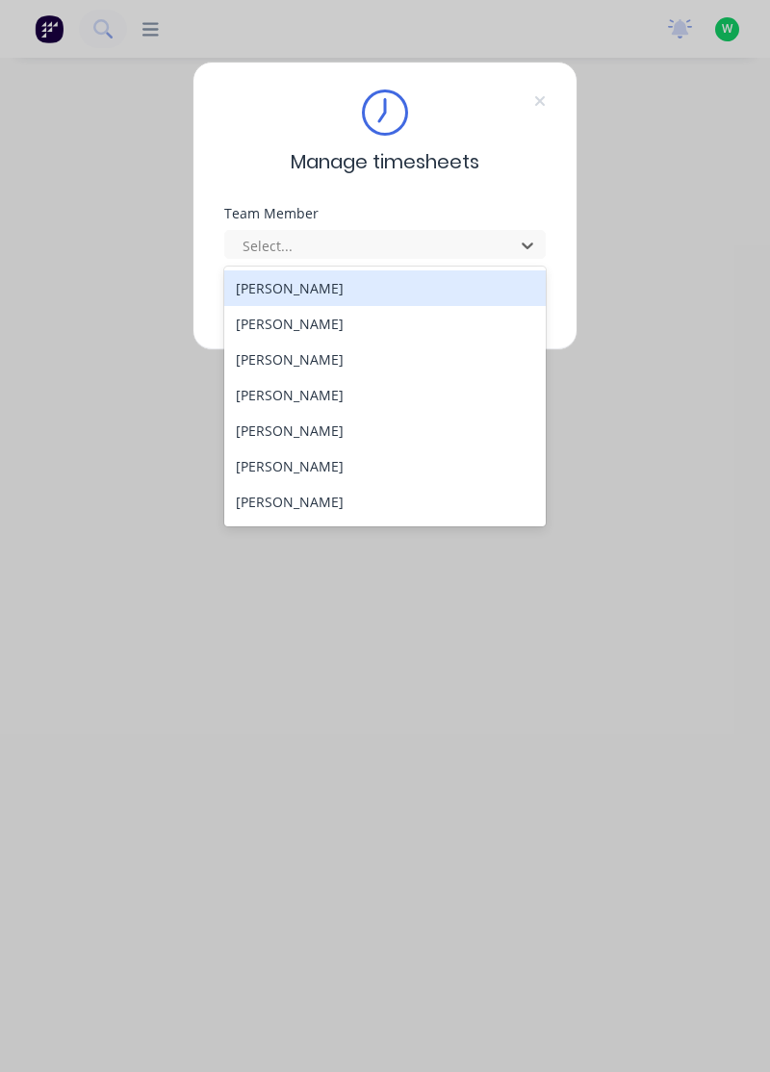
click at [323, 286] on div "[PERSON_NAME]" at bounding box center [385, 288] width 322 height 36
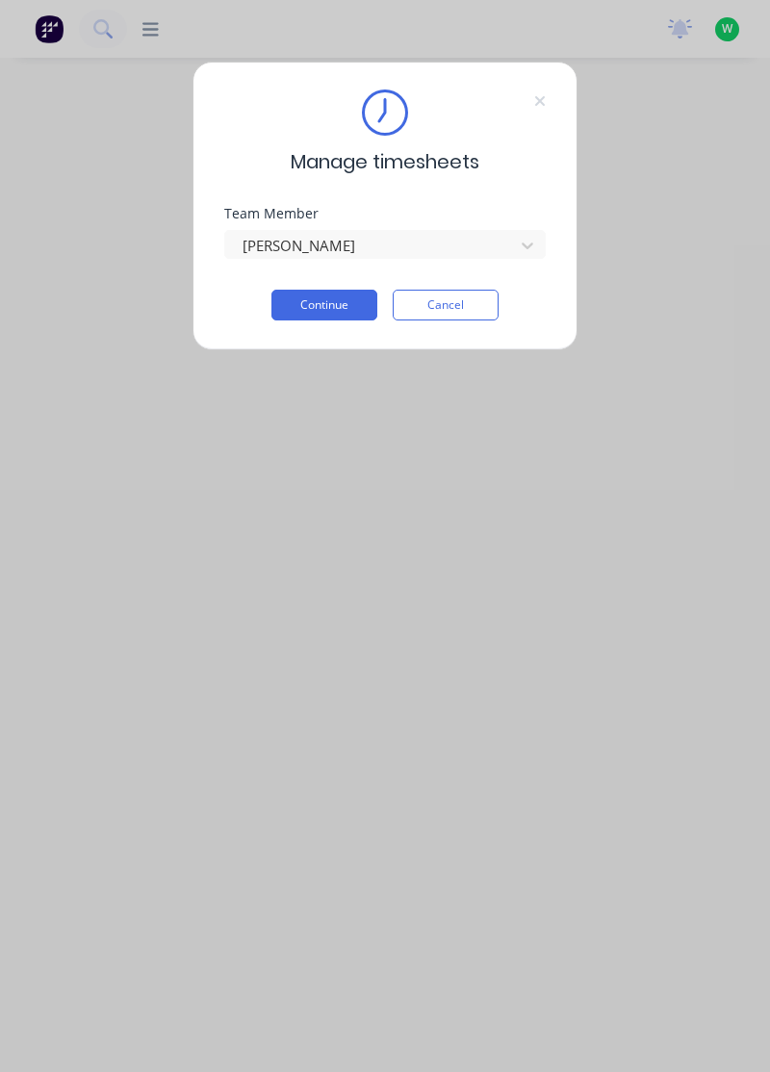
click at [334, 304] on button "Continue" at bounding box center [324, 305] width 106 height 31
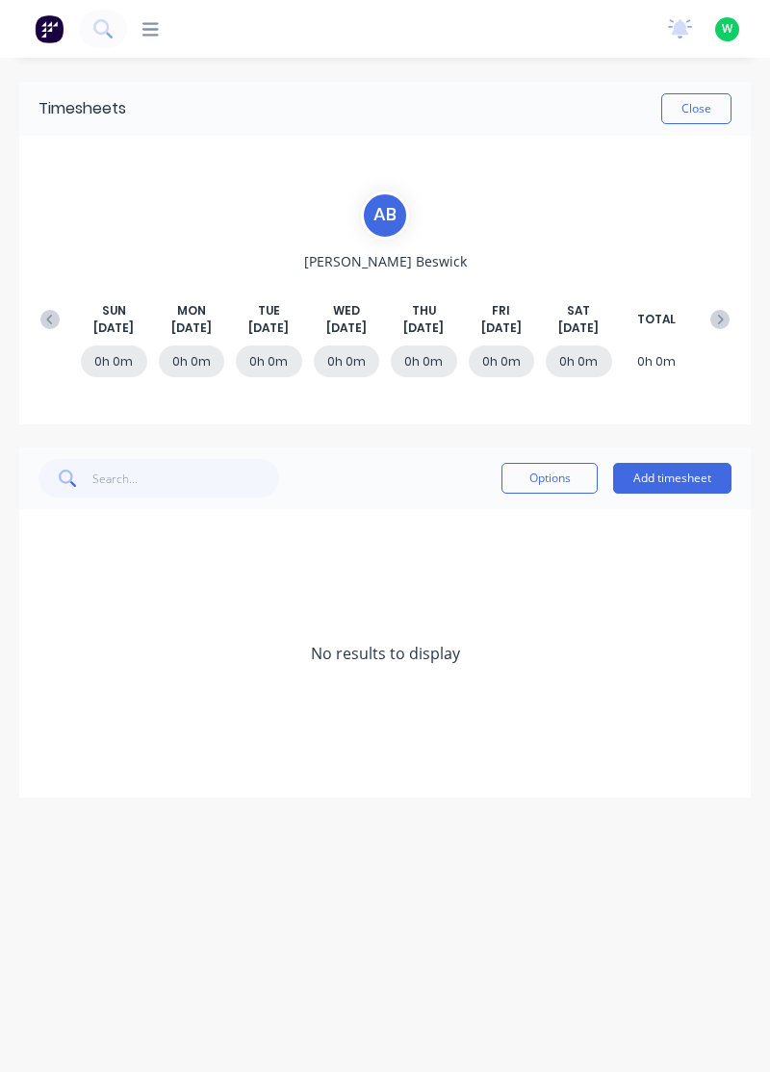
click at [38, 308] on button at bounding box center [50, 319] width 38 height 35
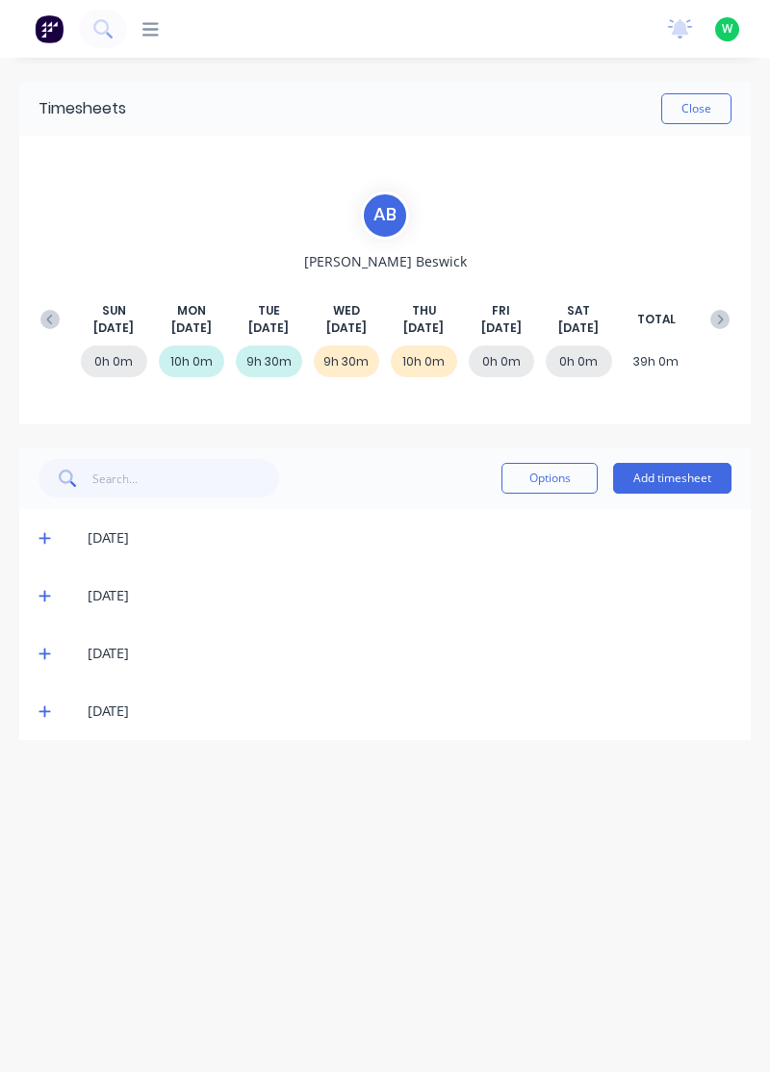
click at [677, 471] on button "Add timesheet" at bounding box center [672, 478] width 118 height 31
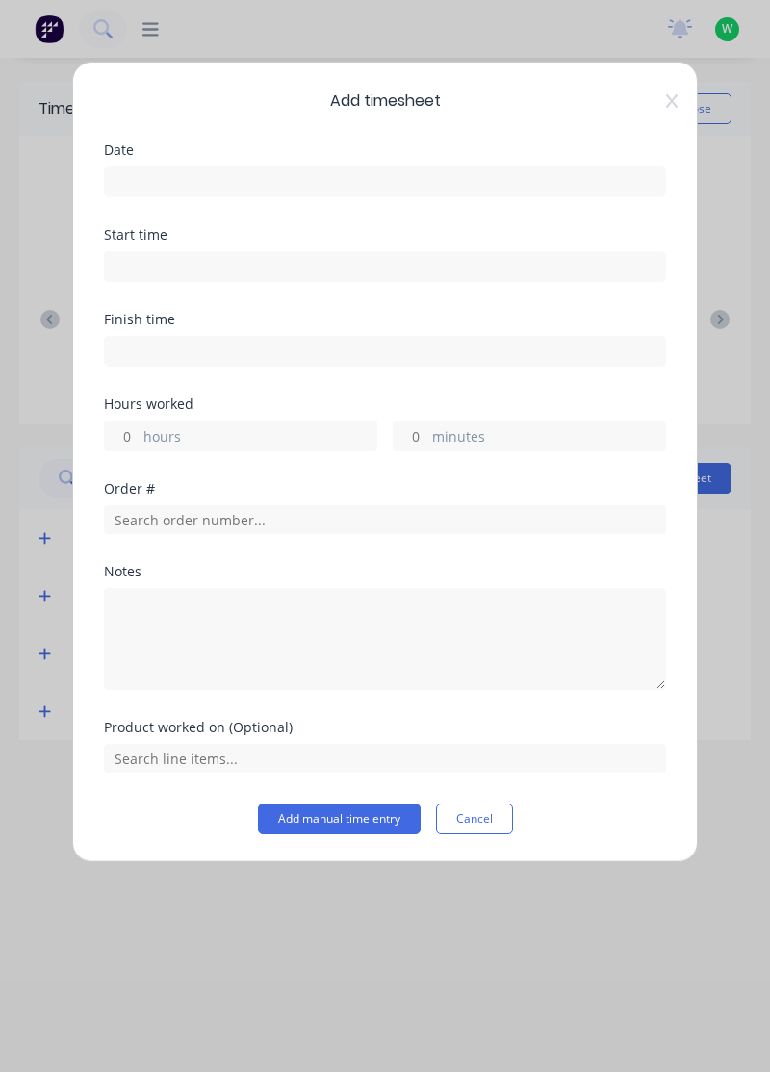
click at [553, 187] on input at bounding box center [385, 181] width 560 height 29
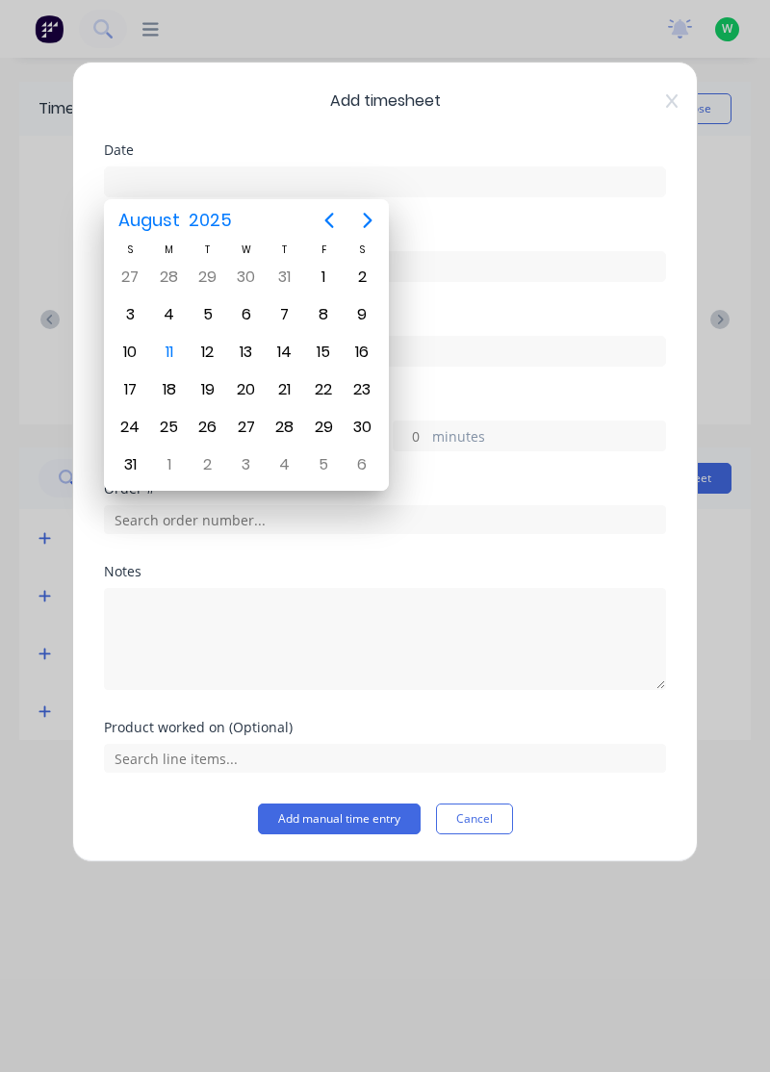
click at [284, 364] on div "14" at bounding box center [285, 352] width 38 height 37
type input "[DATE]"
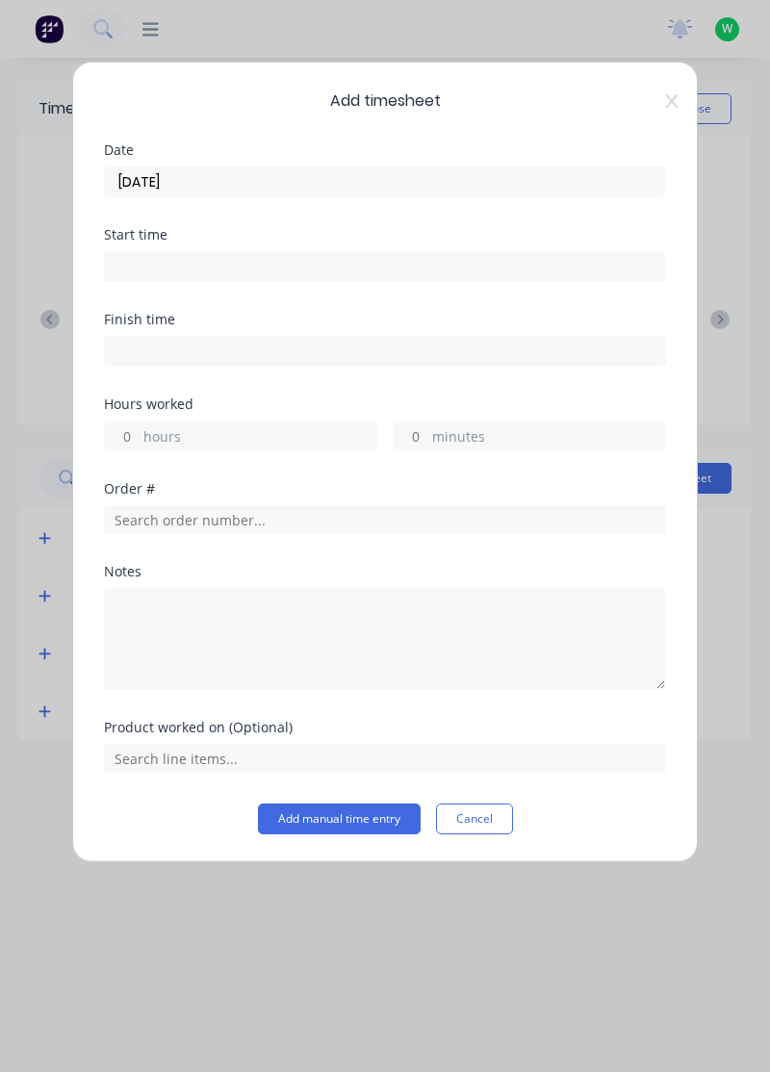
click at [314, 271] on input at bounding box center [385, 266] width 560 height 29
type input "06:39 AM"
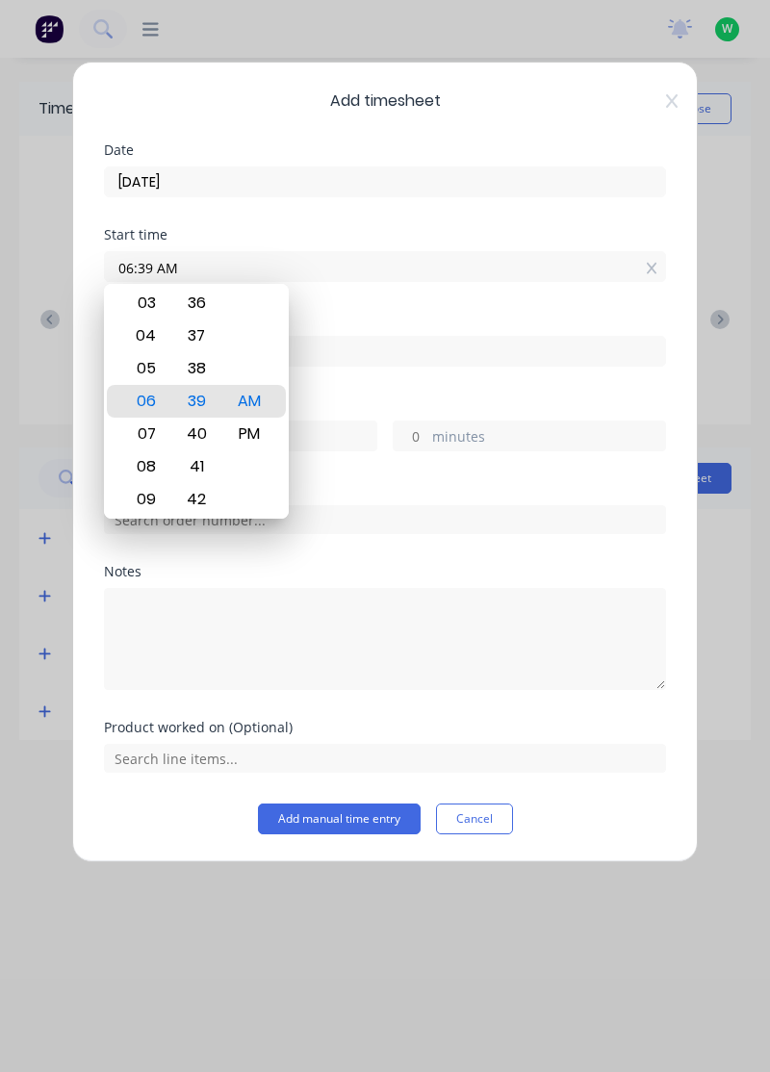
click at [393, 187] on input "14/08/2025" at bounding box center [385, 181] width 560 height 29
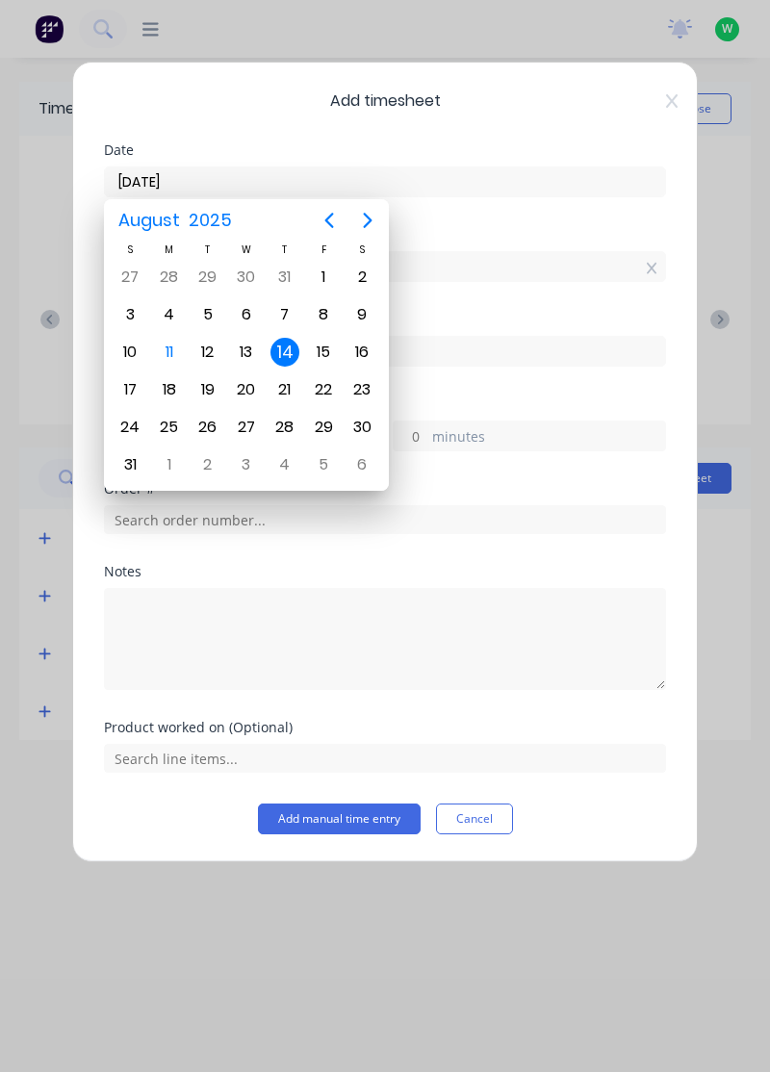
click at [317, 273] on div "1" at bounding box center [323, 277] width 29 height 29
type input "01/08/2025"
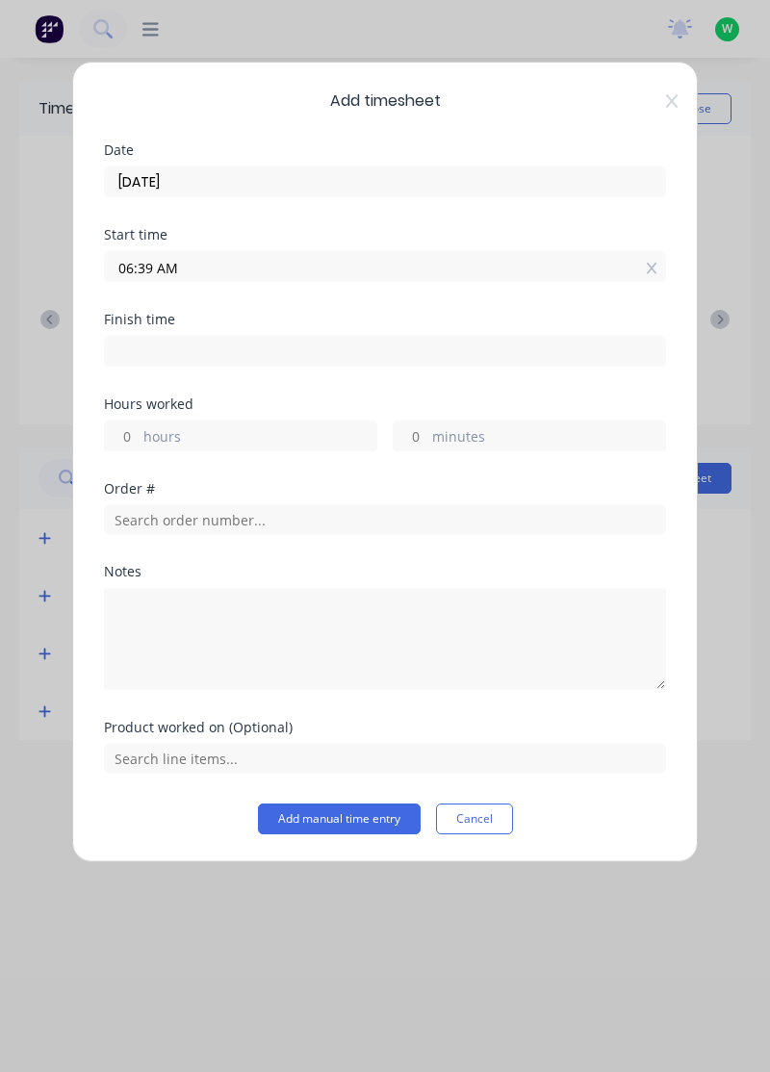
click at [285, 431] on label "hours" at bounding box center [259, 438] width 233 height 24
click at [139, 431] on input "hours" at bounding box center [122, 435] width 34 height 29
click at [308, 426] on label "hours" at bounding box center [259, 438] width 233 height 24
click at [139, 425] on input "hours" at bounding box center [122, 435] width 34 height 29
type input "06:39 AM"
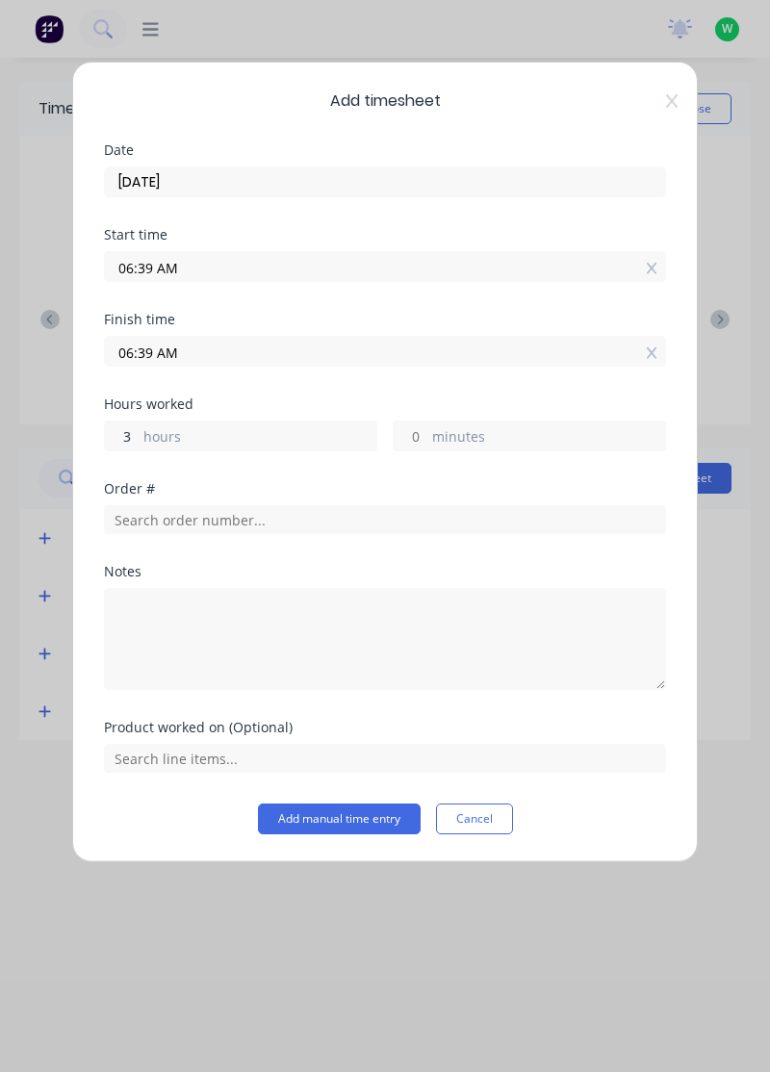
type input "3"
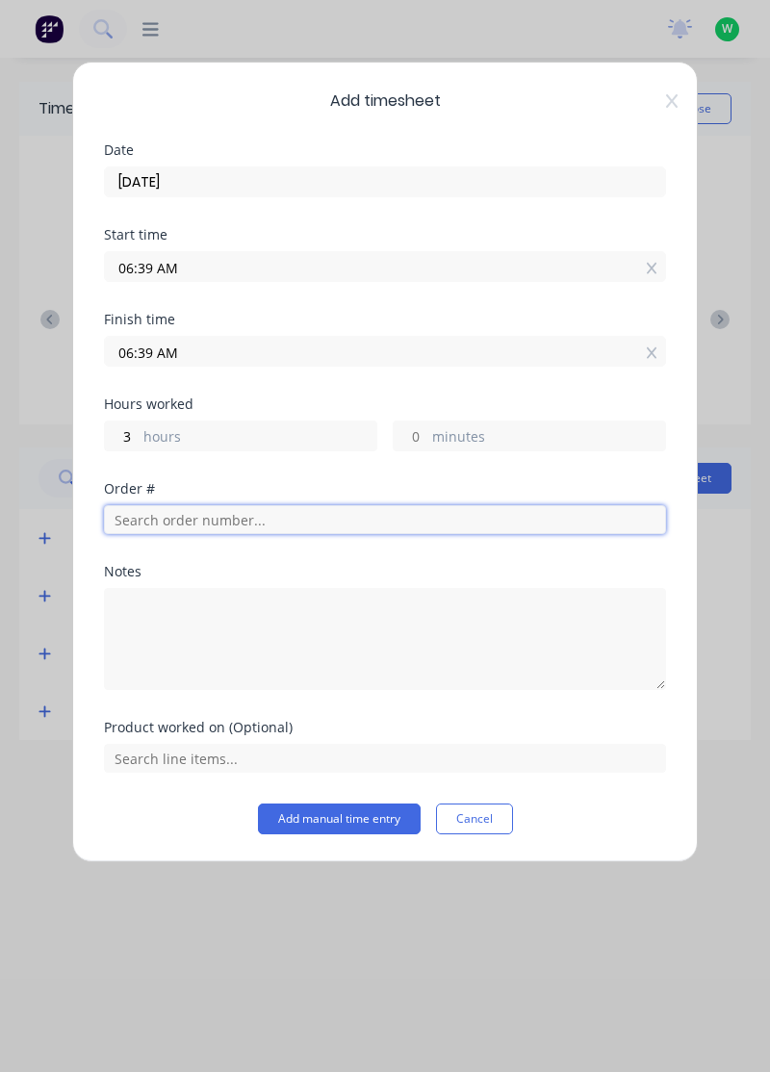
click at [339, 516] on input "text" at bounding box center [385, 519] width 562 height 29
type input "09:39 AM"
type input "19029"
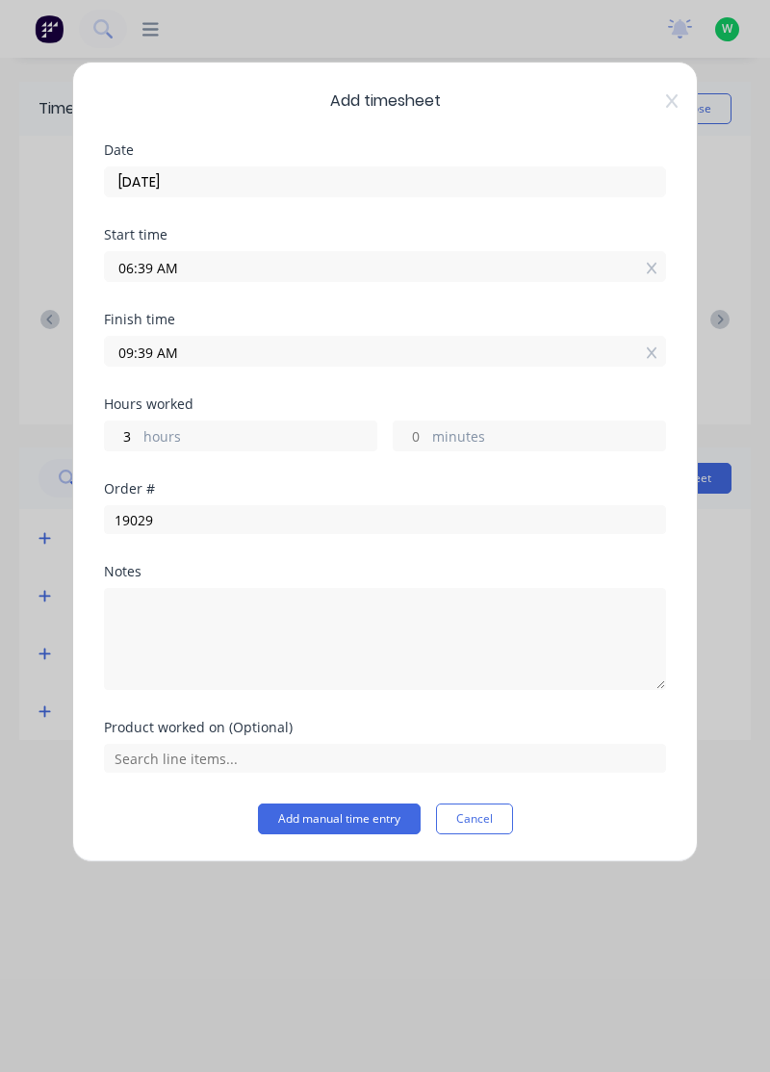
click at [260, 568] on div "Notes" at bounding box center [385, 571] width 562 height 13
click at [257, 581] on span "PO #: 4543211849" at bounding box center [384, 587] width 531 height 17
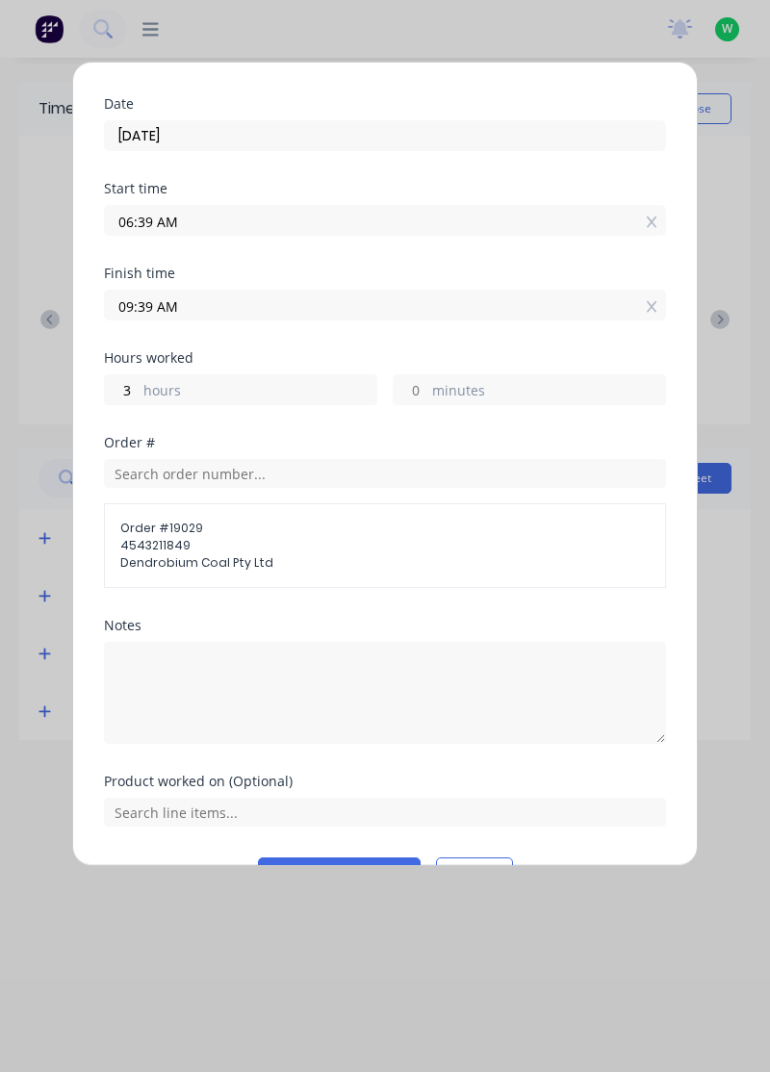
scroll to position [92, 0]
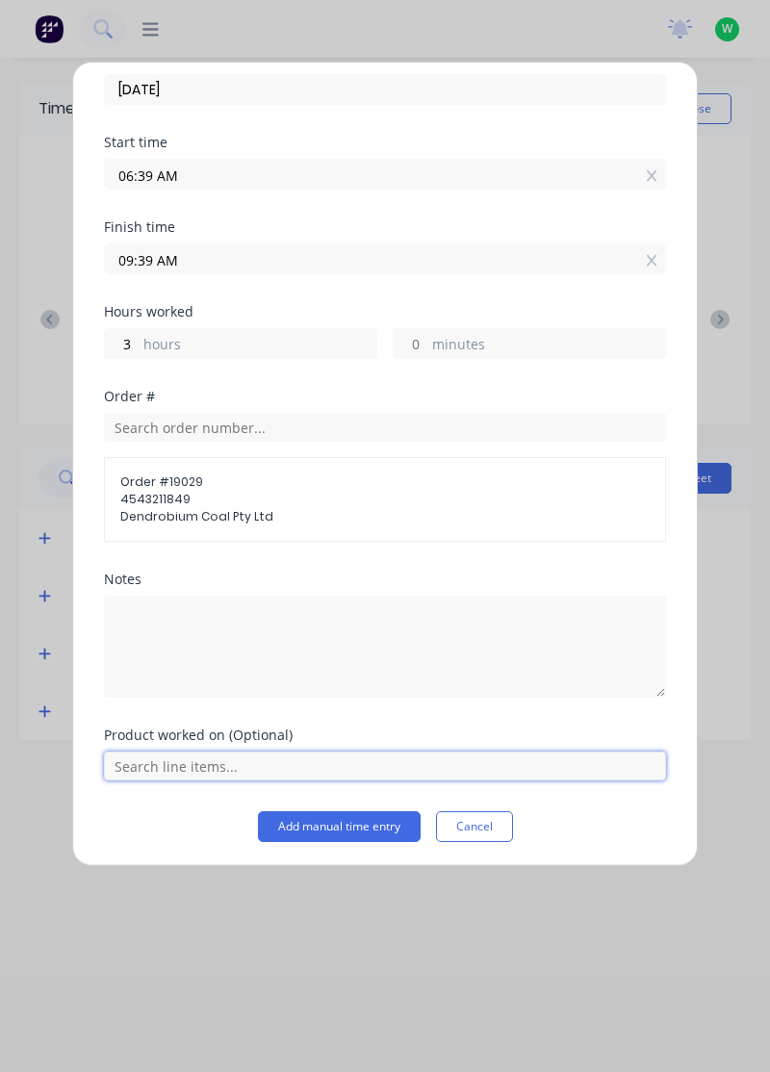
click at [233, 766] on input "text" at bounding box center [385, 765] width 562 height 29
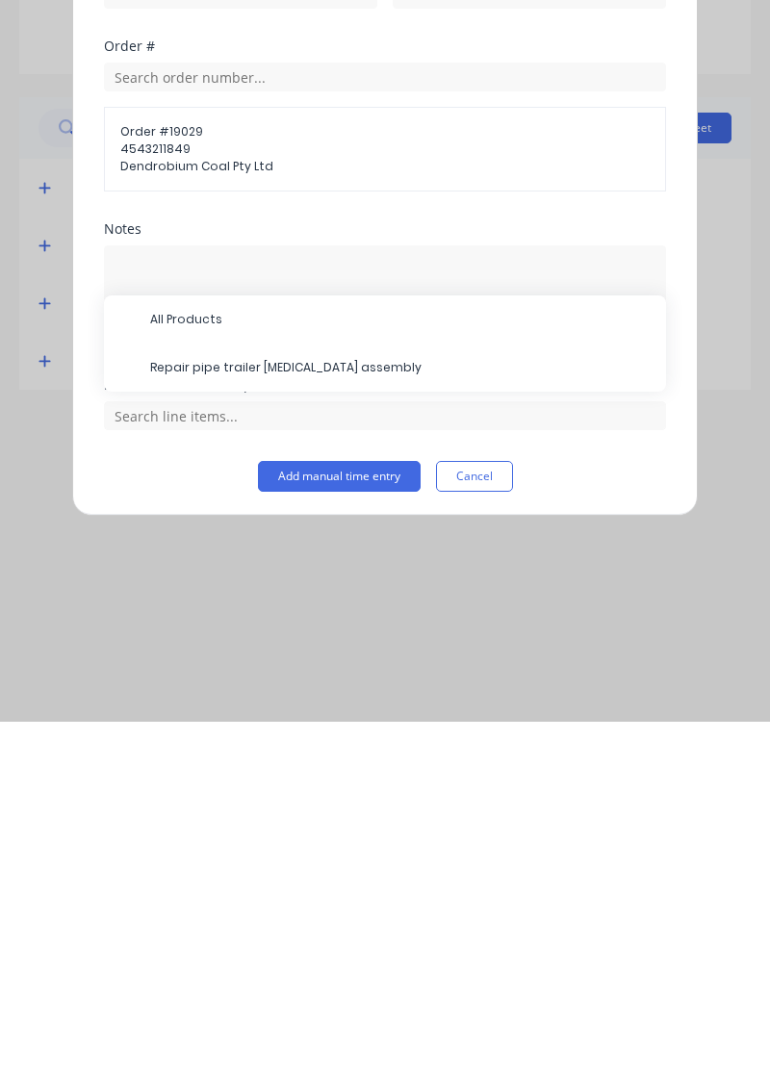
click at [342, 713] on span "Repair pipe trailer knuckle assembly" at bounding box center [400, 717] width 500 height 17
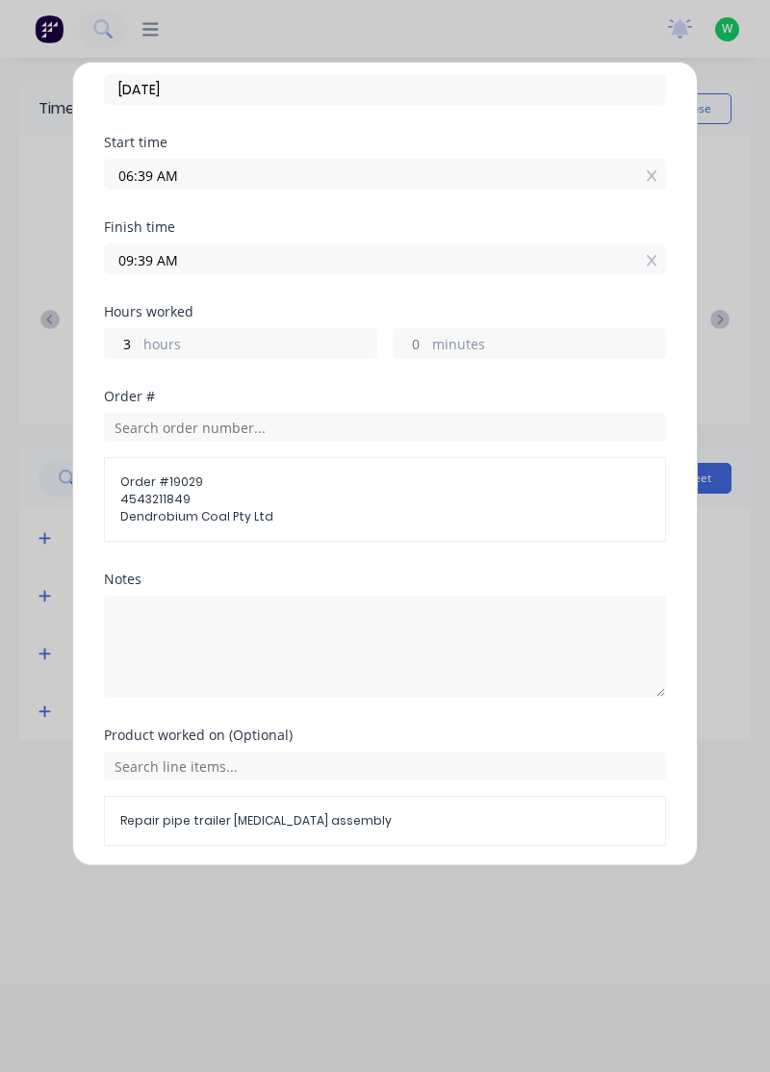
scroll to position [157, 0]
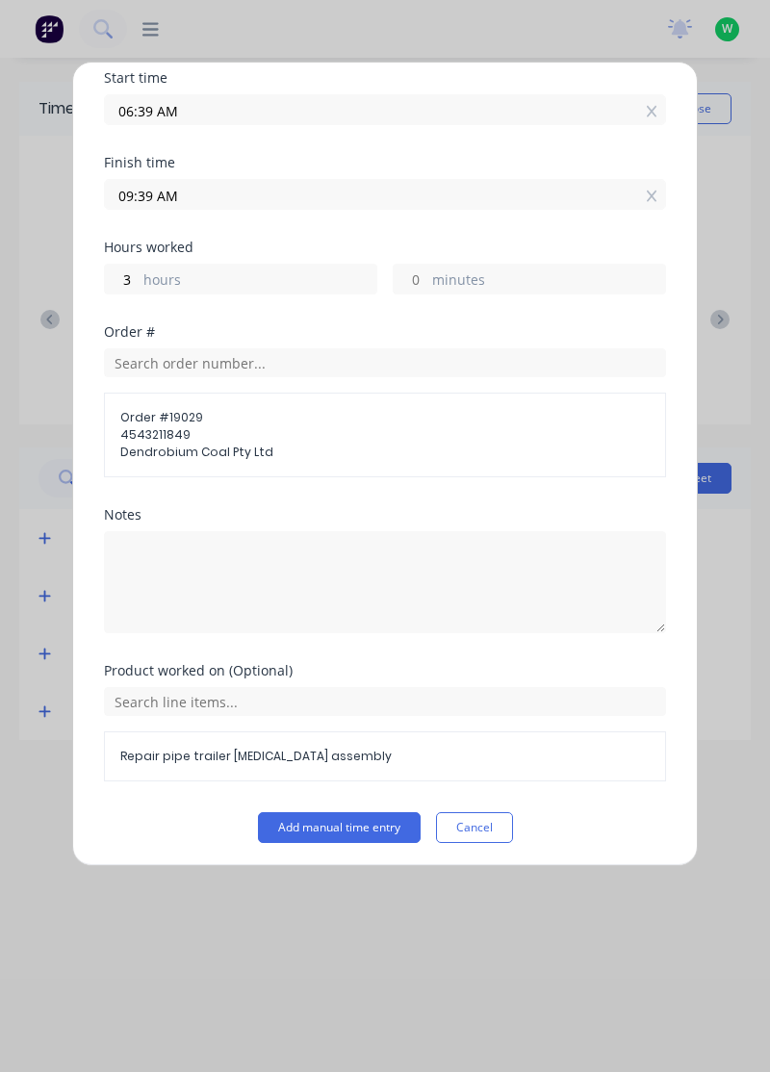
click at [364, 828] on button "Add manual time entry" at bounding box center [339, 827] width 163 height 31
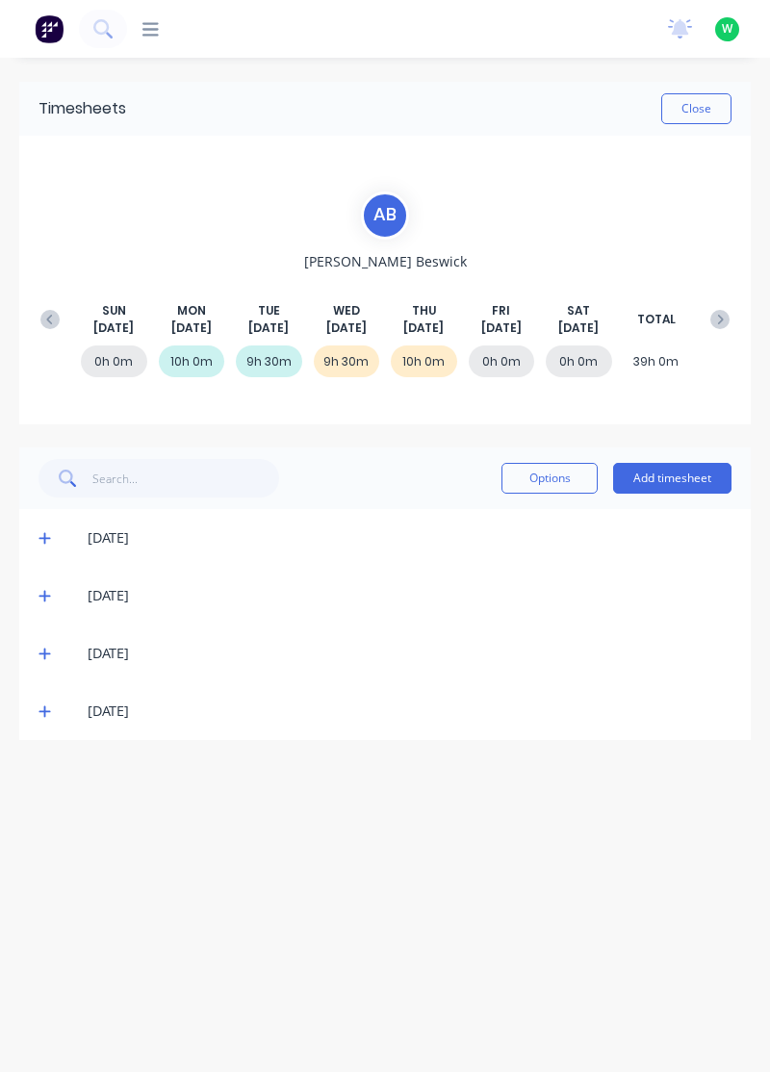
click at [729, 316] on button at bounding box center [719, 319] width 38 height 35
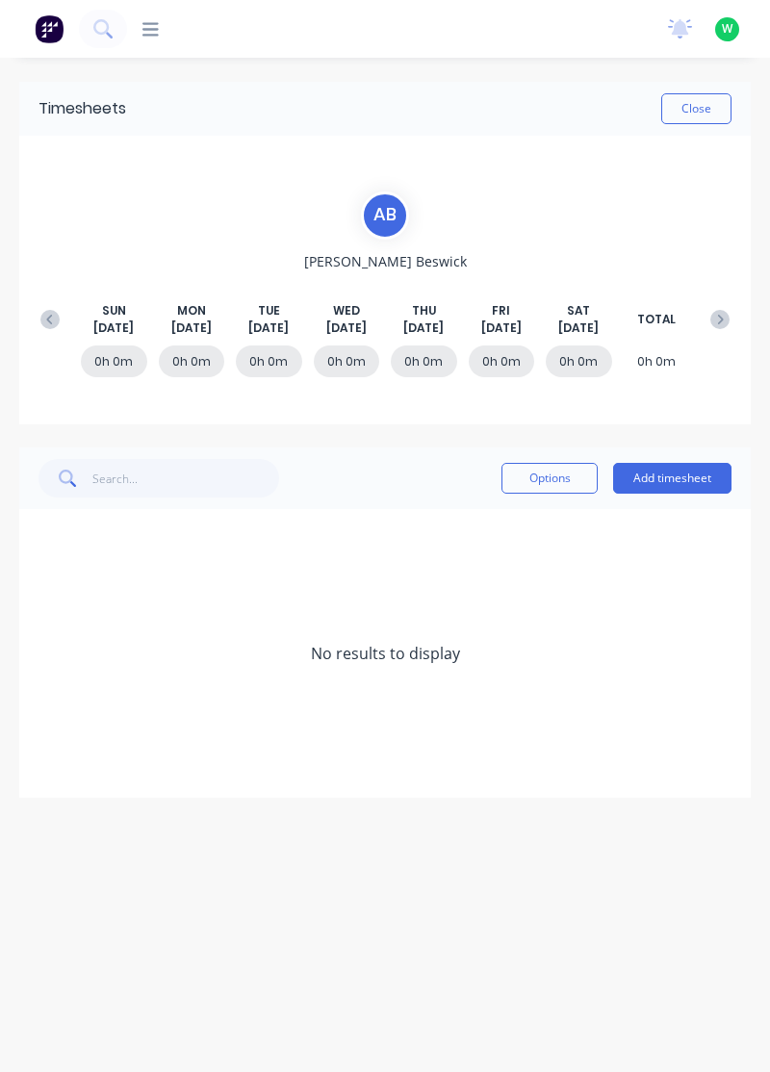
click at [47, 325] on icon at bounding box center [49, 319] width 19 height 19
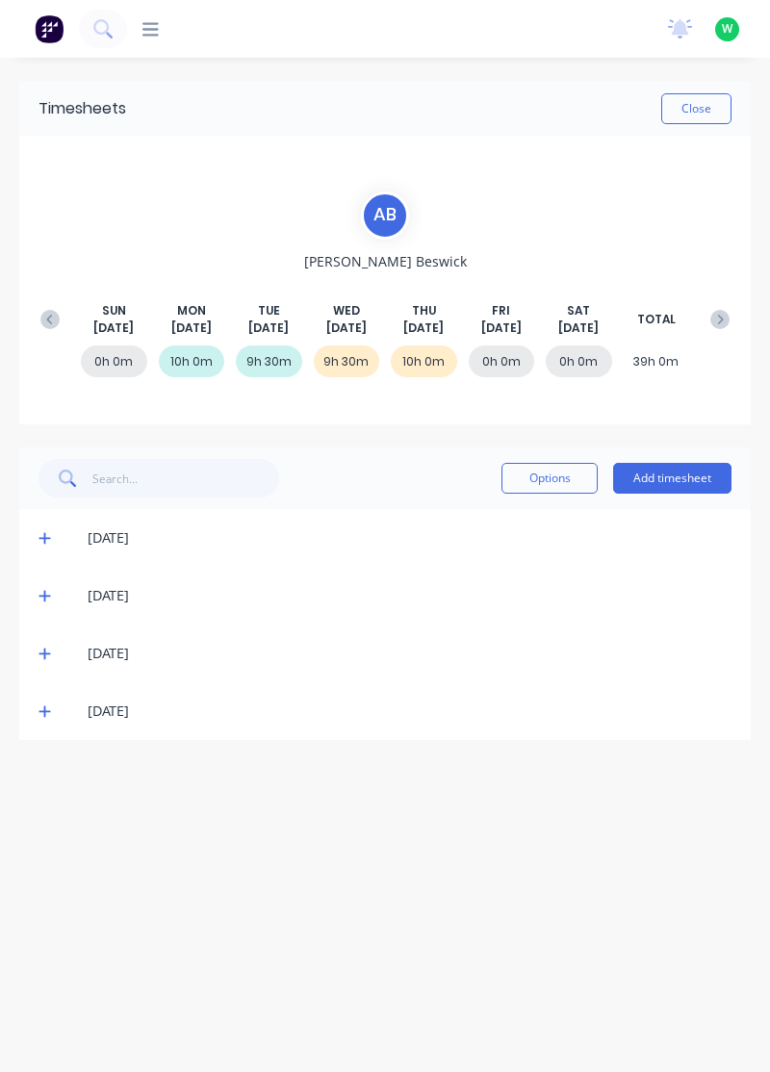
click at [37, 308] on button at bounding box center [50, 319] width 38 height 35
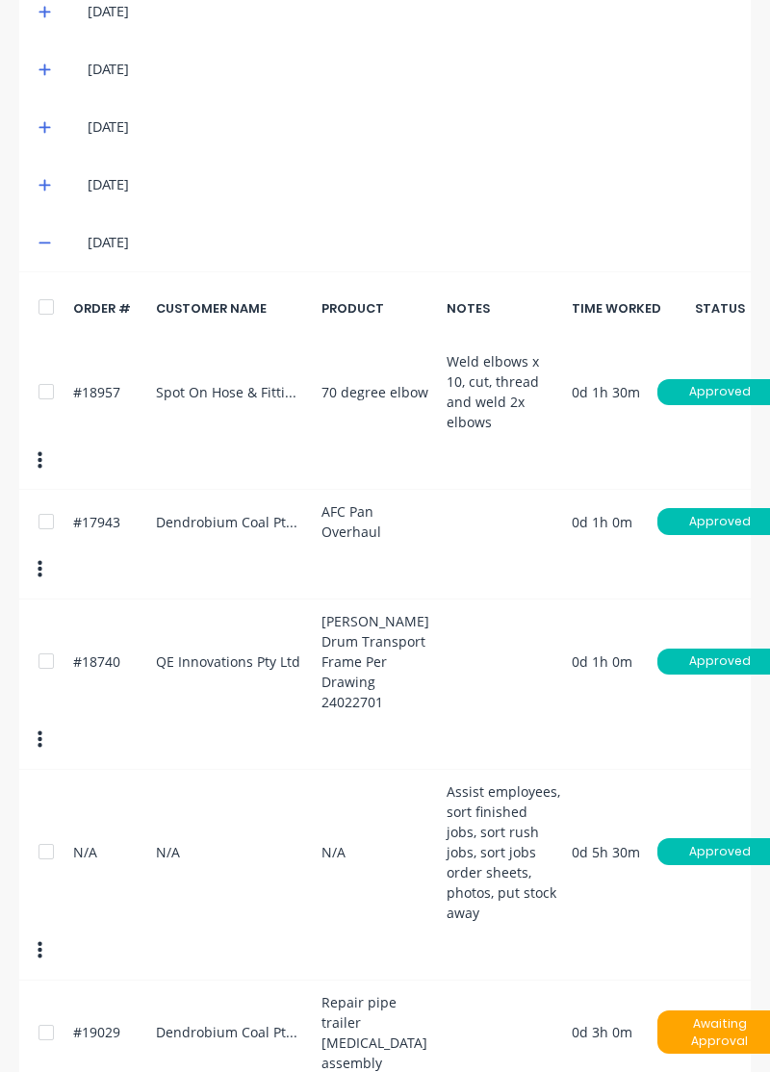
scroll to position [525, 0]
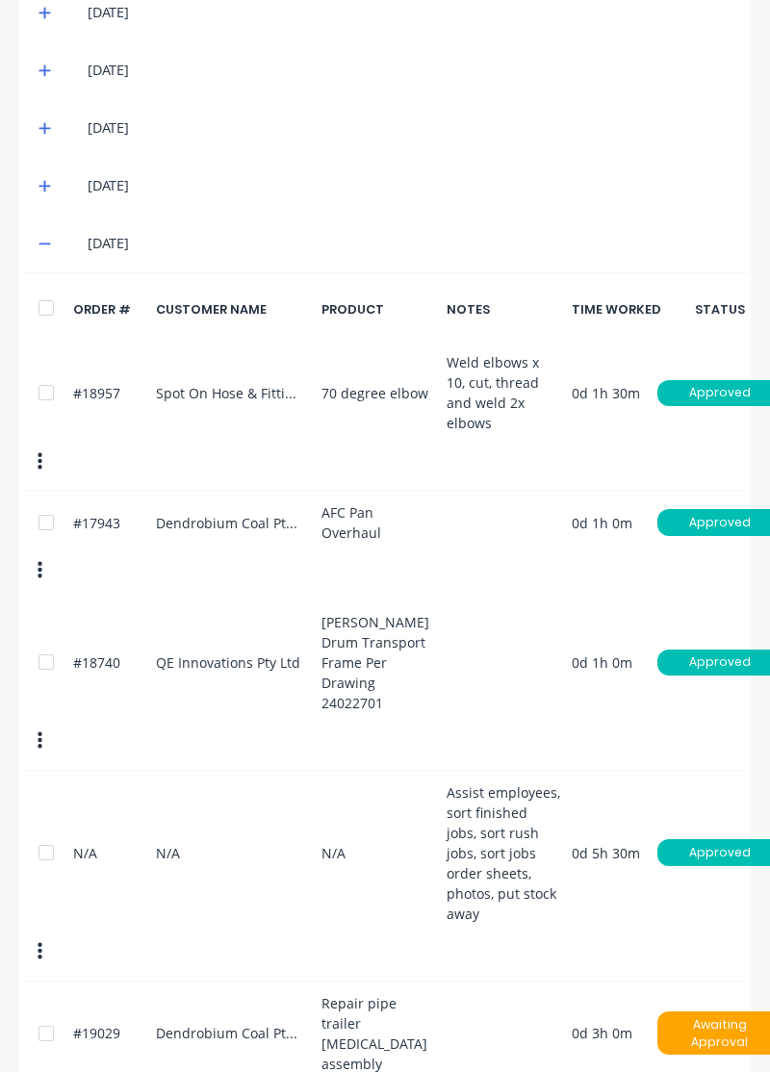
click at [37, 1014] on div at bounding box center [46, 1033] width 38 height 38
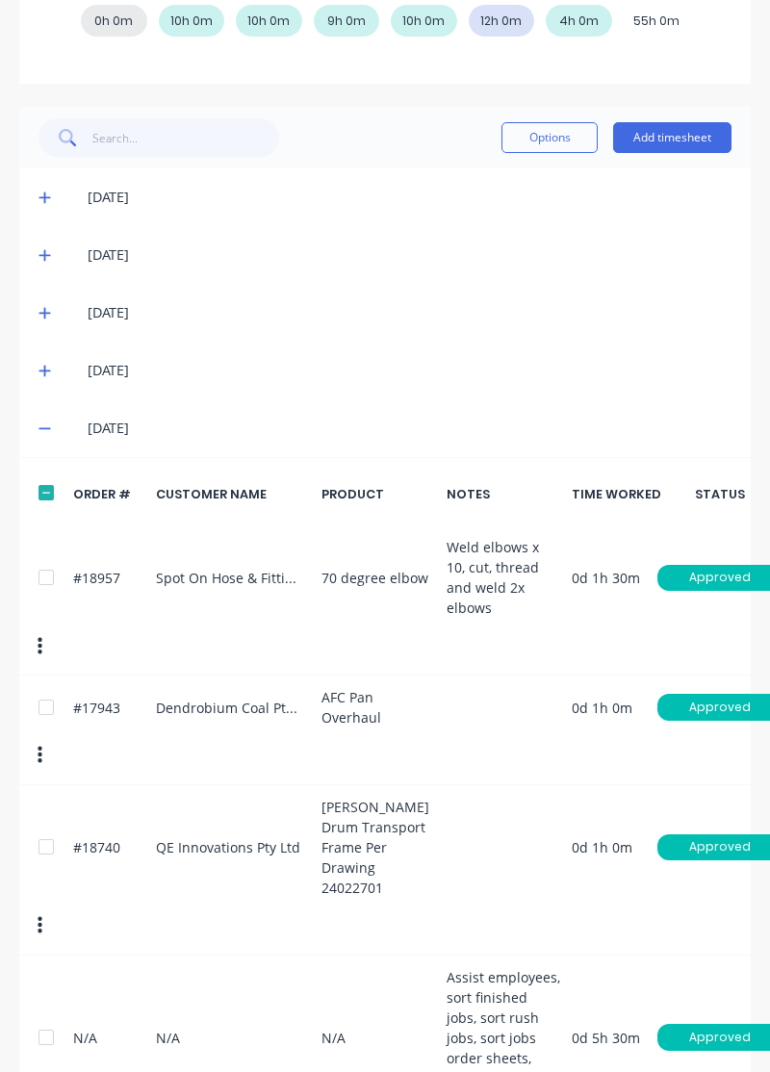
scroll to position [339, 0]
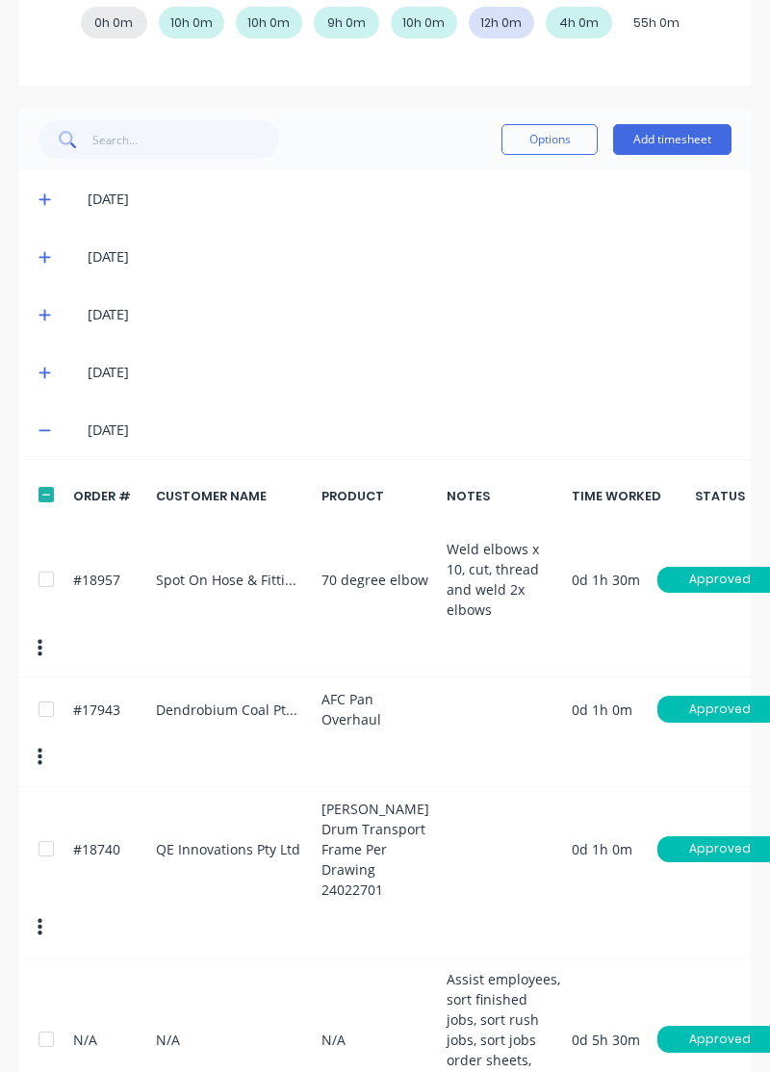
click at [550, 127] on button "Options" at bounding box center [549, 139] width 96 height 31
click at [500, 177] on div "Delete" at bounding box center [506, 189] width 148 height 28
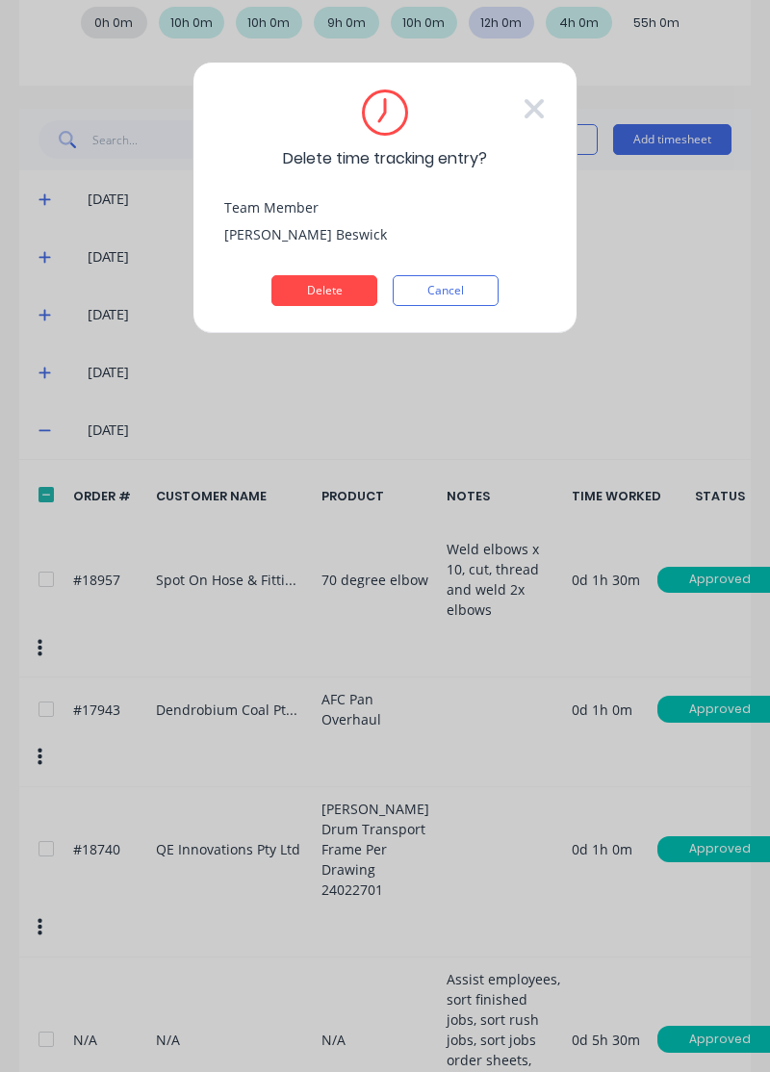
click at [339, 289] on button "Delete" at bounding box center [324, 290] width 106 height 31
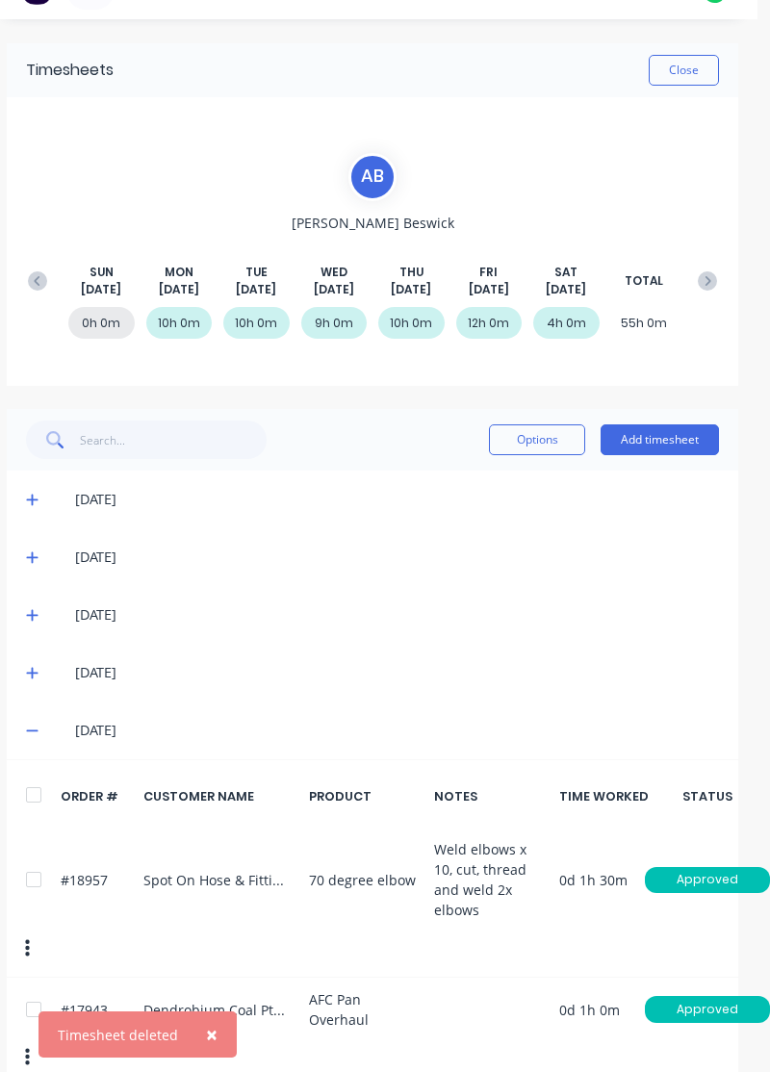
scroll to position [36, 10]
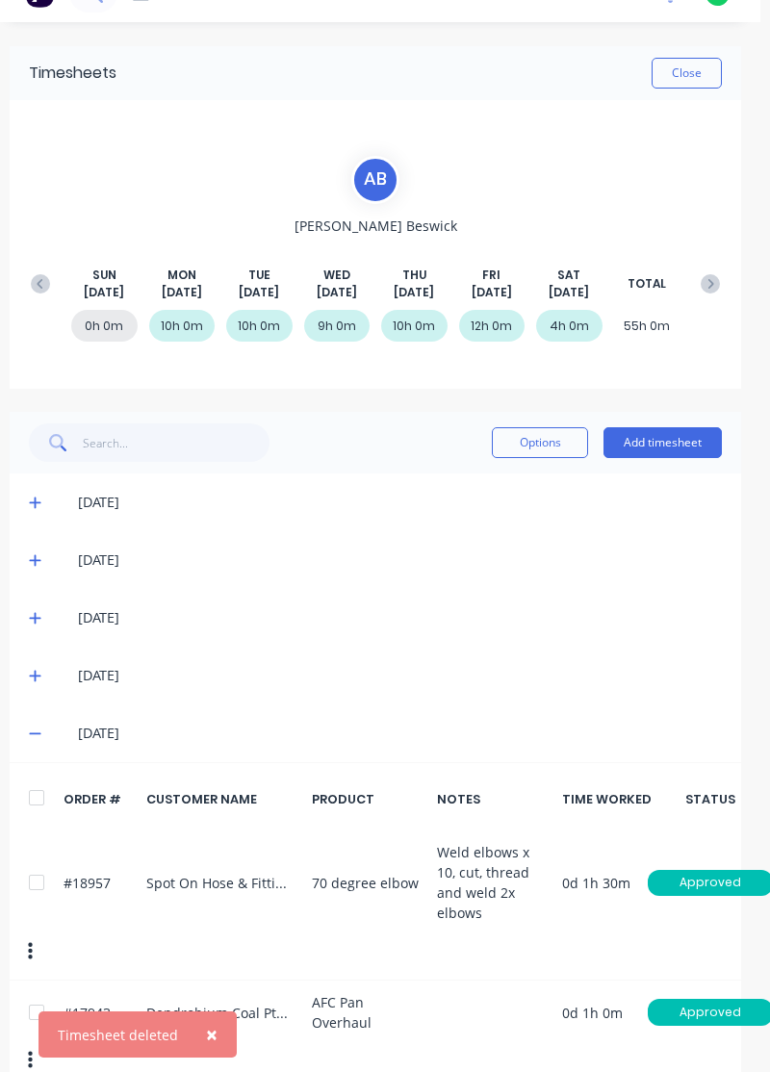
click at [714, 274] on icon at bounding box center [709, 283] width 19 height 19
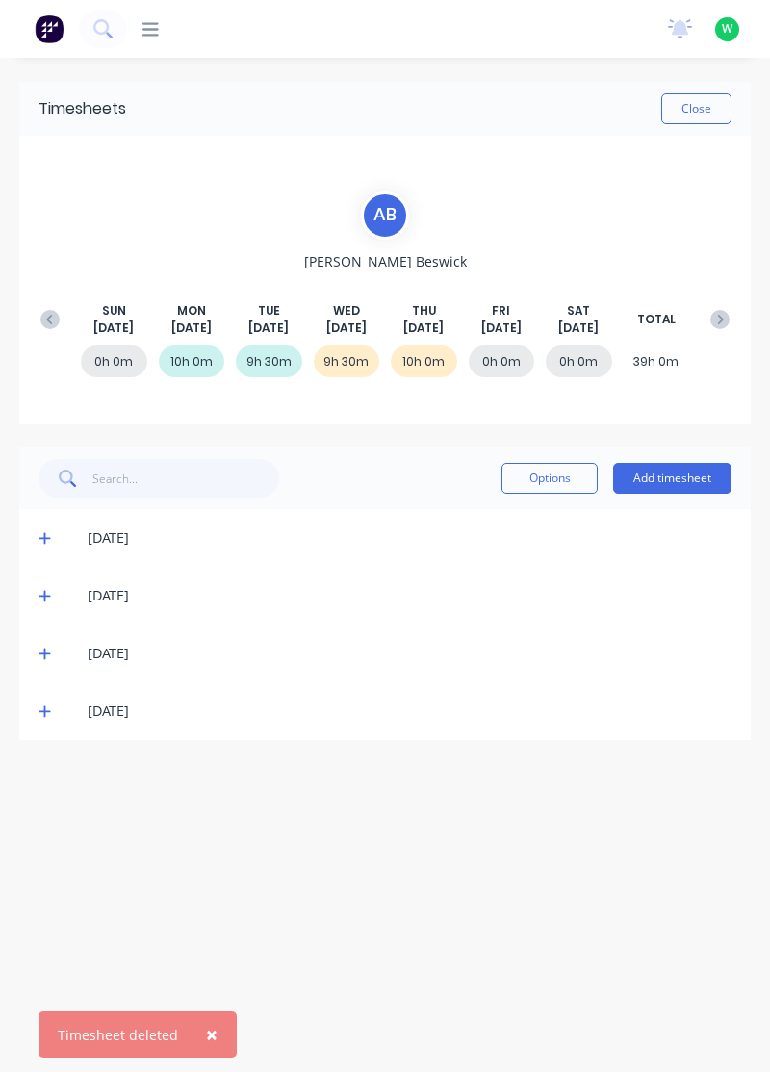
scroll to position [0, 0]
click at [672, 469] on button "Add timesheet" at bounding box center [672, 478] width 118 height 31
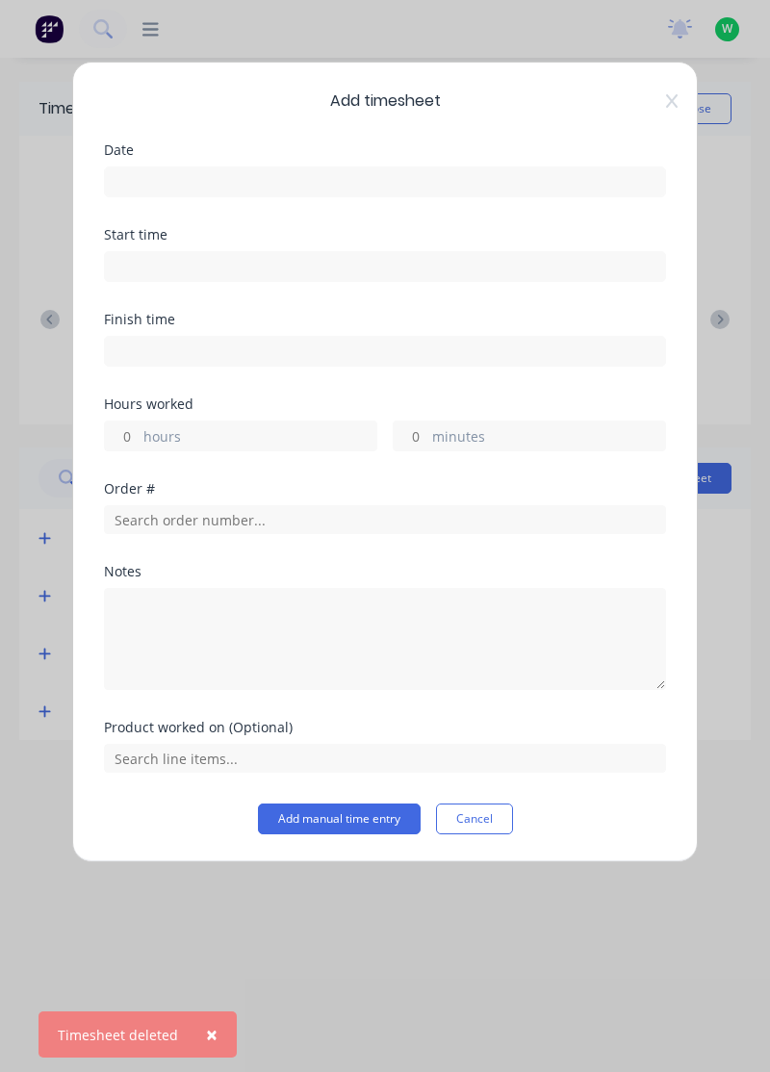
click at [490, 173] on input at bounding box center [385, 181] width 560 height 29
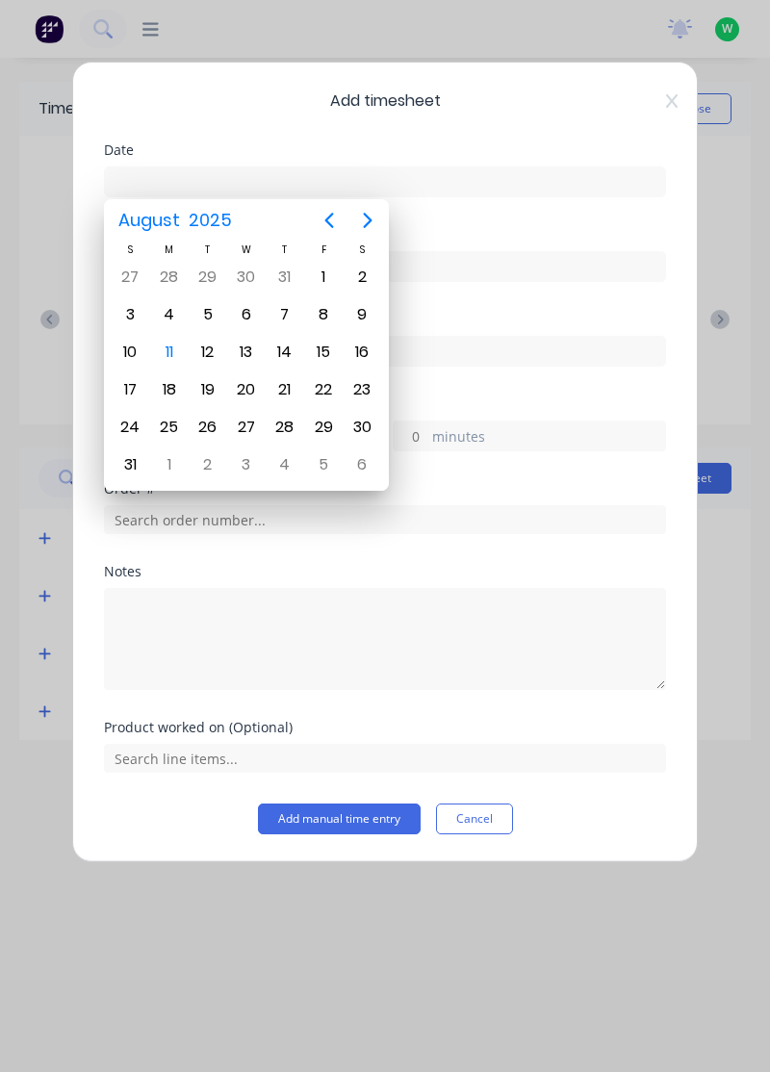
click at [329, 317] on div "8" at bounding box center [323, 314] width 29 height 29
type input "[DATE]"
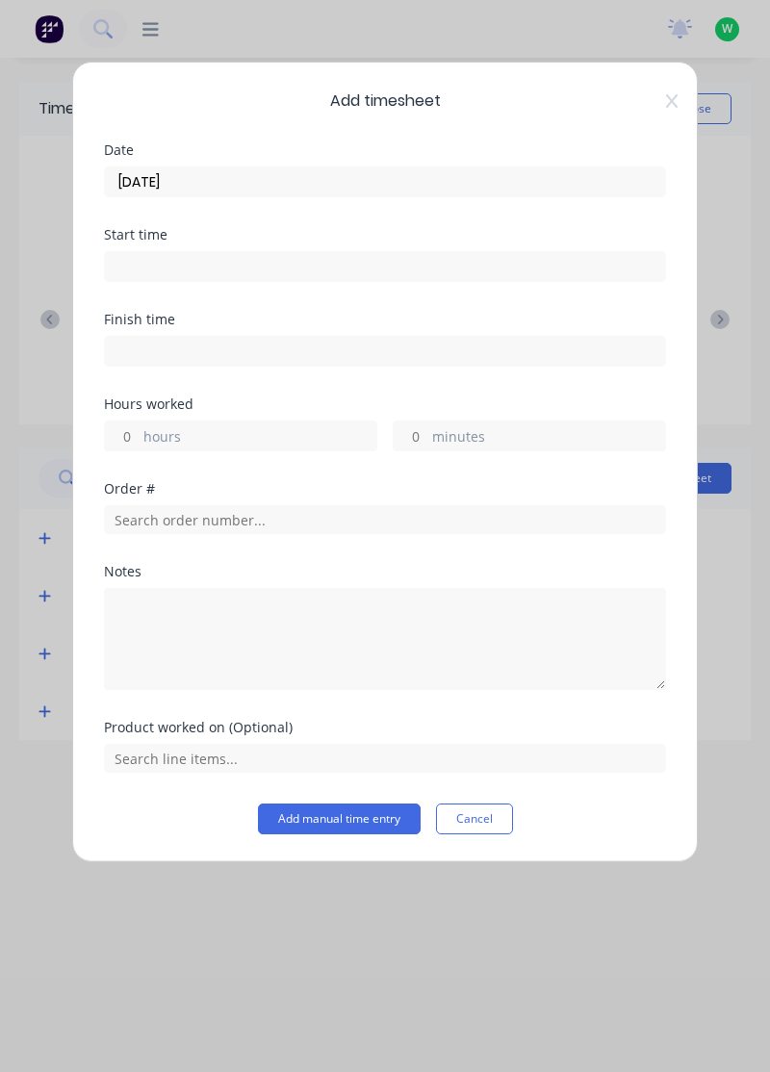
click at [313, 444] on label "hours" at bounding box center [259, 438] width 233 height 24
click at [139, 444] on input "hours" at bounding box center [122, 435] width 34 height 29
type input "3"
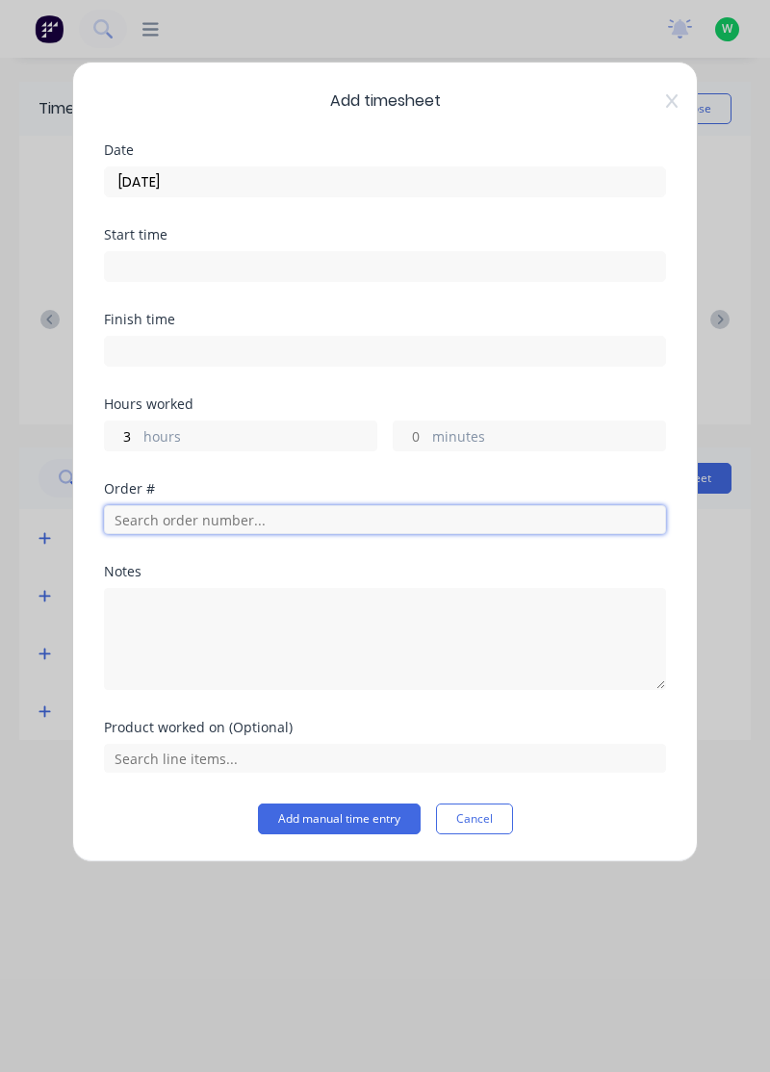
click at [331, 510] on input "text" at bounding box center [385, 519] width 562 height 29
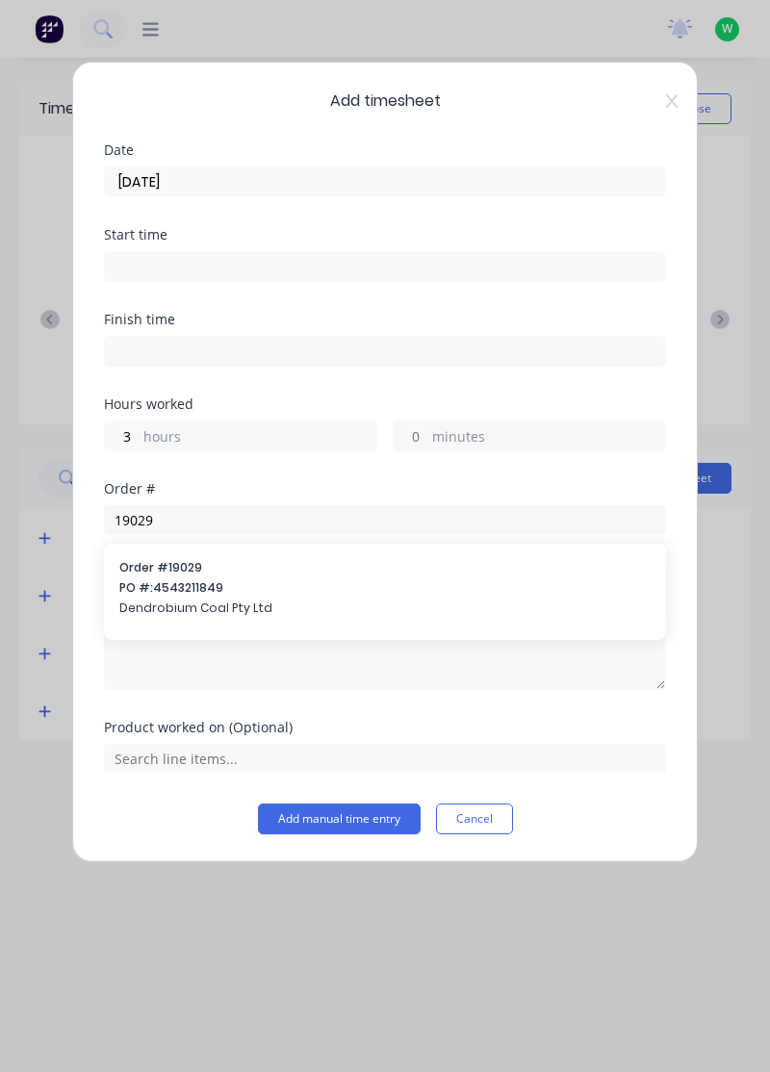
click at [277, 570] on div "Notes" at bounding box center [385, 571] width 562 height 13
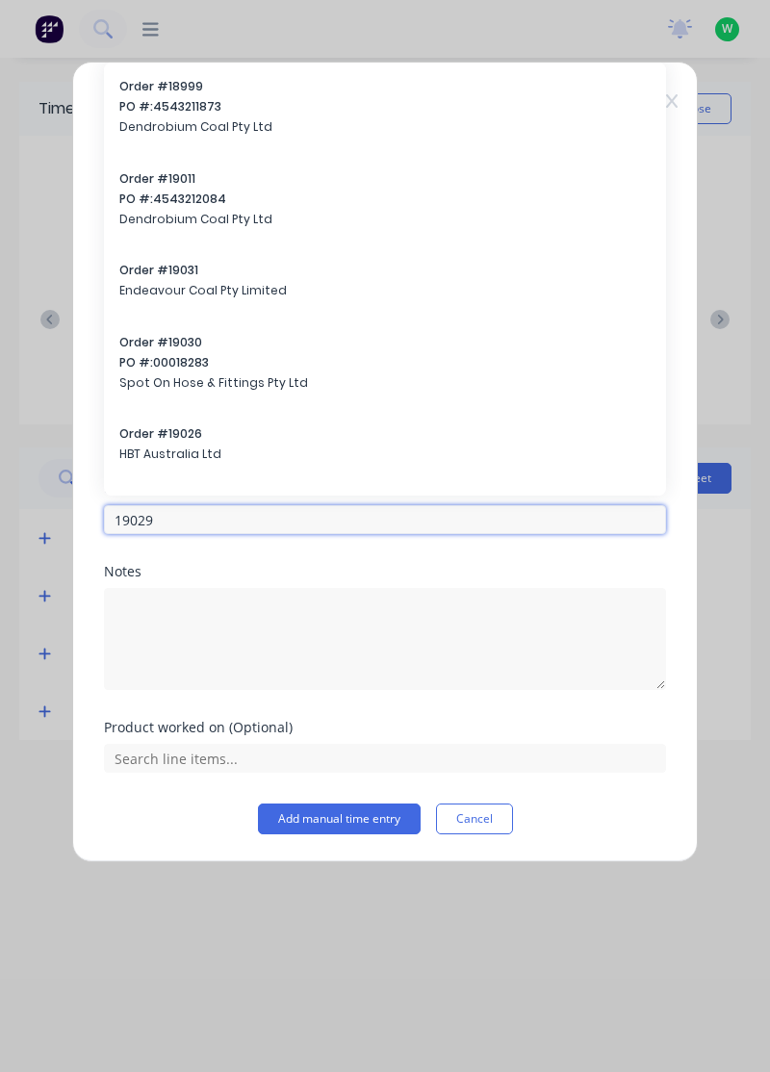
click at [327, 512] on input "19029" at bounding box center [385, 519] width 562 height 29
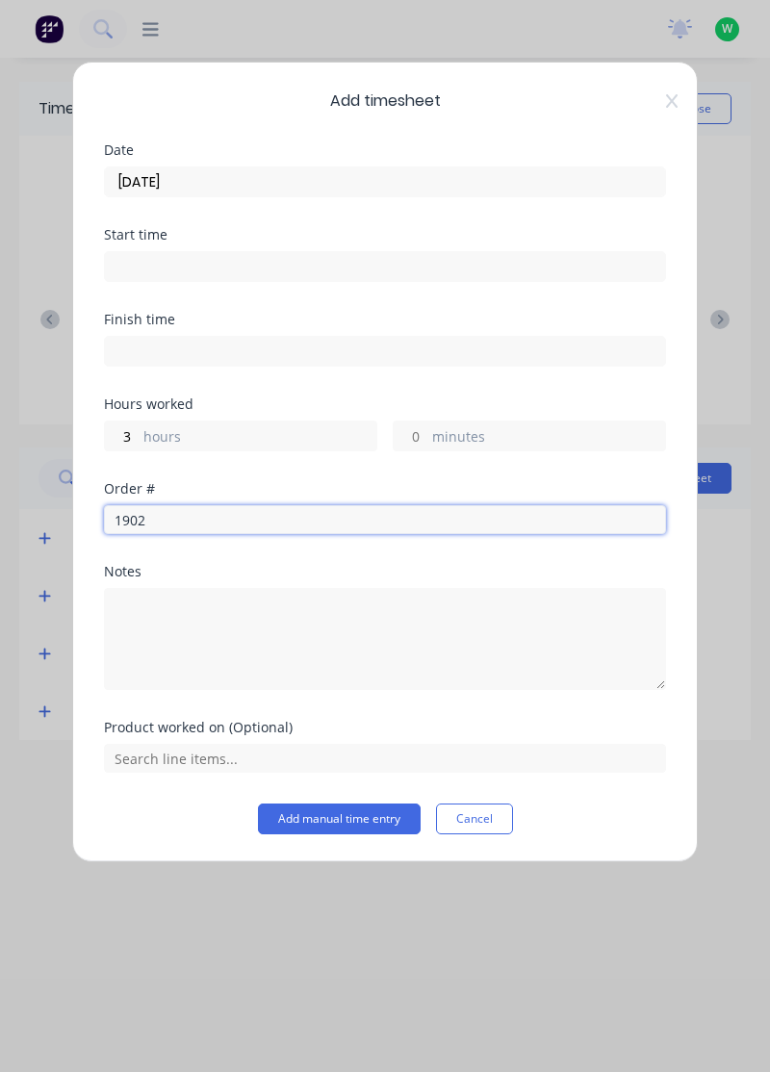
type input "19029"
click at [227, 596] on div "Order # 19029 PO #: 4543211849 Dendrobium Coal Pty Ltd" at bounding box center [384, 590] width 531 height 62
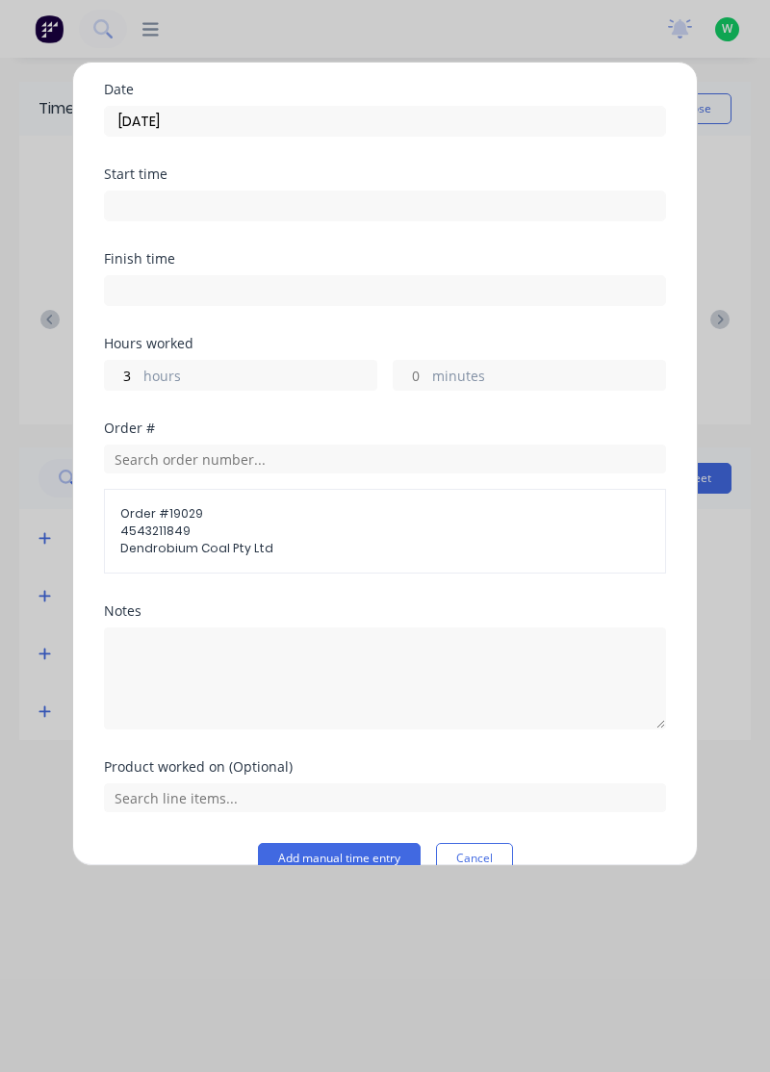
scroll to position [92, 0]
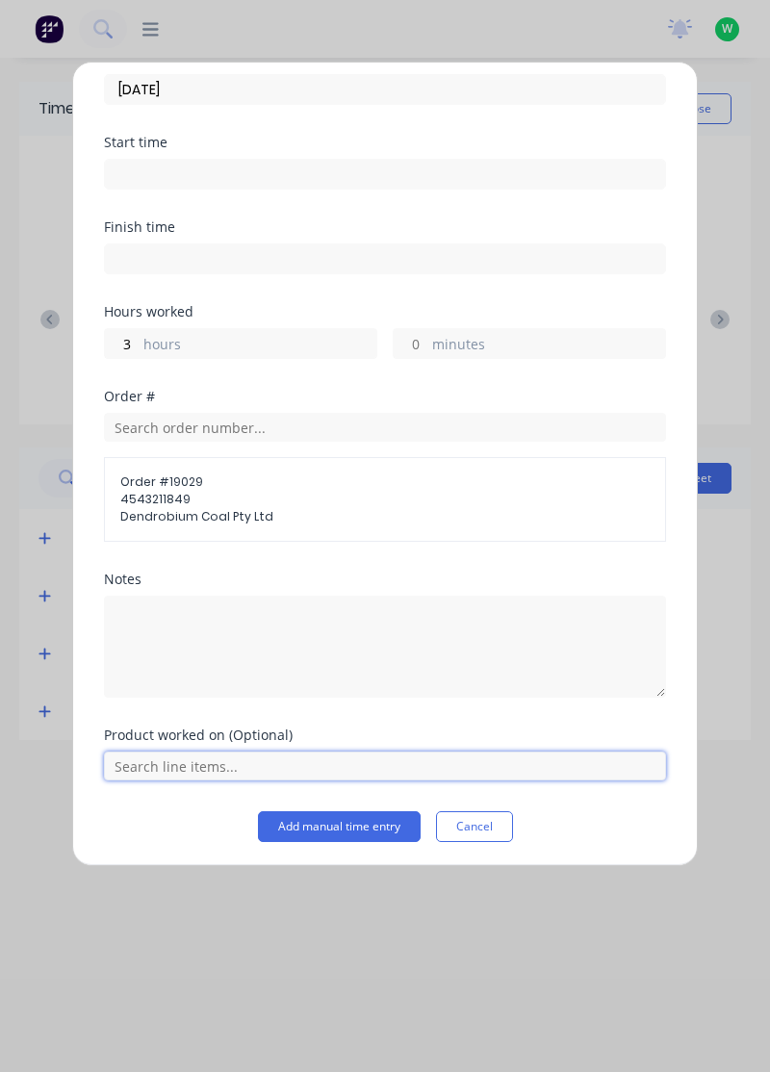
click at [217, 759] on input "text" at bounding box center [385, 765] width 562 height 29
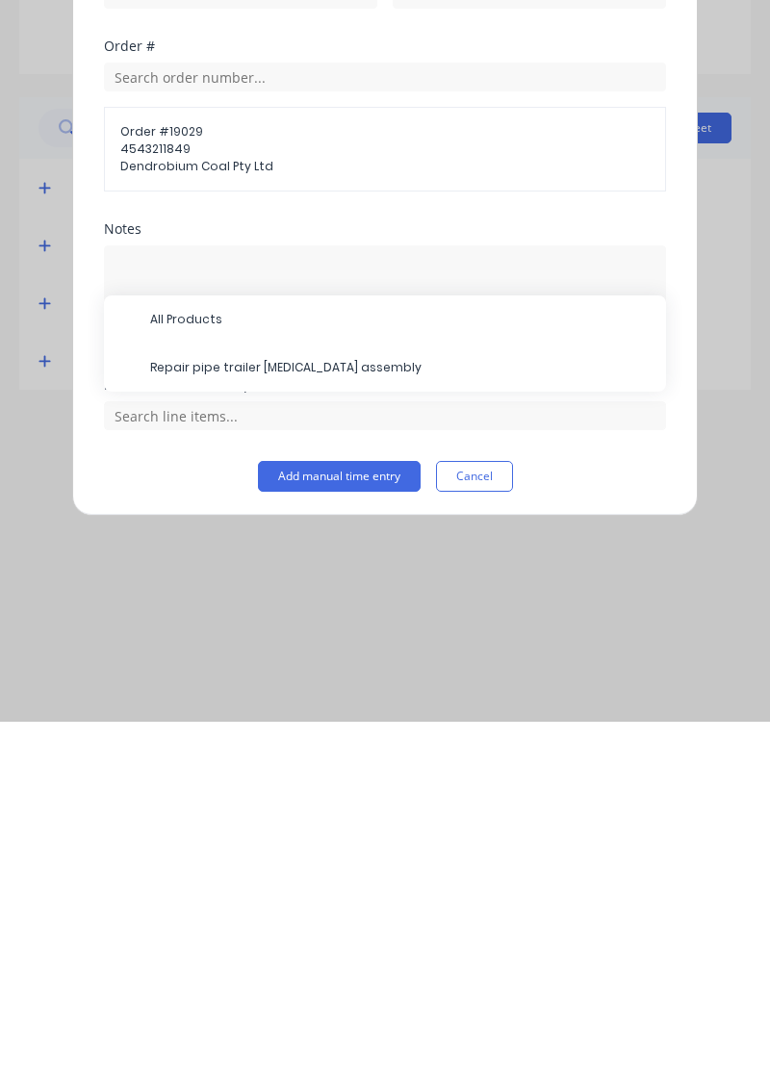
click at [323, 719] on span "Repair pipe trailer knuckle assembly" at bounding box center [400, 717] width 500 height 17
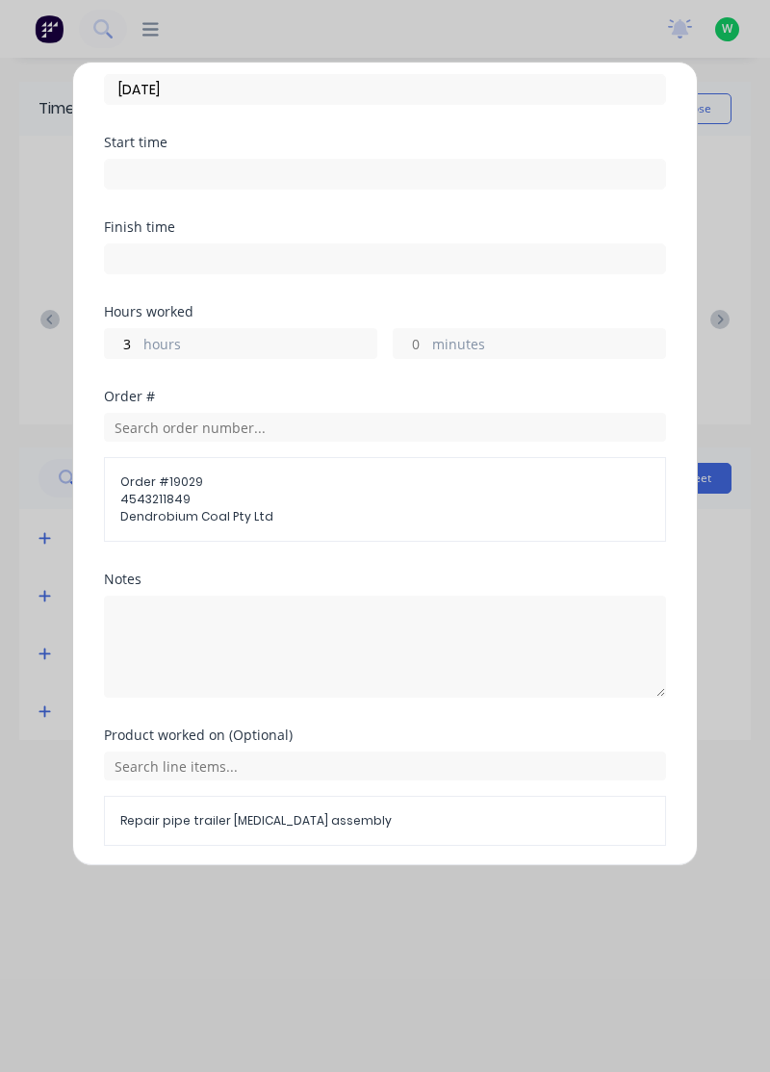
scroll to position [157, 0]
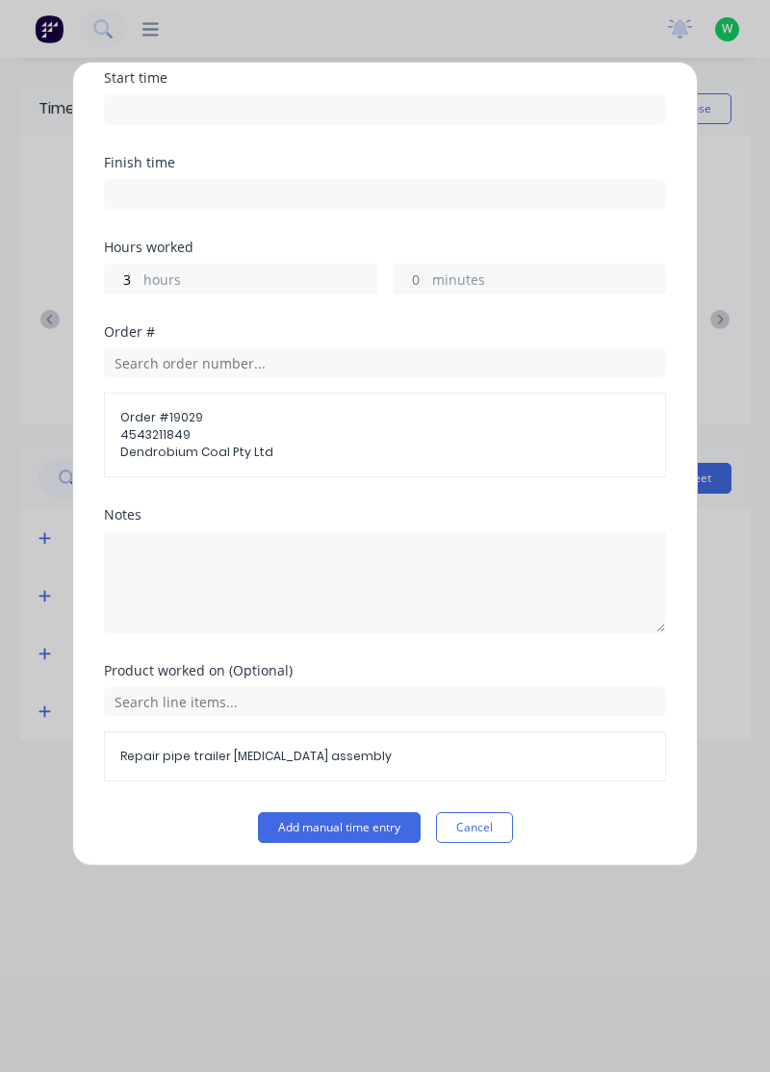
click at [338, 823] on button "Add manual time entry" at bounding box center [339, 827] width 163 height 31
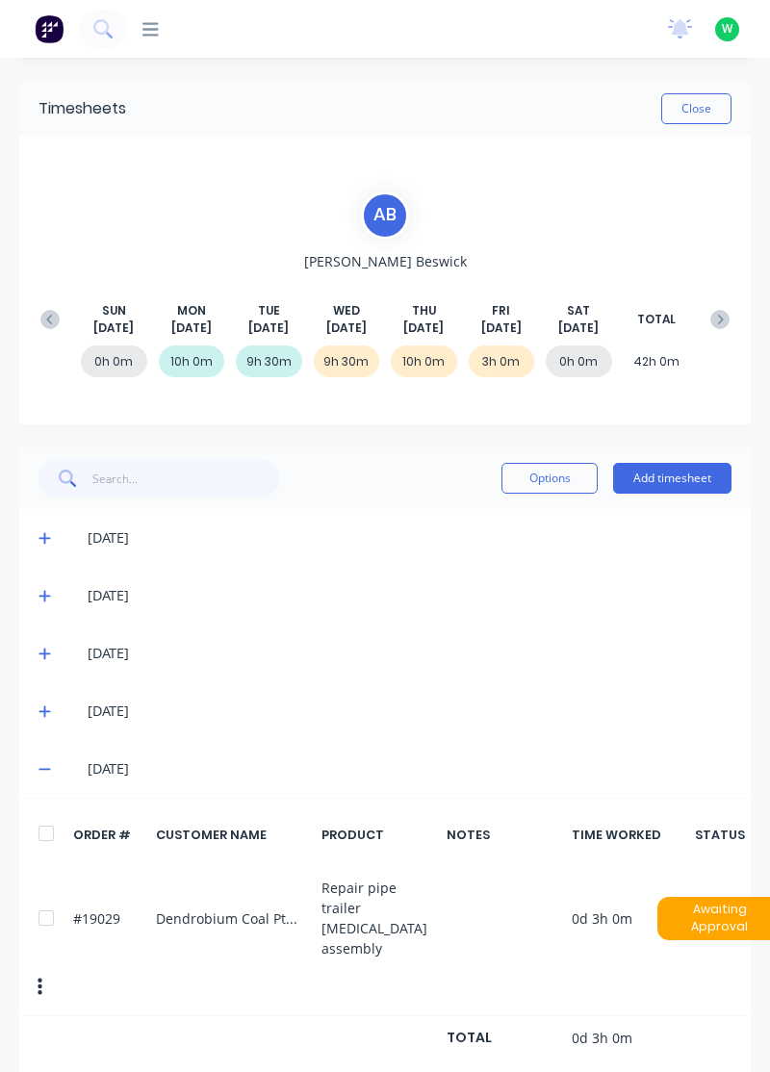
click at [683, 480] on button "Add timesheet" at bounding box center [672, 478] width 118 height 31
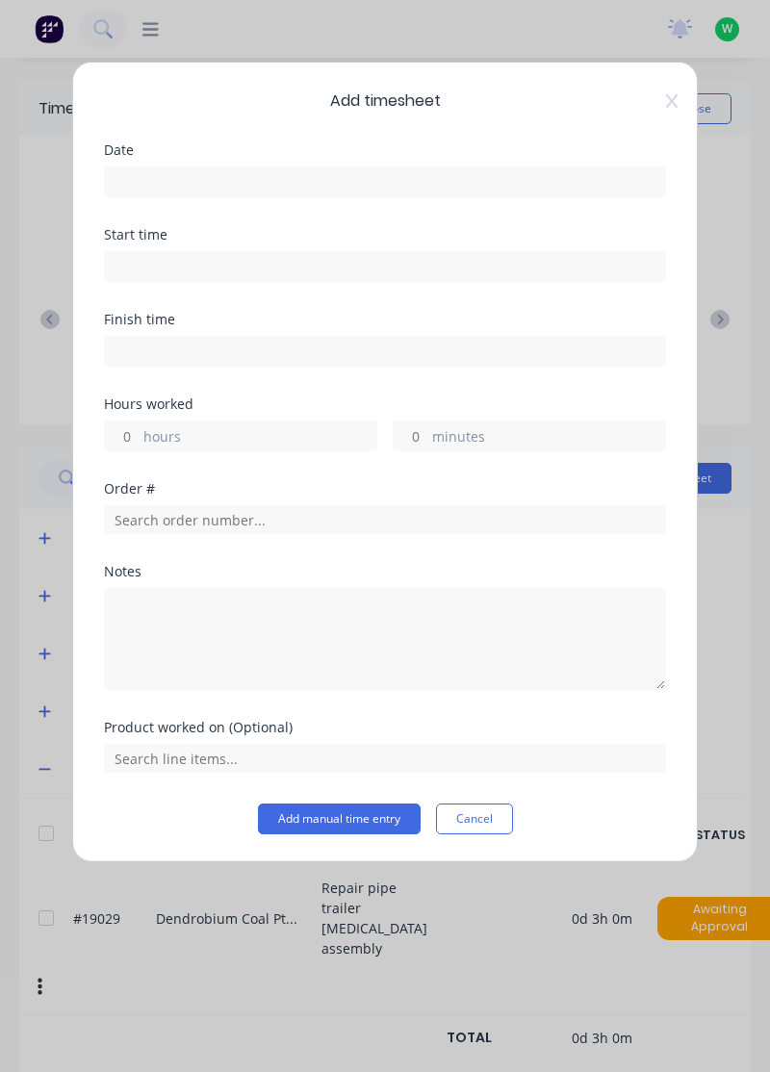
click at [556, 171] on input at bounding box center [385, 181] width 560 height 29
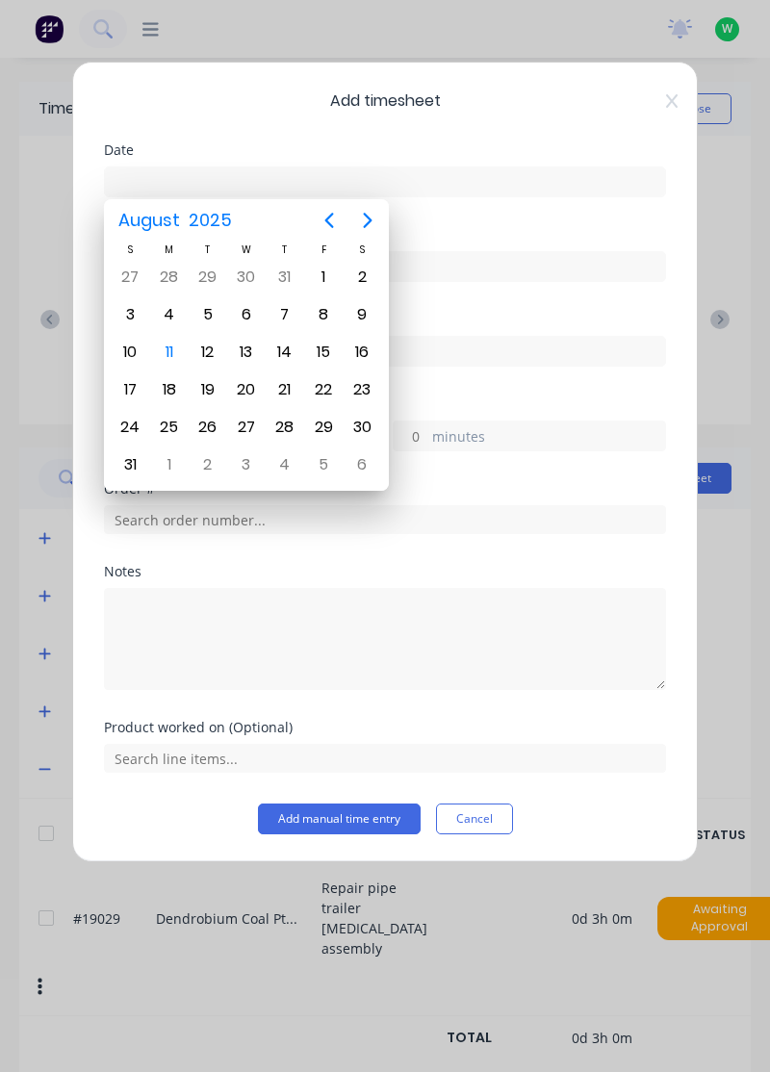
click at [318, 308] on div "8" at bounding box center [323, 314] width 29 height 29
type input "[DATE]"
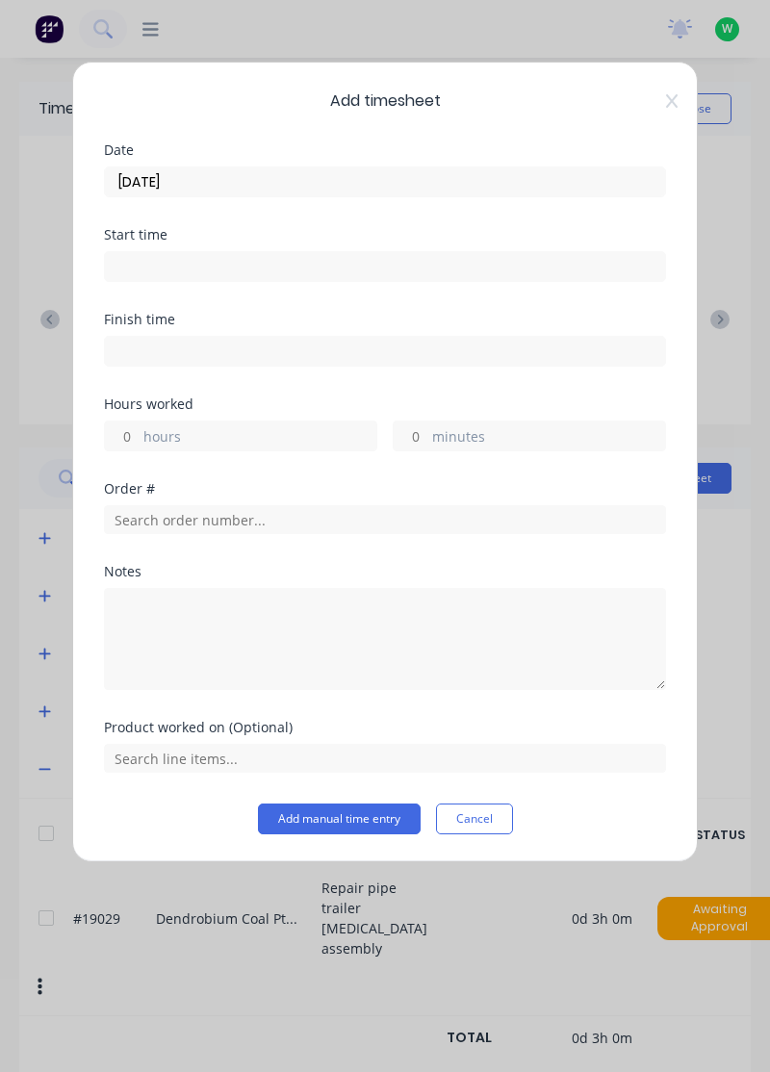
click at [322, 431] on label "hours" at bounding box center [259, 438] width 233 height 24
click at [139, 431] on input "hours" at bounding box center [122, 435] width 34 height 29
type input "2"
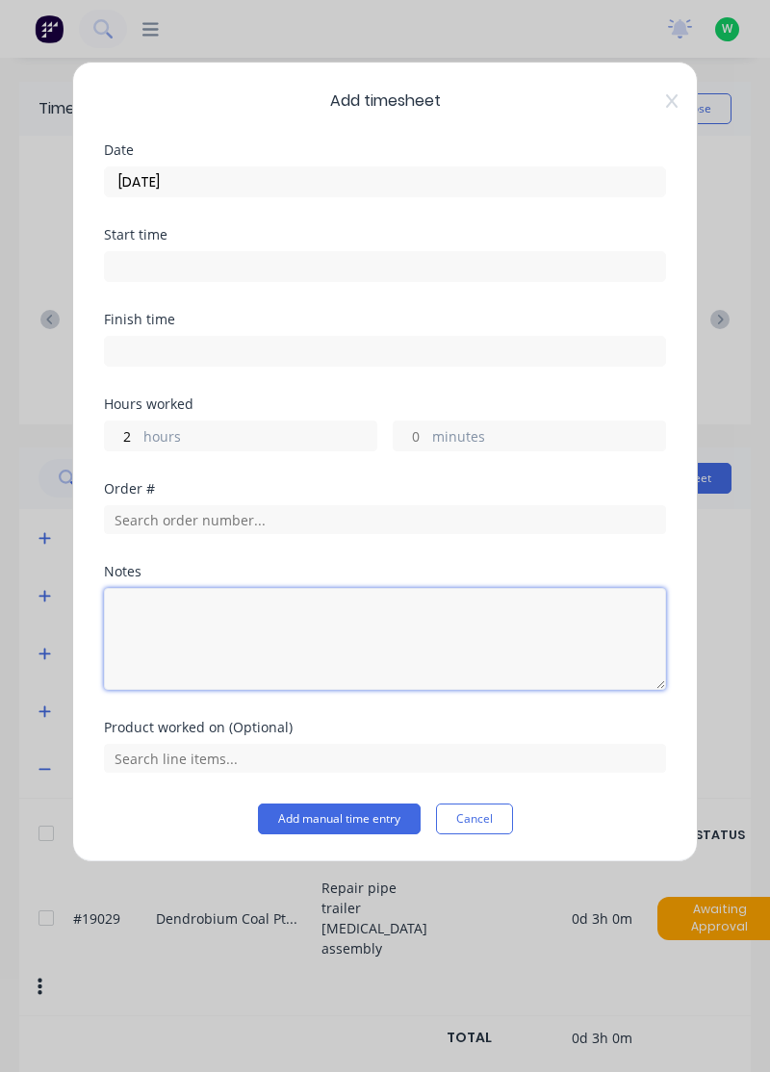
click at [254, 620] on textarea at bounding box center [385, 639] width 562 height 102
type textarea "Annual leave, Jensen's school"
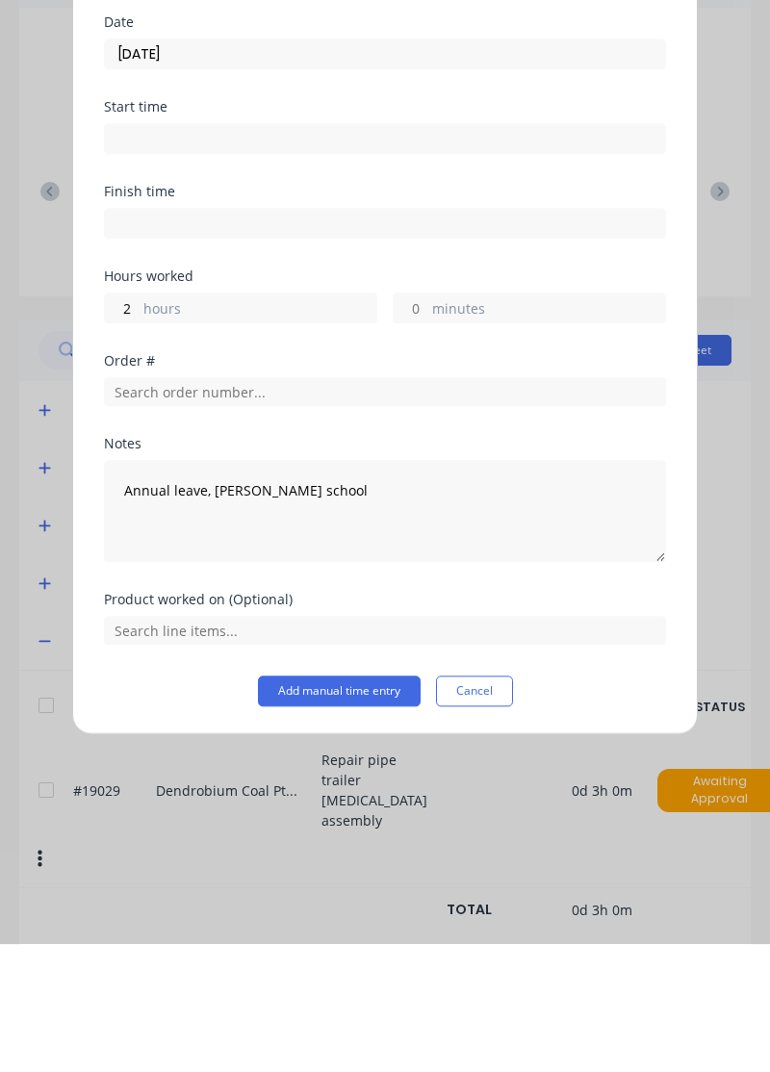
click at [371, 811] on button "Add manual time entry" at bounding box center [339, 818] width 163 height 31
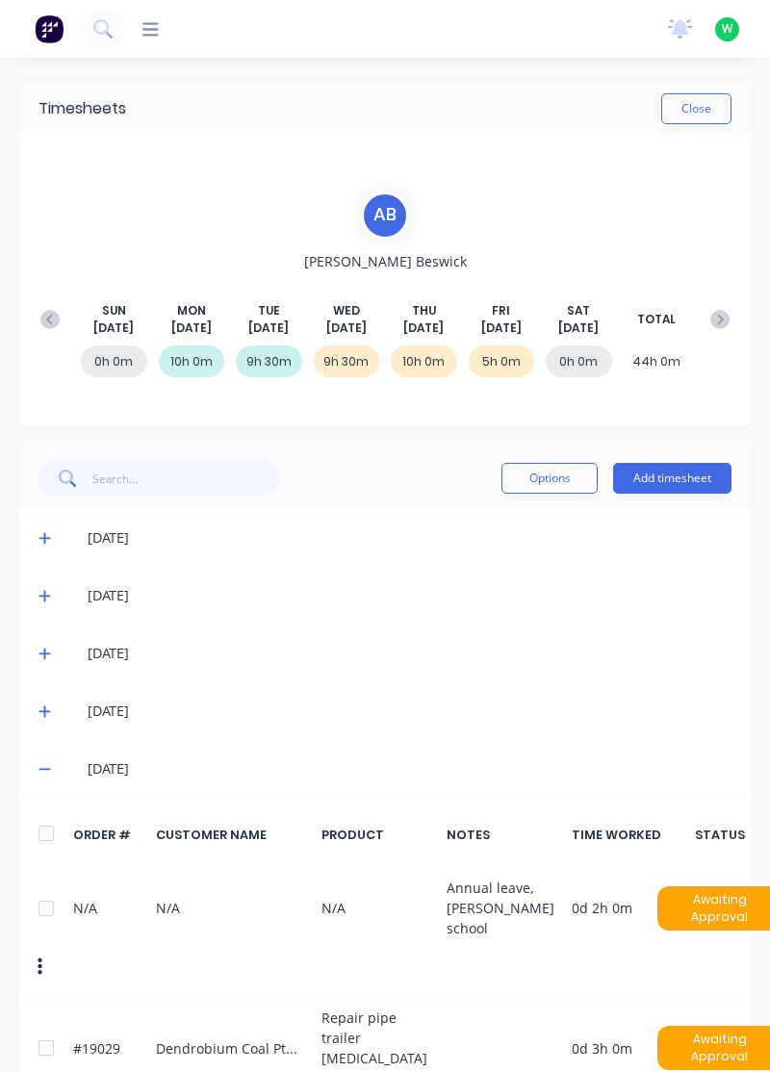
click at [675, 483] on button "Add timesheet" at bounding box center [672, 478] width 118 height 31
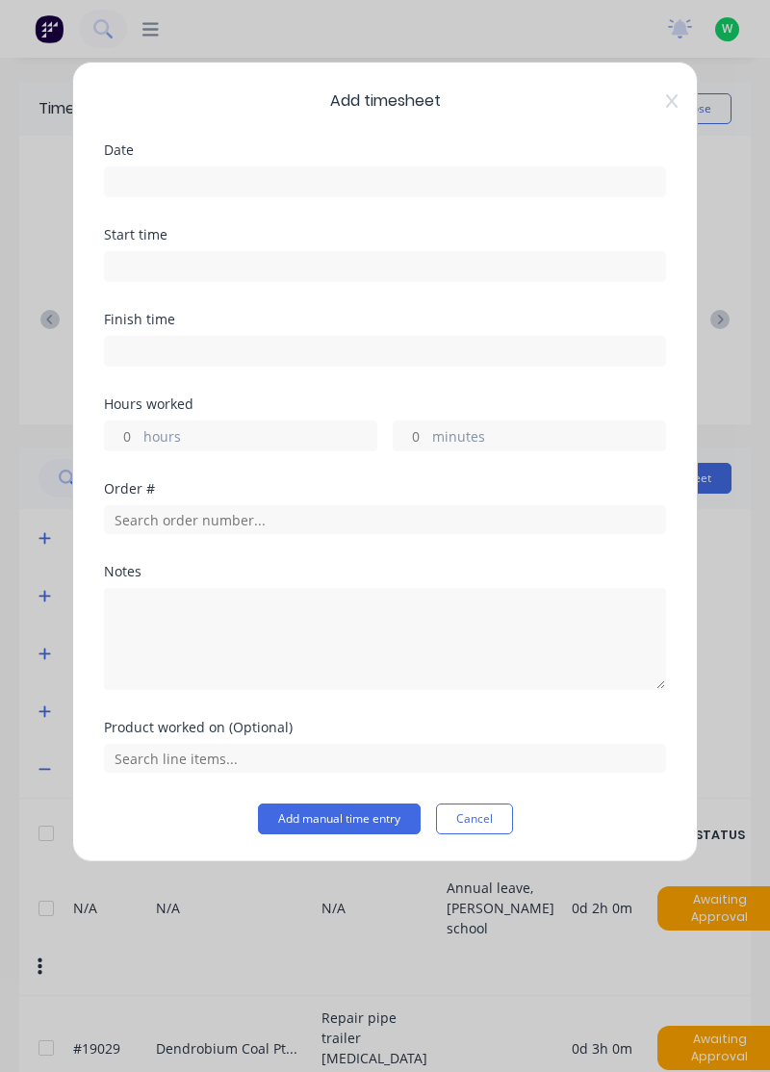
click at [273, 439] on label "hours" at bounding box center [259, 438] width 233 height 24
click at [139, 439] on input "hours" at bounding box center [122, 435] width 34 height 29
type input "1"
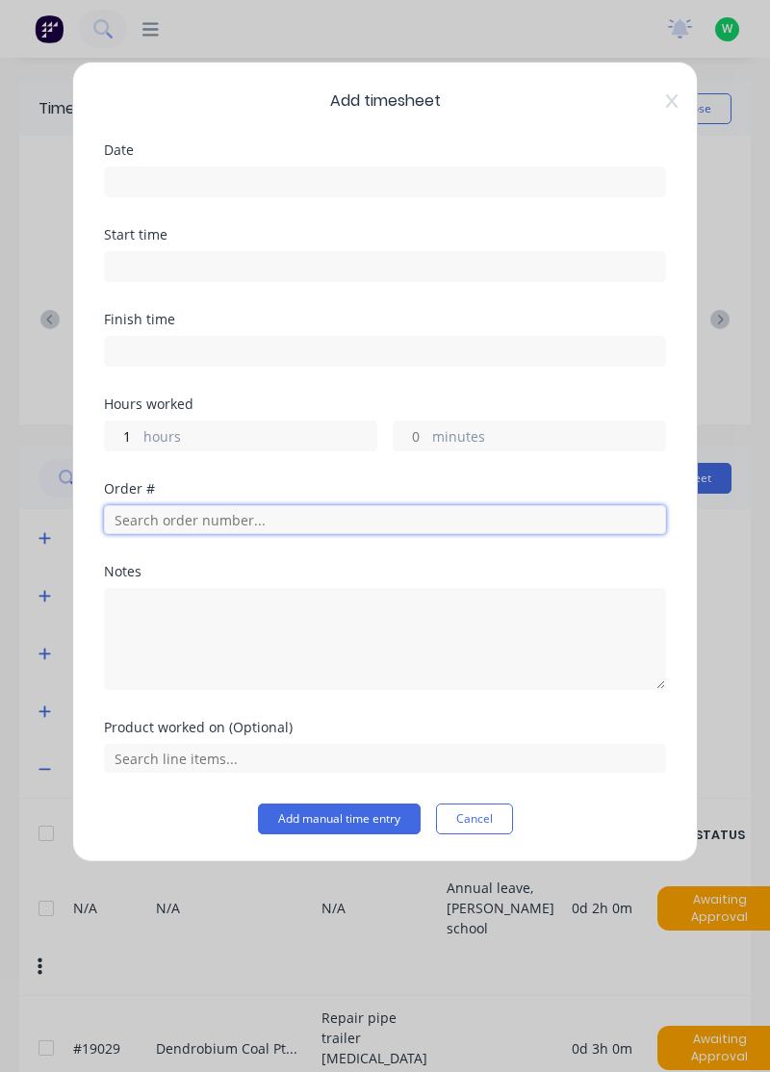
click at [317, 516] on input "text" at bounding box center [385, 519] width 562 height 29
type input "17943"
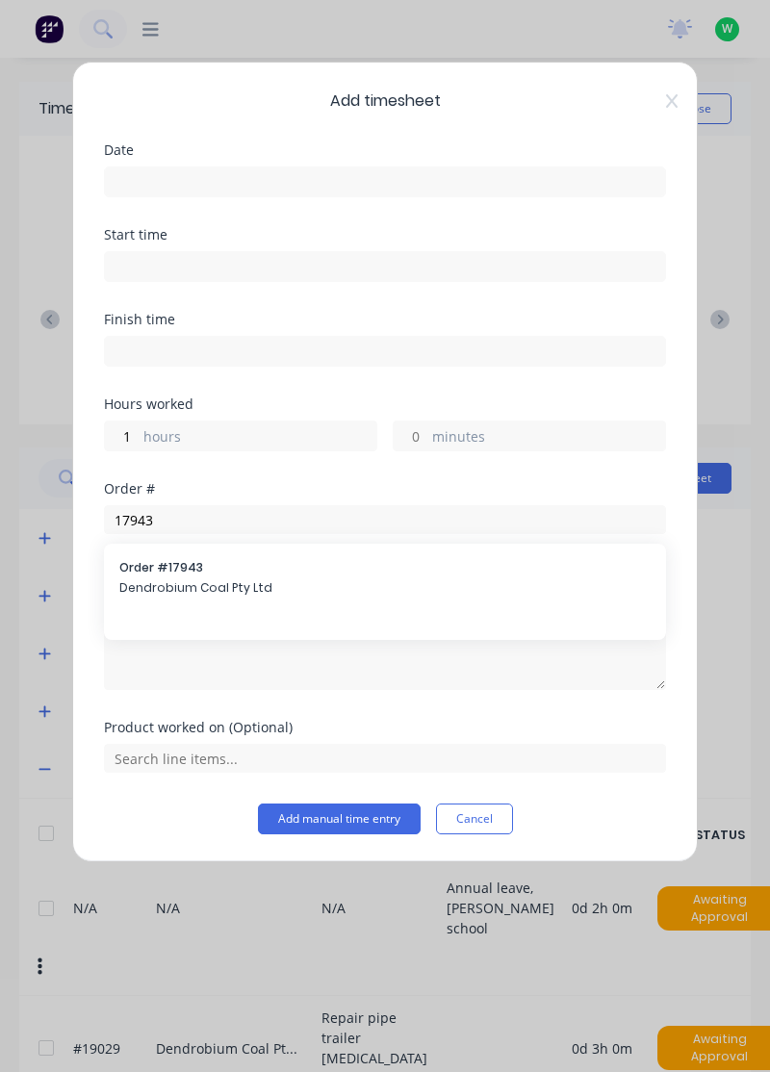
click at [243, 596] on div "Order # 17943 Dendrobium Coal Pty Ltd" at bounding box center [384, 579] width 531 height 40
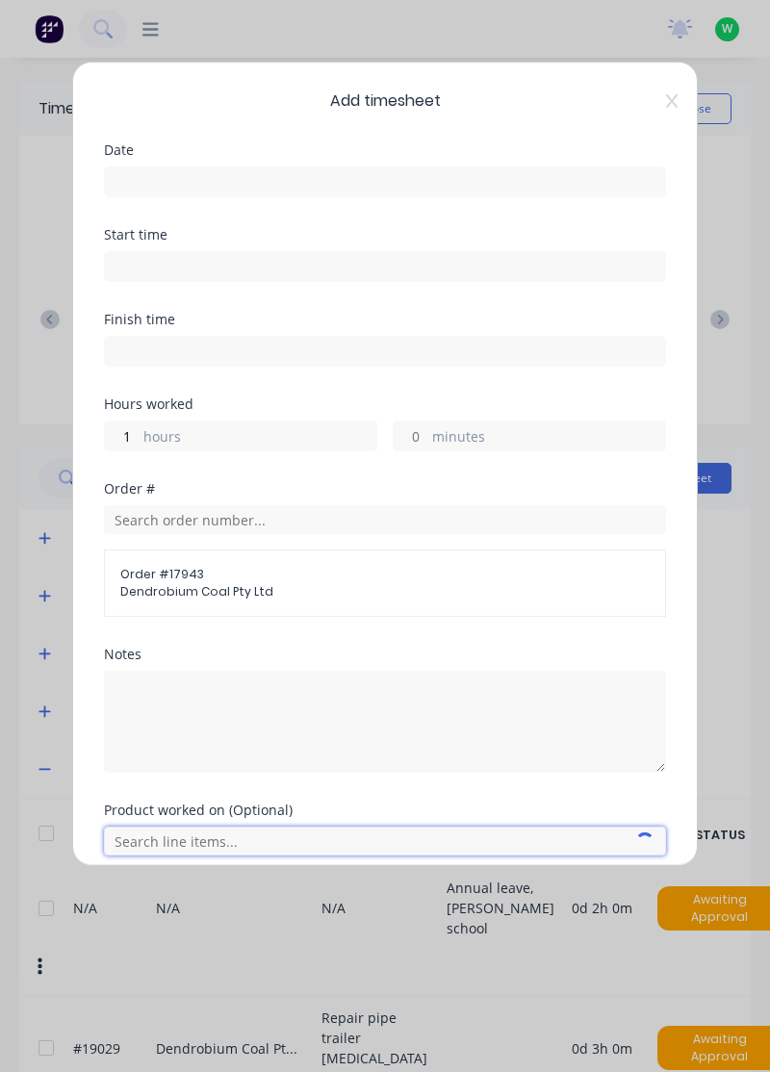
click at [242, 832] on input "text" at bounding box center [385, 840] width 562 height 29
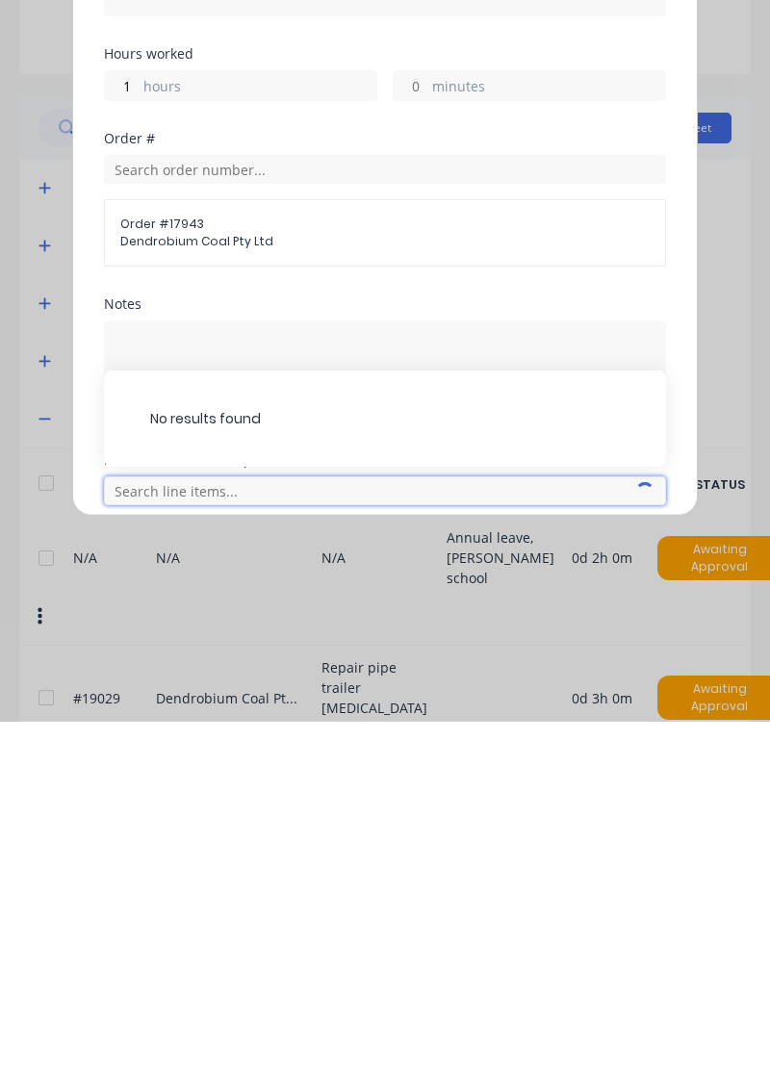
scroll to position [13, 0]
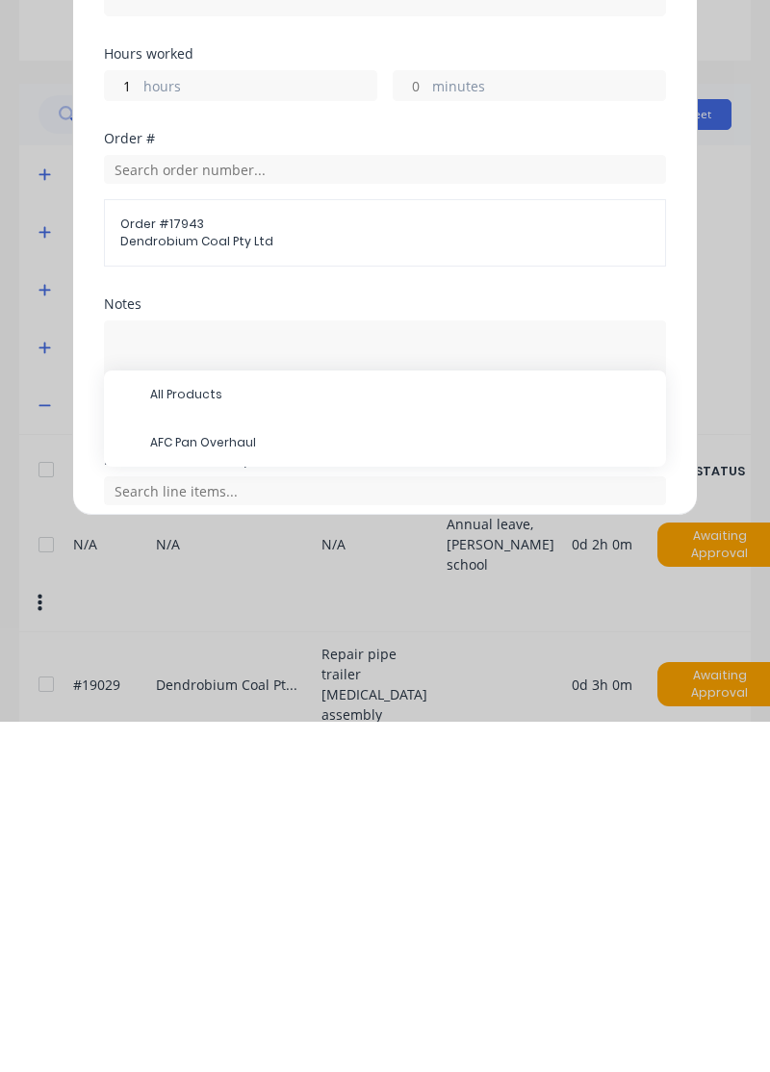
click at [241, 784] on span "AFC Pan Overhaul" at bounding box center [400, 792] width 500 height 17
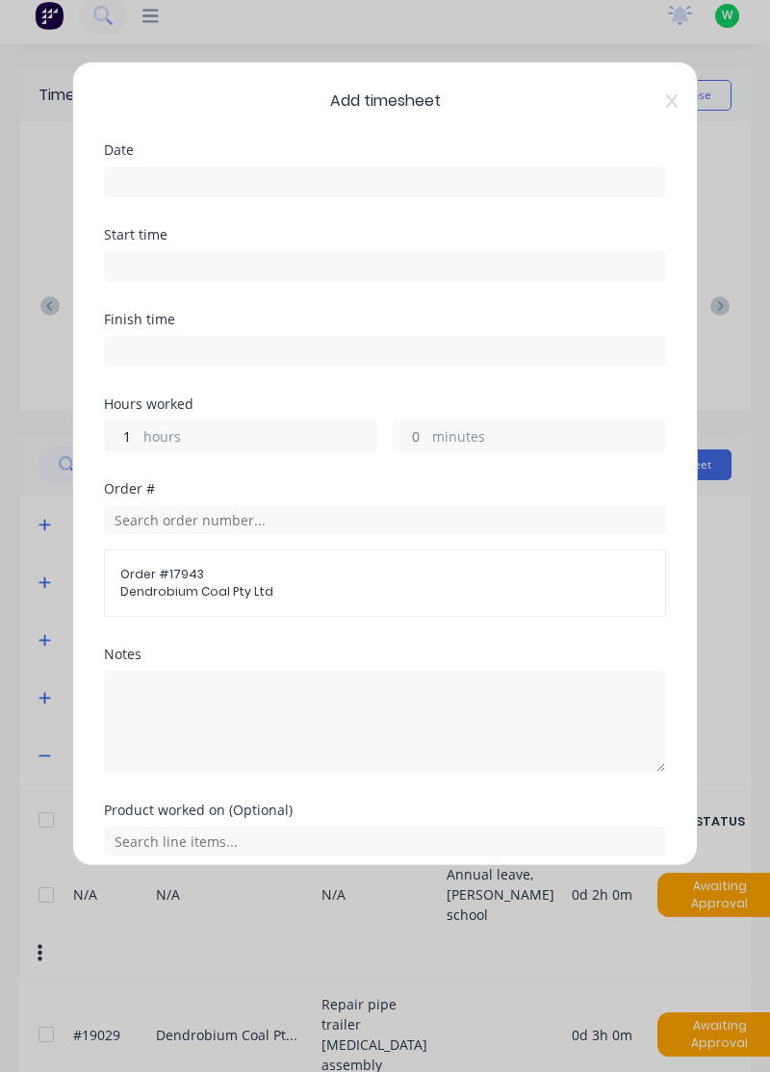
scroll to position [71, 0]
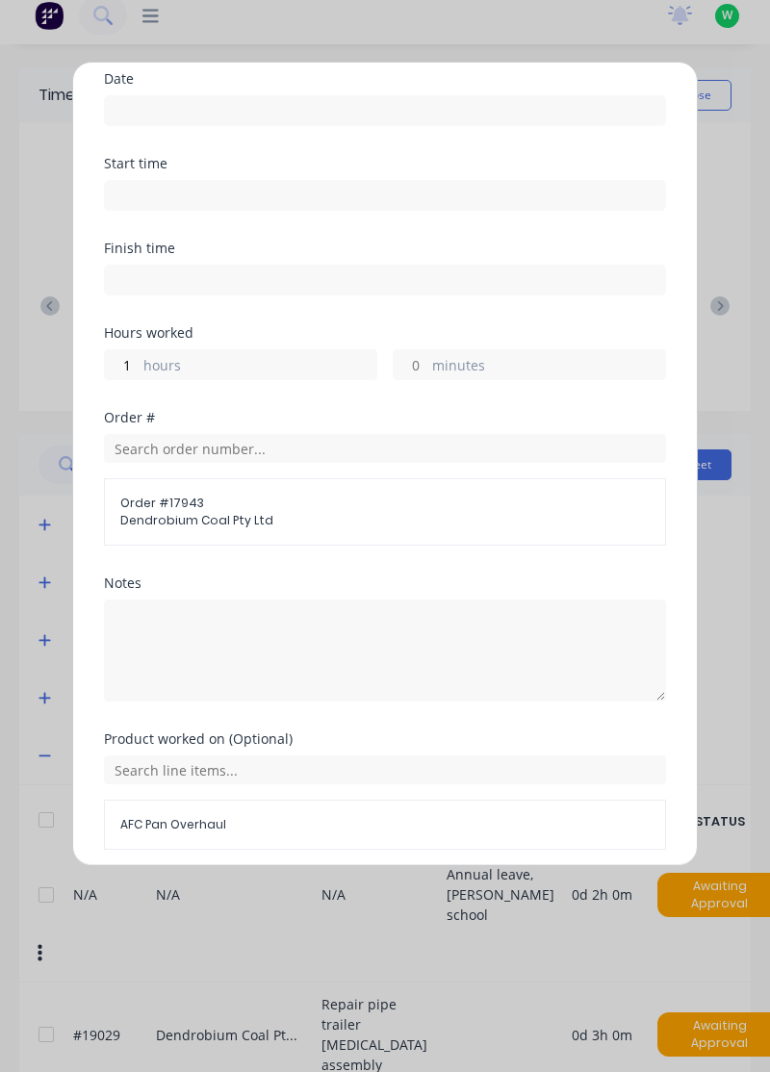
click at [339, 889] on button "Add manual time entry" at bounding box center [339, 895] width 163 height 31
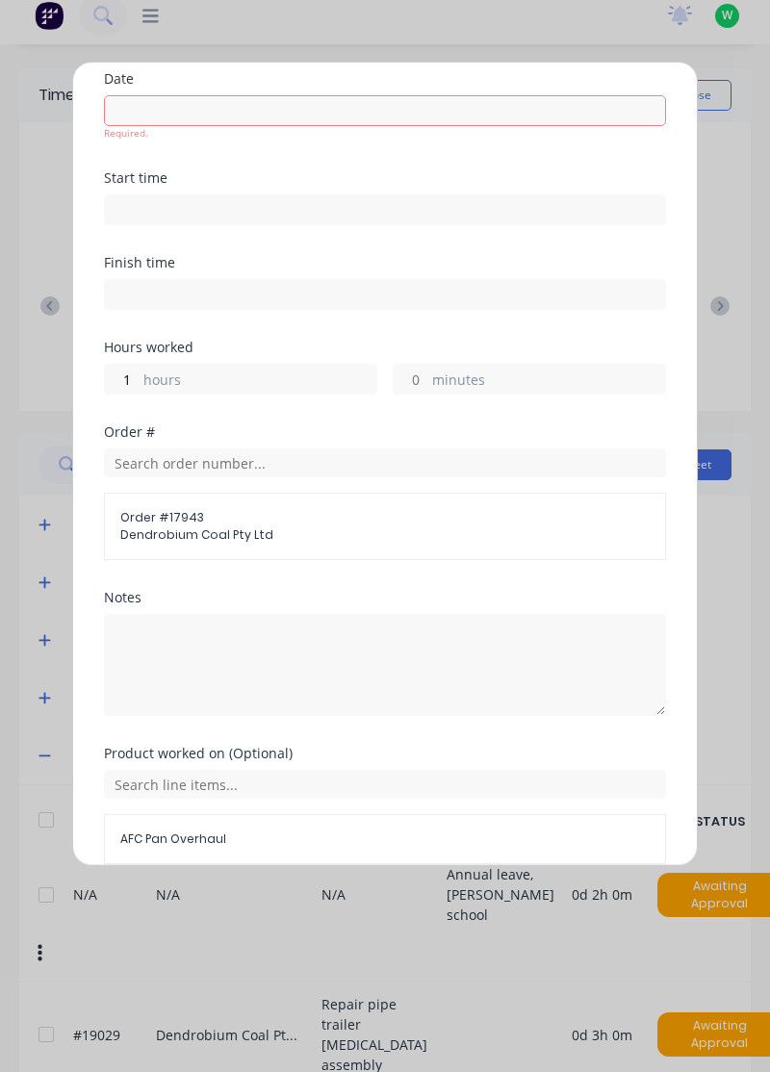
click at [389, 899] on button "Add manual time entry" at bounding box center [339, 910] width 163 height 31
click at [502, 108] on input at bounding box center [385, 110] width 560 height 29
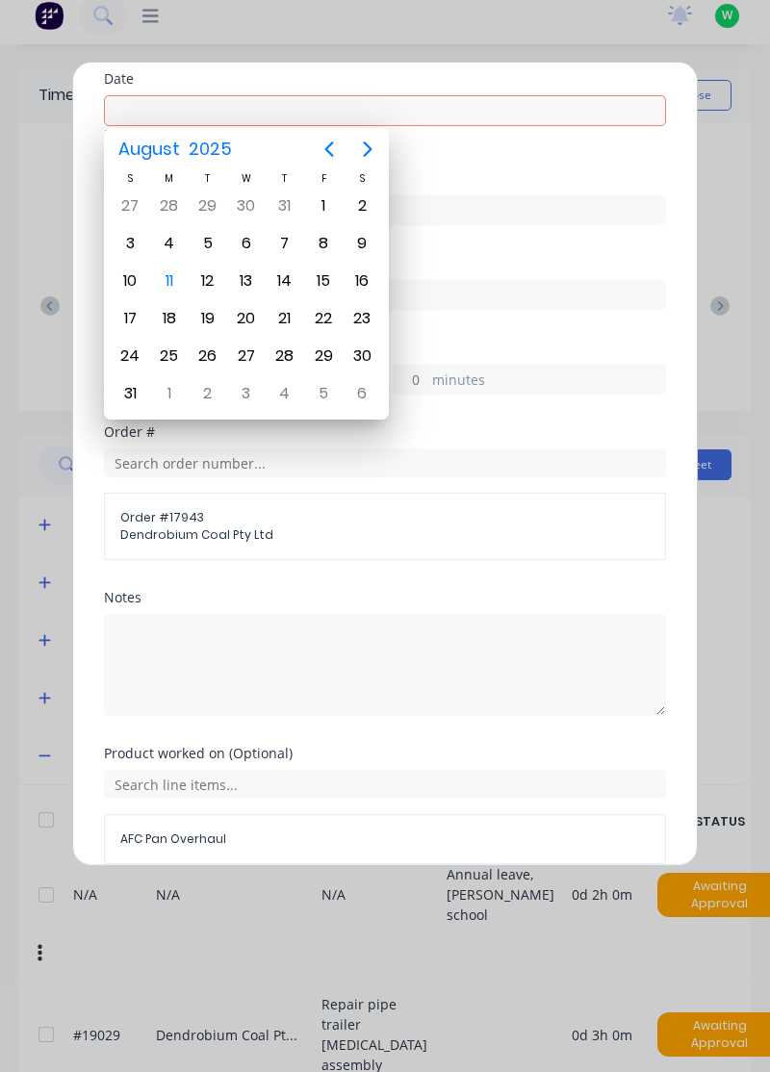
click at [325, 234] on div "8" at bounding box center [323, 243] width 29 height 29
type input "[DATE]"
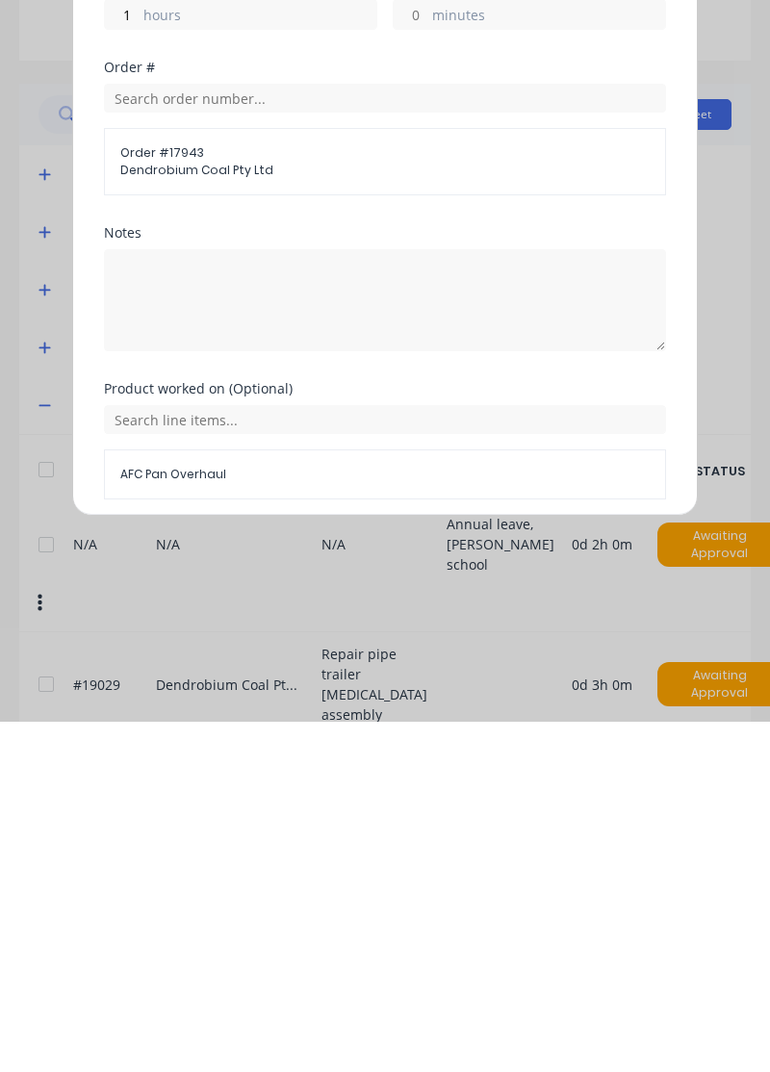
click at [383, 882] on button "Add manual time entry" at bounding box center [339, 895] width 163 height 31
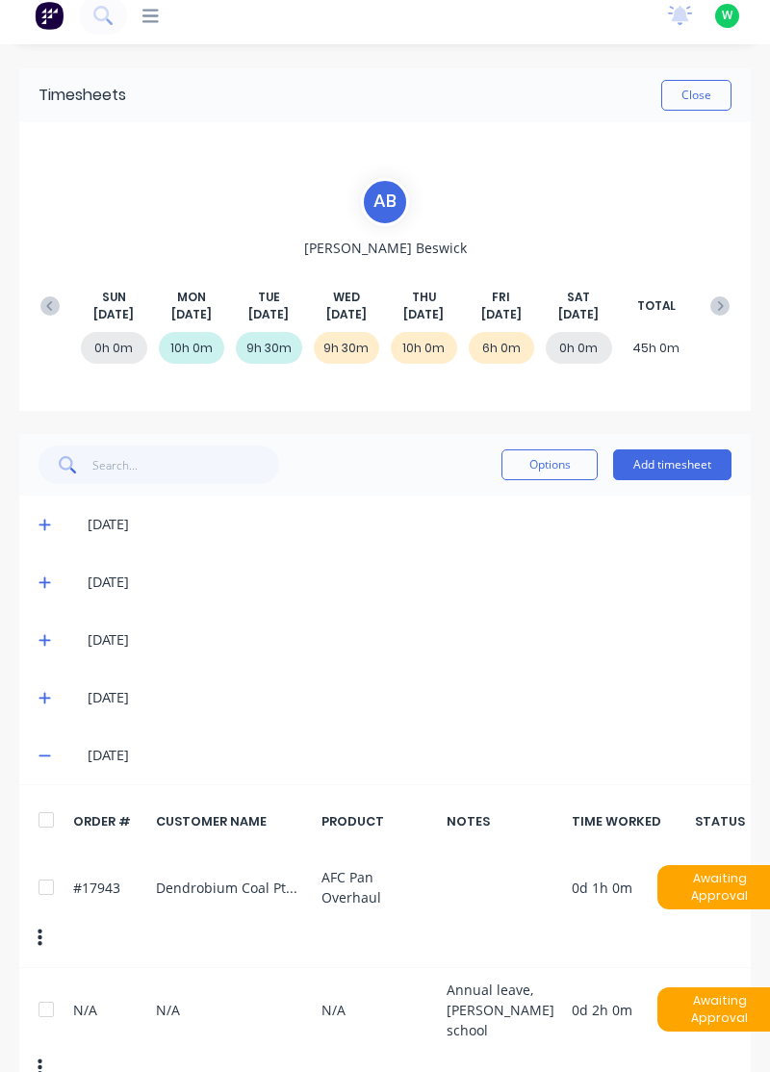
click at [694, 467] on button "Add timesheet" at bounding box center [672, 464] width 118 height 31
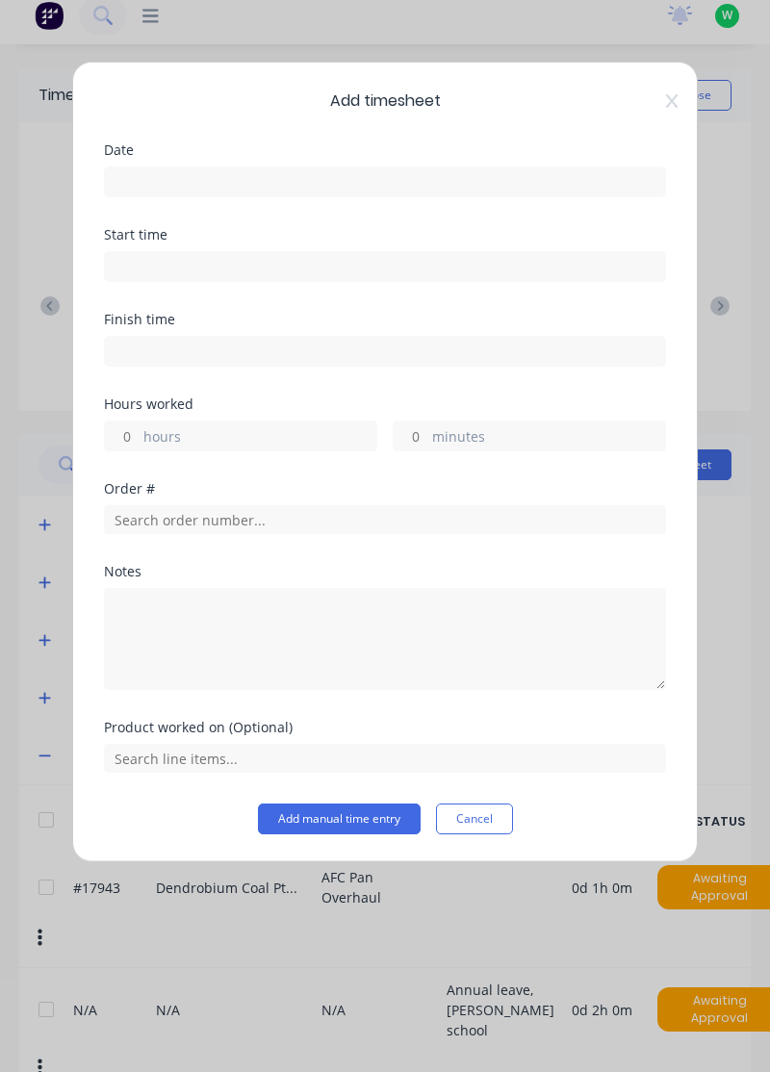
click at [477, 176] on input at bounding box center [385, 181] width 560 height 29
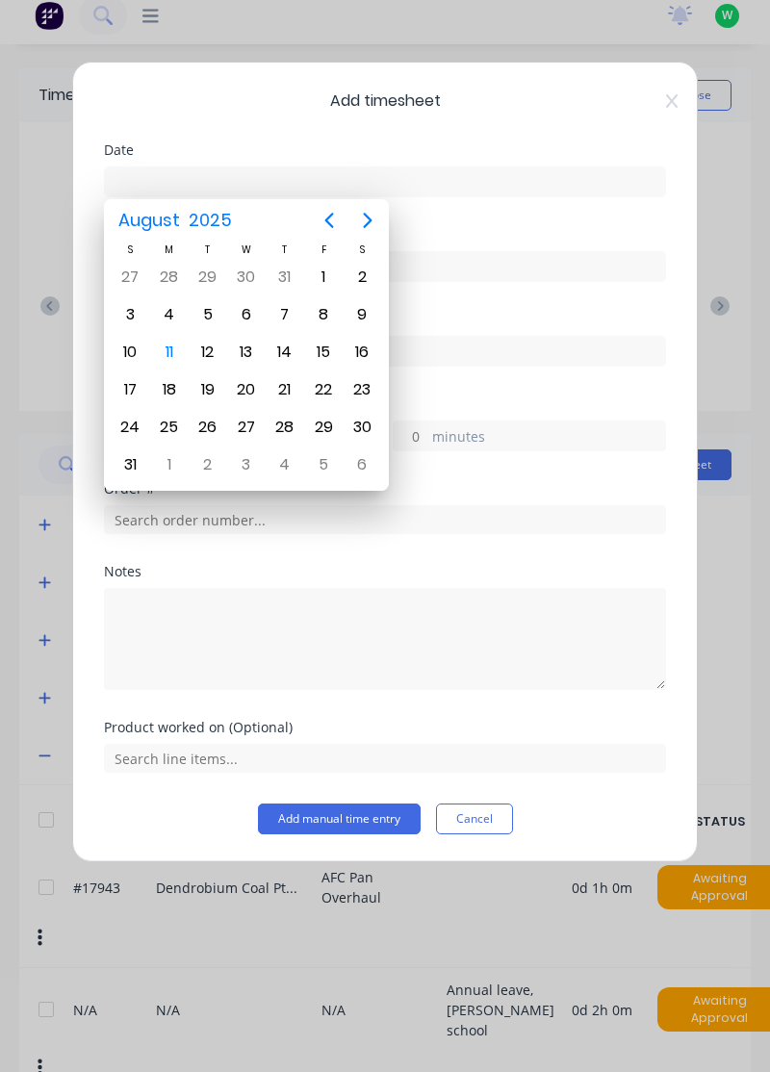
click at [323, 305] on div "8" at bounding box center [323, 314] width 29 height 29
type input "[DATE]"
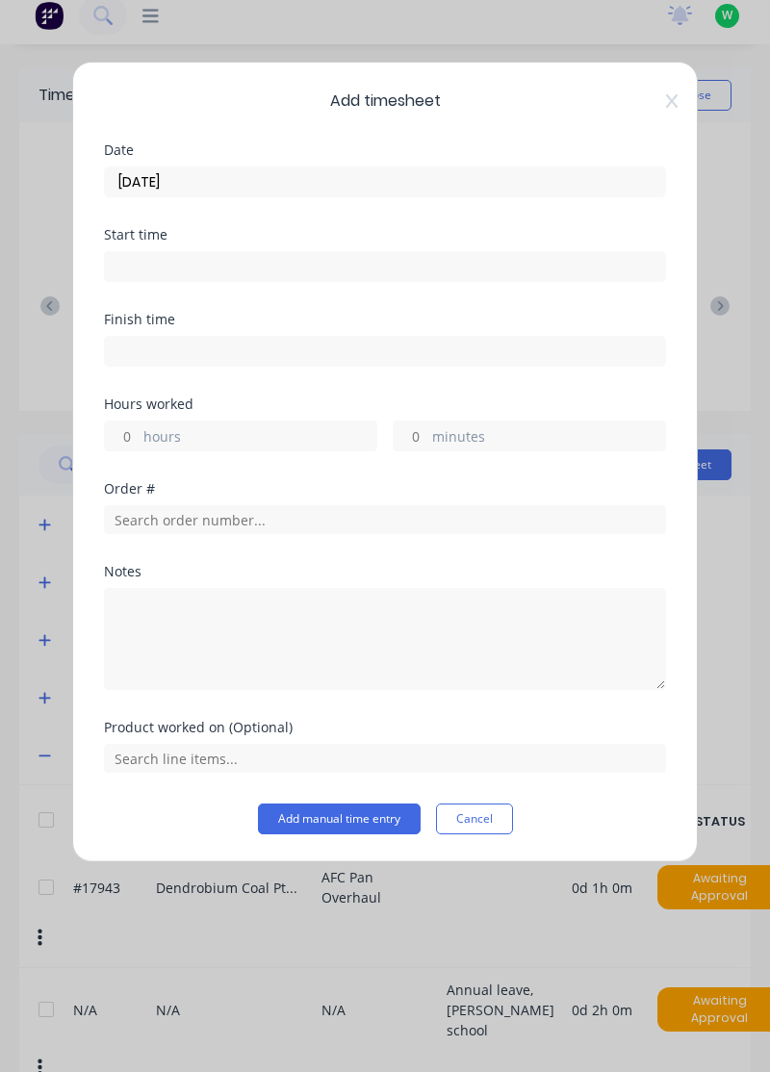
click at [275, 426] on label "hours" at bounding box center [259, 438] width 233 height 24
click at [139, 425] on input "hours" at bounding box center [122, 435] width 34 height 29
type input "2"
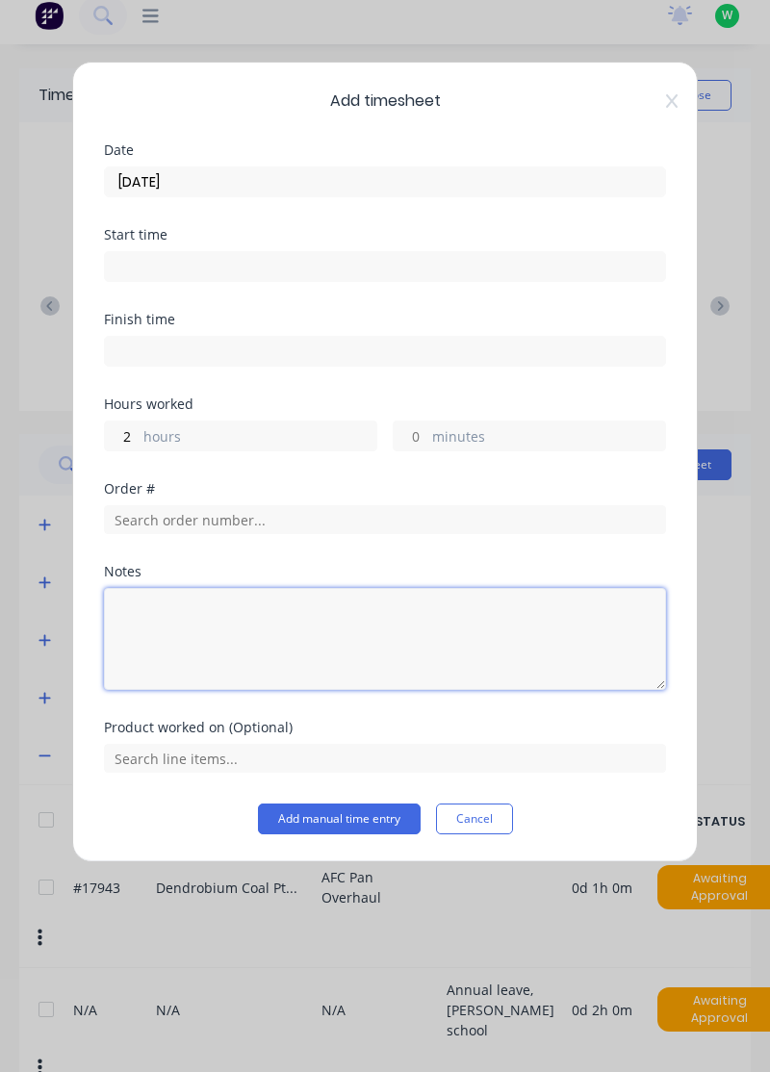
click at [289, 608] on textarea at bounding box center [385, 639] width 562 height 102
click at [323, 614] on textarea "Assist employees, timesheets, photos," at bounding box center [385, 639] width 562 height 102
click at [391, 609] on textarea "Assist employees, timesheets, photos," at bounding box center [385, 639] width 562 height 102
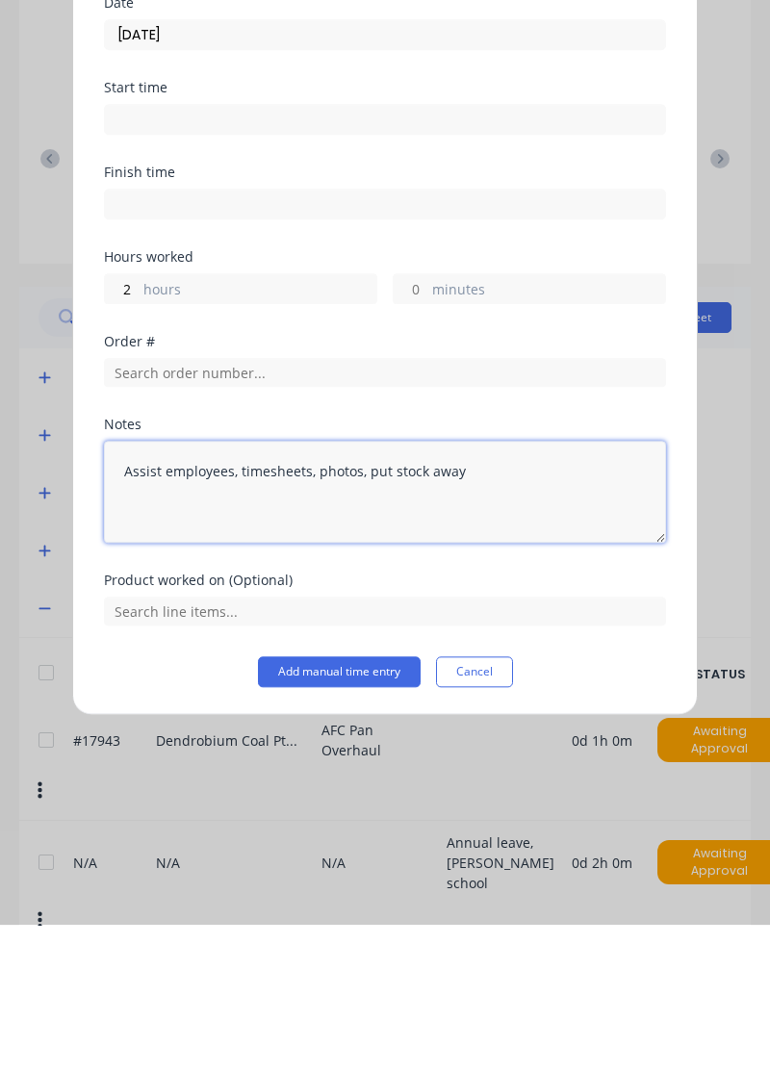
type textarea "Assist employees, timesheets, photos, put stock away"
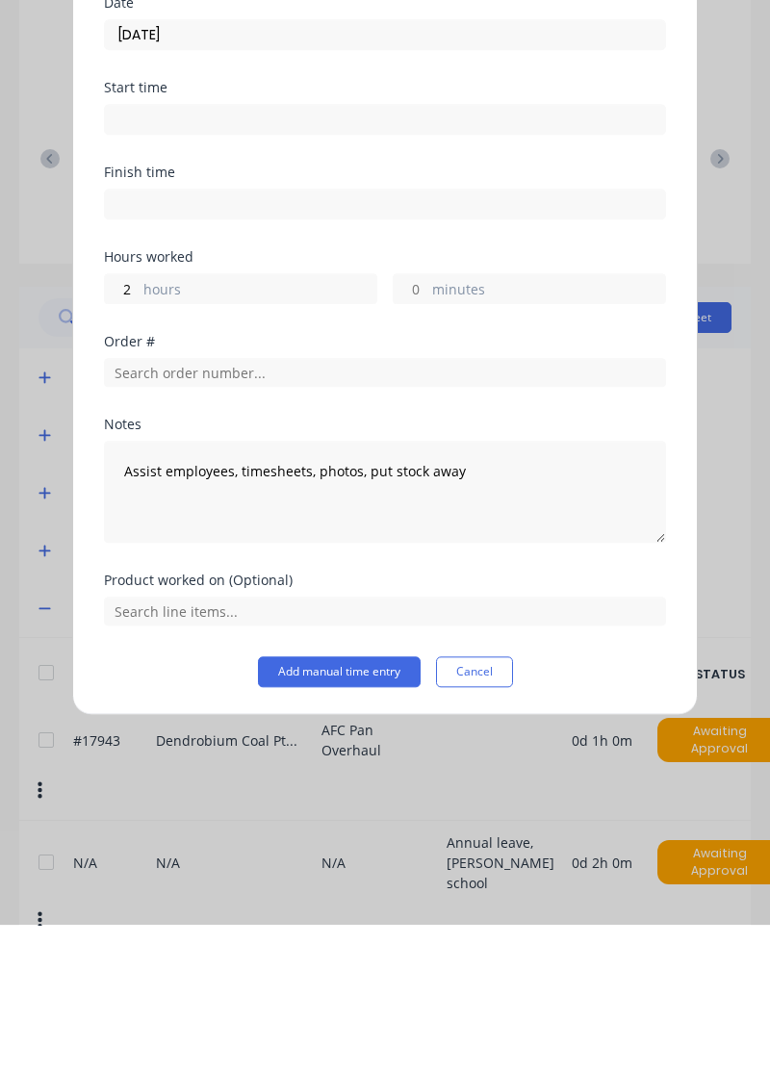
click at [389, 813] on button "Add manual time entry" at bounding box center [339, 818] width 163 height 31
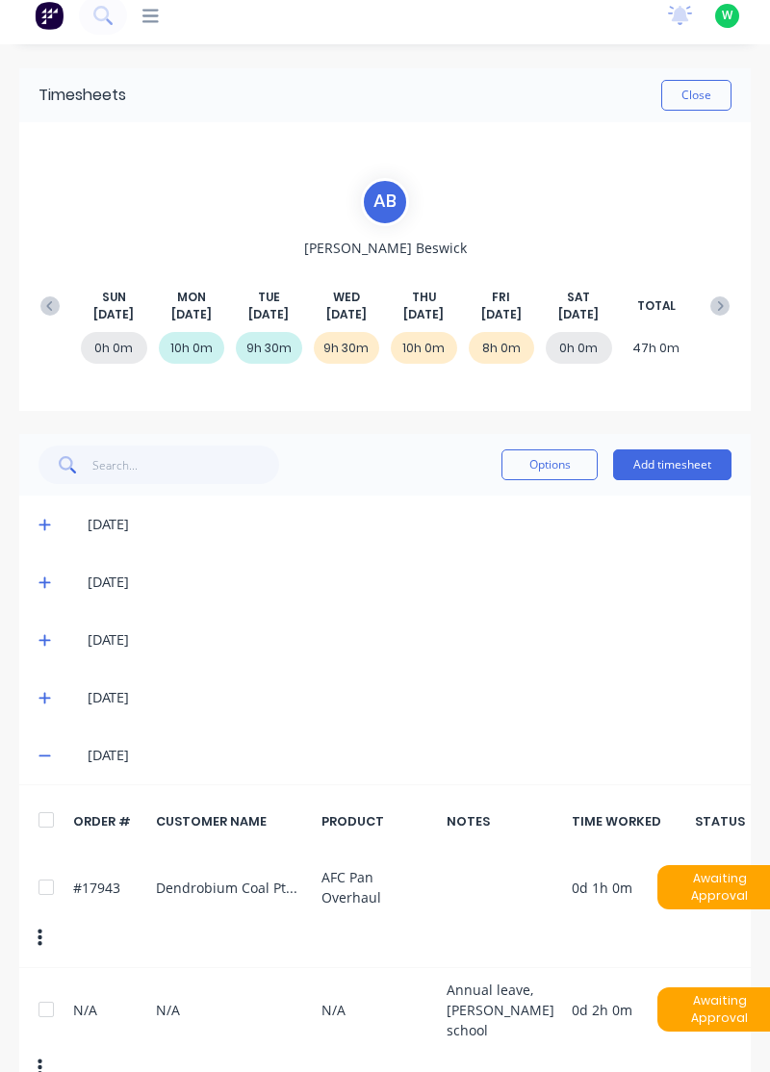
scroll to position [0, 0]
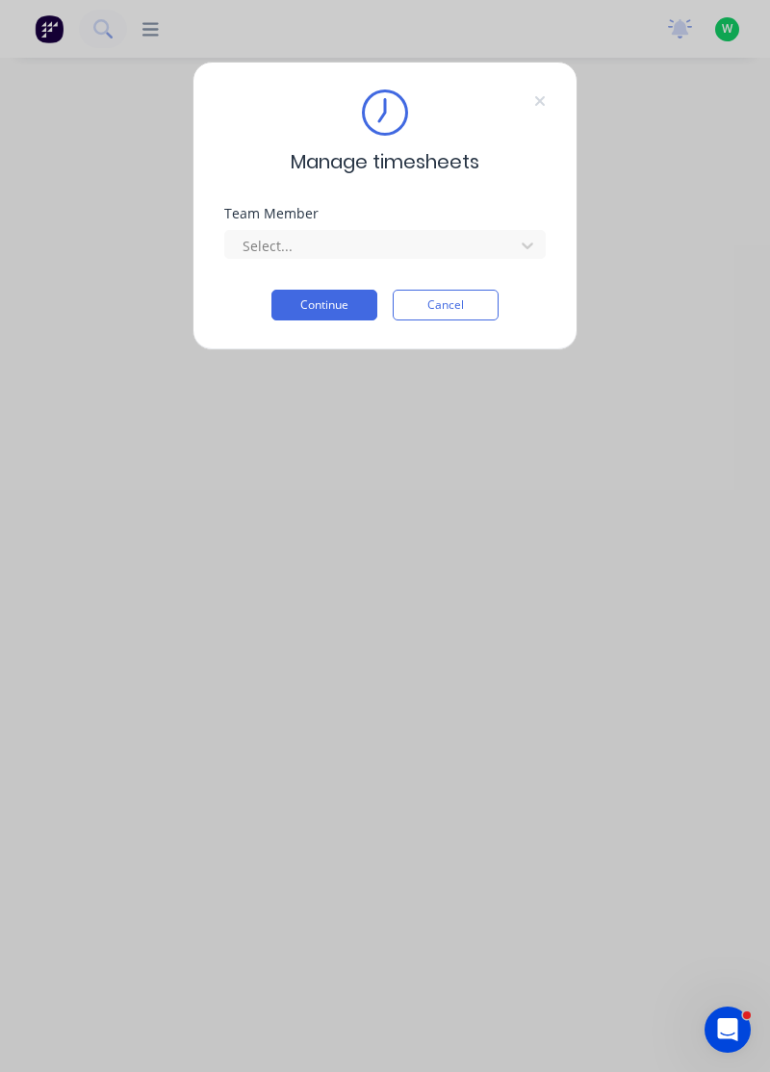
click at [544, 208] on div "Team Member" at bounding box center [384, 213] width 321 height 13
click at [345, 300] on button "Continue" at bounding box center [324, 305] width 106 height 31
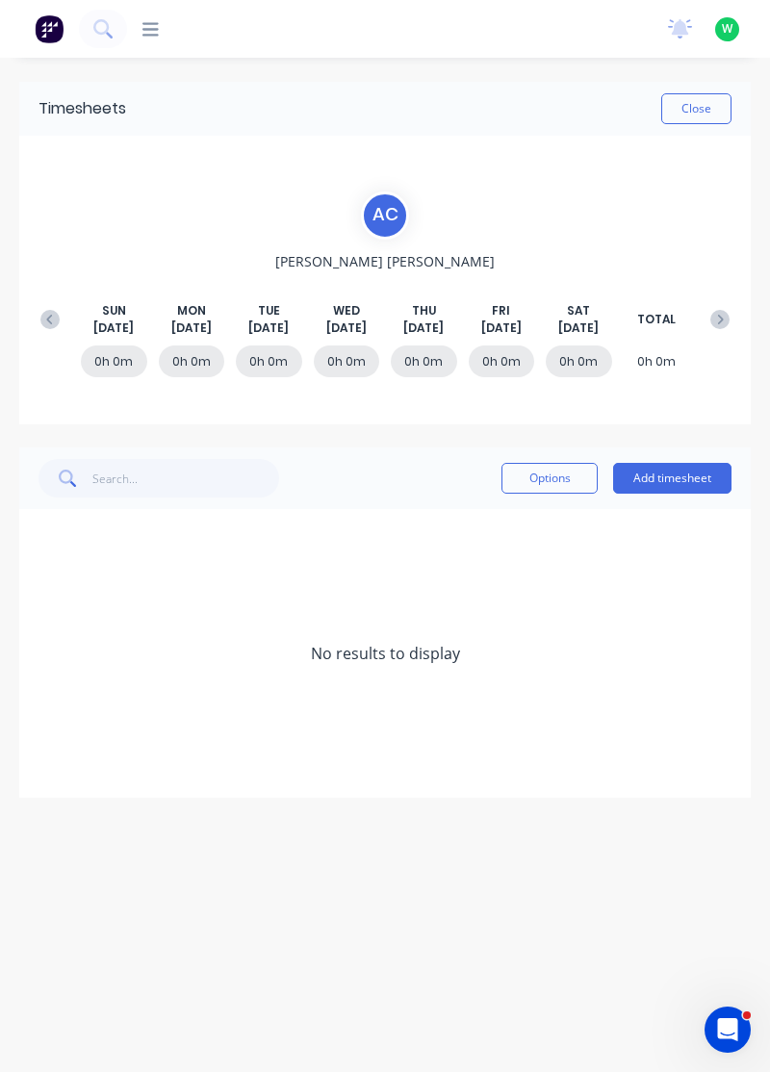
click at [40, 312] on icon at bounding box center [49, 319] width 19 height 19
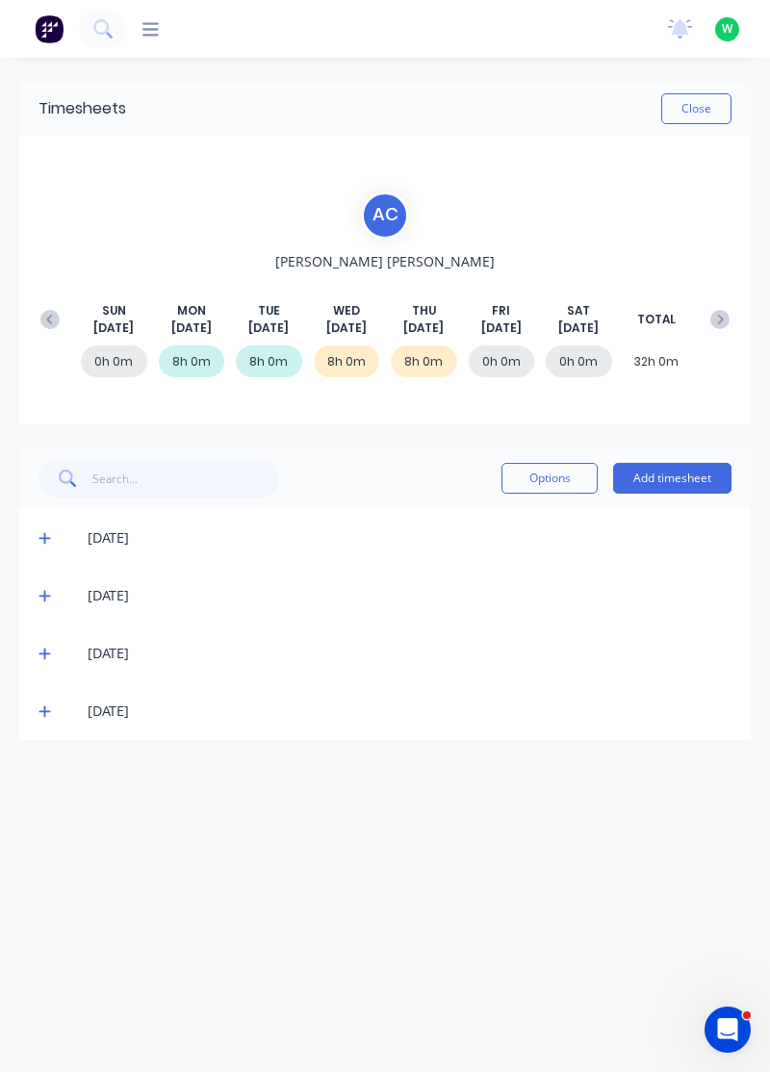
click at [674, 469] on button "Add timesheet" at bounding box center [672, 478] width 118 height 31
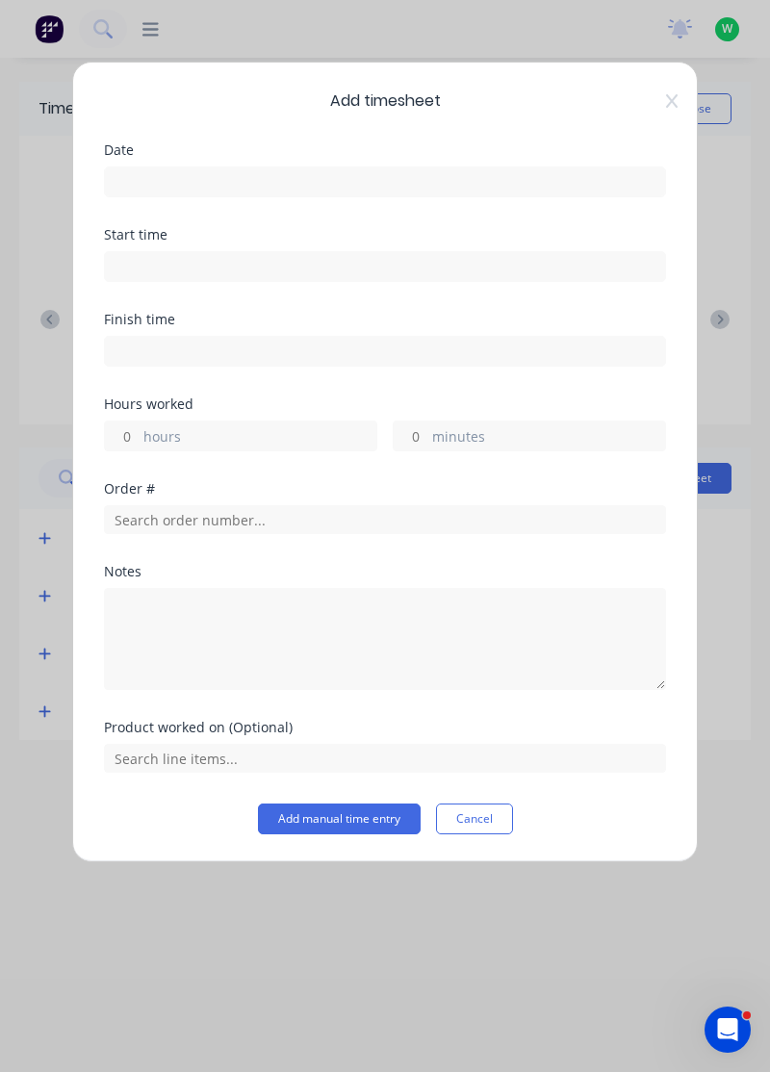
click at [546, 181] on input at bounding box center [385, 181] width 560 height 29
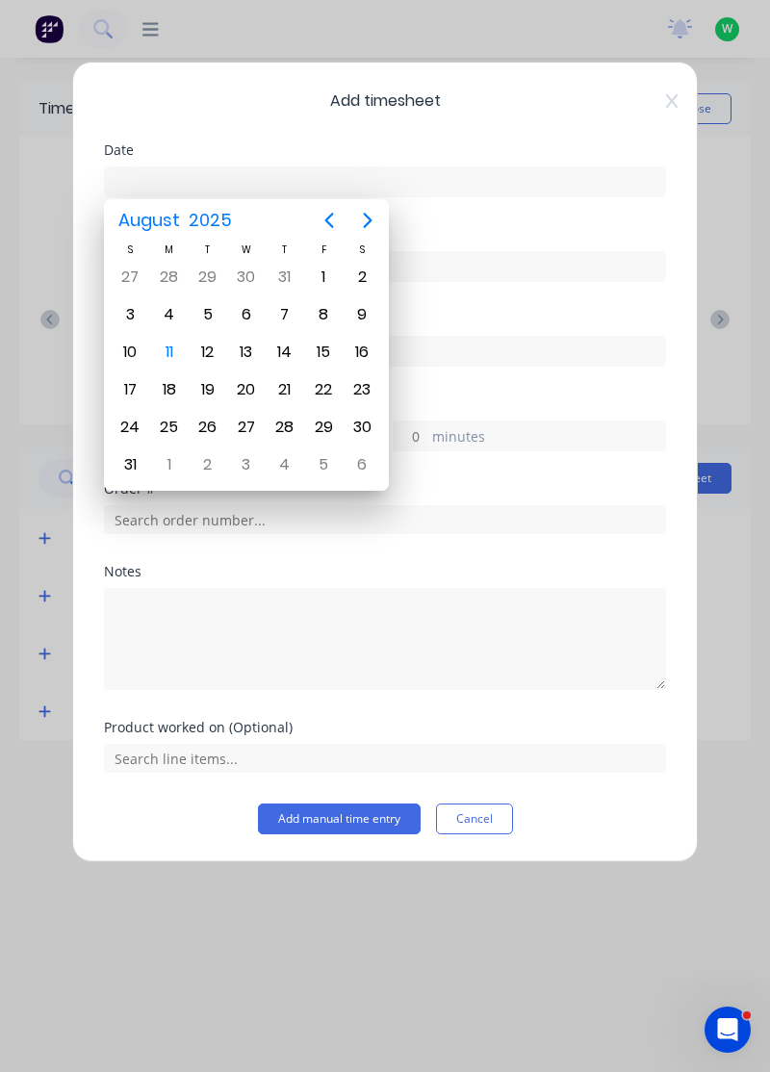
click at [319, 312] on div "8" at bounding box center [323, 314] width 29 height 29
type input "[DATE]"
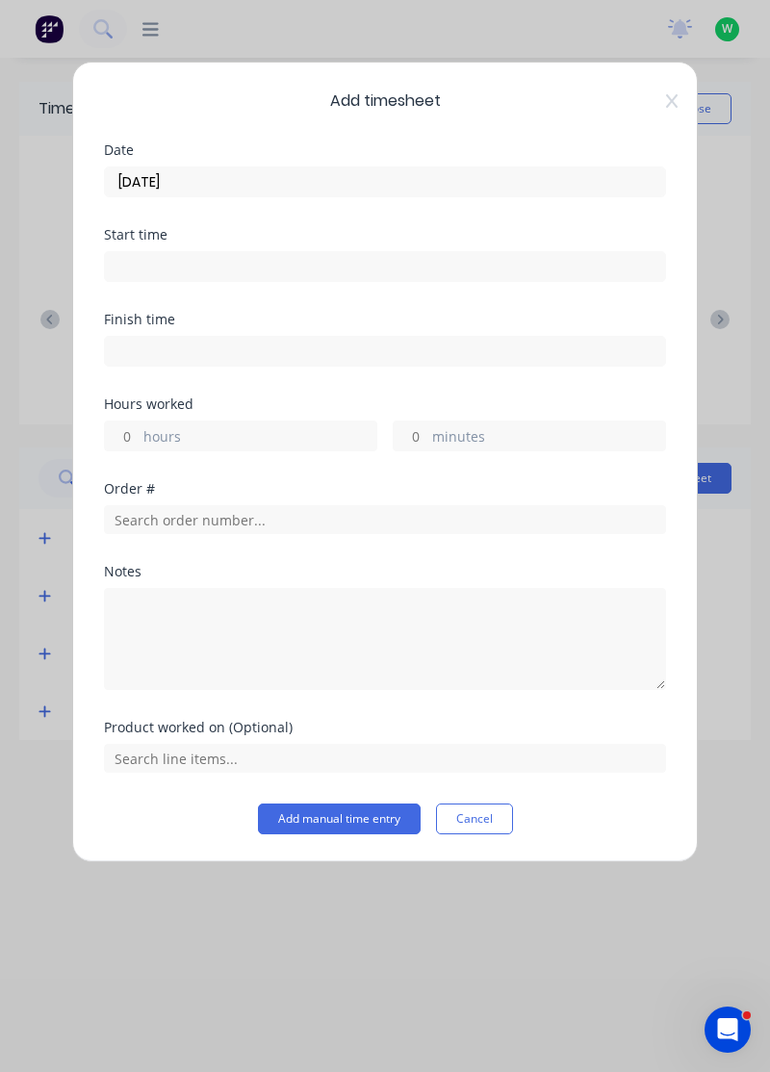
click at [297, 427] on label "hours" at bounding box center [259, 438] width 233 height 24
click at [139, 427] on input "hours" at bounding box center [122, 435] width 34 height 29
type input "8"
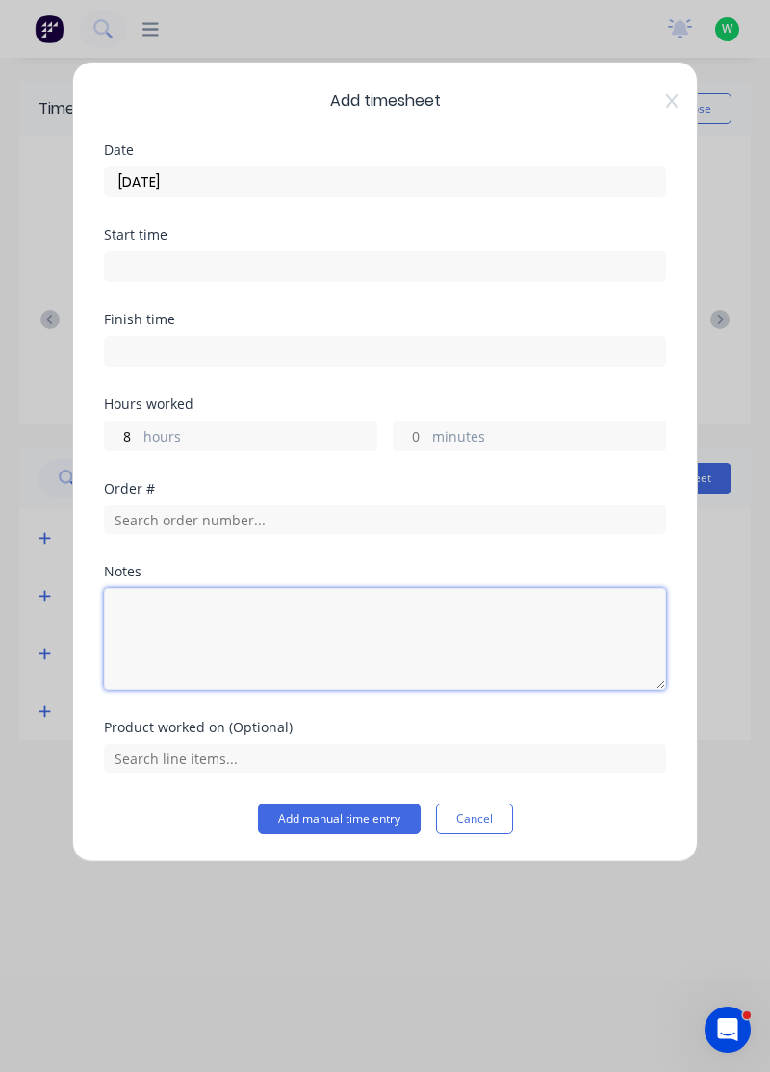
click at [393, 641] on textarea at bounding box center [385, 639] width 562 height 102
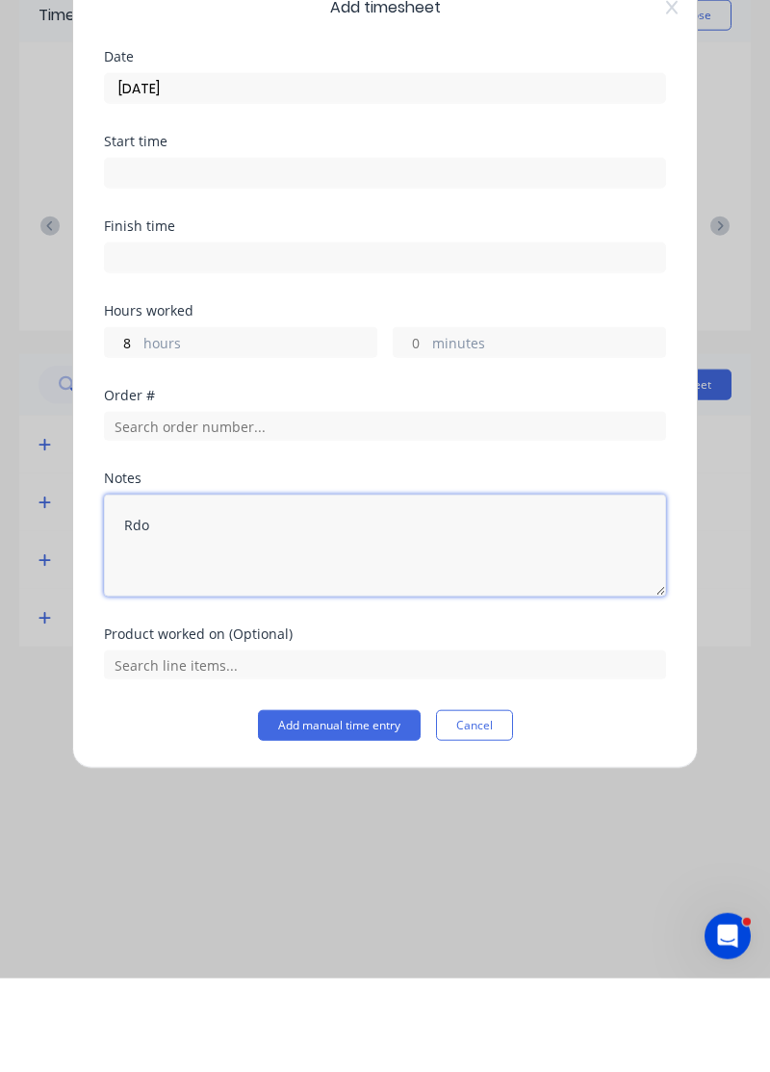
type textarea "Rdo"
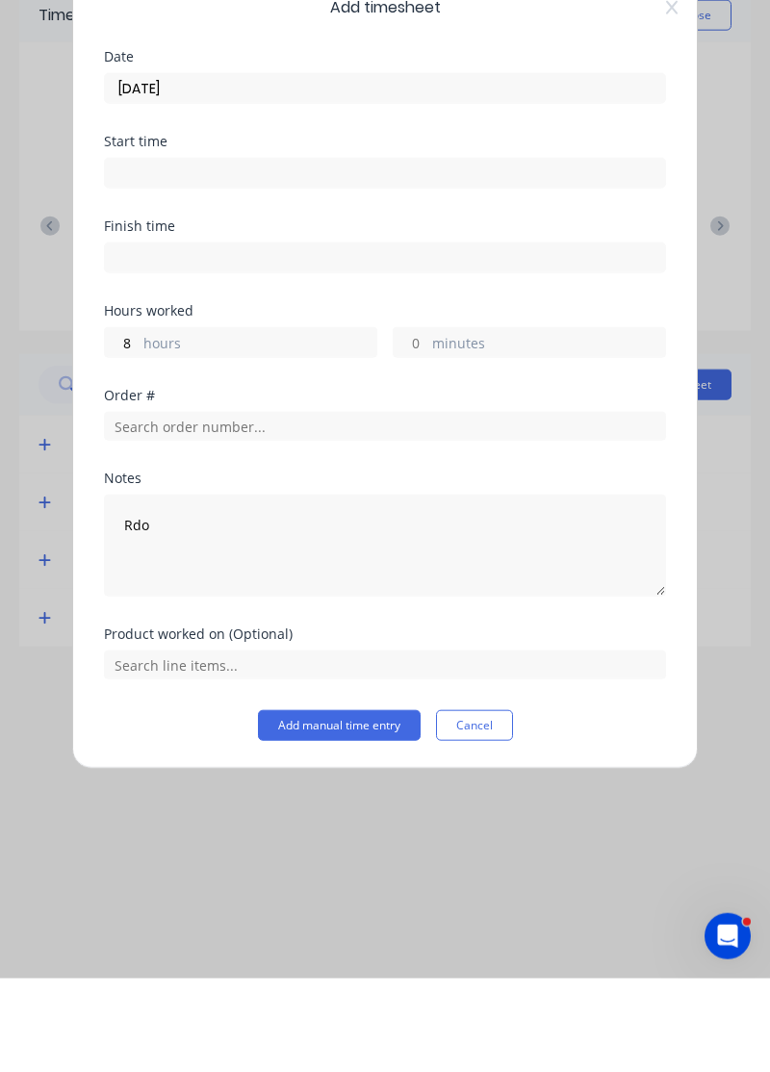
click at [337, 813] on button "Add manual time entry" at bounding box center [339, 818] width 163 height 31
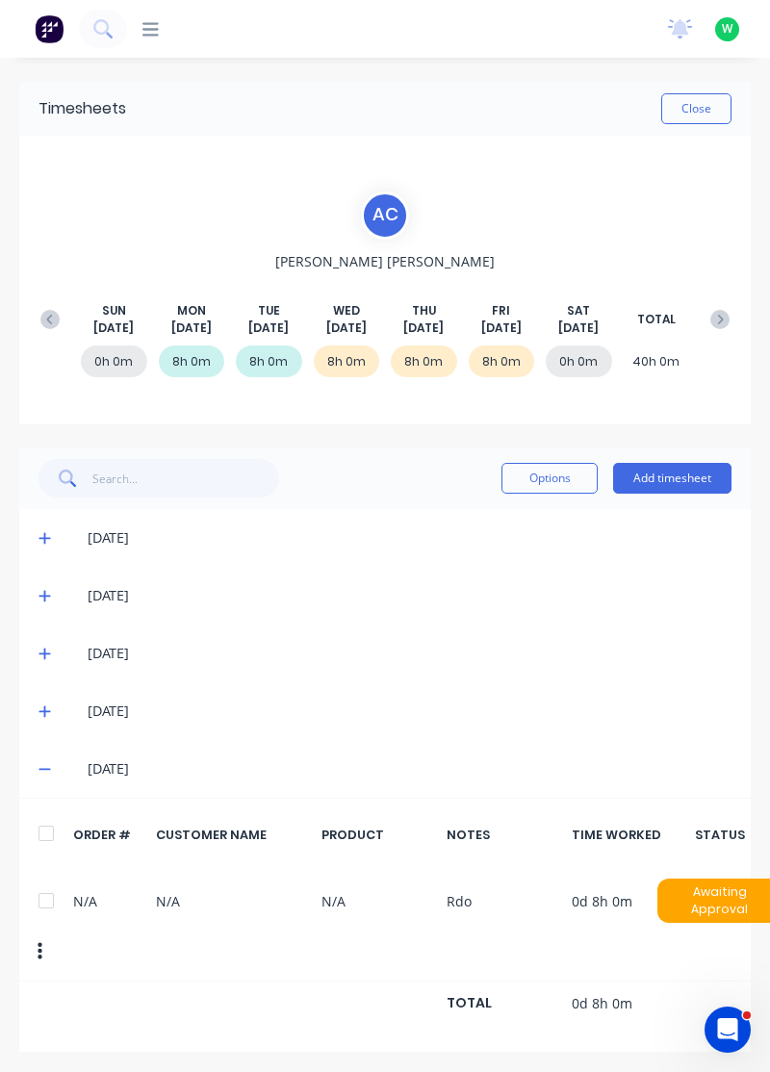
scroll to position [0, 13]
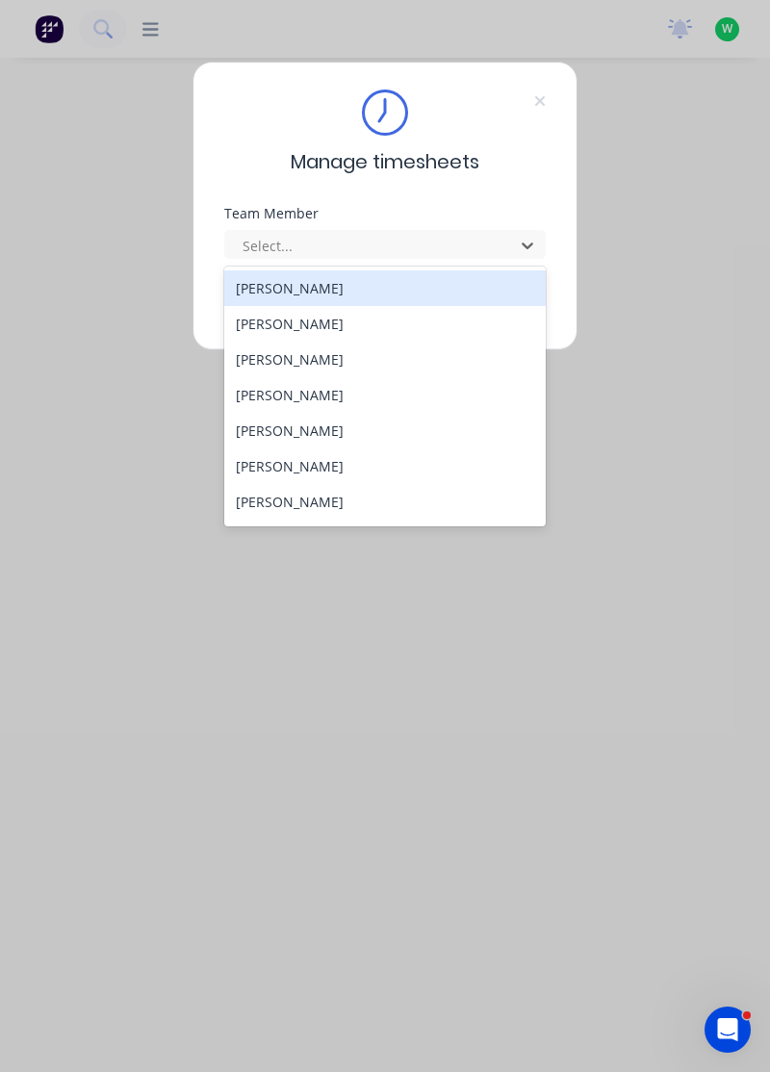
click at [287, 356] on div "[PERSON_NAME]" at bounding box center [385, 360] width 322 height 36
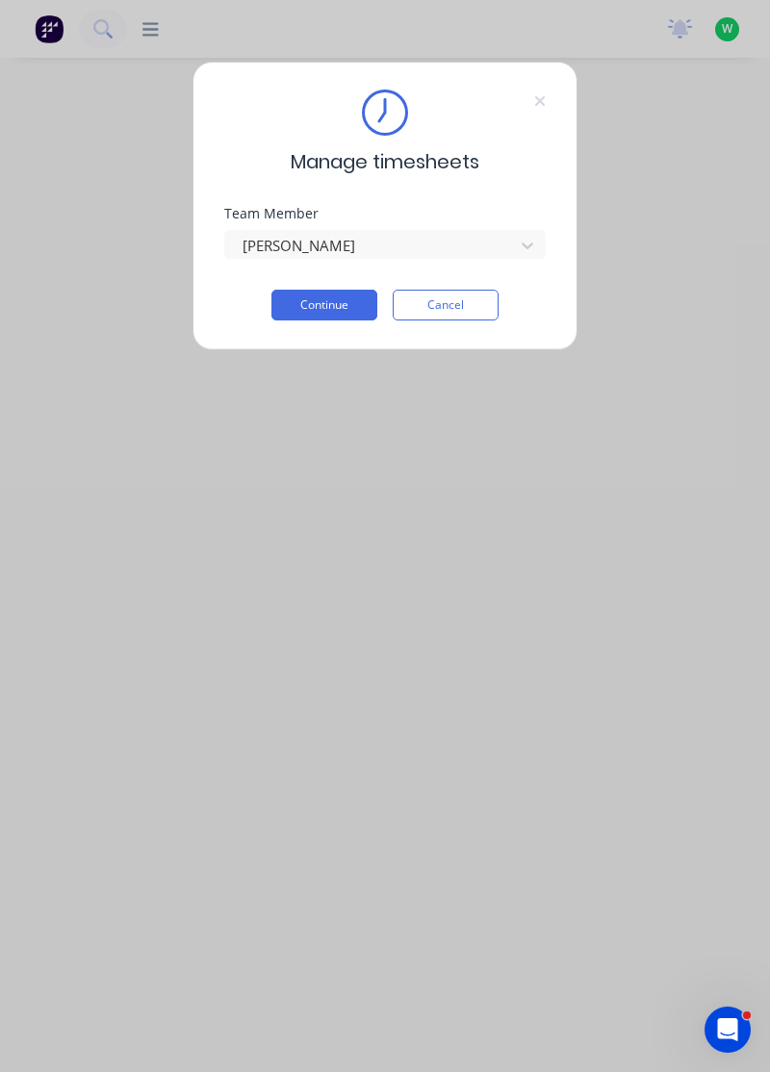
click at [340, 310] on button "Continue" at bounding box center [324, 305] width 106 height 31
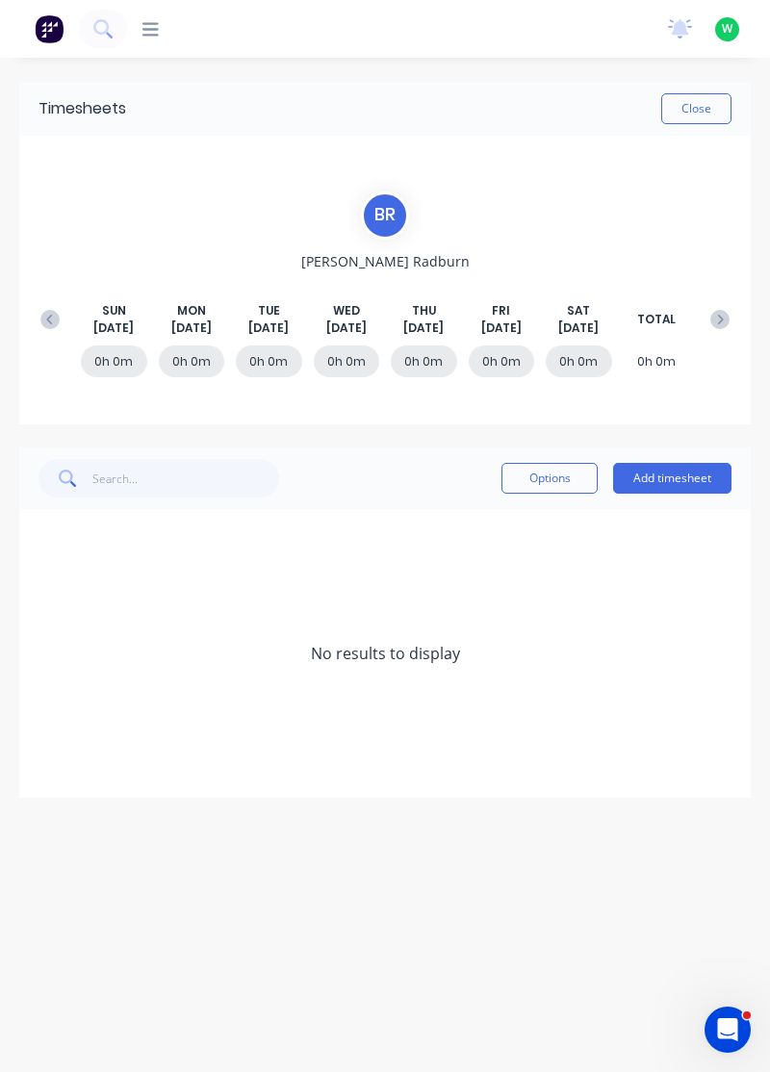
click at [42, 321] on icon at bounding box center [49, 319] width 19 height 19
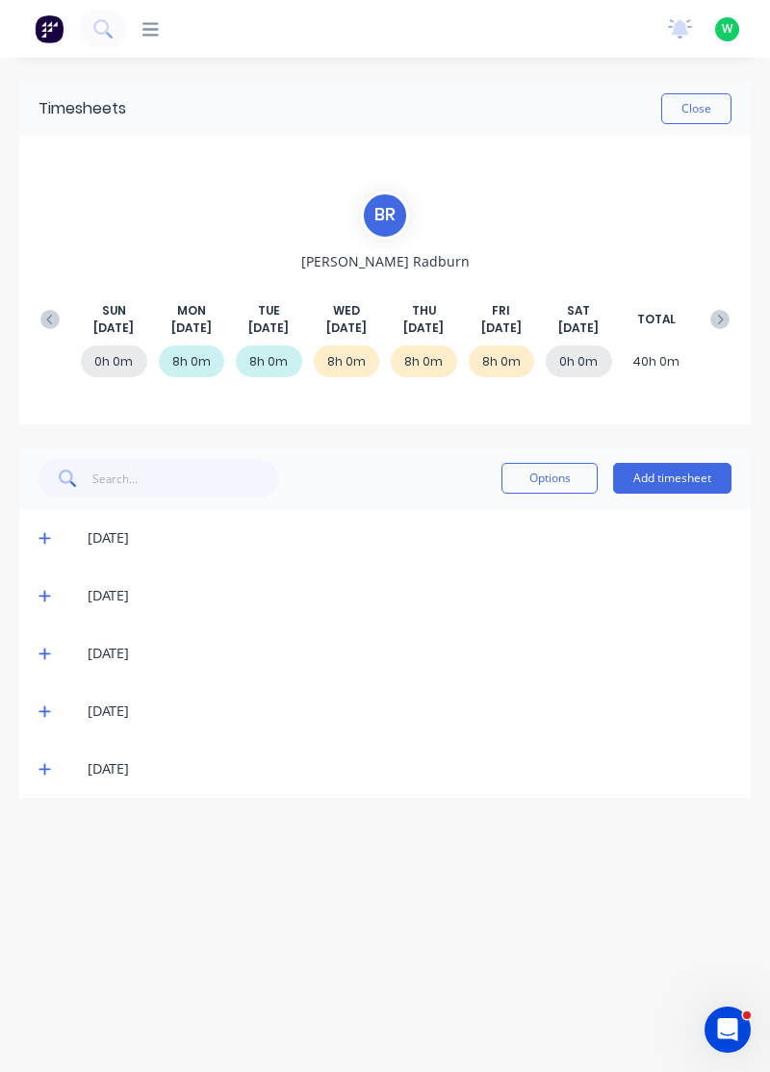
click at [40, 773] on icon at bounding box center [44, 768] width 13 height 13
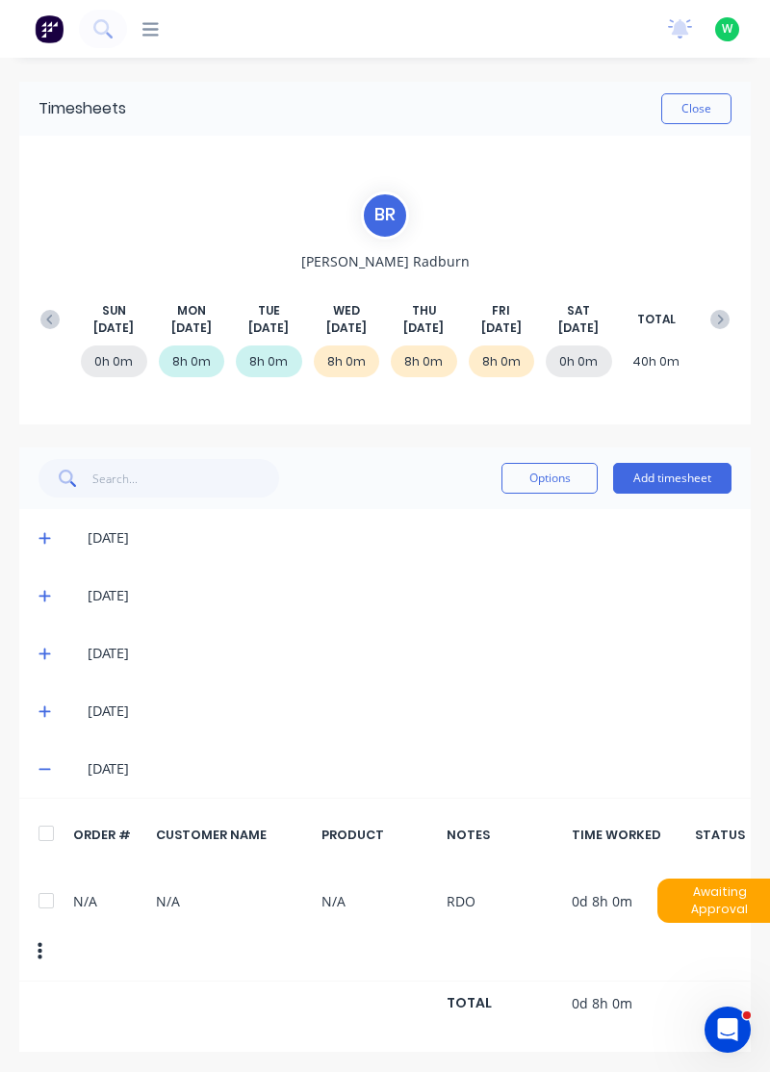
scroll to position [0, 13]
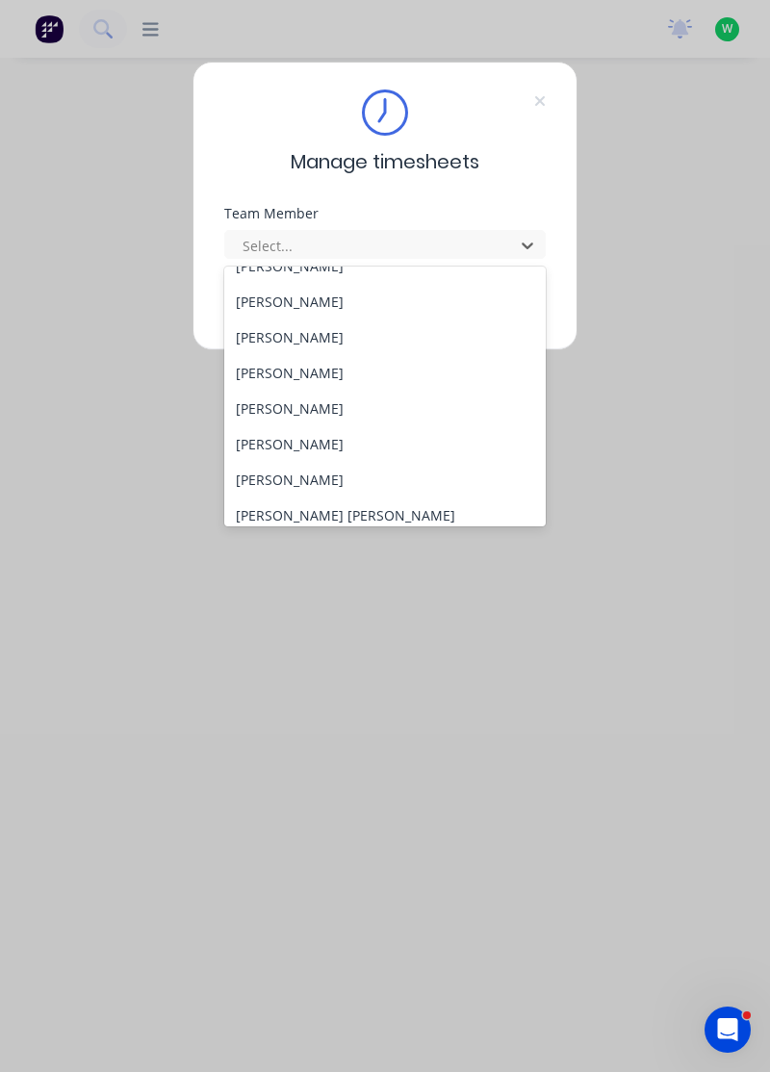
scroll to position [58, 0]
click at [301, 366] on div "[PERSON_NAME]" at bounding box center [385, 373] width 322 height 36
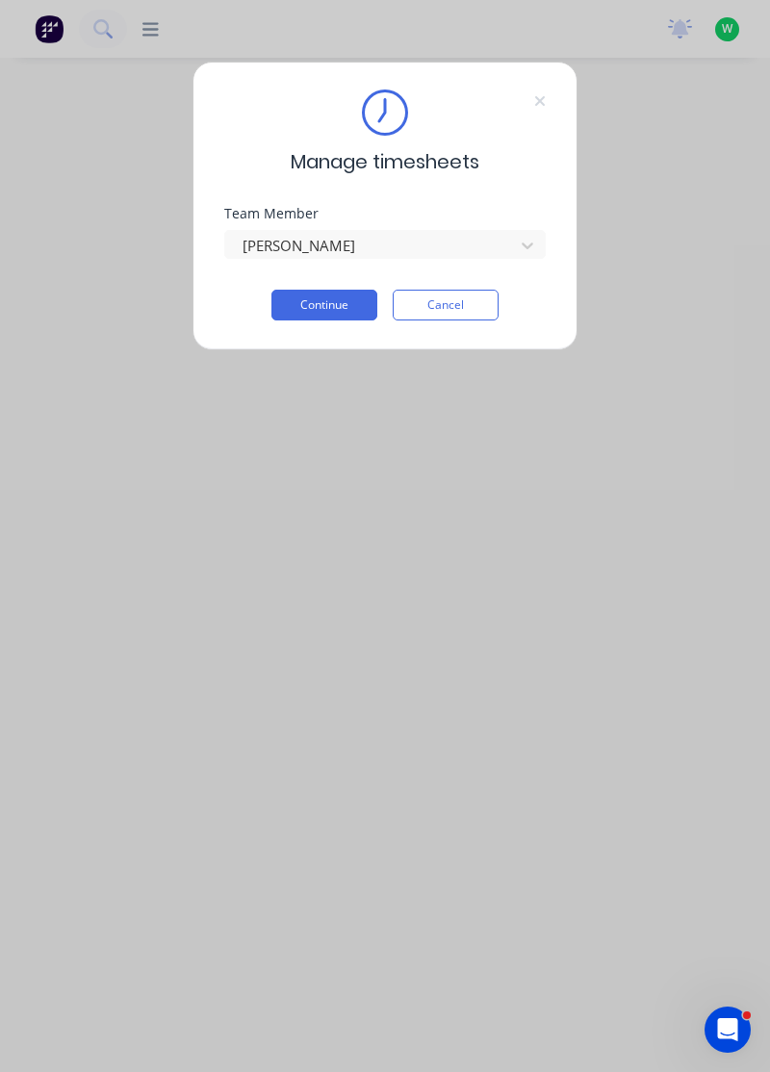
click at [346, 306] on button "Continue" at bounding box center [324, 305] width 106 height 31
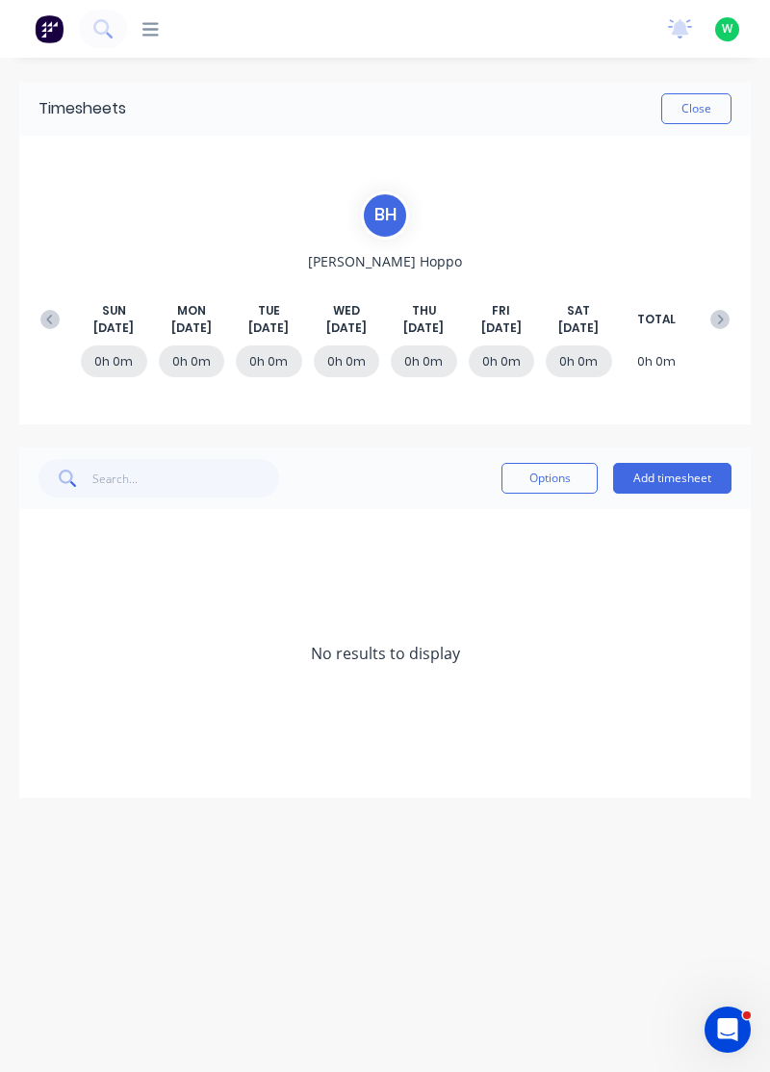
click at [46, 323] on icon at bounding box center [49, 319] width 19 height 19
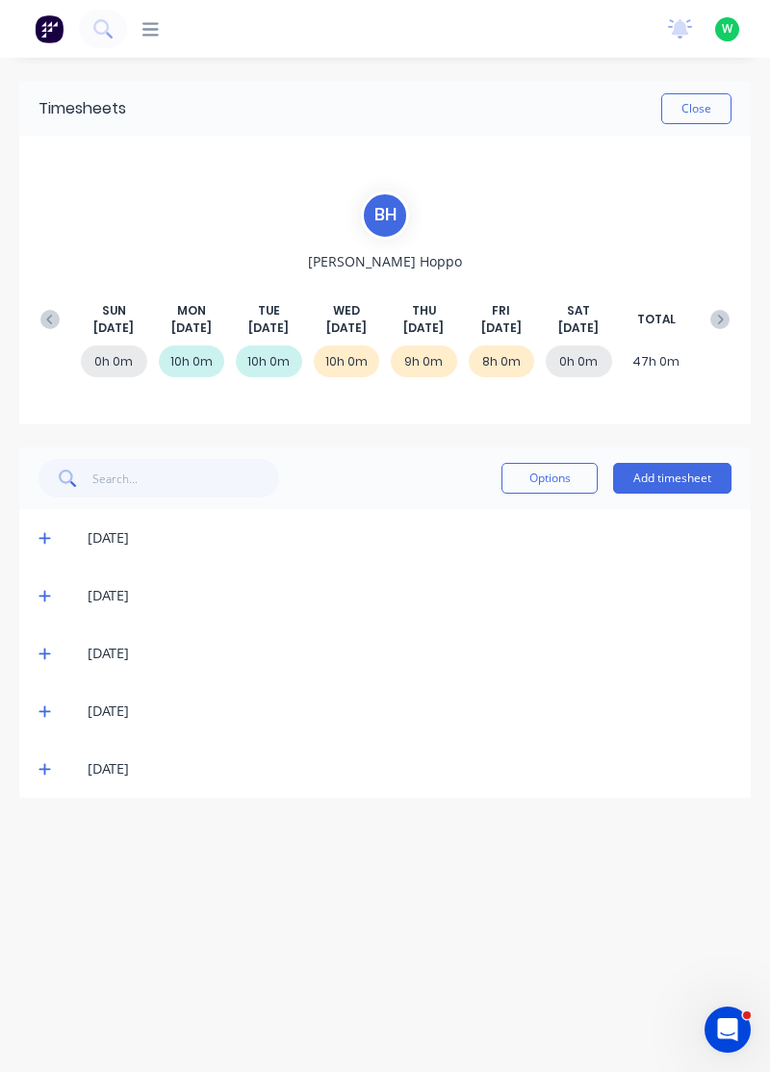
click at [42, 771] on icon at bounding box center [44, 768] width 13 height 13
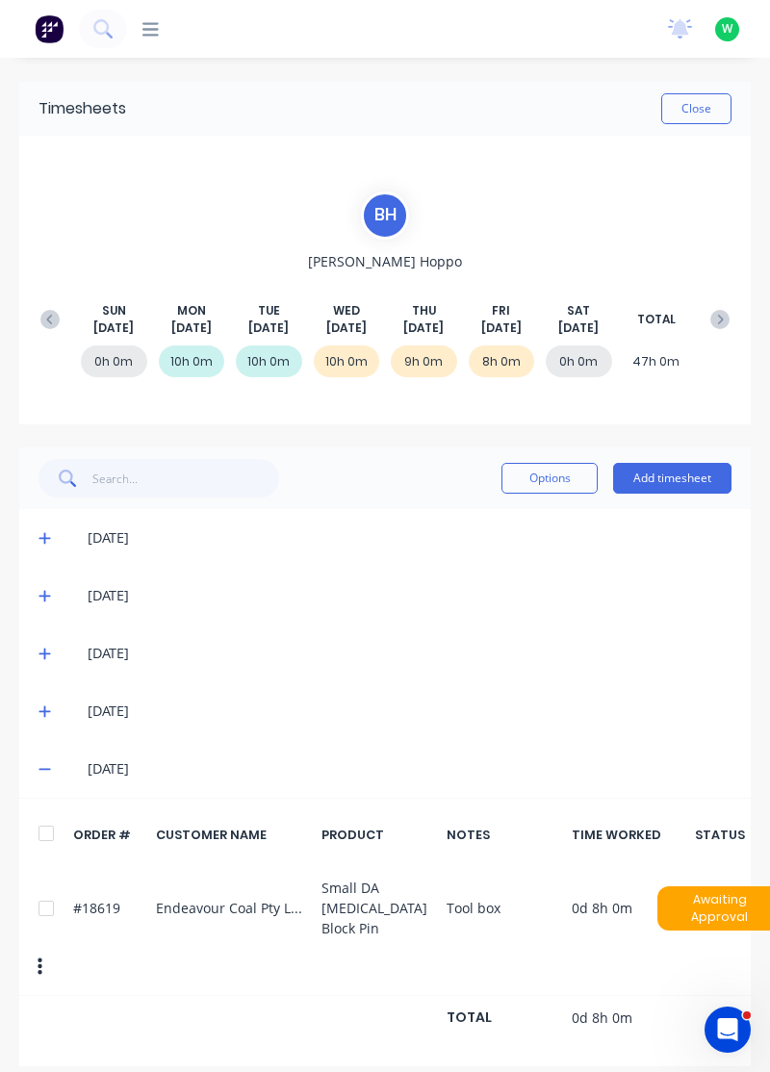
click at [40, 706] on icon at bounding box center [44, 710] width 13 height 13
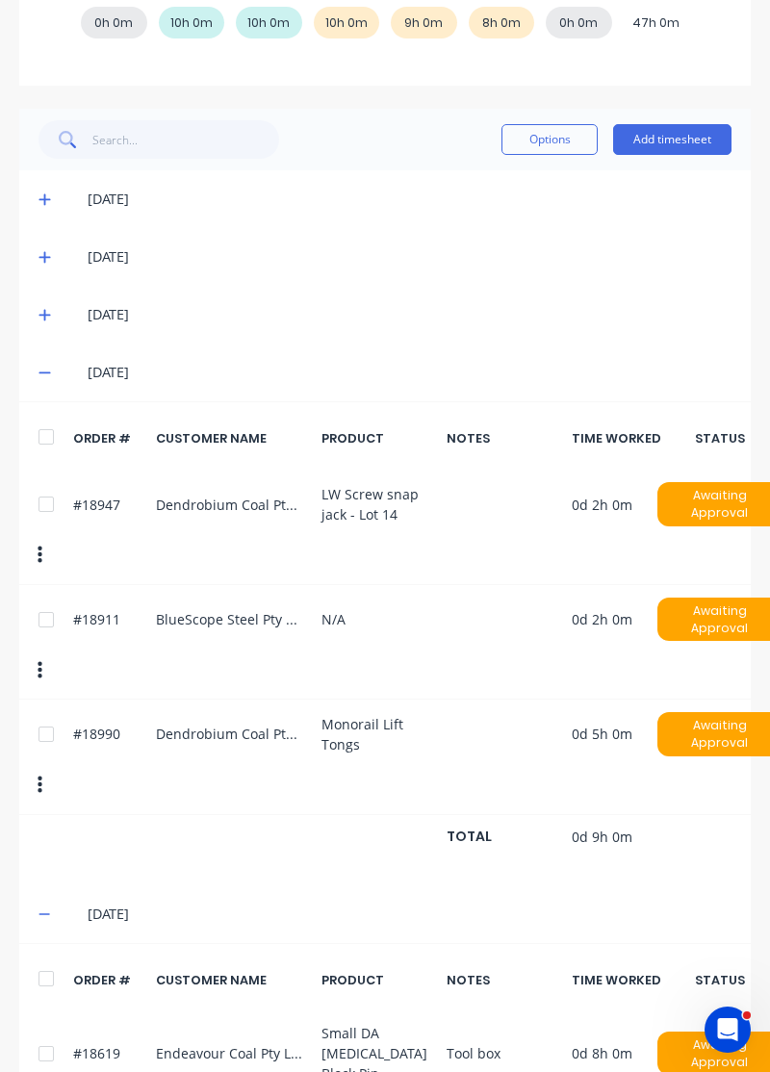
scroll to position [357, 0]
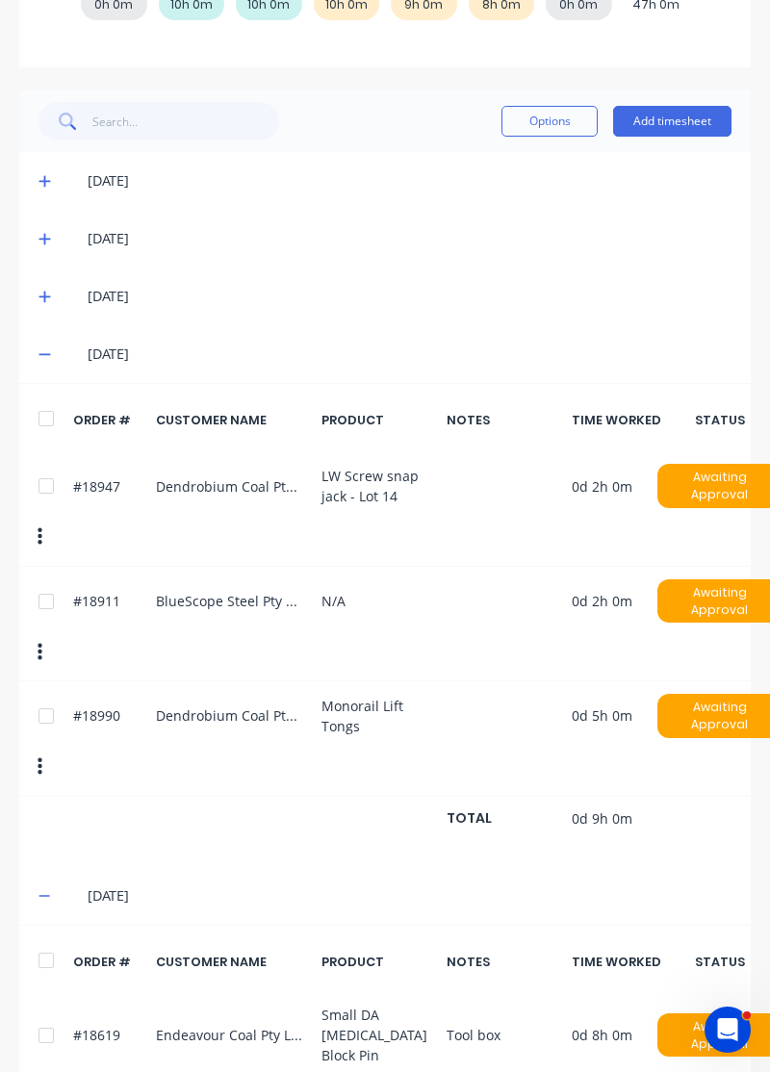
click at [691, 119] on button "Add timesheet" at bounding box center [672, 121] width 118 height 31
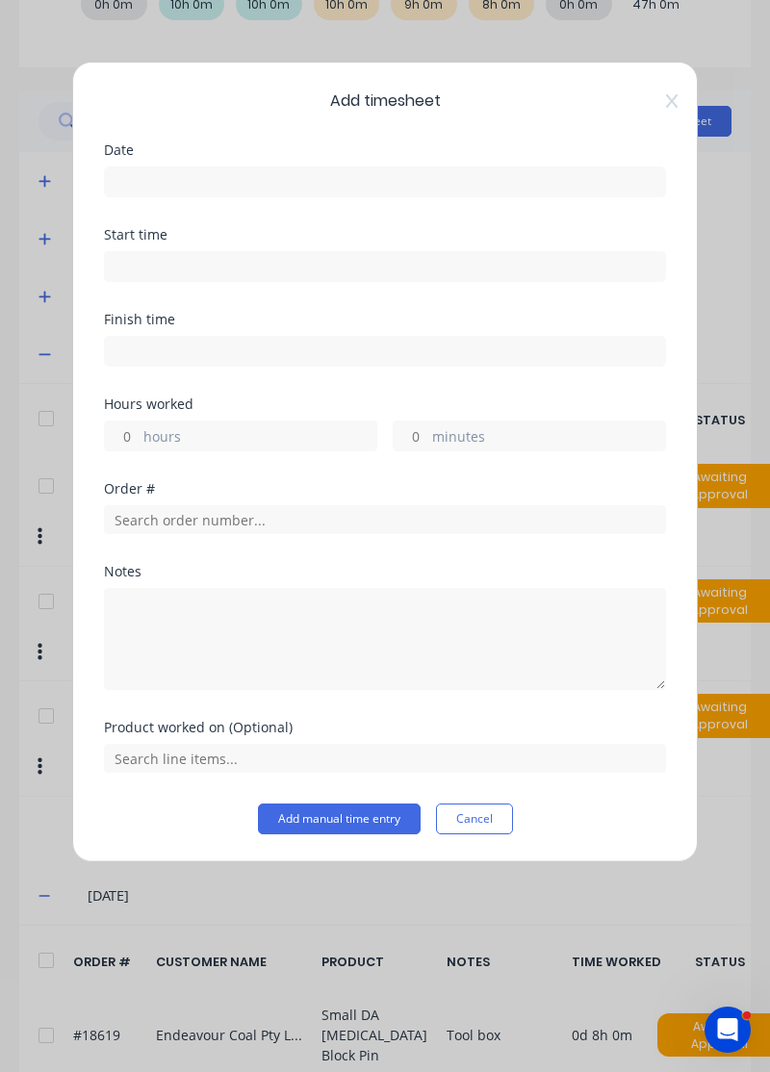
click at [493, 181] on input at bounding box center [385, 181] width 560 height 29
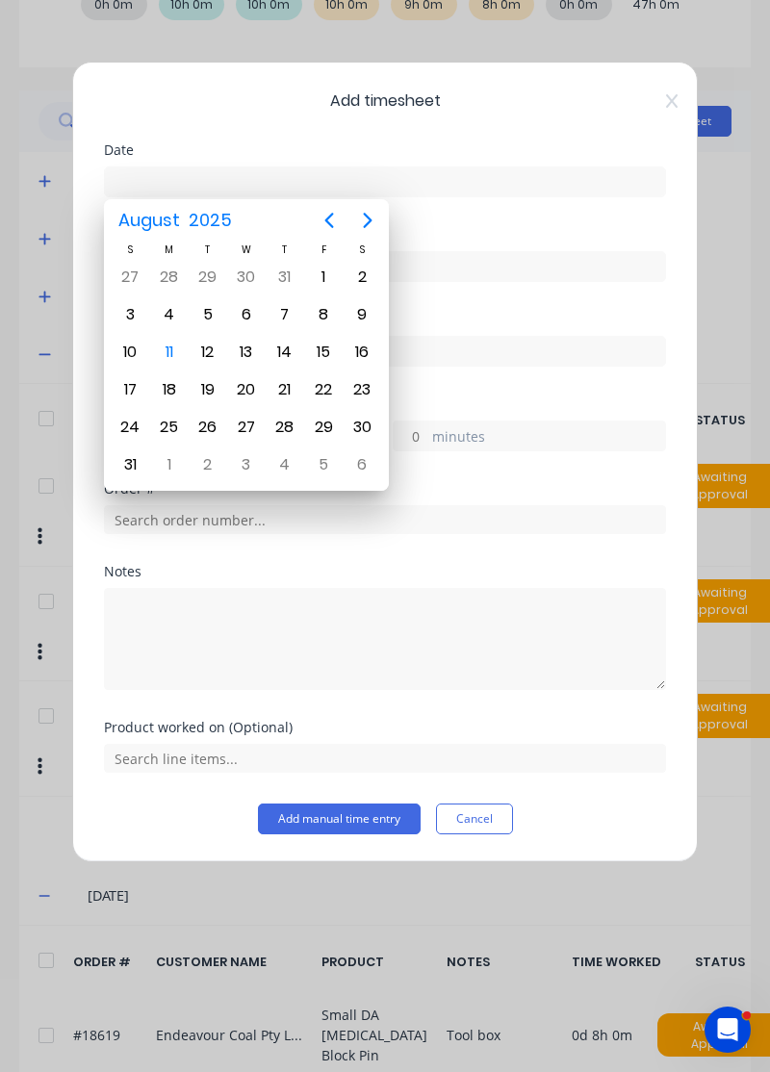
click at [324, 301] on div "8" at bounding box center [323, 314] width 29 height 29
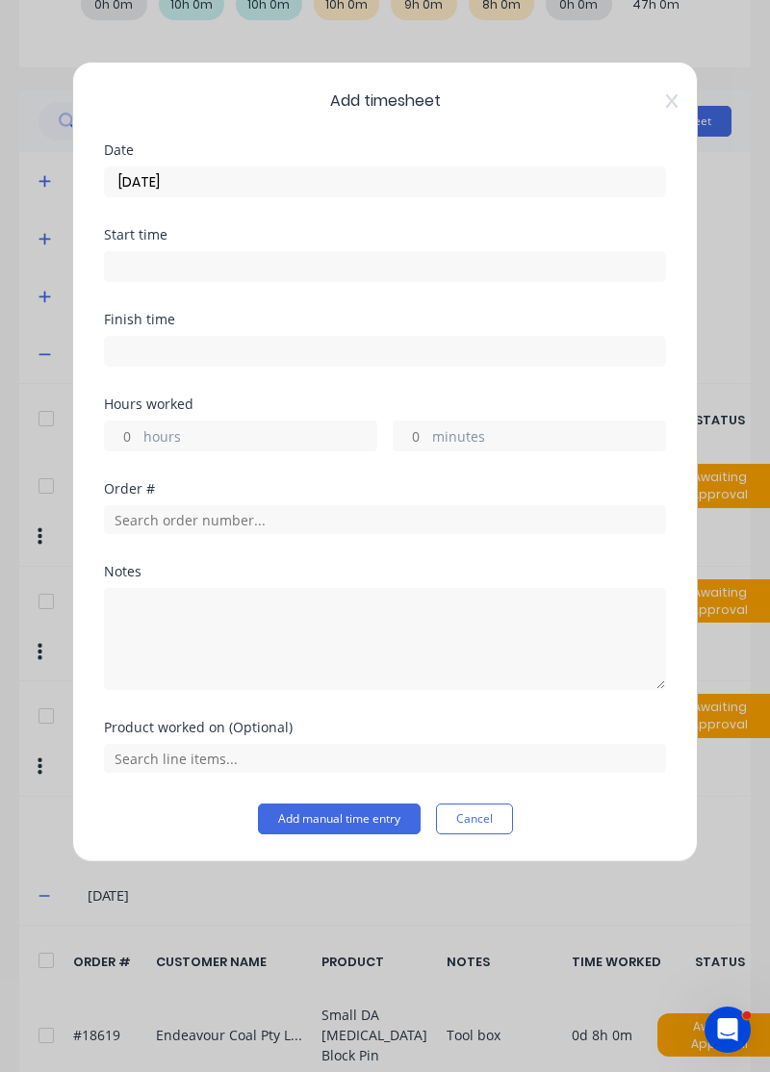
type input "08/08/2025"
click at [266, 437] on label "hours" at bounding box center [259, 438] width 233 height 24
click at [139, 437] on input "hours" at bounding box center [122, 435] width 34 height 29
type input "8"
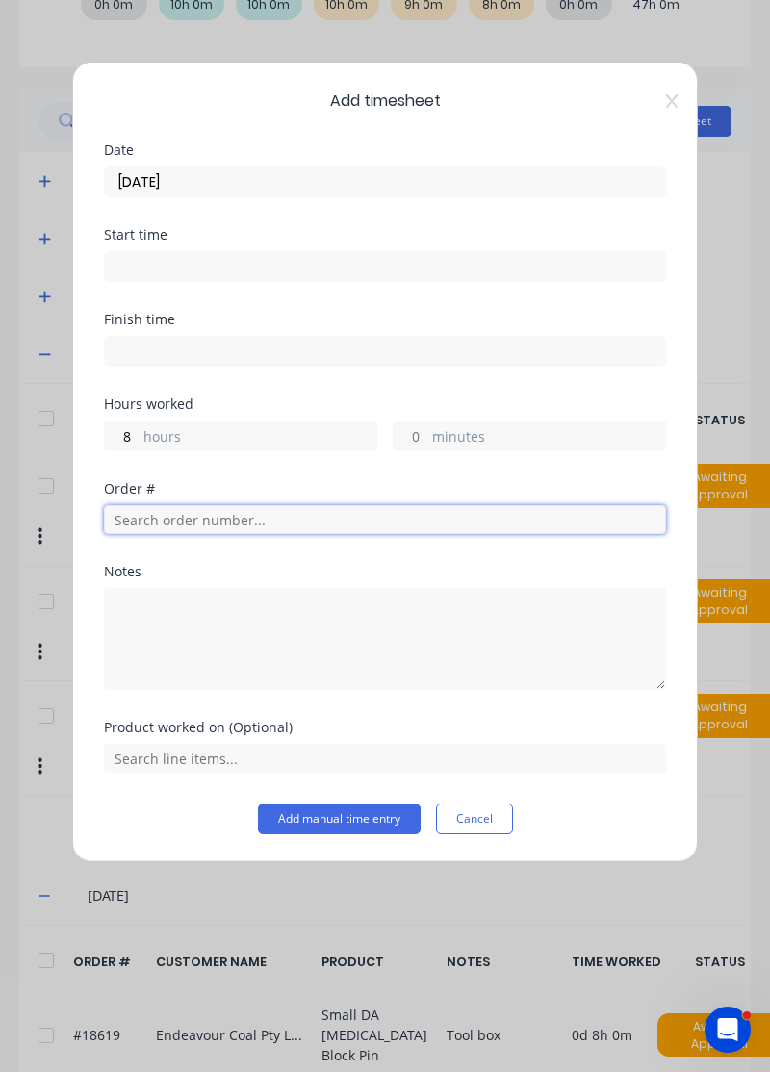
click at [364, 512] on input "text" at bounding box center [385, 519] width 562 height 29
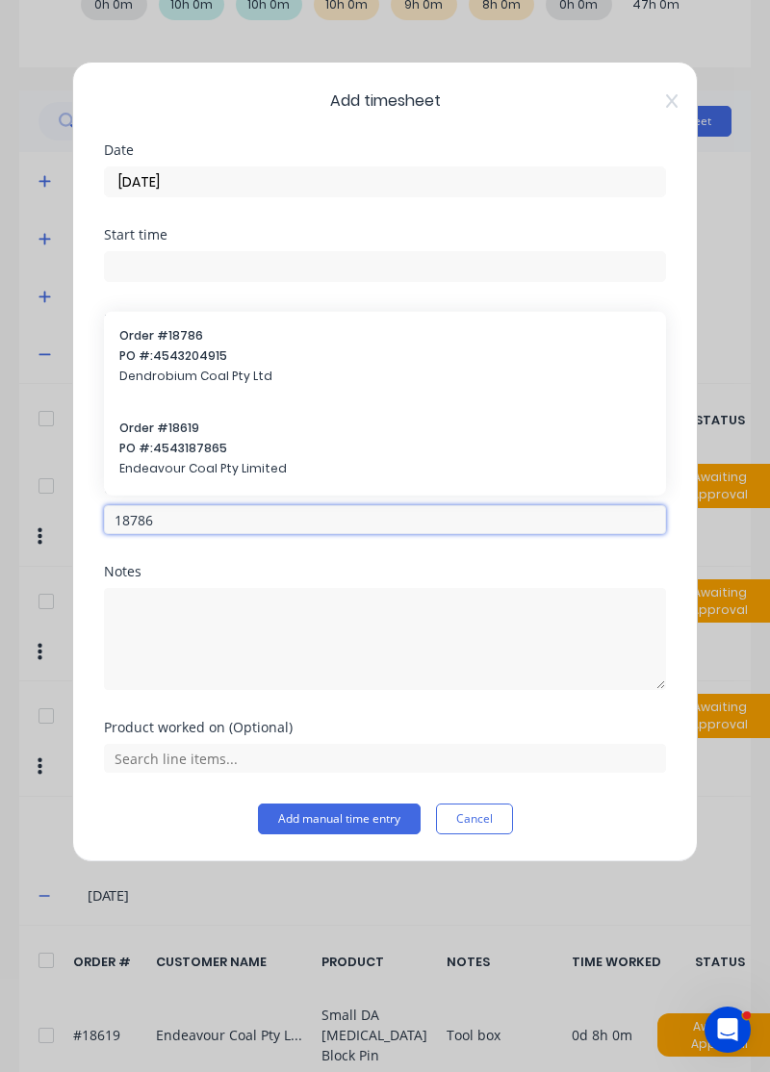
type input "18786"
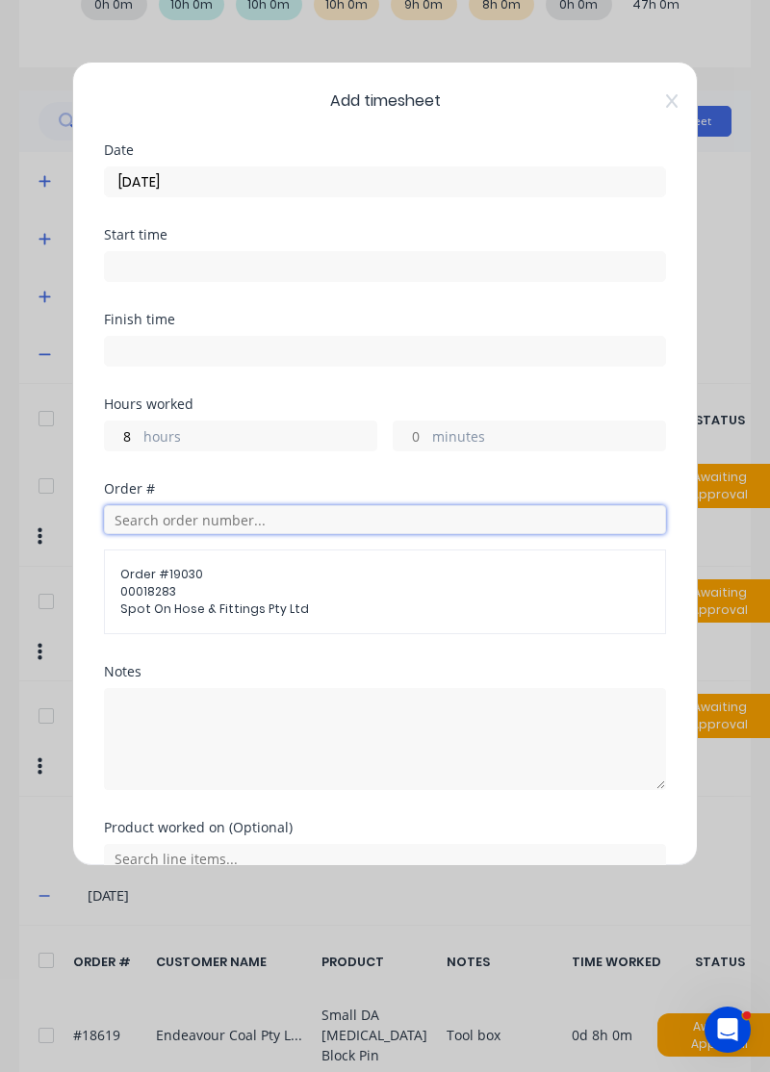
click at [333, 508] on input "text" at bounding box center [385, 519] width 562 height 29
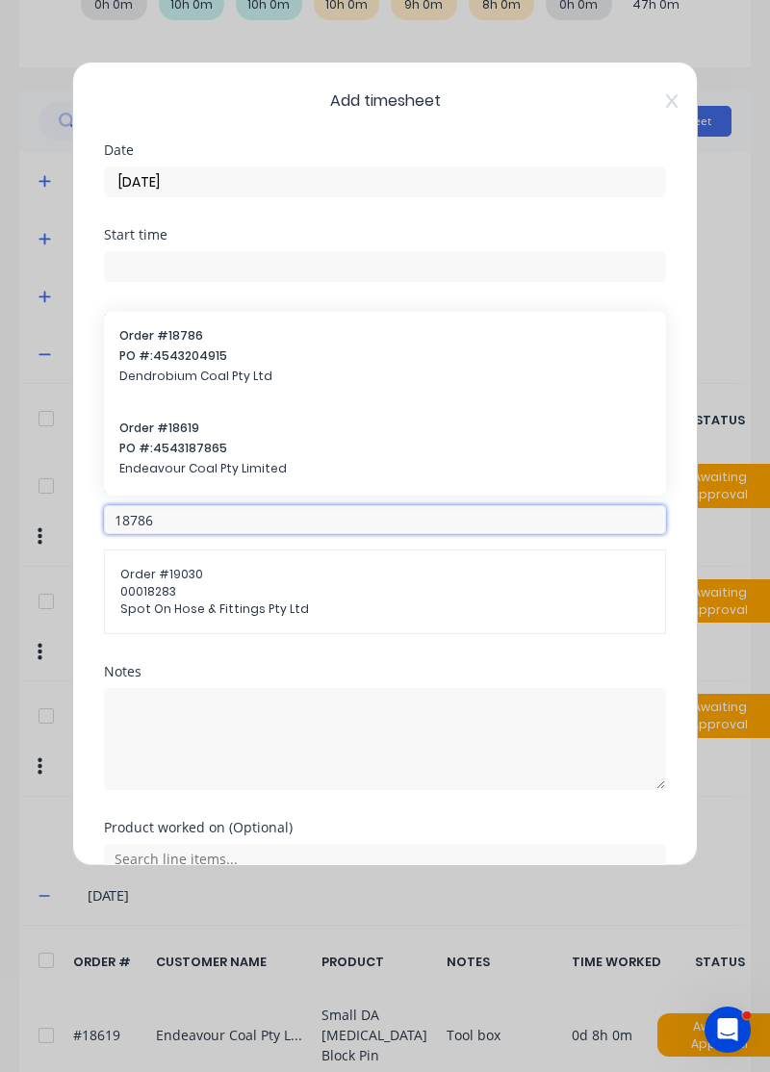
type input "18786"
click at [270, 362] on div "Order # 18786 PO #: 4543204915 Dendrobium Coal Pty Ltd" at bounding box center [384, 358] width 531 height 62
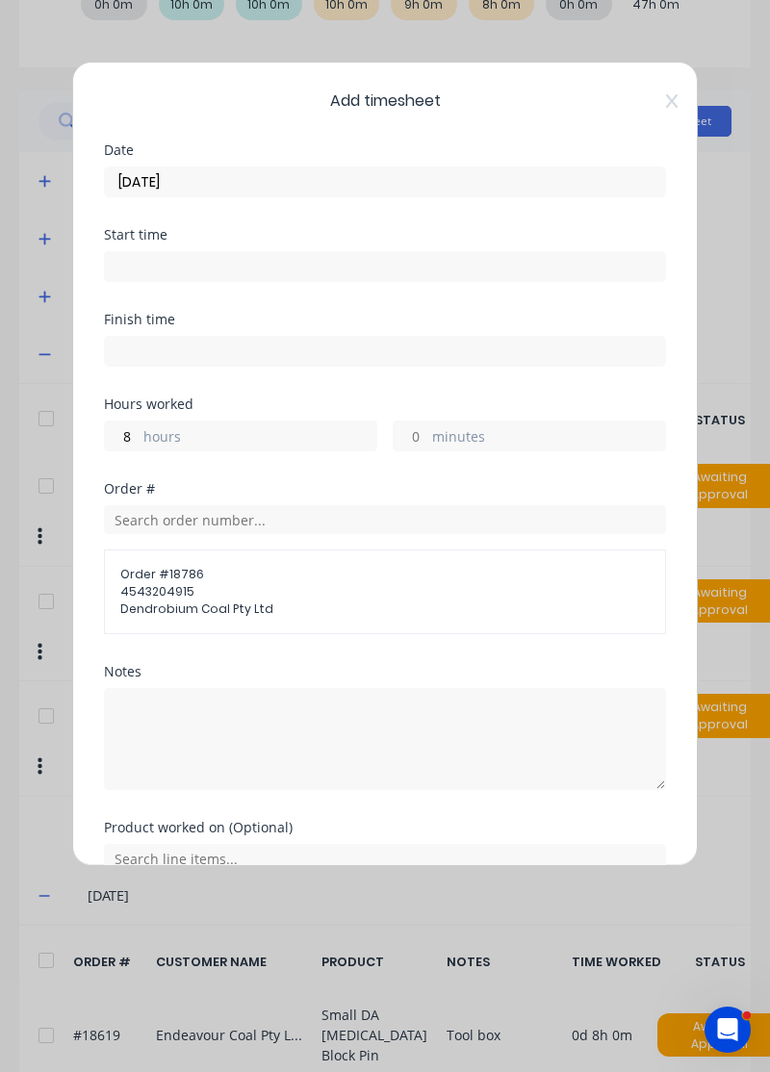
scroll to position [92, 0]
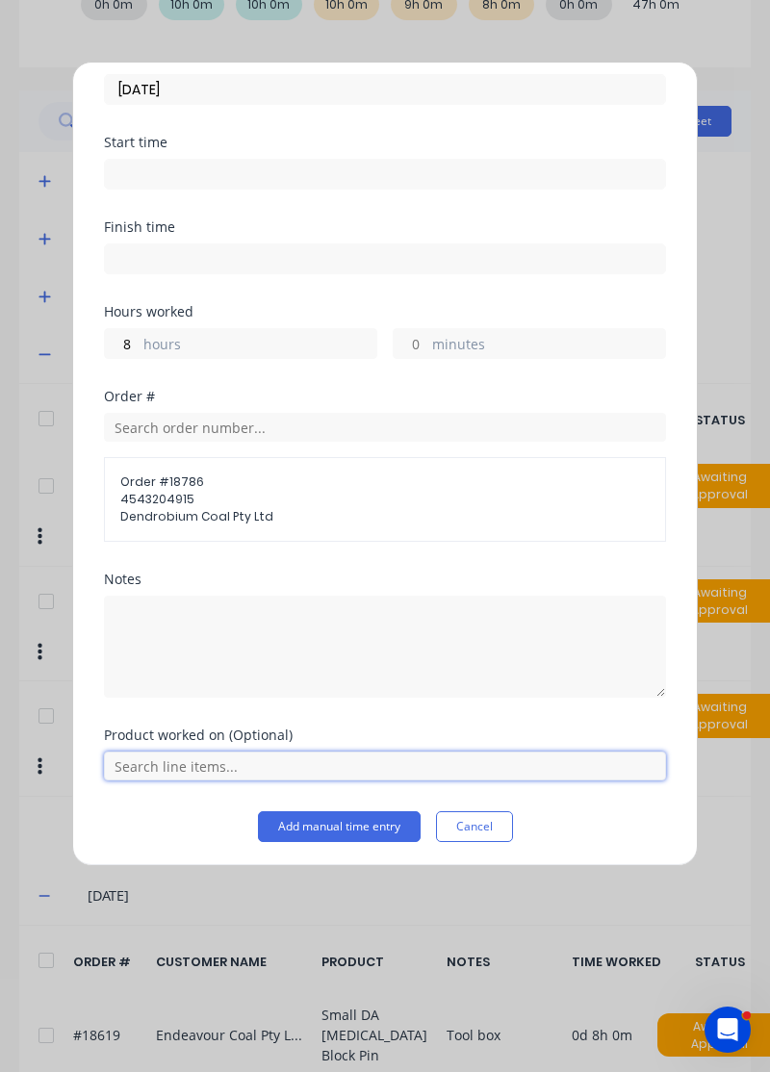
click at [240, 765] on input "text" at bounding box center [385, 765] width 562 height 29
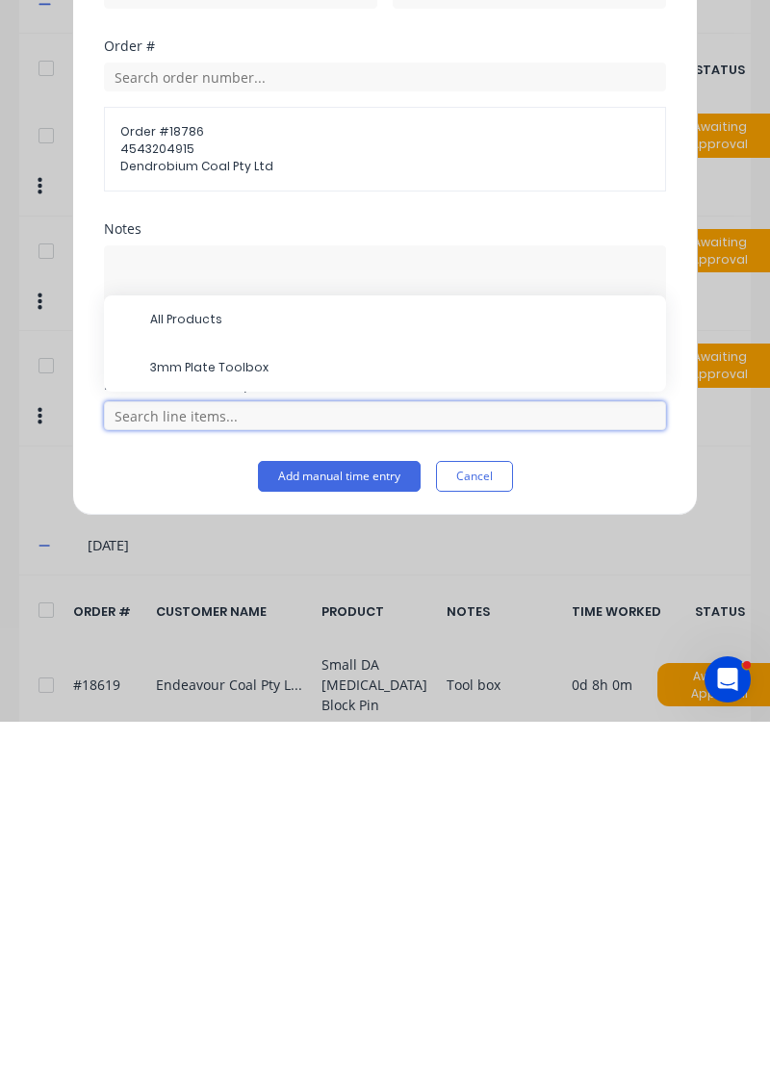
scroll to position [408, 0]
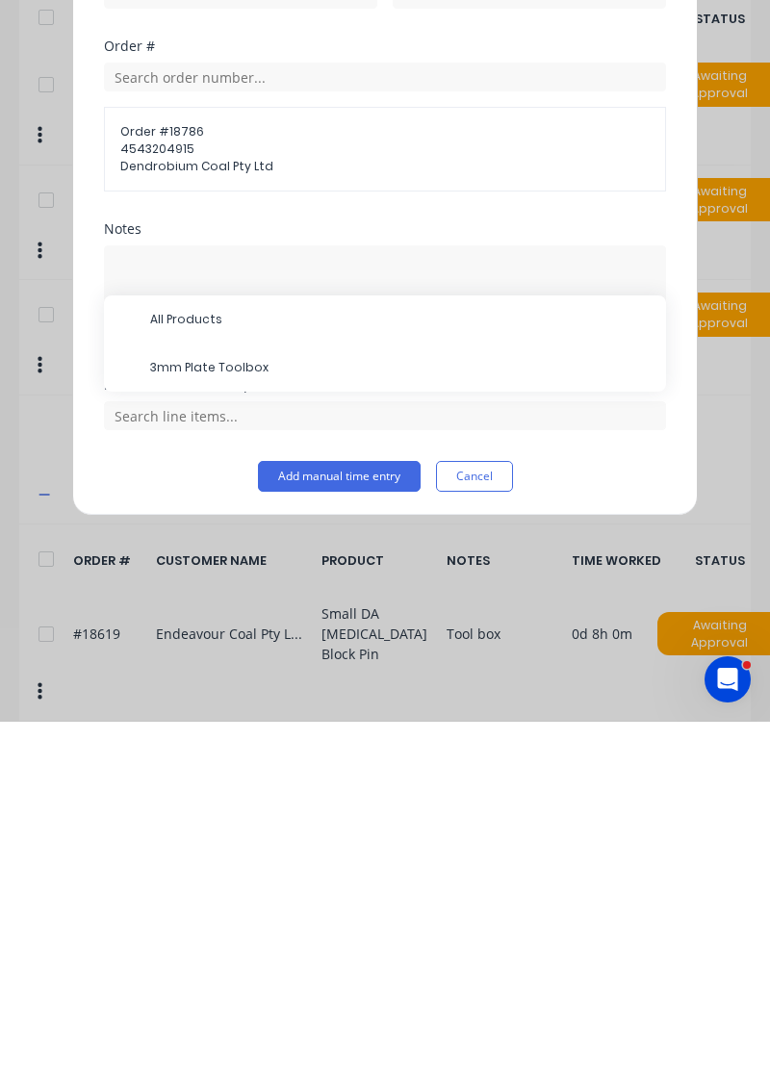
click at [263, 709] on span "3mm Plate Toolbox" at bounding box center [400, 717] width 500 height 17
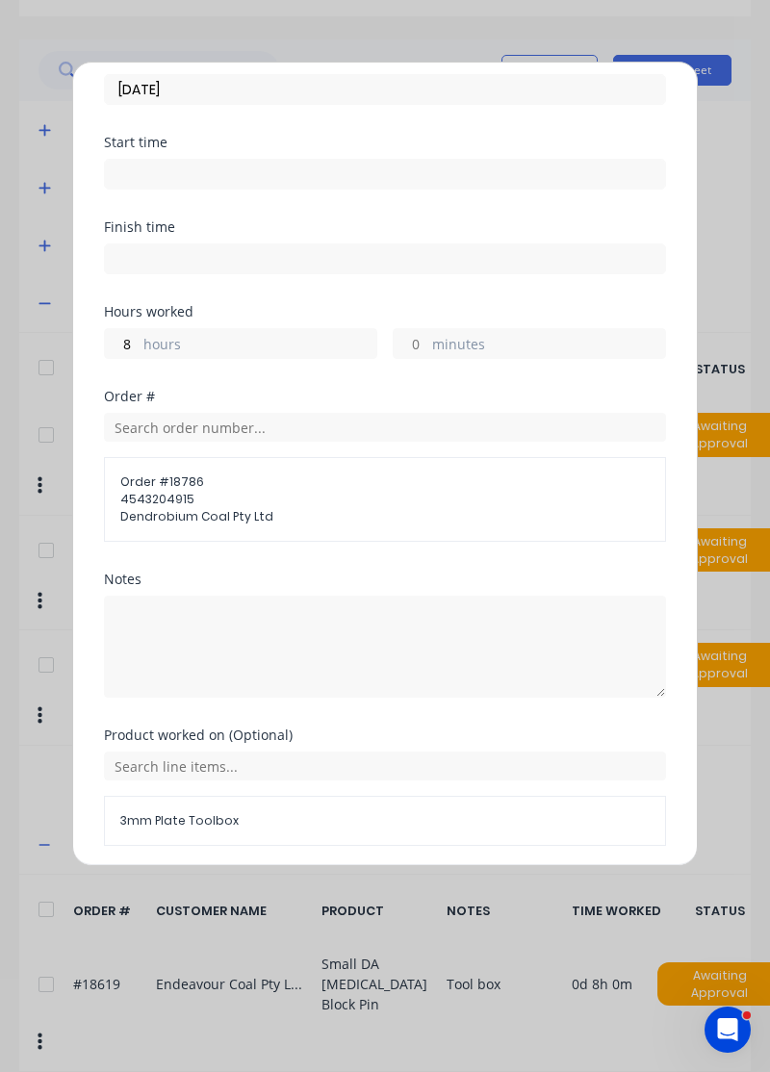
scroll to position [157, 0]
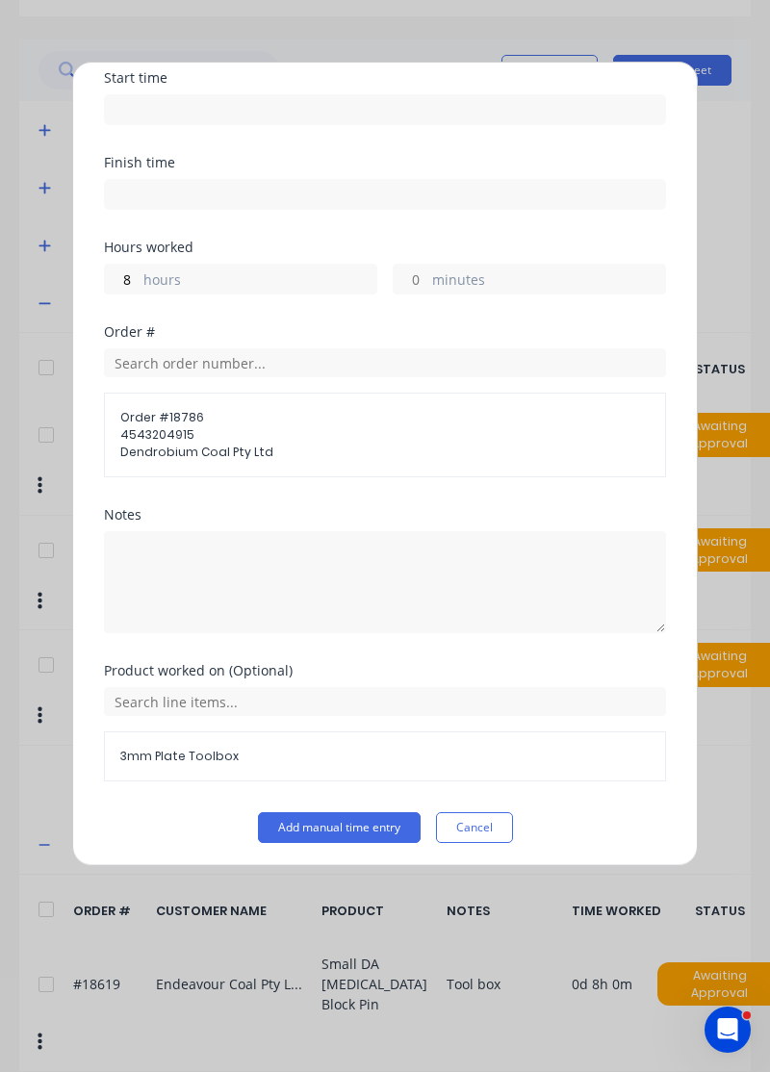
click at [385, 825] on button "Add manual time entry" at bounding box center [339, 827] width 163 height 31
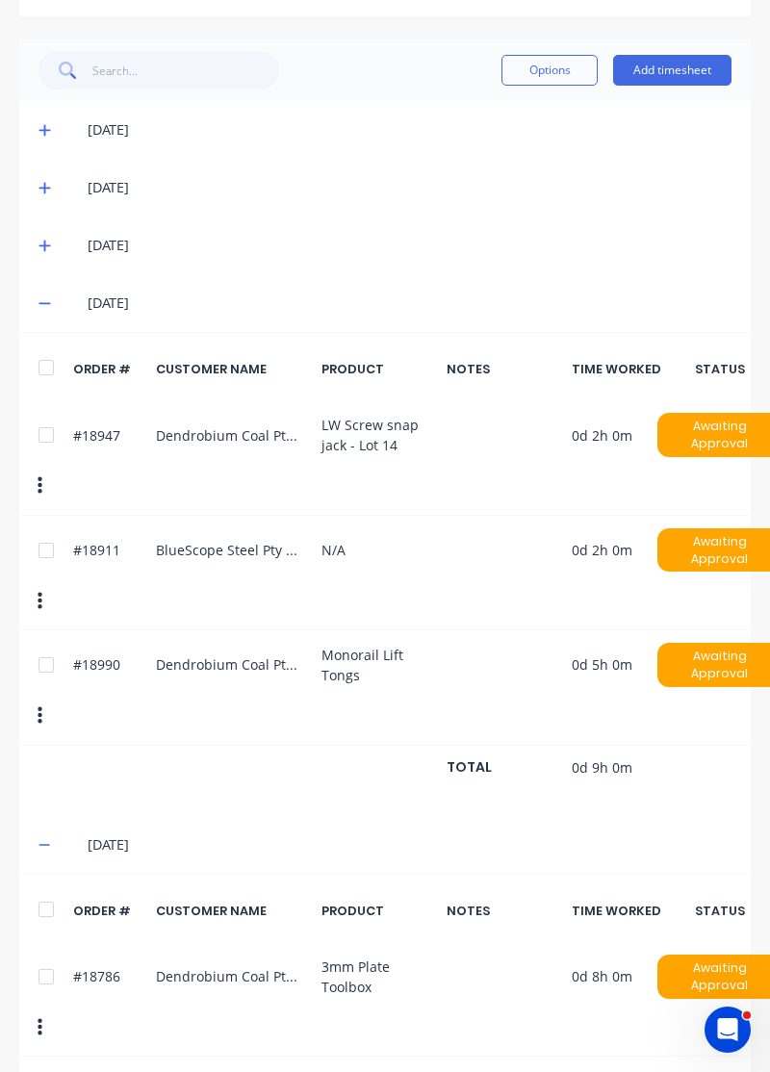
scroll to position [466, 0]
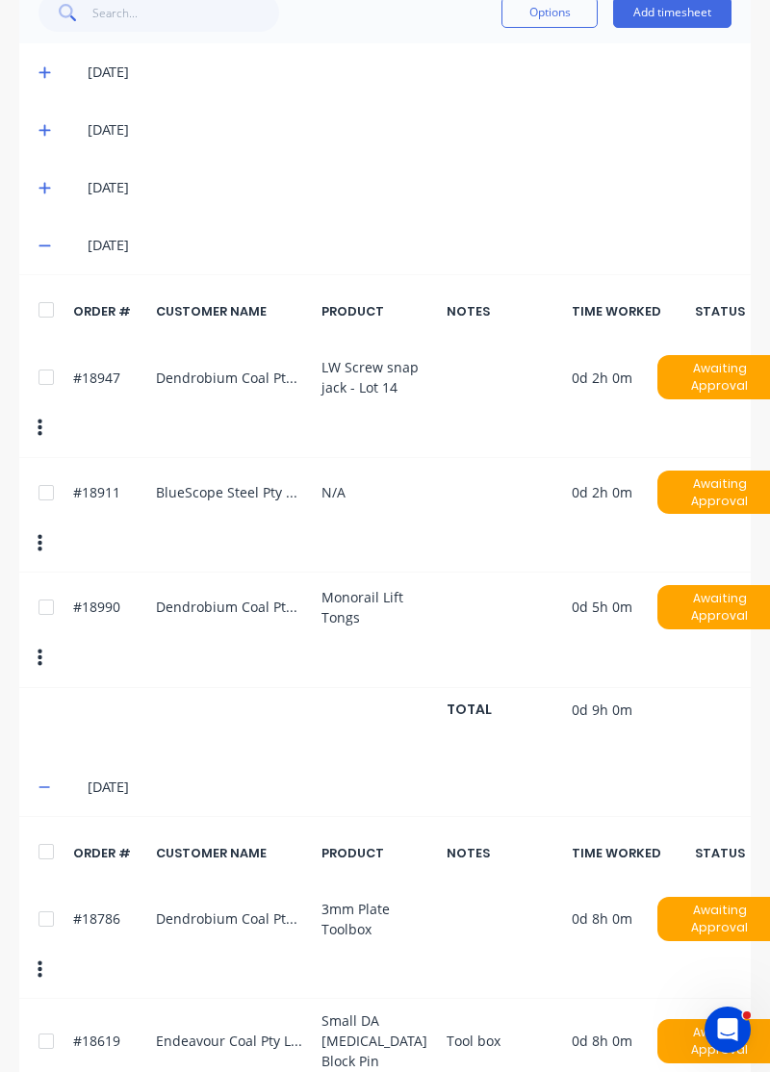
click at [40, 1022] on div at bounding box center [46, 1041] width 38 height 38
click at [541, 15] on button "Options" at bounding box center [549, 12] width 96 height 31
click at [472, 61] on div "Delete" at bounding box center [506, 62] width 148 height 28
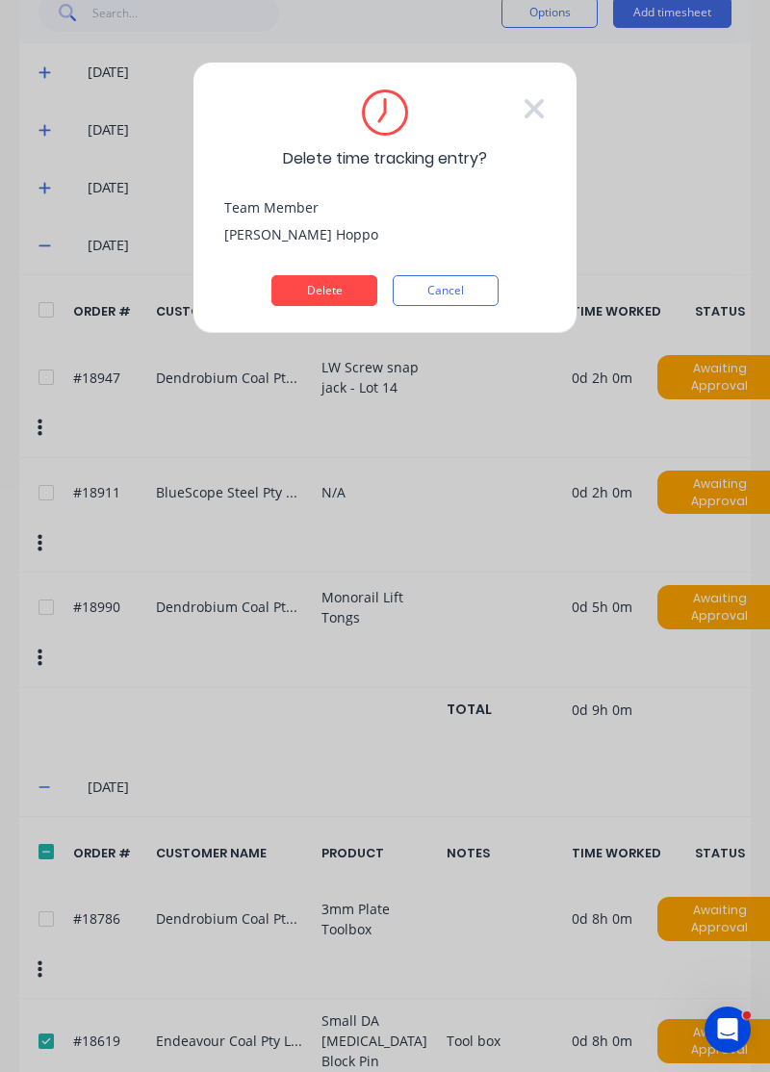
click at [321, 294] on button "Delete" at bounding box center [324, 290] width 106 height 31
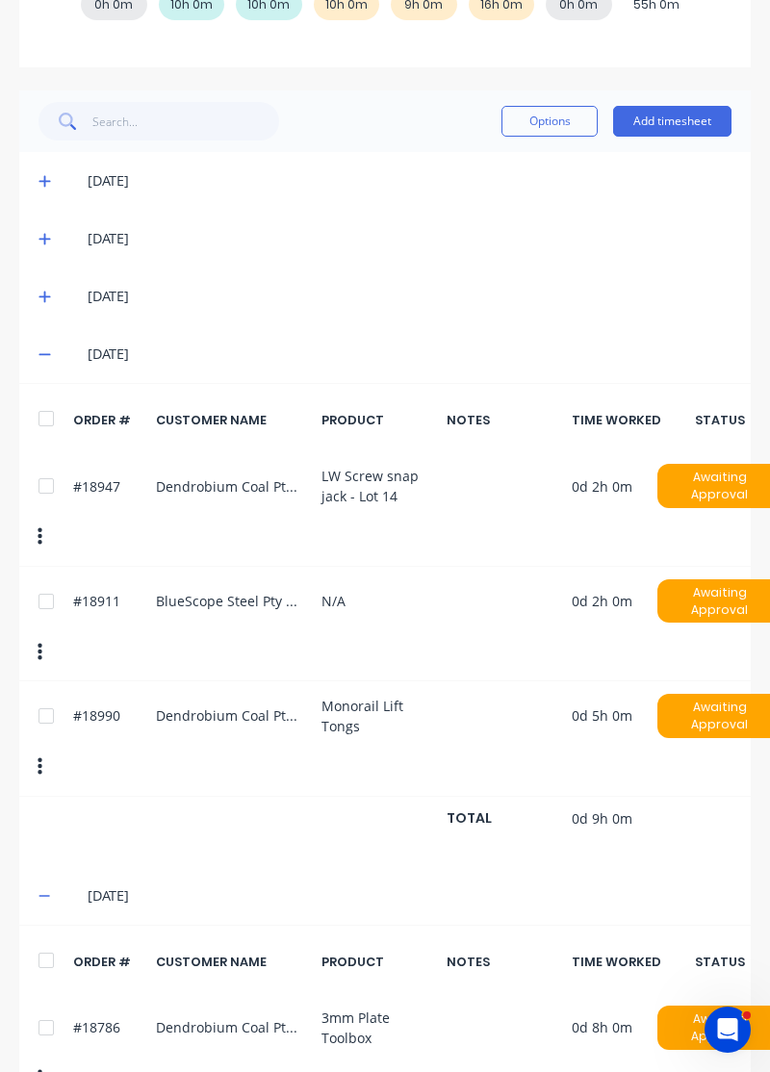
click at [339, 436] on div "ORDER # CUSTOMER NAME PRODUCT NOTES TIME WORKED STATUS" at bounding box center [384, 425] width 731 height 52
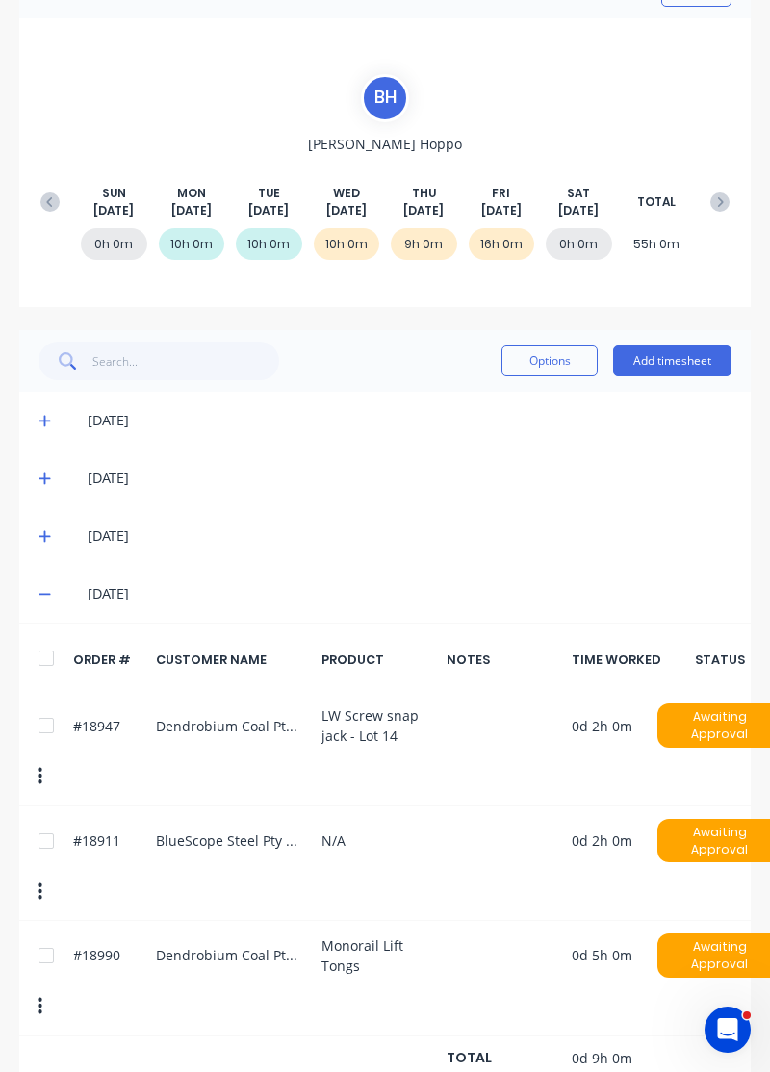
scroll to position [0, 0]
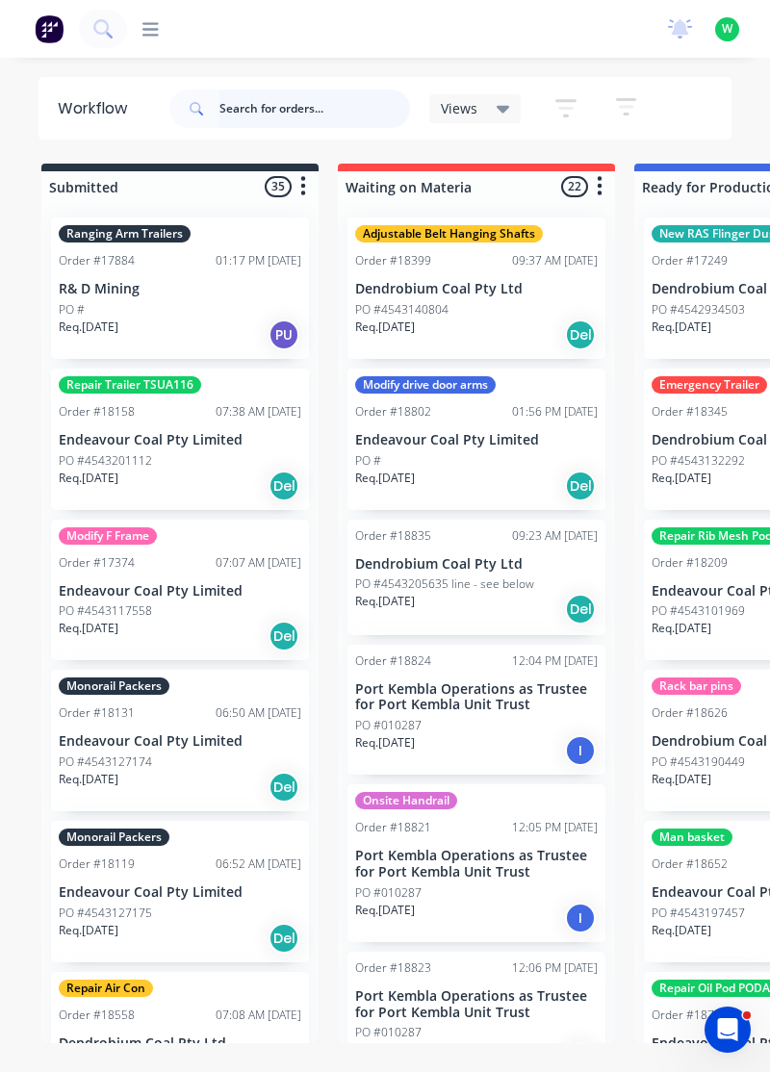
click at [323, 91] on input "text" at bounding box center [314, 108] width 190 height 38
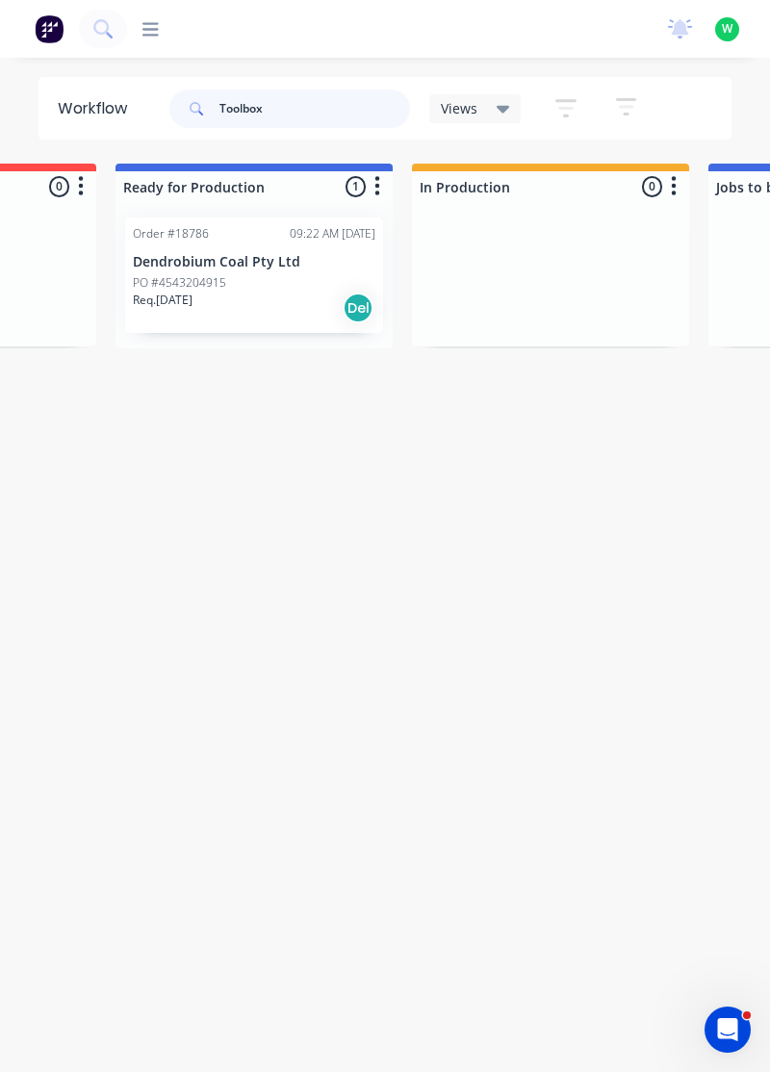
scroll to position [0, 539]
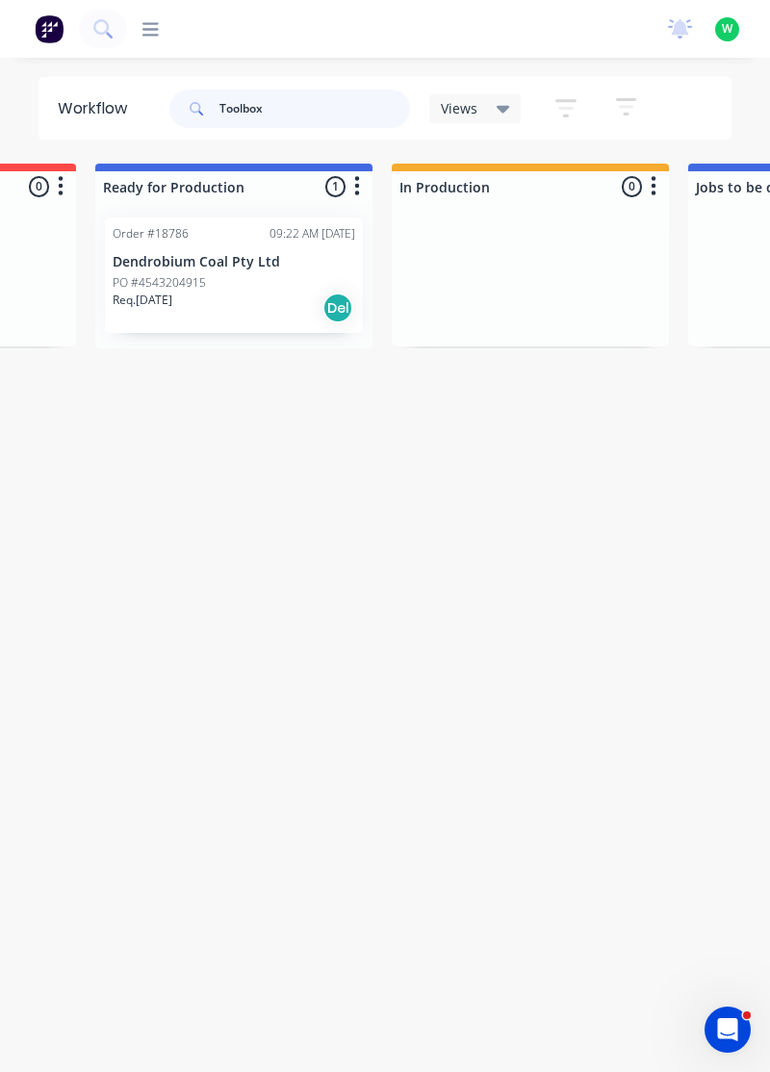
type input "Toolbox"
click at [189, 257] on p "Dendrobium Coal Pty Ltd" at bounding box center [234, 262] width 242 height 16
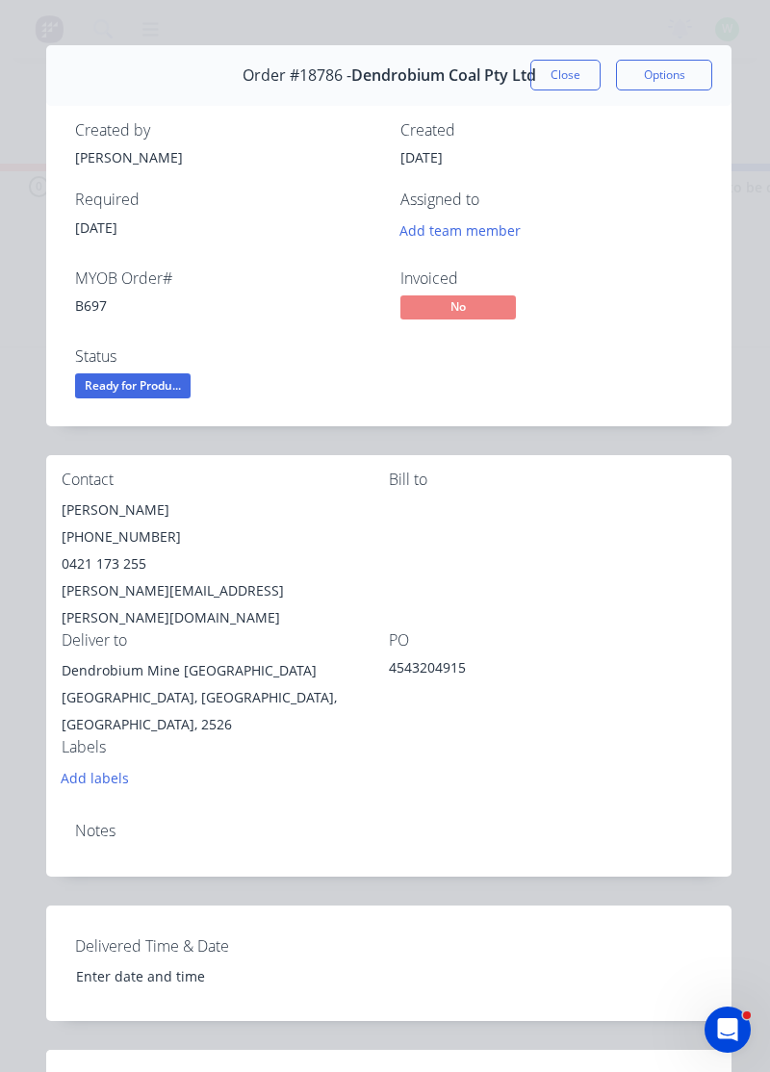
scroll to position [0, 0]
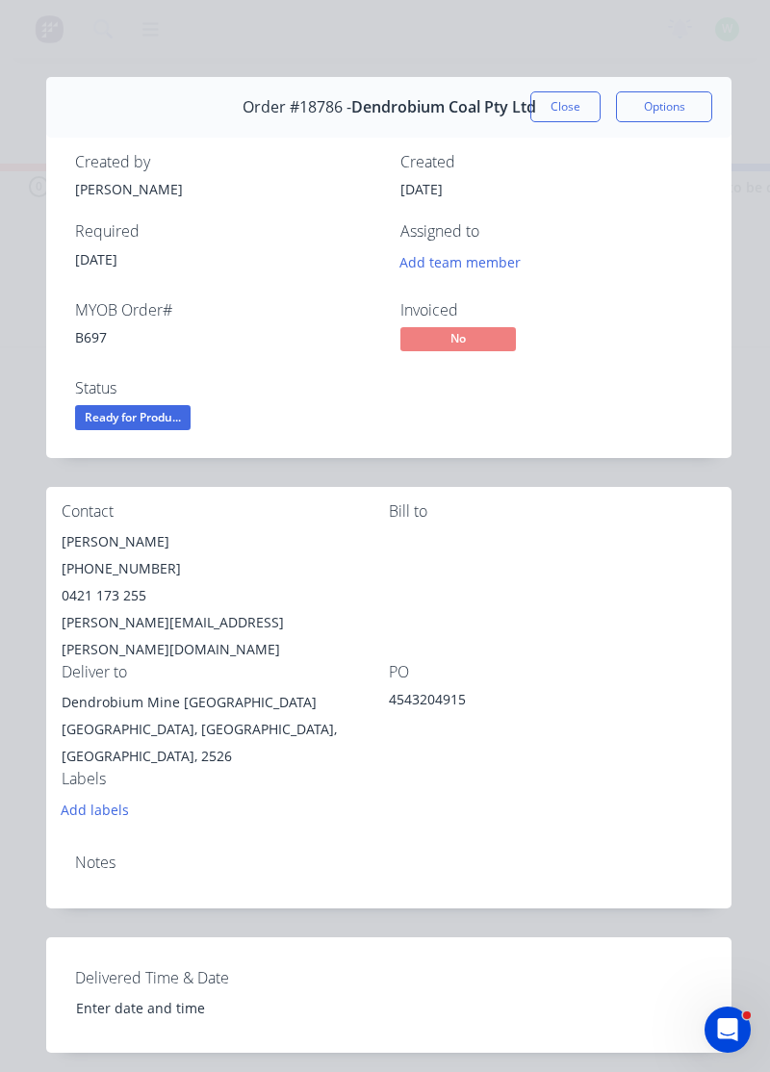
click at [559, 99] on button "Close" at bounding box center [565, 106] width 70 height 31
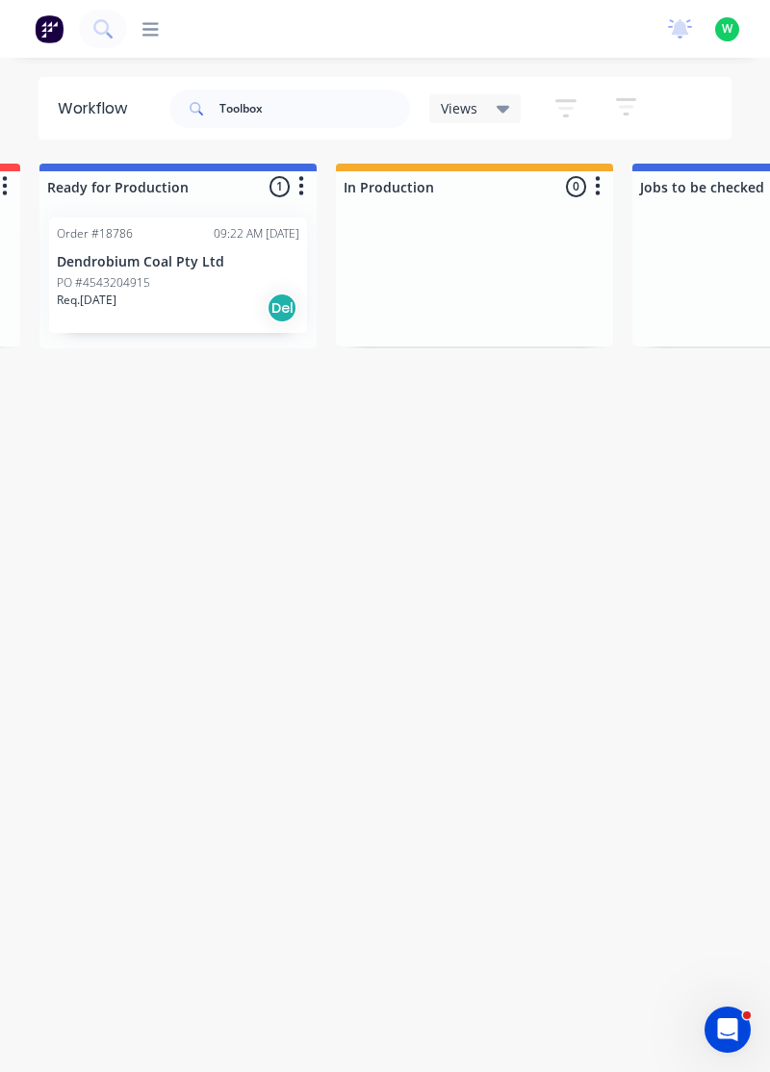
scroll to position [0, 596]
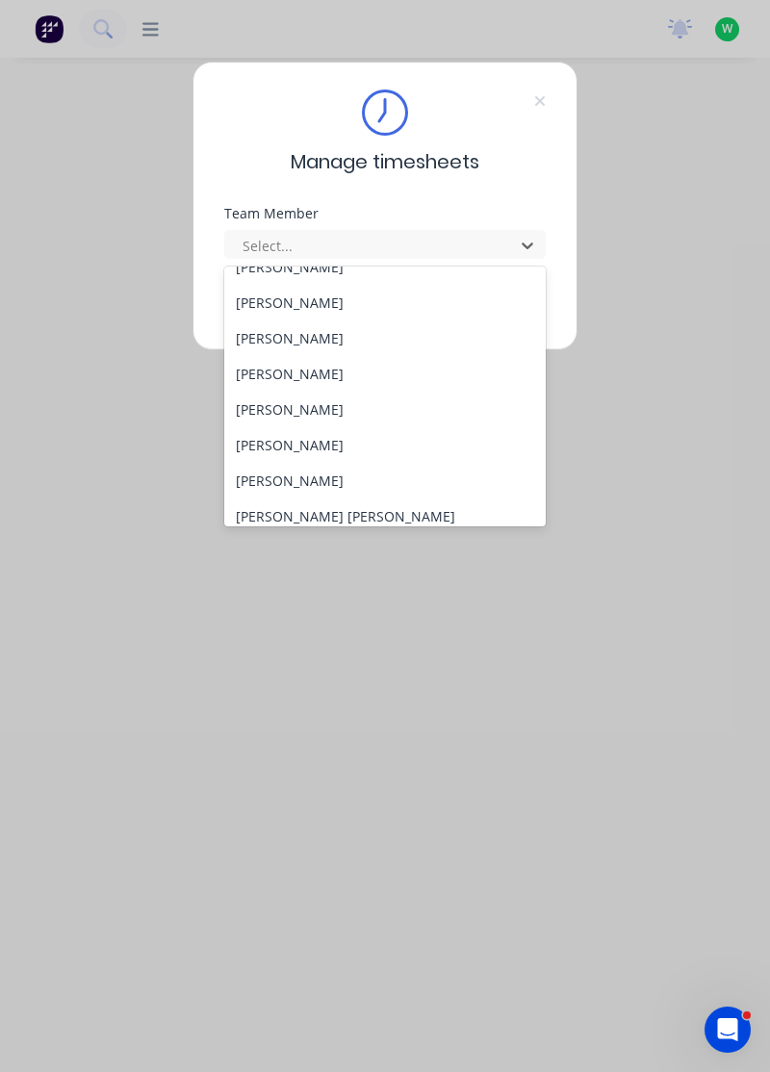
scroll to position [96, 0]
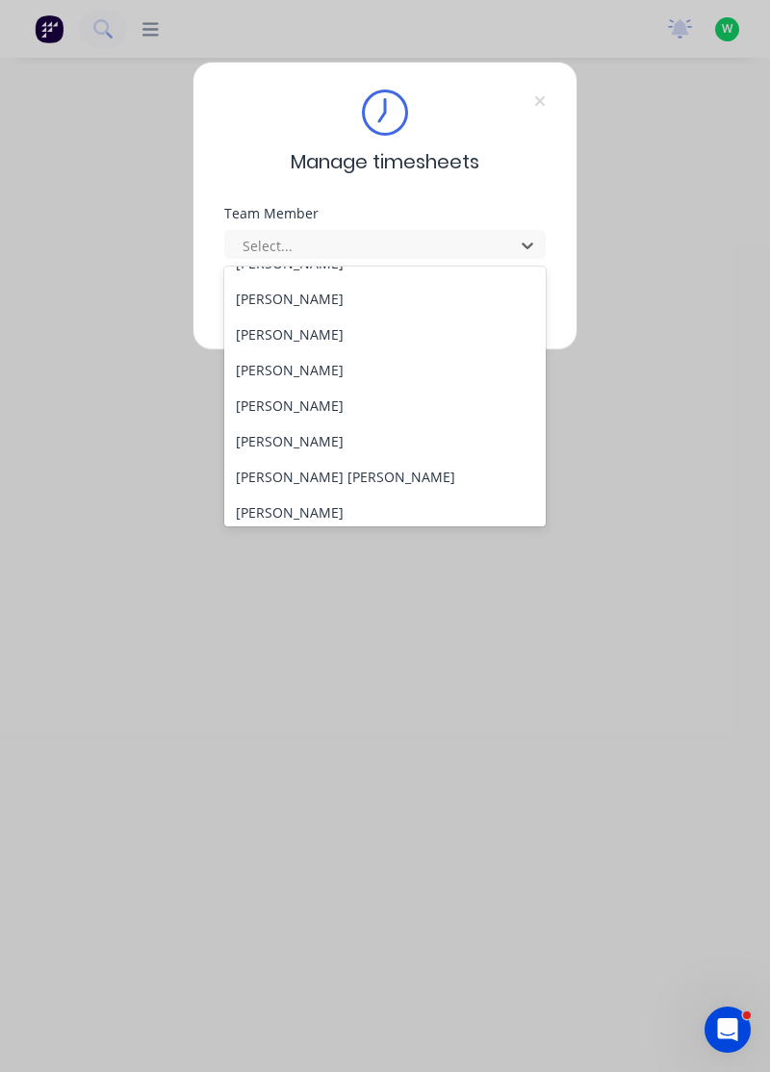
click at [329, 369] on div "[PERSON_NAME]" at bounding box center [385, 370] width 322 height 36
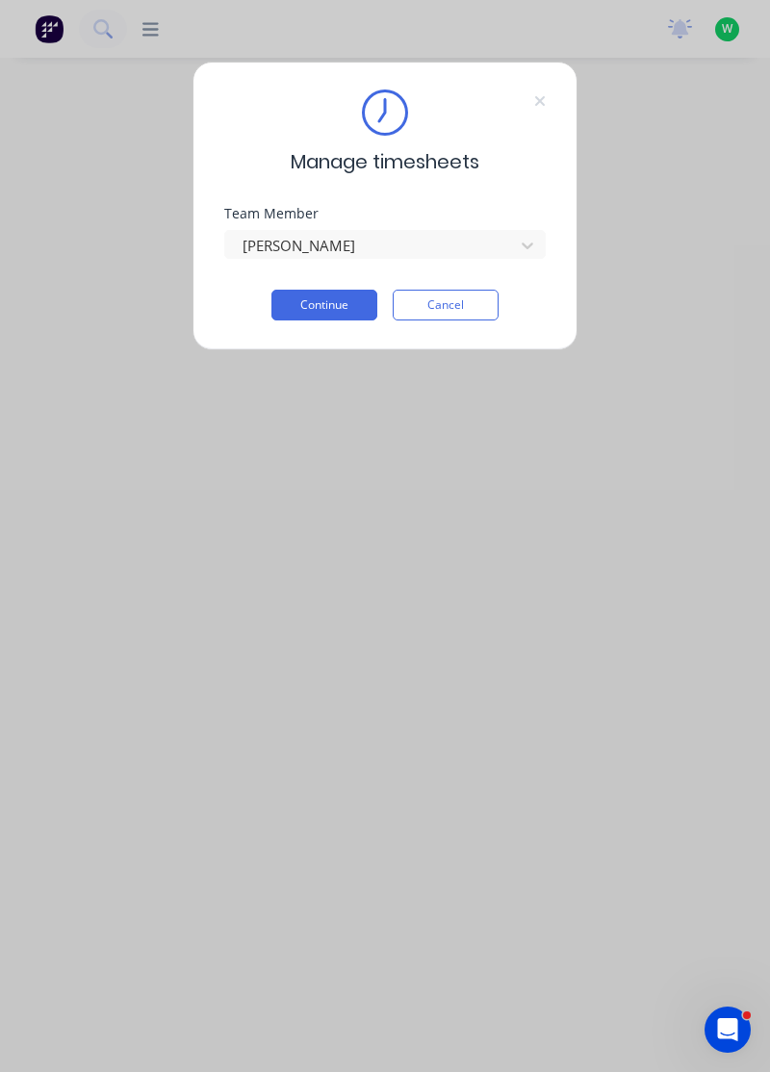
click at [348, 297] on button "Continue" at bounding box center [324, 305] width 106 height 31
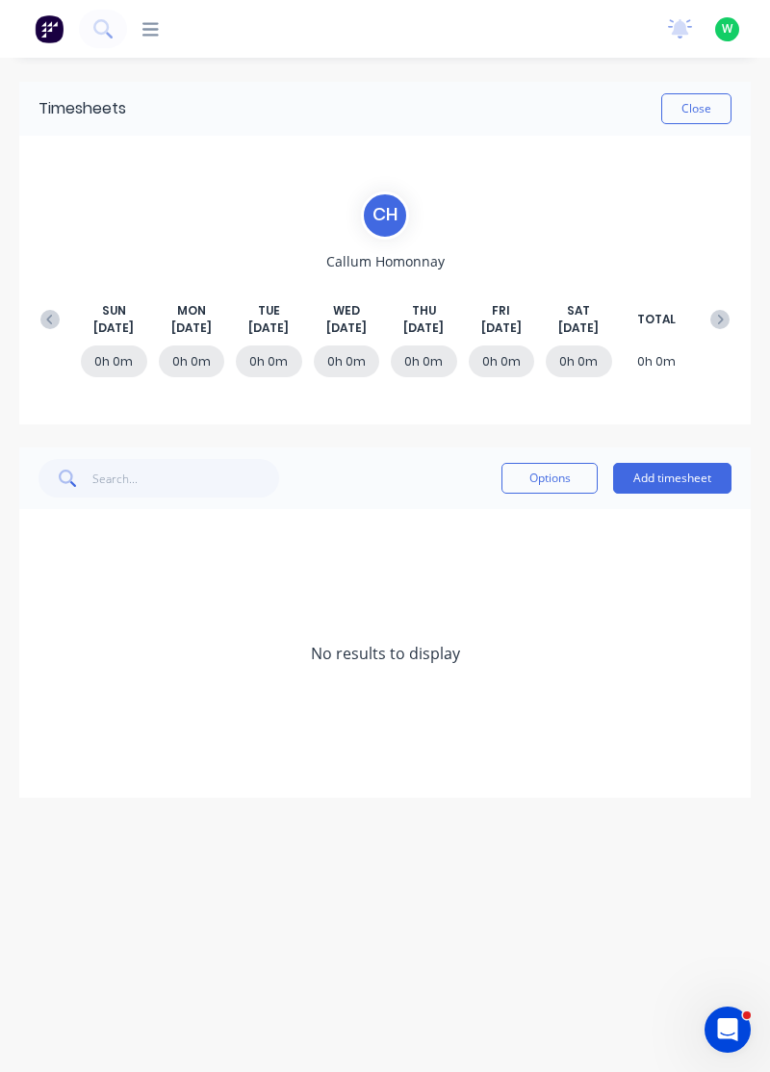
click at [40, 325] on icon at bounding box center [49, 319] width 19 height 19
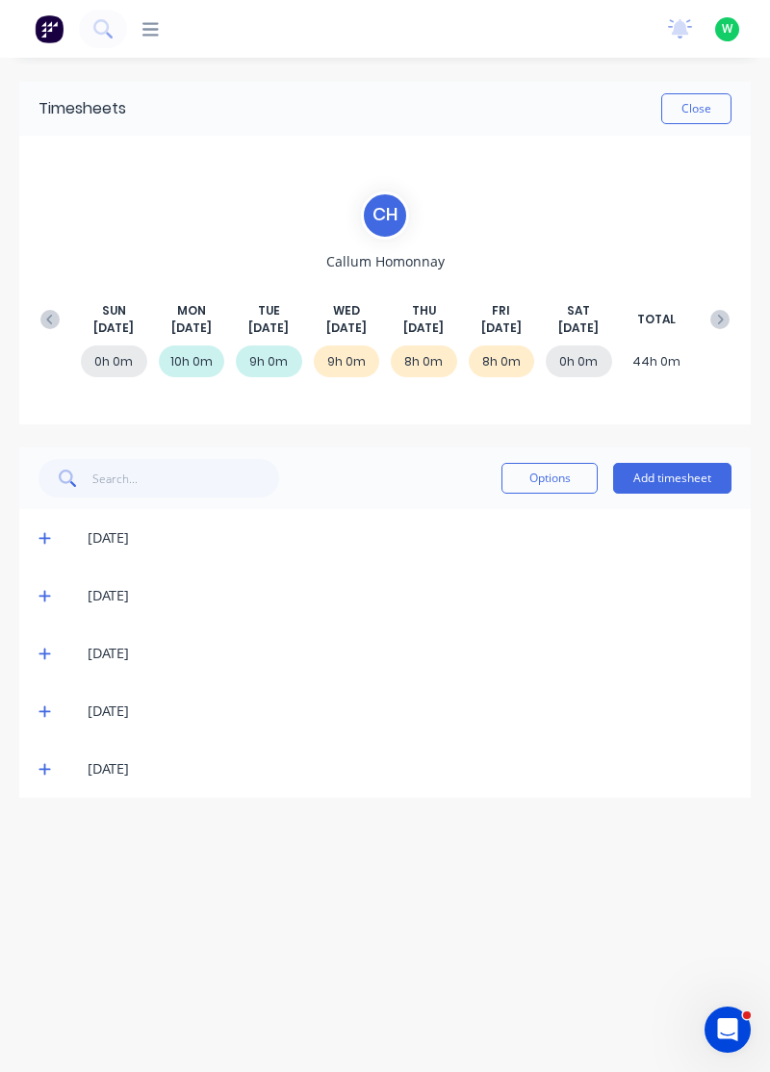
click at [42, 767] on icon at bounding box center [44, 770] width 12 height 12
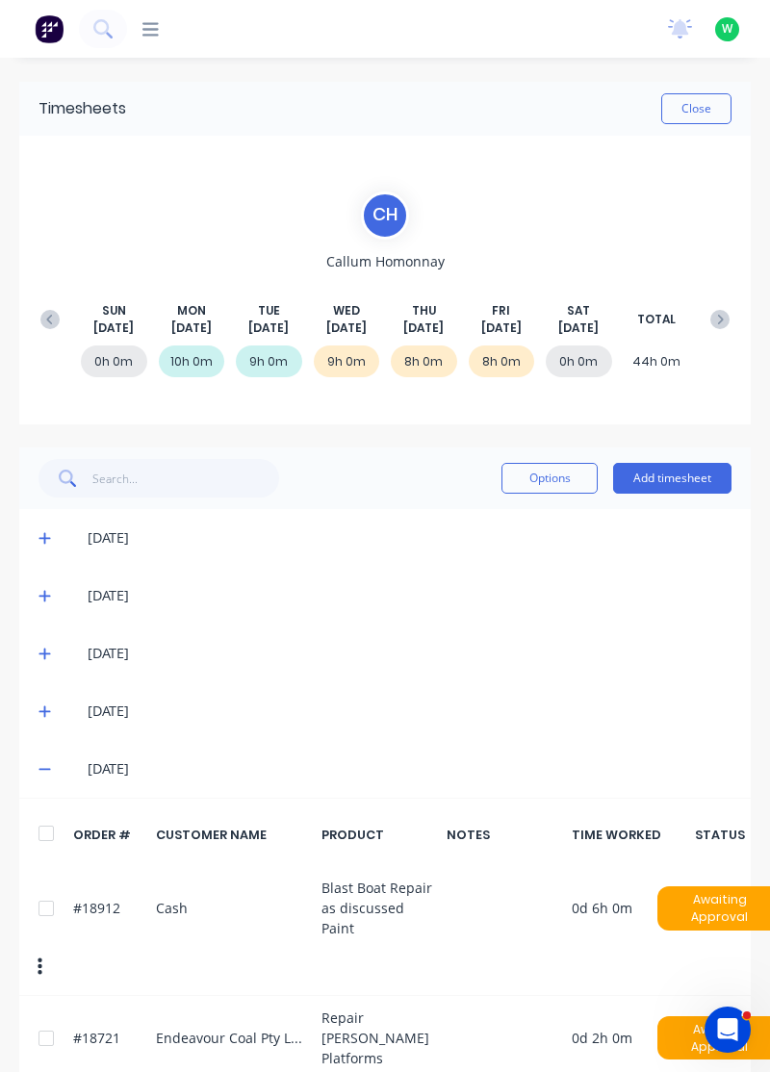
scroll to position [13, 0]
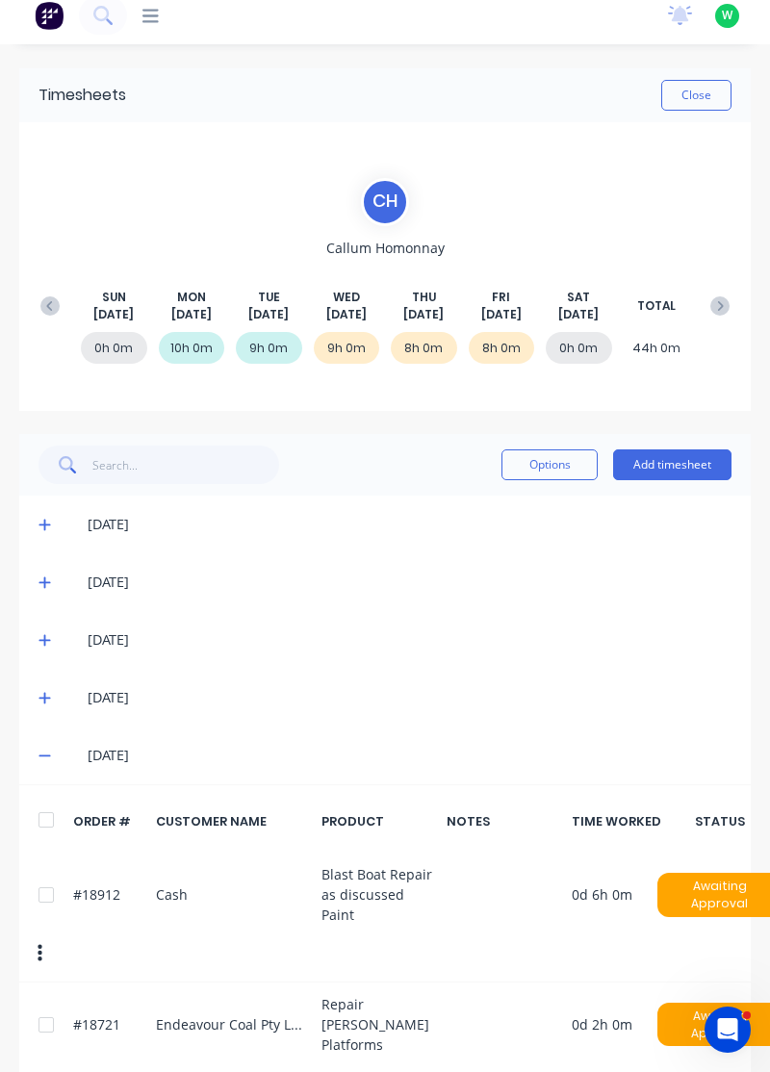
click at [27, 692] on div "[DATE]" at bounding box center [384, 698] width 731 height 58
click at [39, 694] on icon at bounding box center [44, 697] width 13 height 13
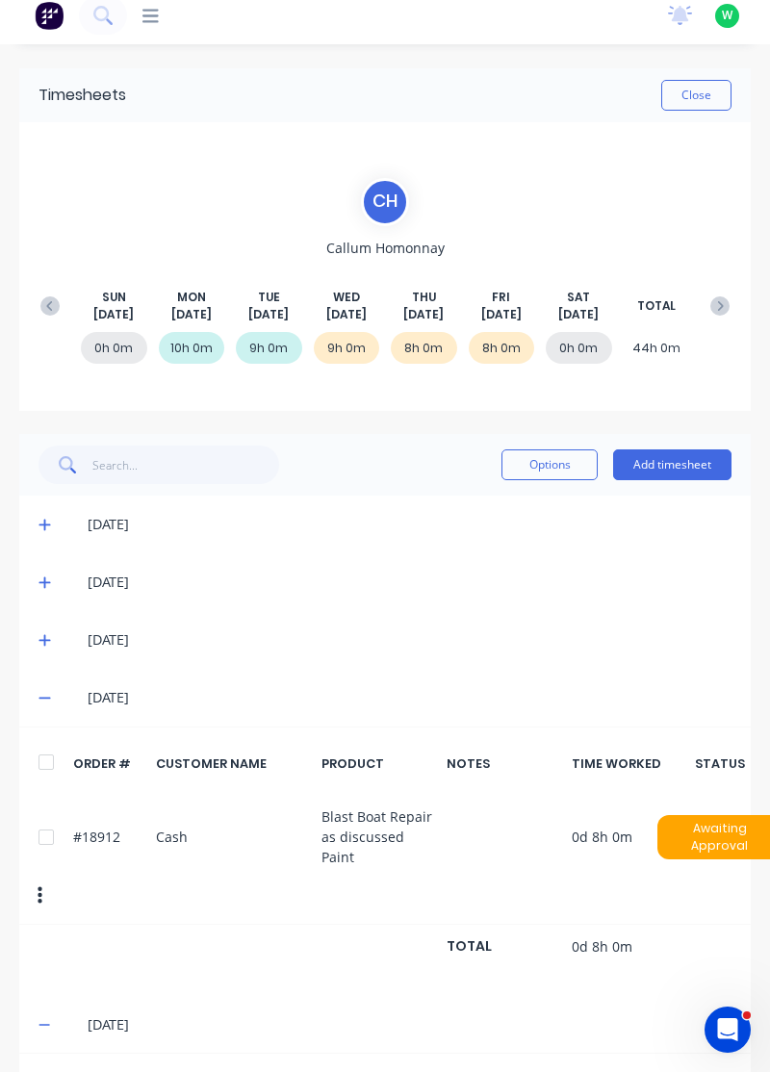
scroll to position [0, 0]
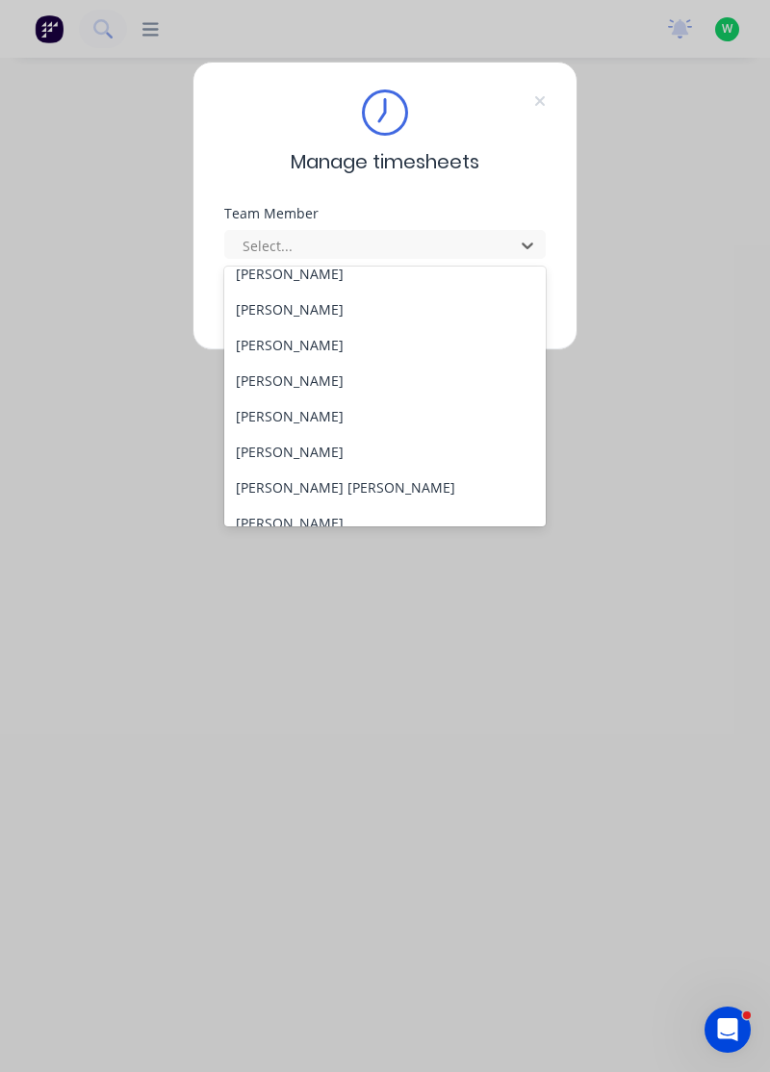
scroll to position [89, 0]
click at [314, 408] on div "[PERSON_NAME]" at bounding box center [385, 413] width 322 height 36
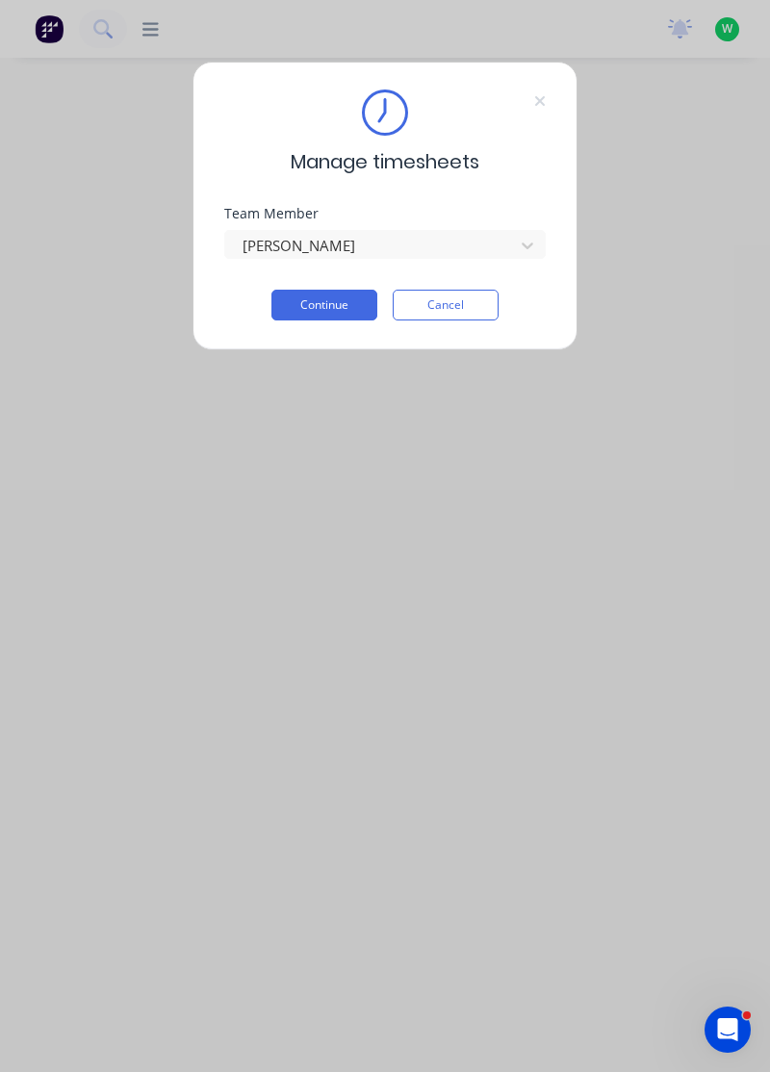
click at [331, 304] on button "Continue" at bounding box center [324, 305] width 106 height 31
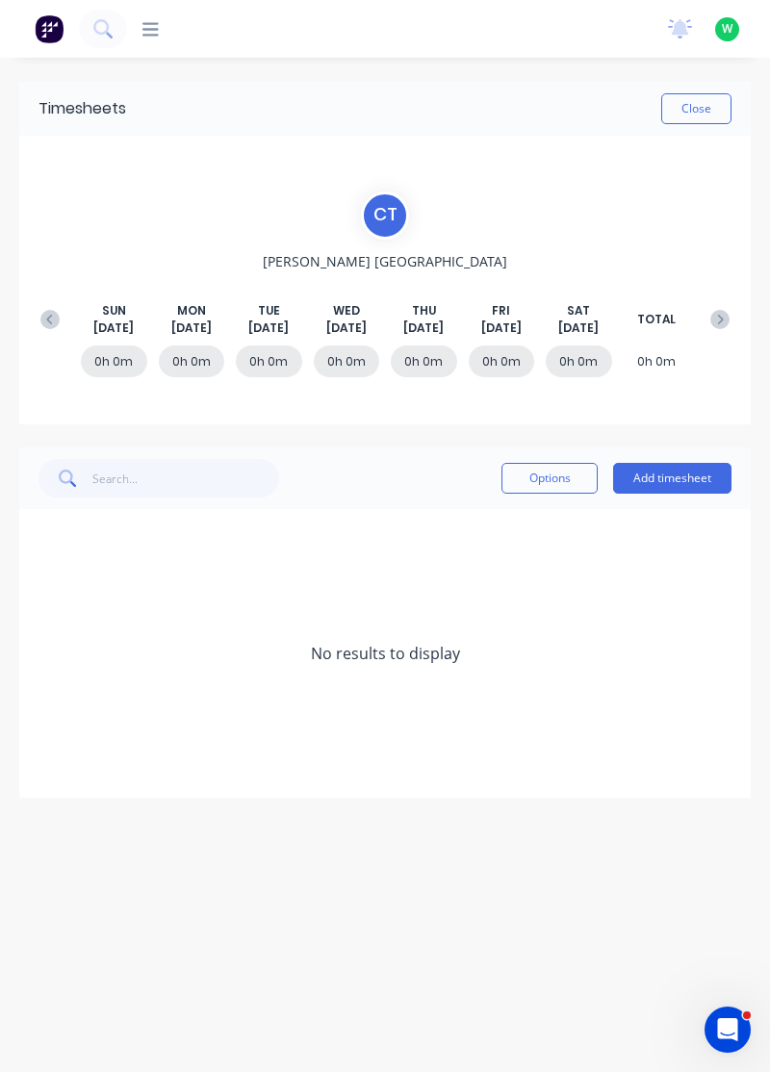
click at [42, 310] on icon at bounding box center [49, 319] width 19 height 19
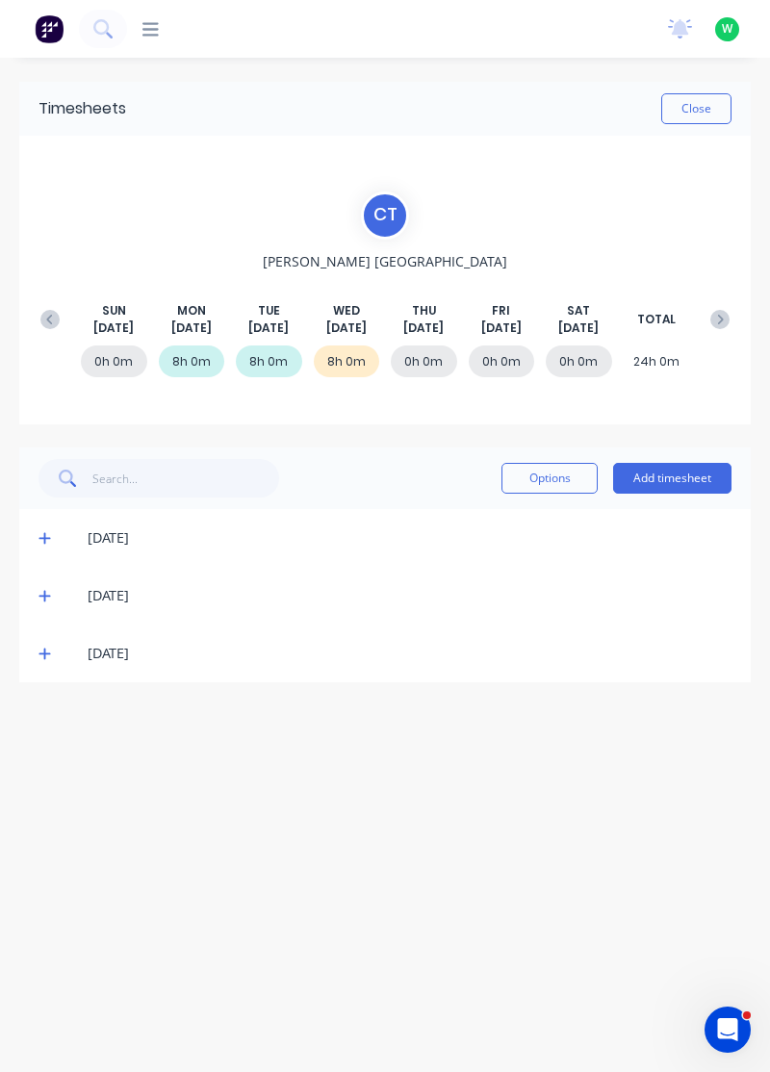
click at [680, 469] on button "Add timesheet" at bounding box center [672, 478] width 118 height 31
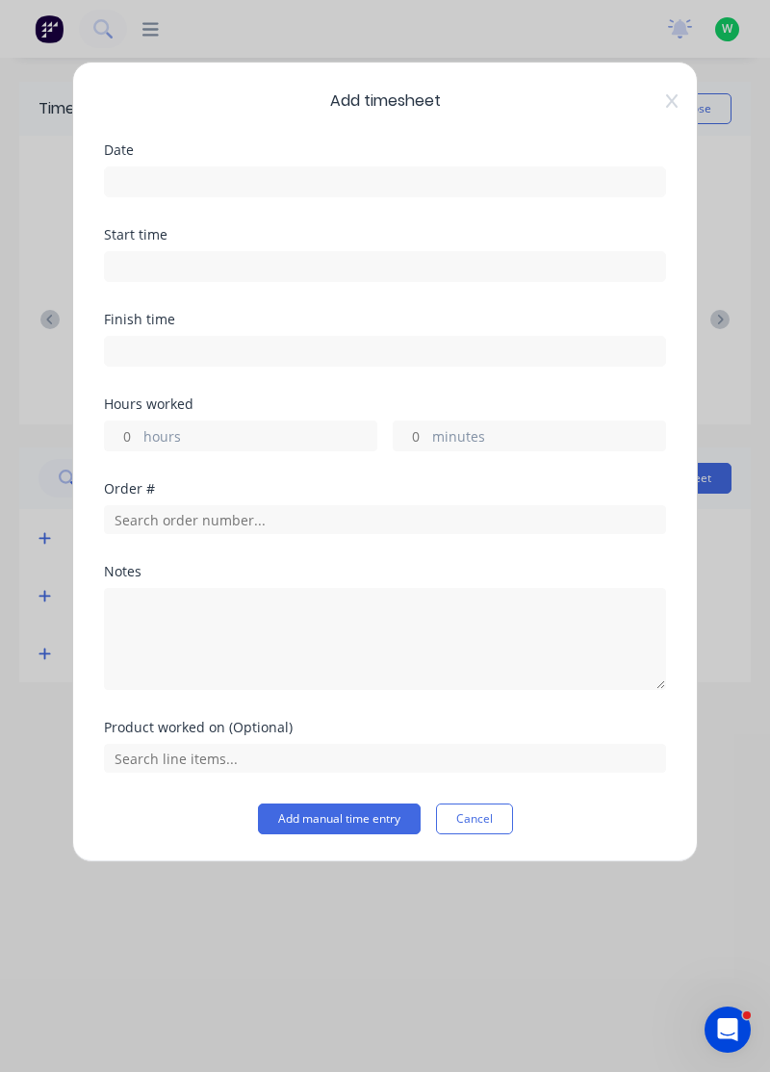
click at [520, 175] on input at bounding box center [385, 181] width 560 height 29
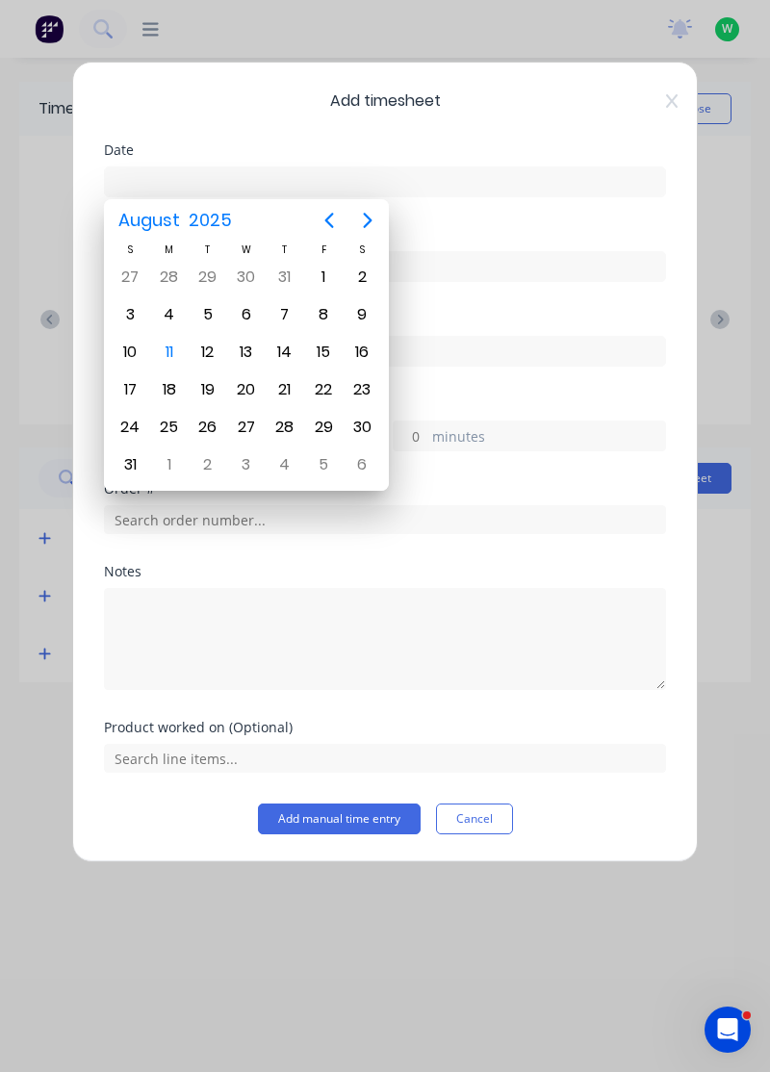
click at [324, 300] on div "8" at bounding box center [323, 314] width 29 height 29
type input "[DATE]"
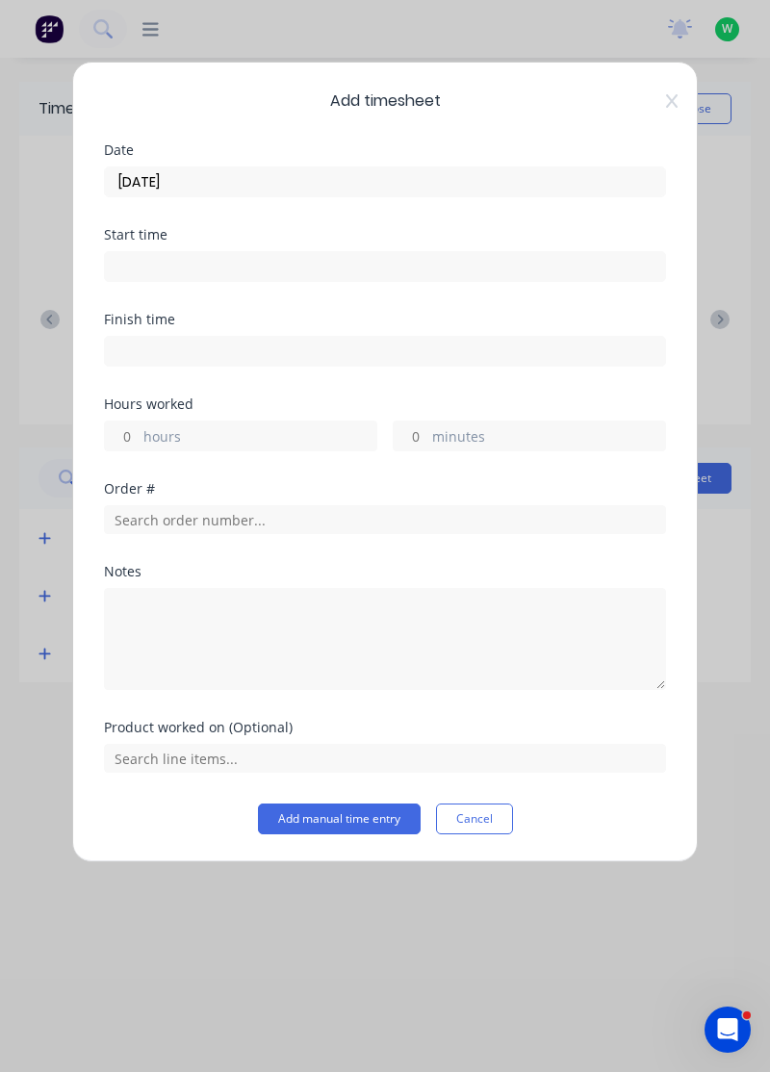
click at [281, 429] on label "hours" at bounding box center [259, 438] width 233 height 24
click at [139, 429] on input "hours" at bounding box center [122, 435] width 34 height 29
type input "8"
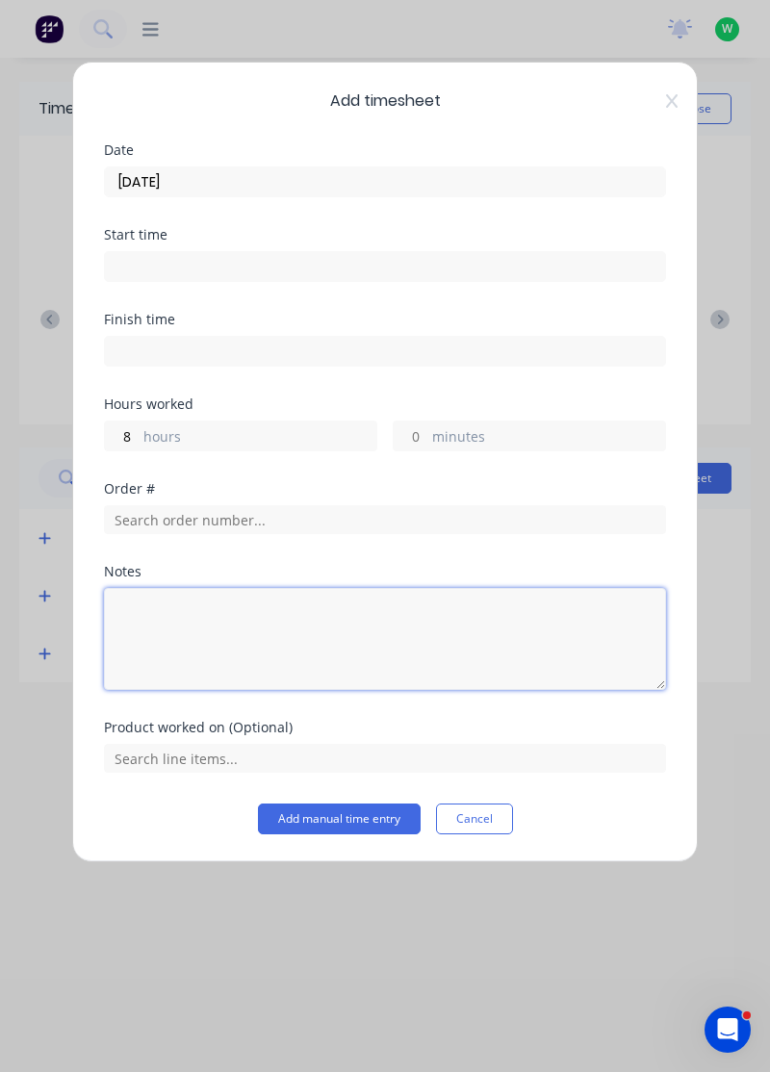
click at [425, 606] on textarea at bounding box center [385, 639] width 562 height 102
type textarea "F"
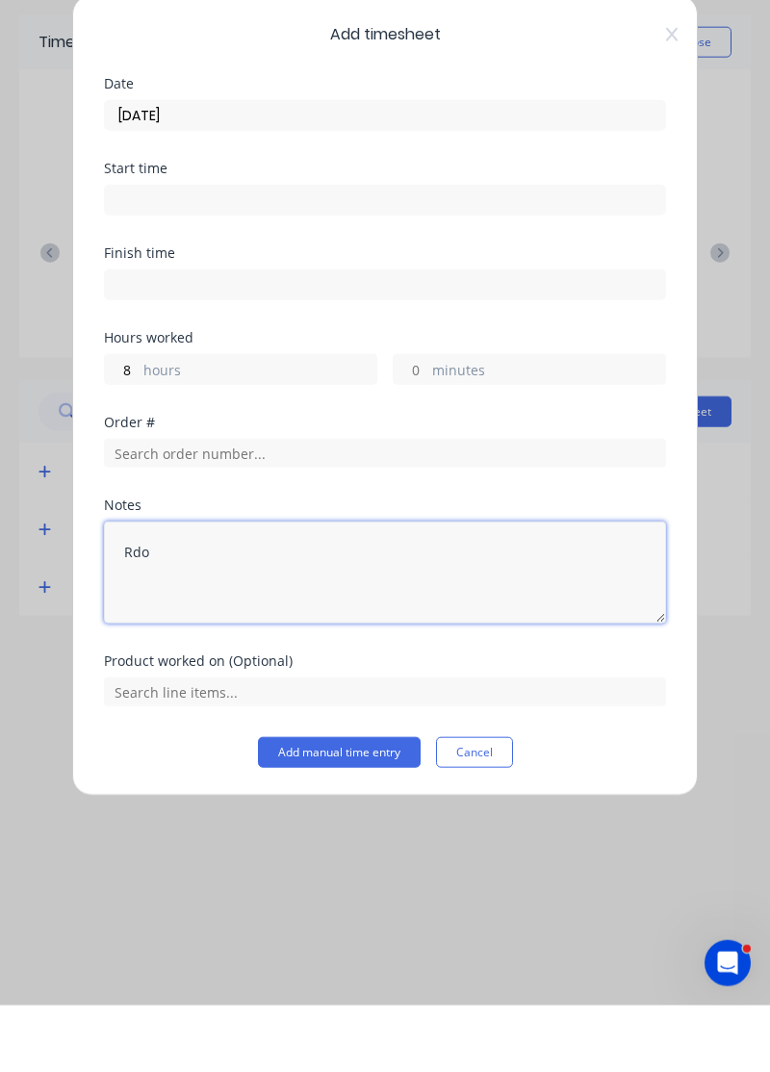
type textarea "Rdo"
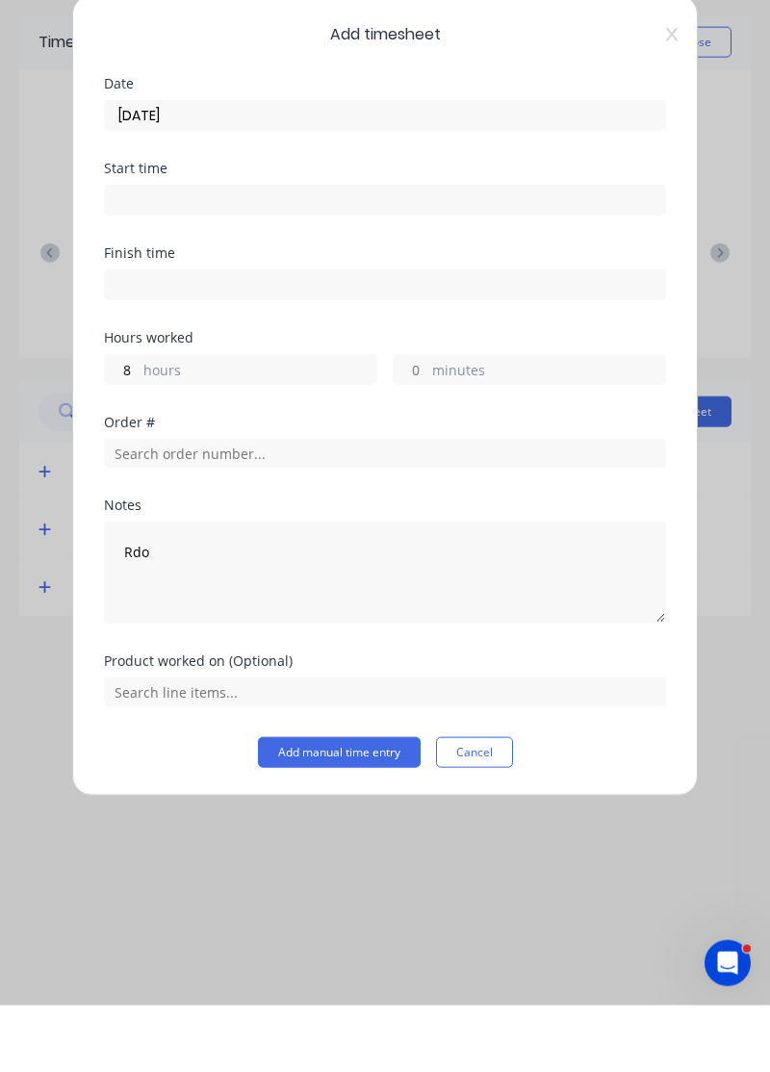
click at [366, 814] on button "Add manual time entry" at bounding box center [339, 818] width 163 height 31
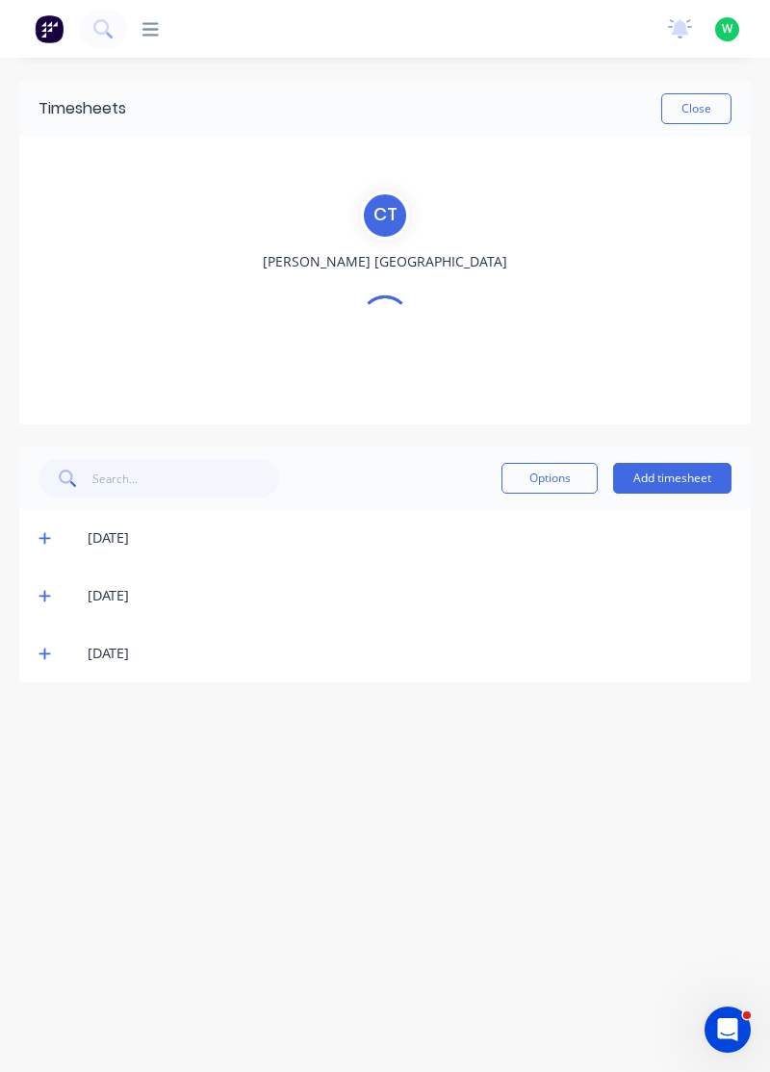
click at [701, 470] on button "Add timesheet" at bounding box center [672, 478] width 118 height 31
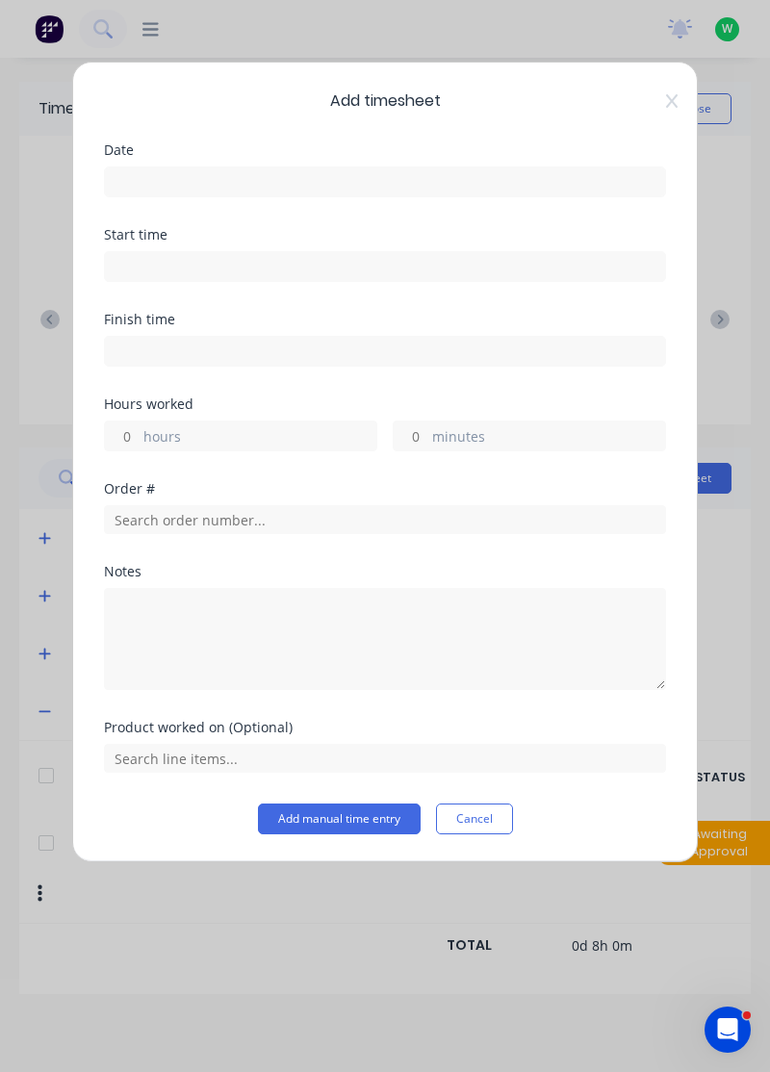
click at [540, 152] on div "Date" at bounding box center [385, 149] width 562 height 13
click at [588, 175] on input at bounding box center [385, 181] width 560 height 29
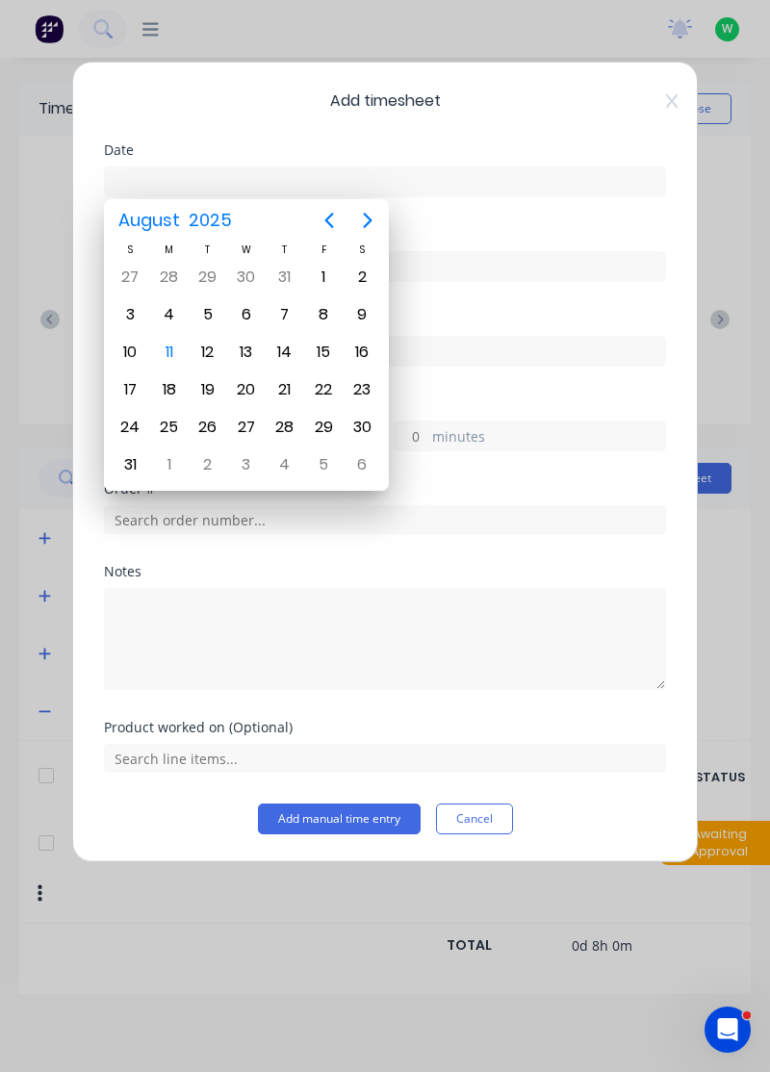
click at [285, 310] on div "7" at bounding box center [284, 314] width 29 height 29
type input "07/08/2025"
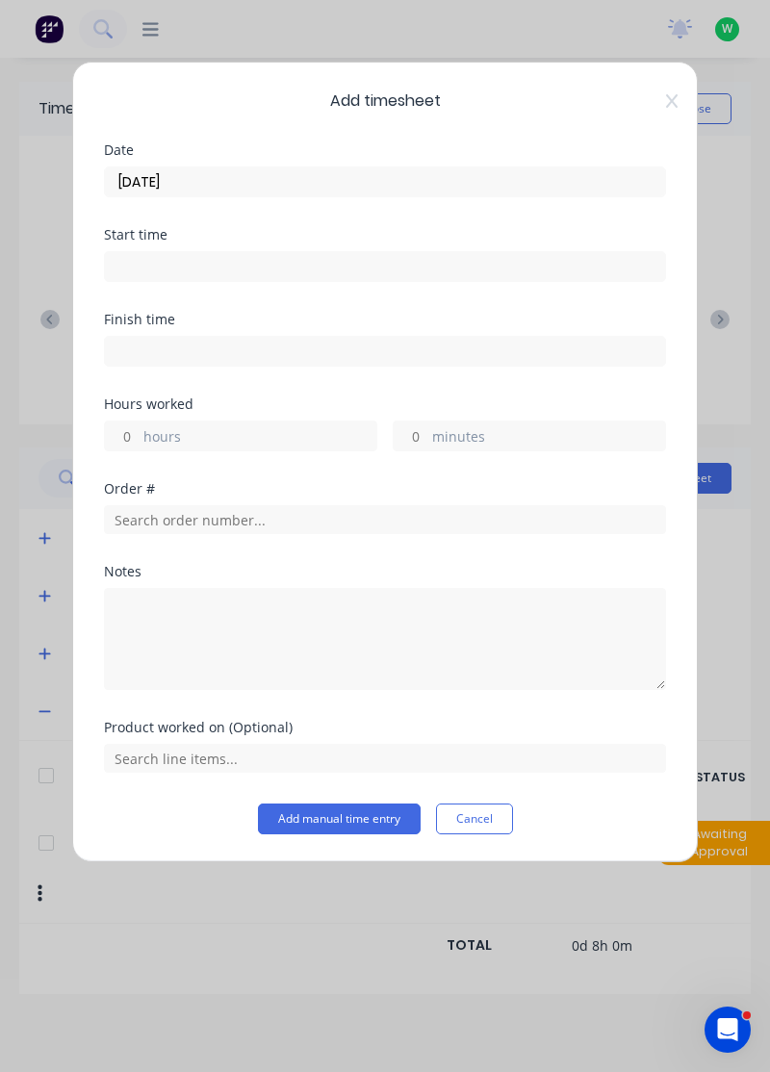
click at [323, 440] on label "hours" at bounding box center [259, 438] width 233 height 24
click at [139, 440] on input "hours" at bounding box center [122, 435] width 34 height 29
type input "8"
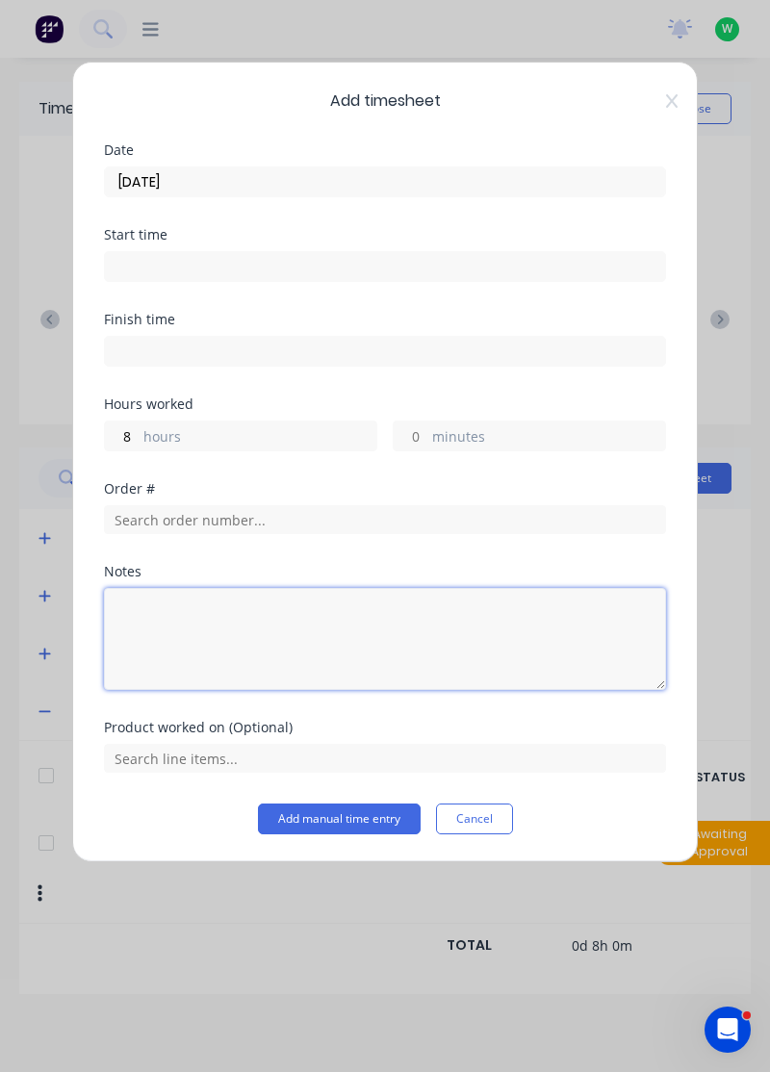
click at [494, 607] on textarea at bounding box center [385, 639] width 562 height 102
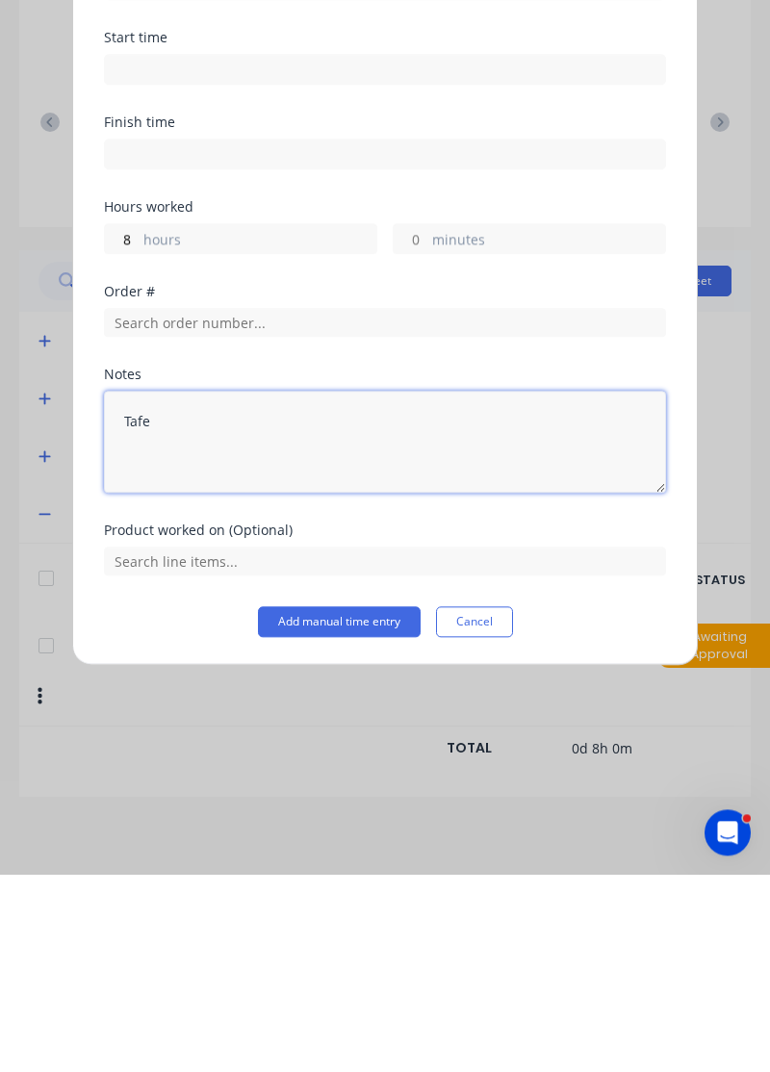
type textarea "Tafe"
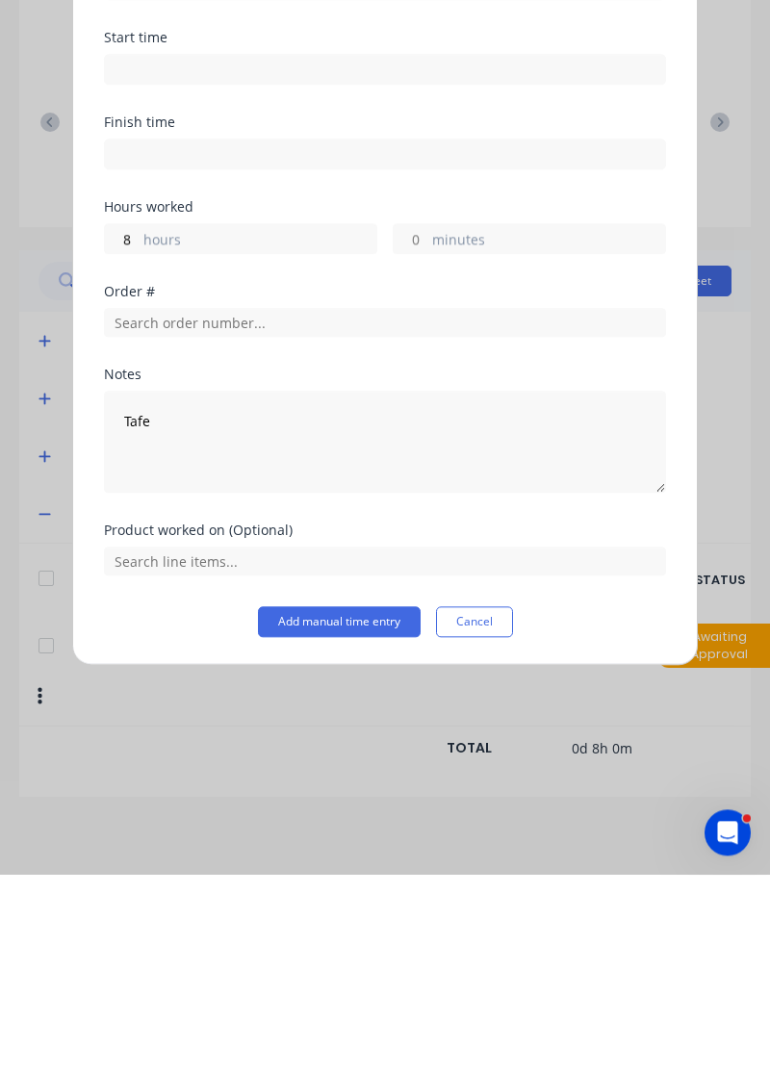
click at [354, 827] on button "Add manual time entry" at bounding box center [339, 818] width 163 height 31
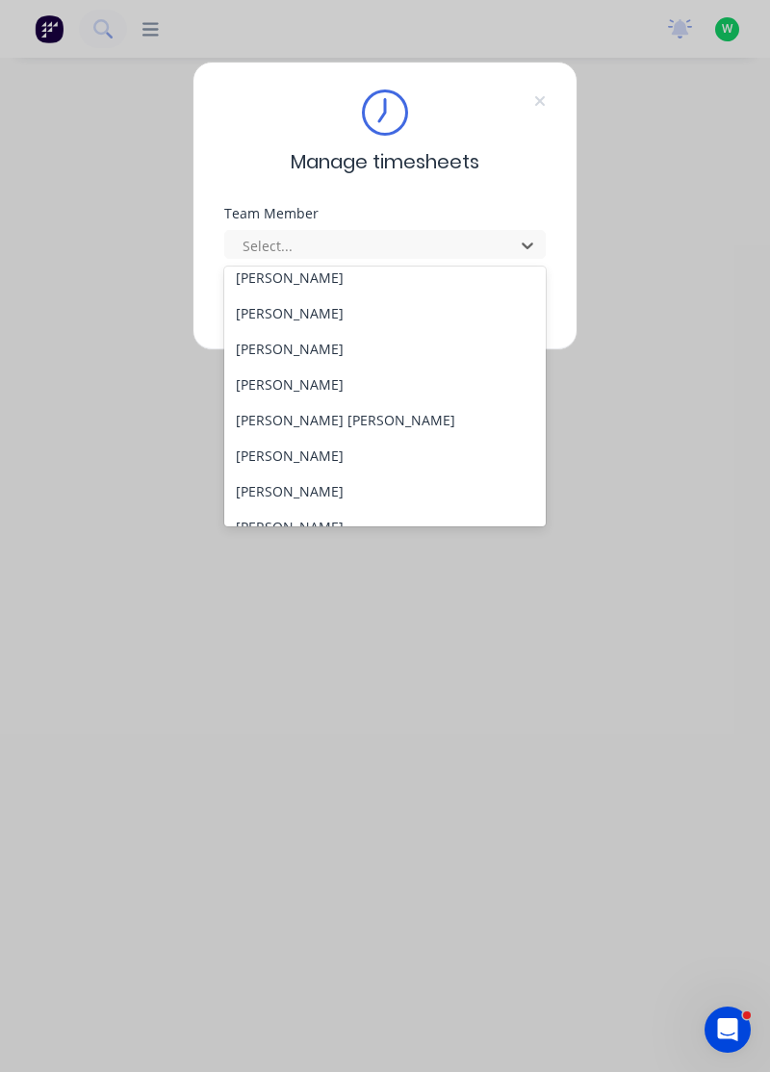
scroll to position [143, 0]
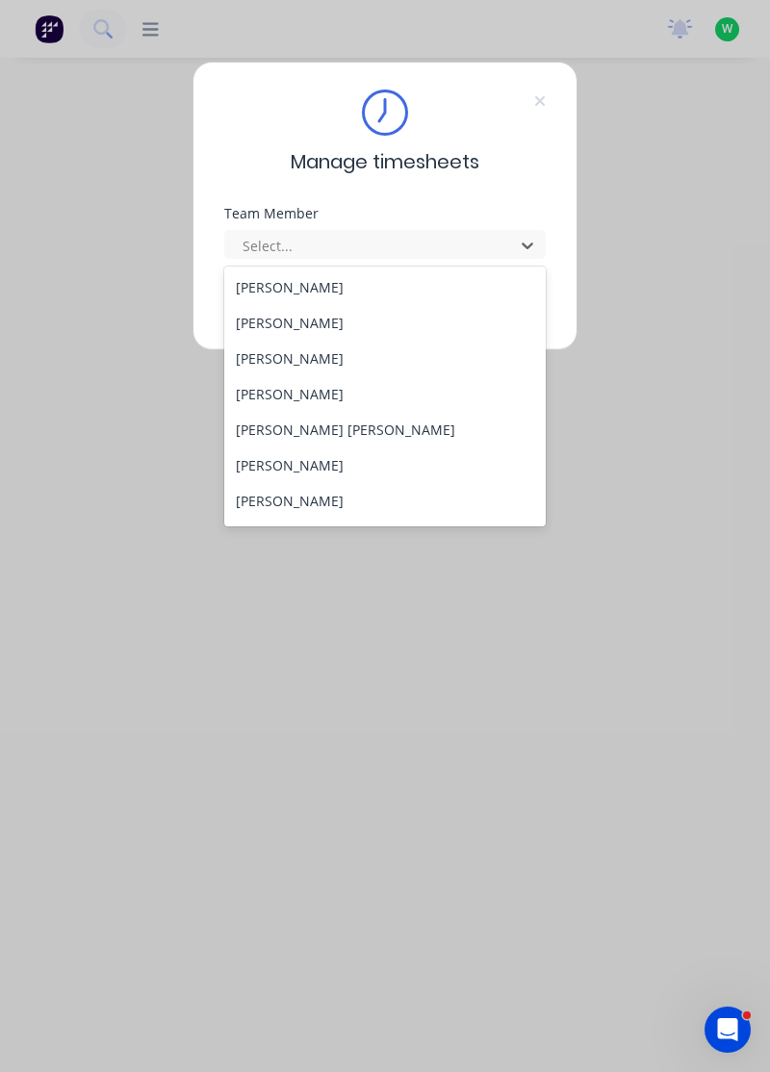
click at [289, 391] on div "[PERSON_NAME]" at bounding box center [385, 394] width 322 height 36
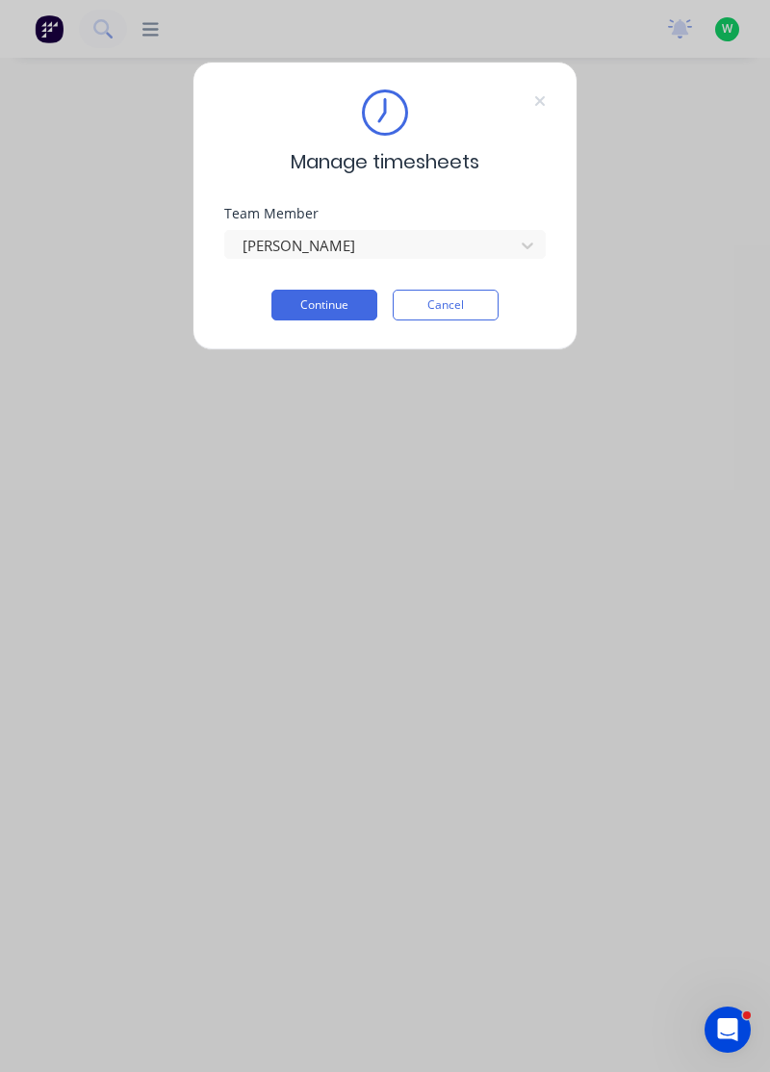
click at [342, 308] on button "Continue" at bounding box center [324, 305] width 106 height 31
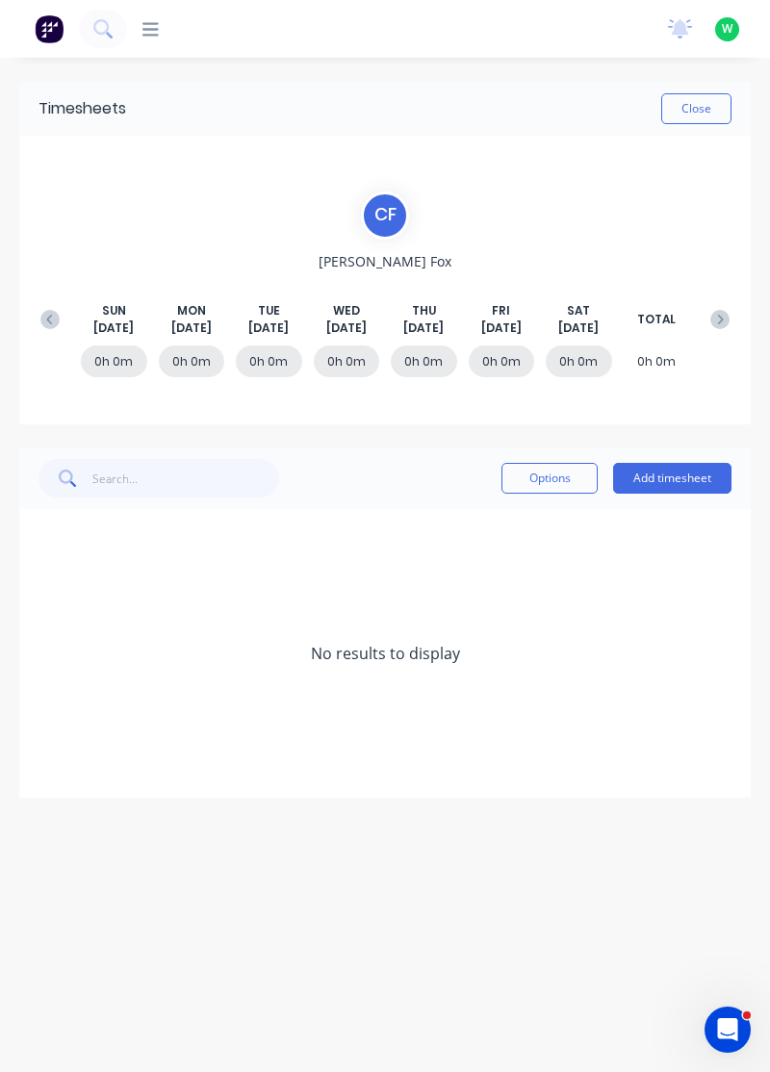
click at [46, 317] on icon at bounding box center [49, 319] width 19 height 19
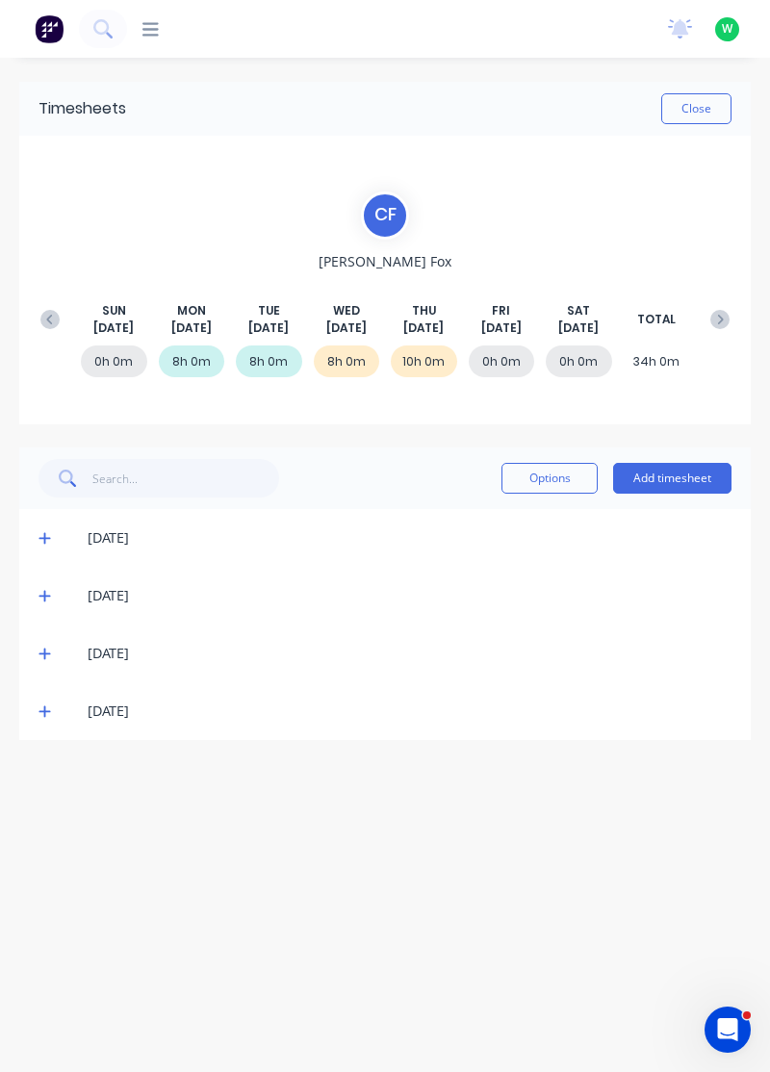
click at [682, 469] on button "Add timesheet" at bounding box center [672, 478] width 118 height 31
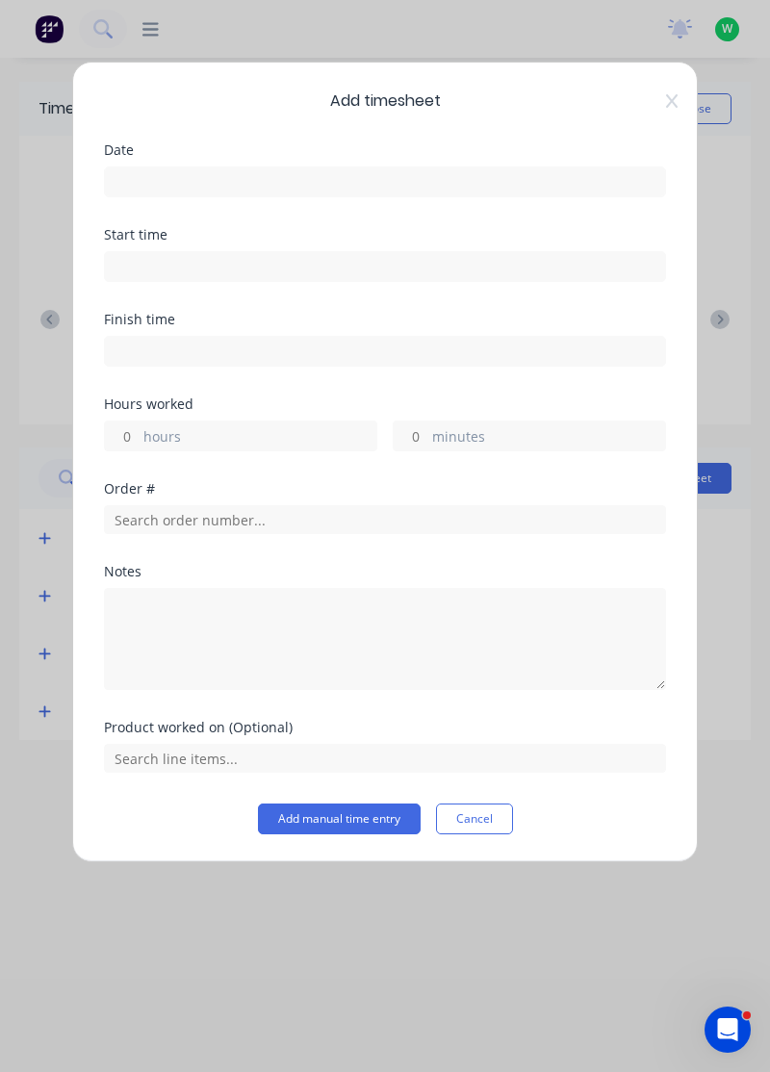
click at [523, 175] on input at bounding box center [385, 181] width 560 height 29
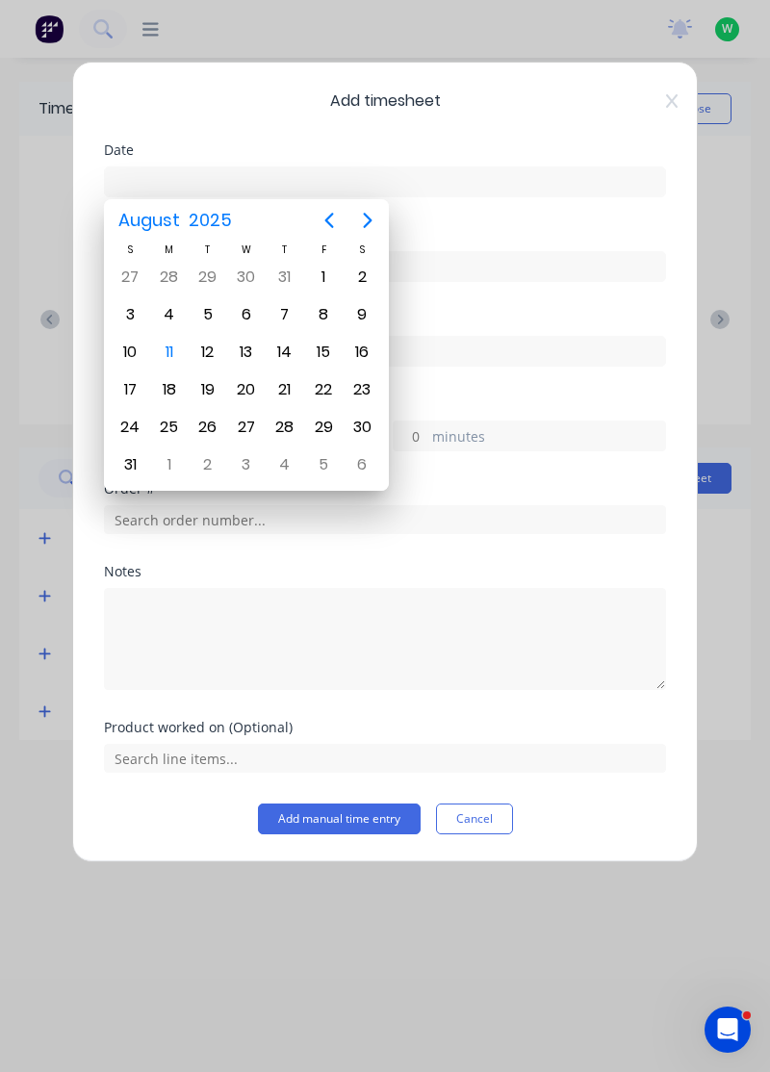
click at [325, 310] on div "8" at bounding box center [323, 314] width 29 height 29
type input "[DATE]"
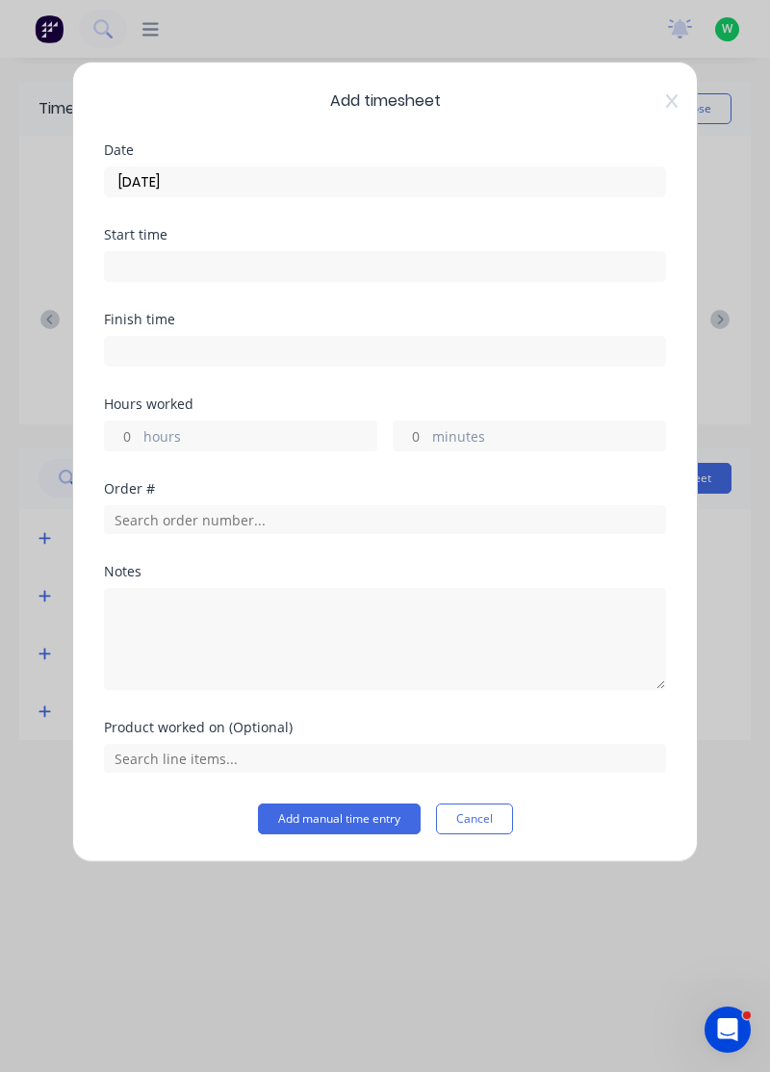
click at [312, 427] on label "hours" at bounding box center [259, 438] width 233 height 24
click at [139, 427] on input "hours" at bounding box center [122, 435] width 34 height 29
type input "8"
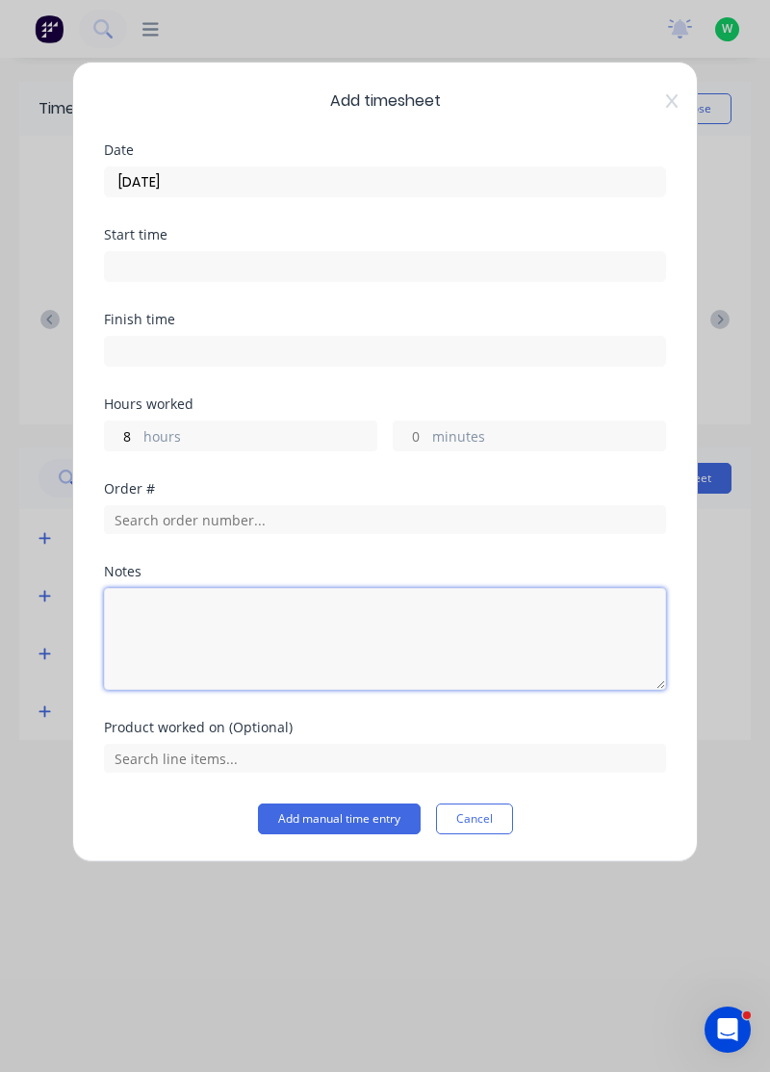
click at [388, 610] on textarea at bounding box center [385, 639] width 562 height 102
type textarea "Rdo"
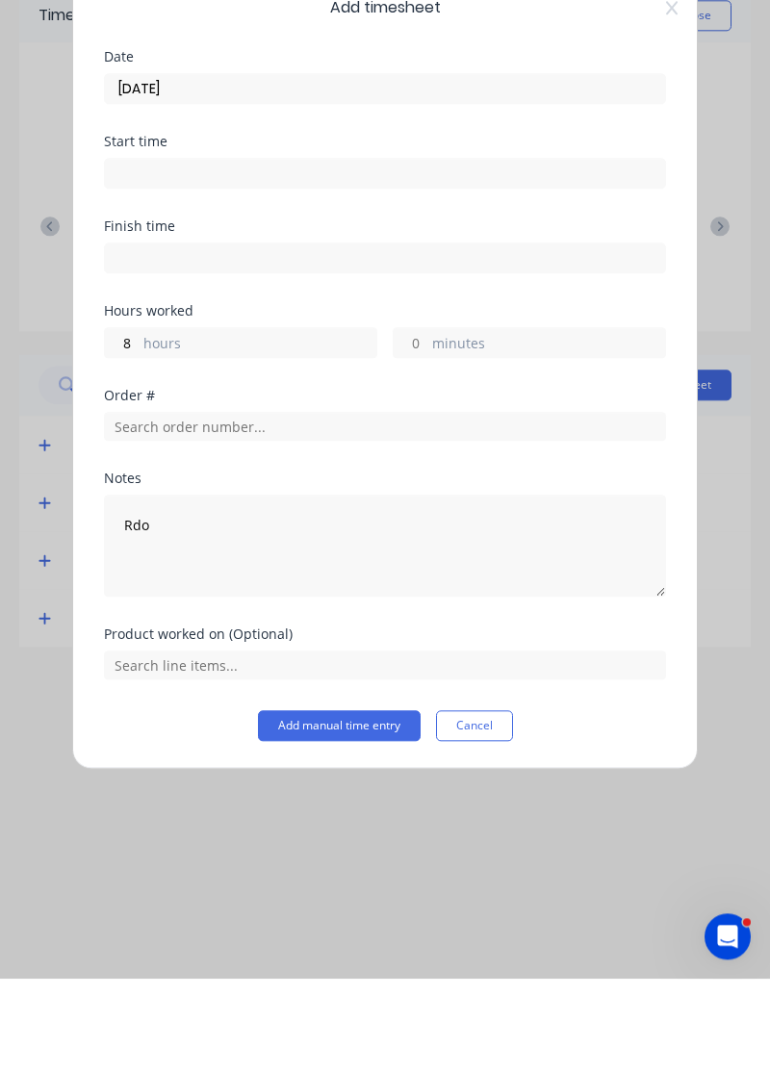
click at [369, 810] on button "Add manual time entry" at bounding box center [339, 818] width 163 height 31
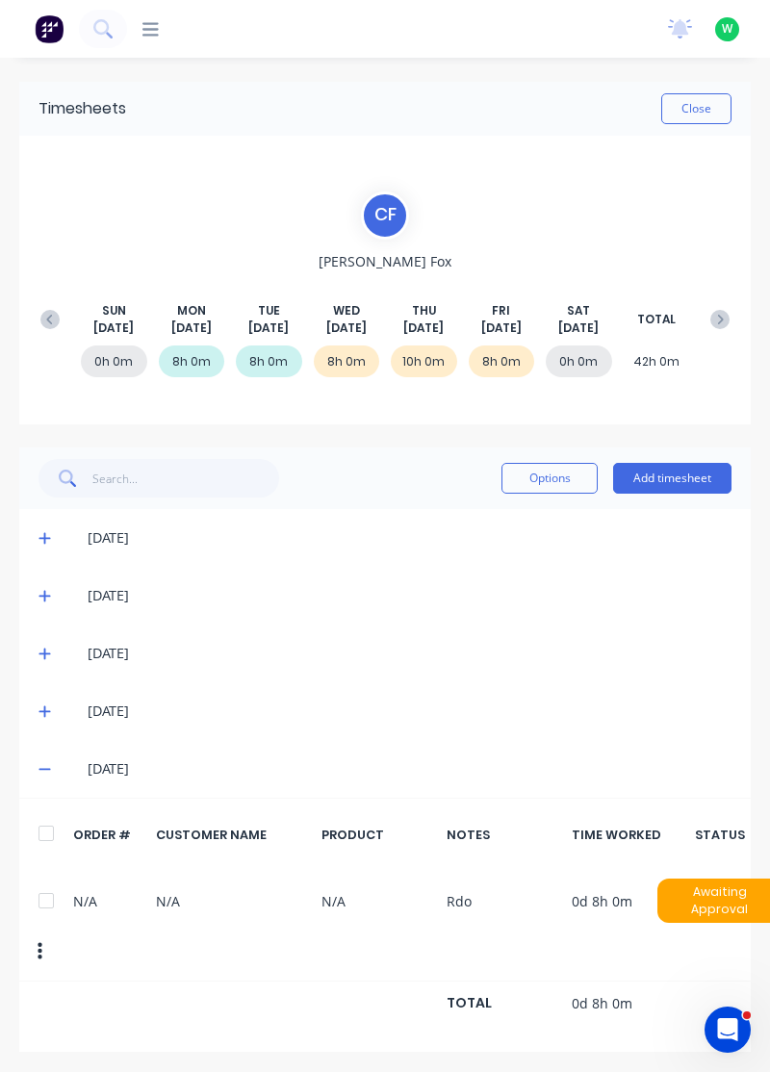
scroll to position [0, 13]
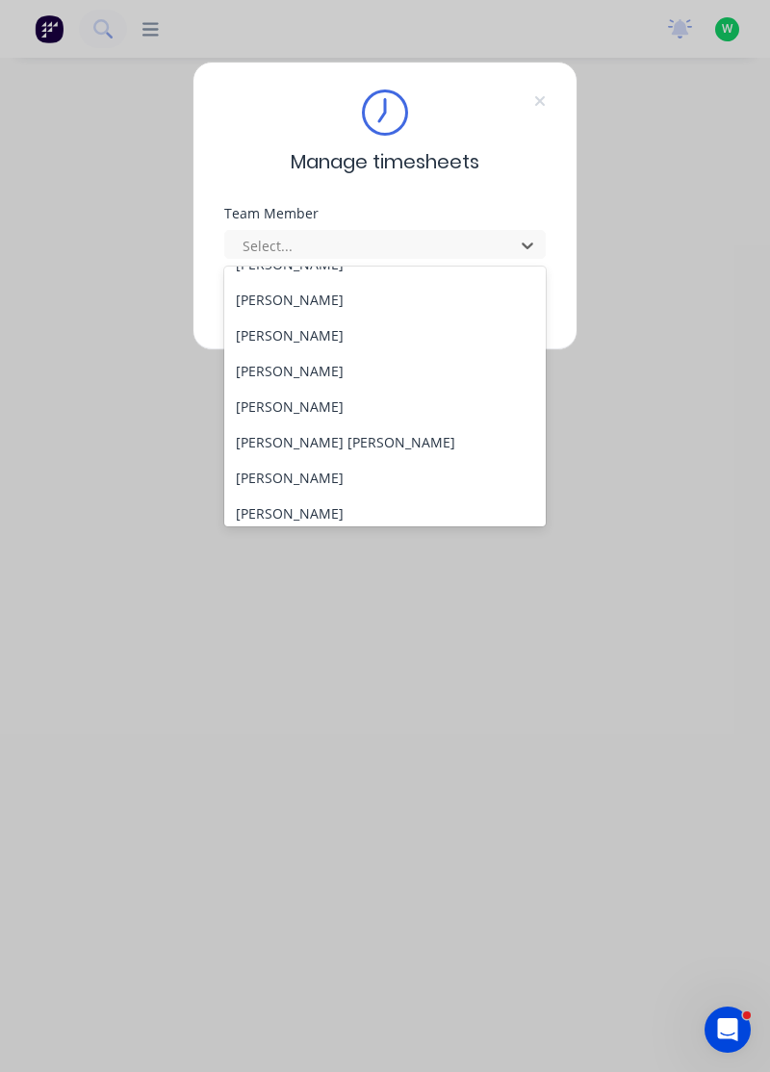
scroll to position [129, 0]
click at [317, 429] on div "[PERSON_NAME] [PERSON_NAME]" at bounding box center [385, 444] width 322 height 36
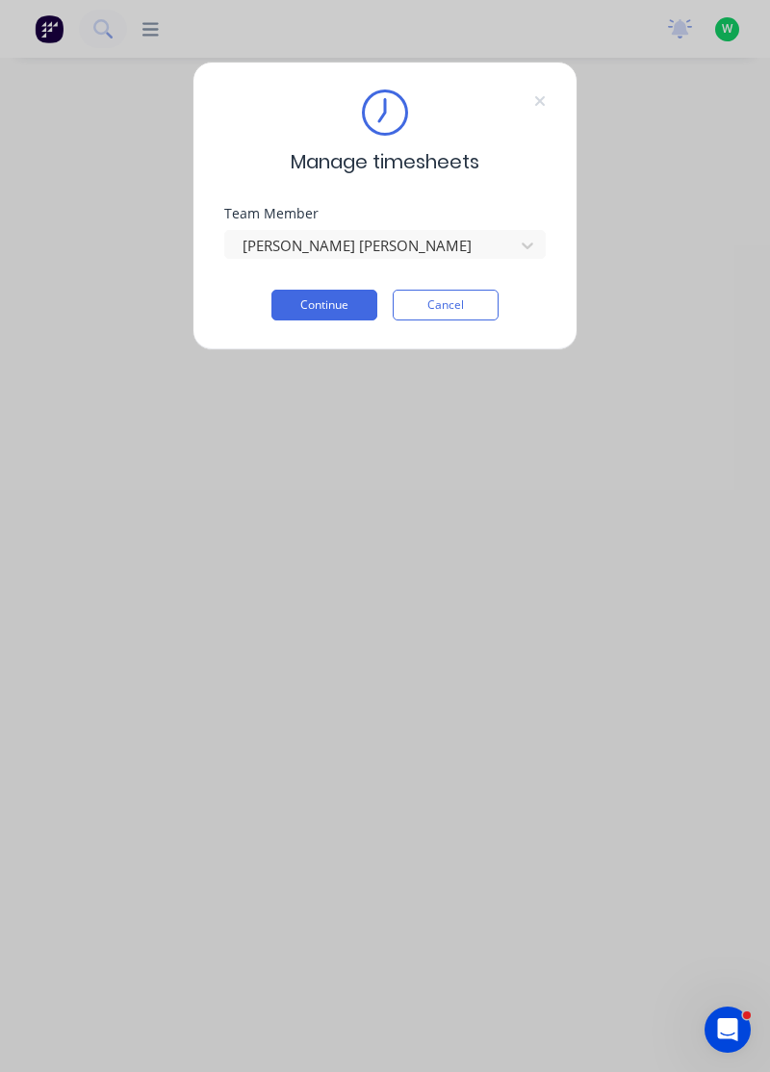
click at [367, 305] on button "Continue" at bounding box center [324, 305] width 106 height 31
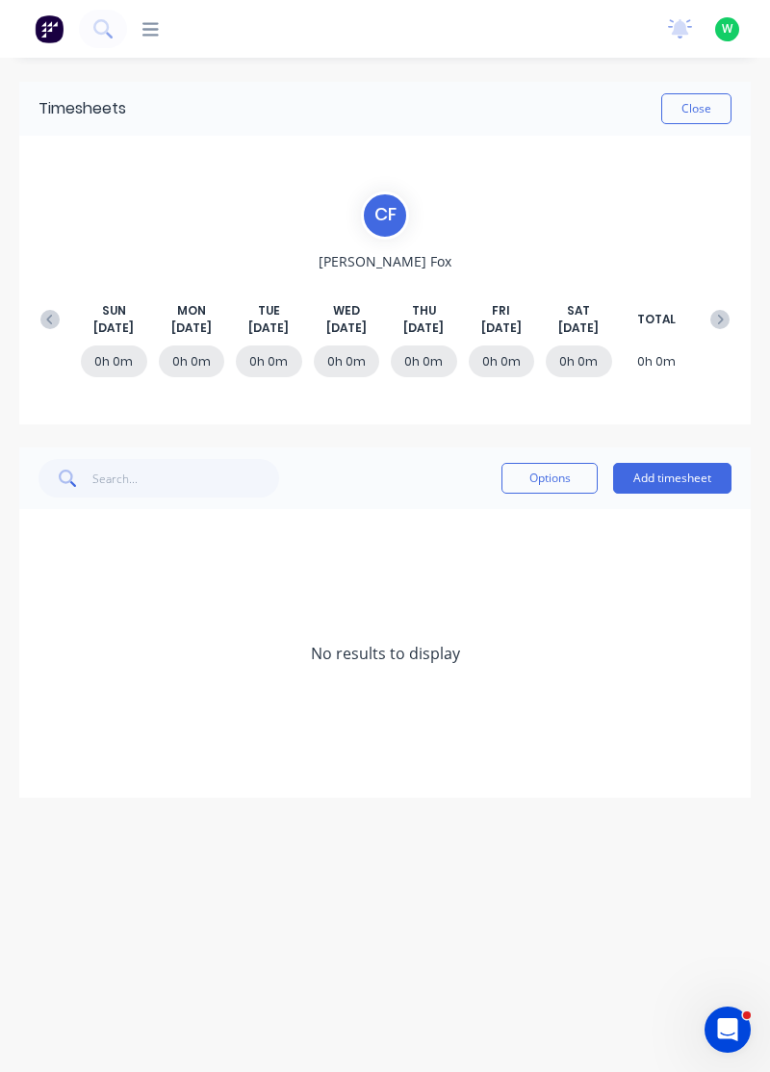
click at [40, 304] on button at bounding box center [50, 319] width 38 height 35
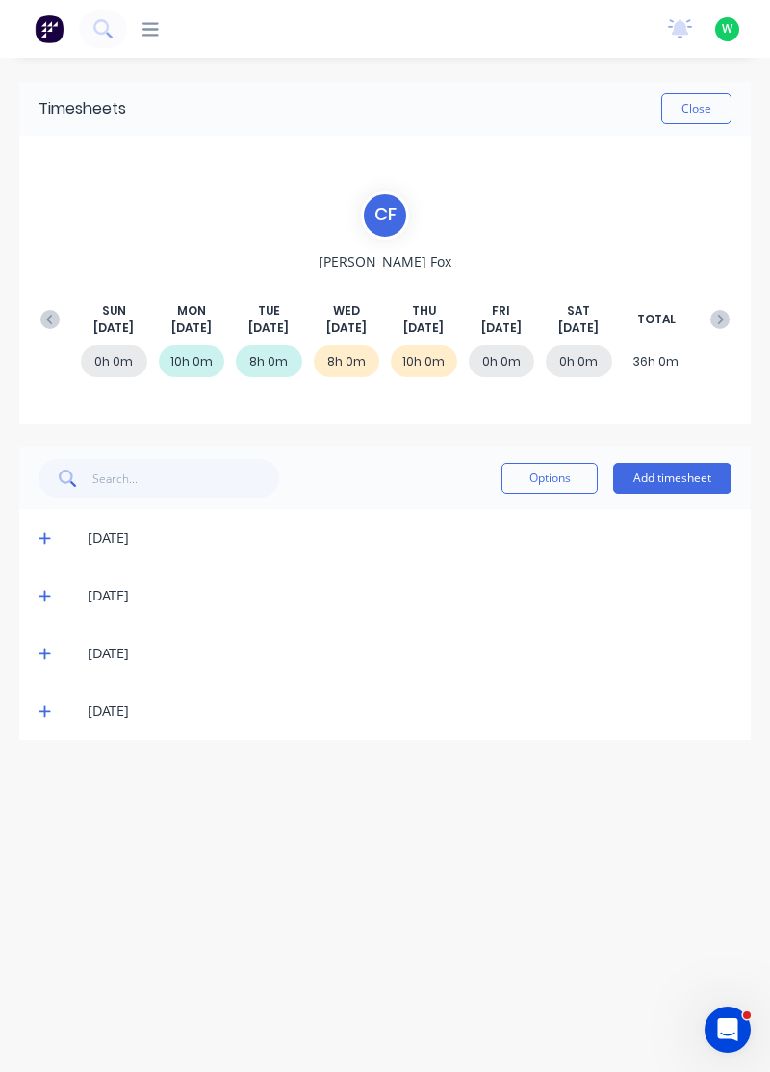
click at [681, 469] on button "Add timesheet" at bounding box center [672, 478] width 118 height 31
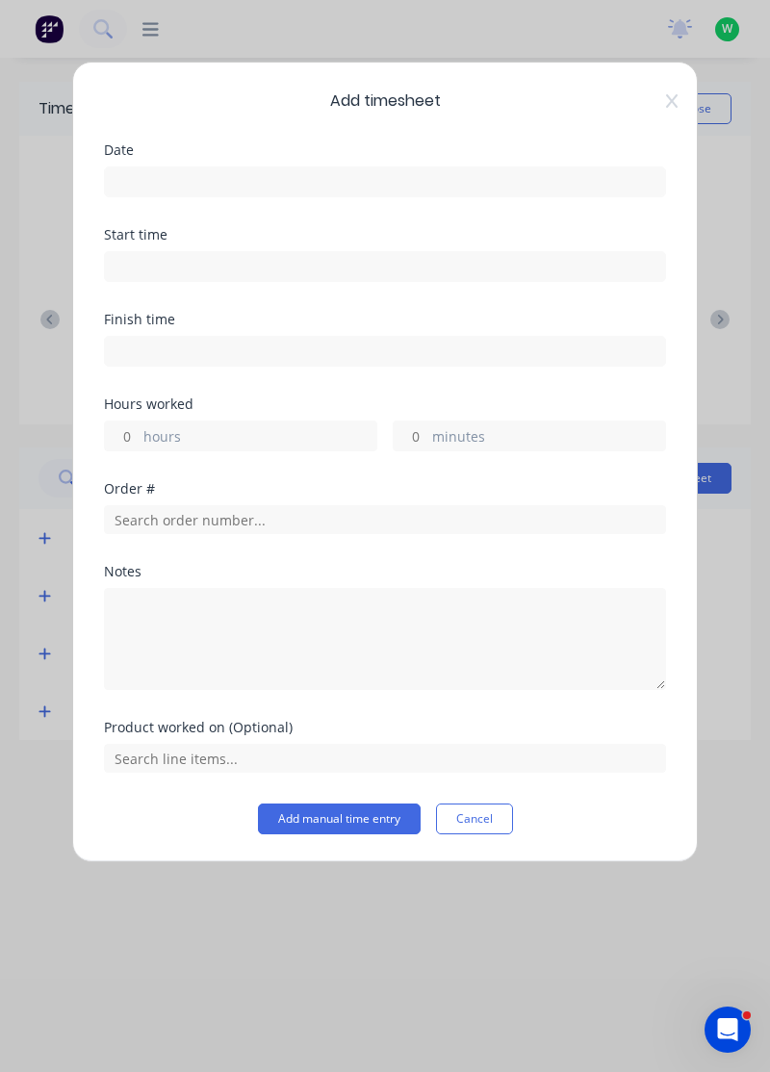
click at [513, 172] on input at bounding box center [385, 181] width 560 height 29
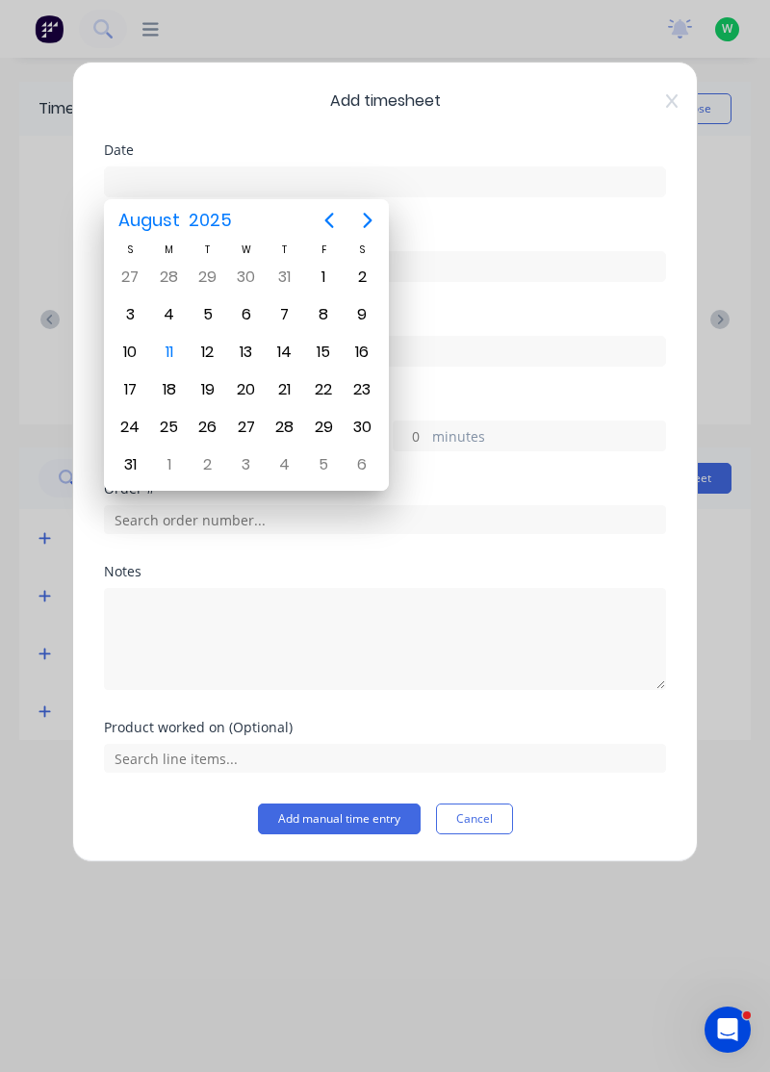
click at [327, 312] on div "8" at bounding box center [323, 314] width 29 height 29
type input "[DATE]"
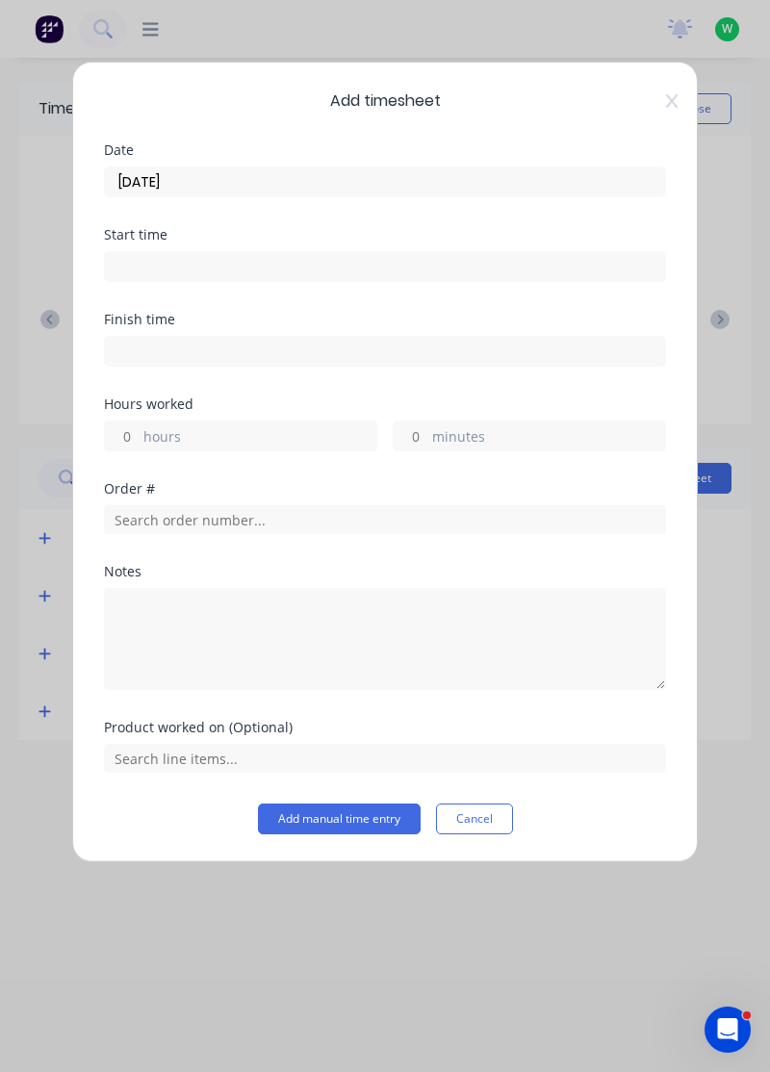
click at [325, 428] on label "hours" at bounding box center [259, 438] width 233 height 24
click at [139, 428] on input "hours" at bounding box center [122, 435] width 34 height 29
type input "8"
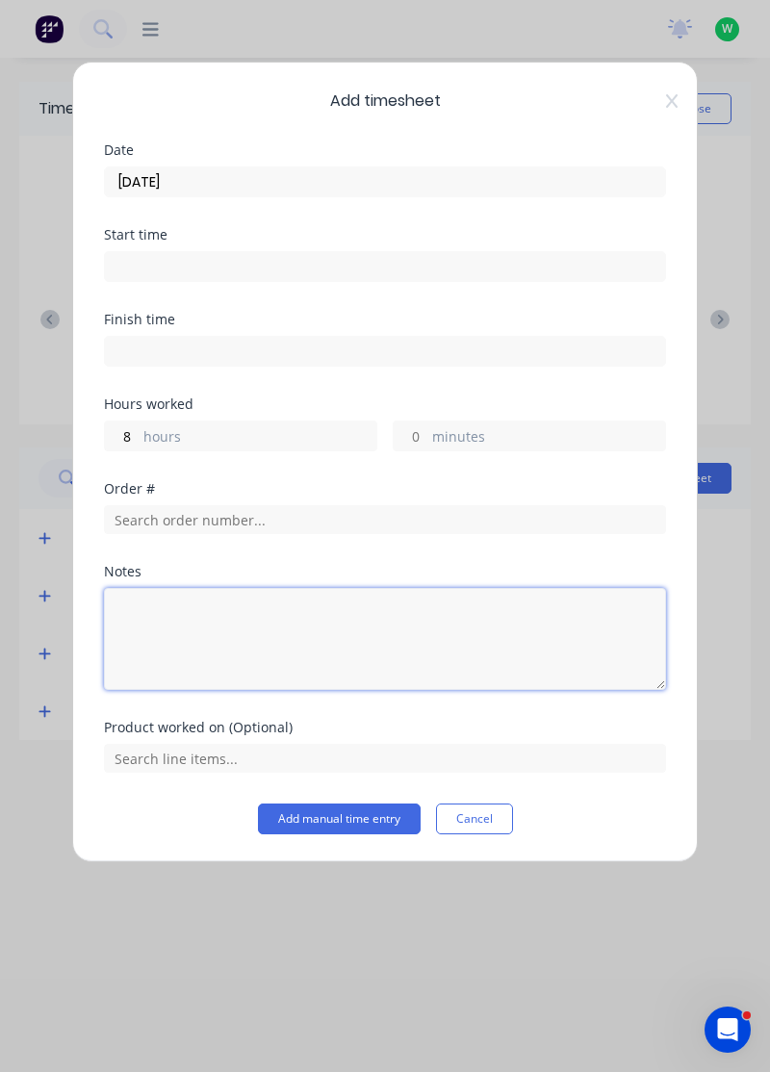
click at [430, 643] on textarea at bounding box center [385, 639] width 562 height 102
type textarea "T"
type textarea "Rdo"
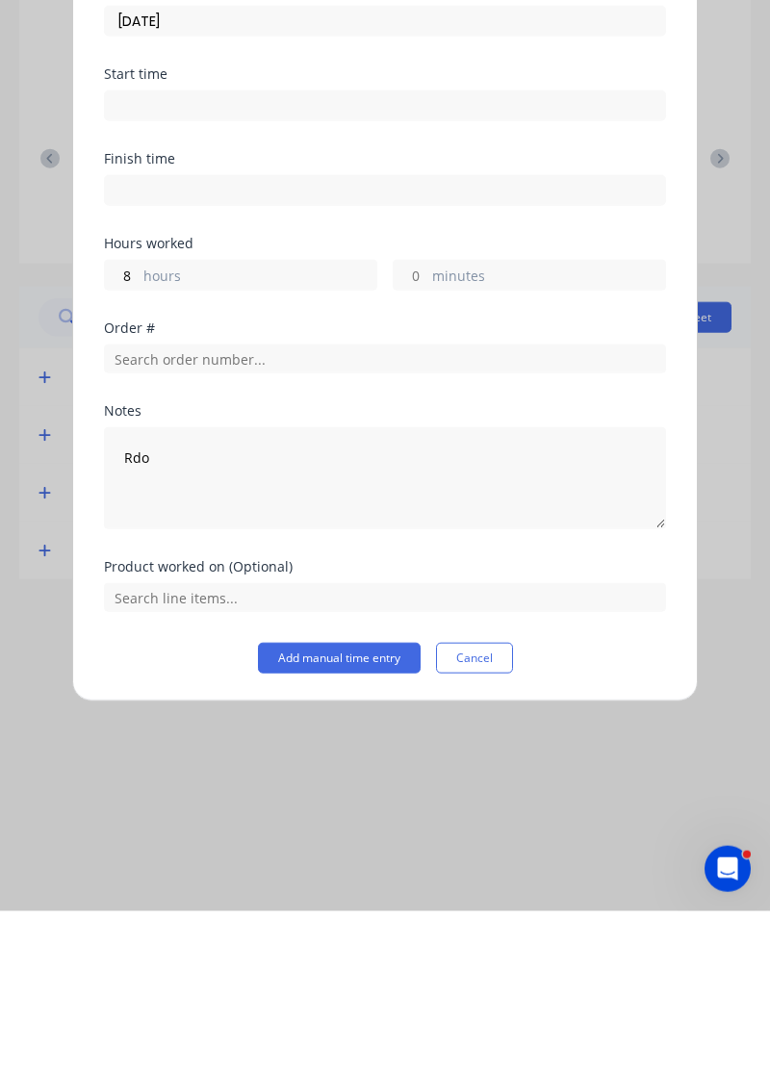
click at [384, 814] on button "Add manual time entry" at bounding box center [339, 818] width 163 height 31
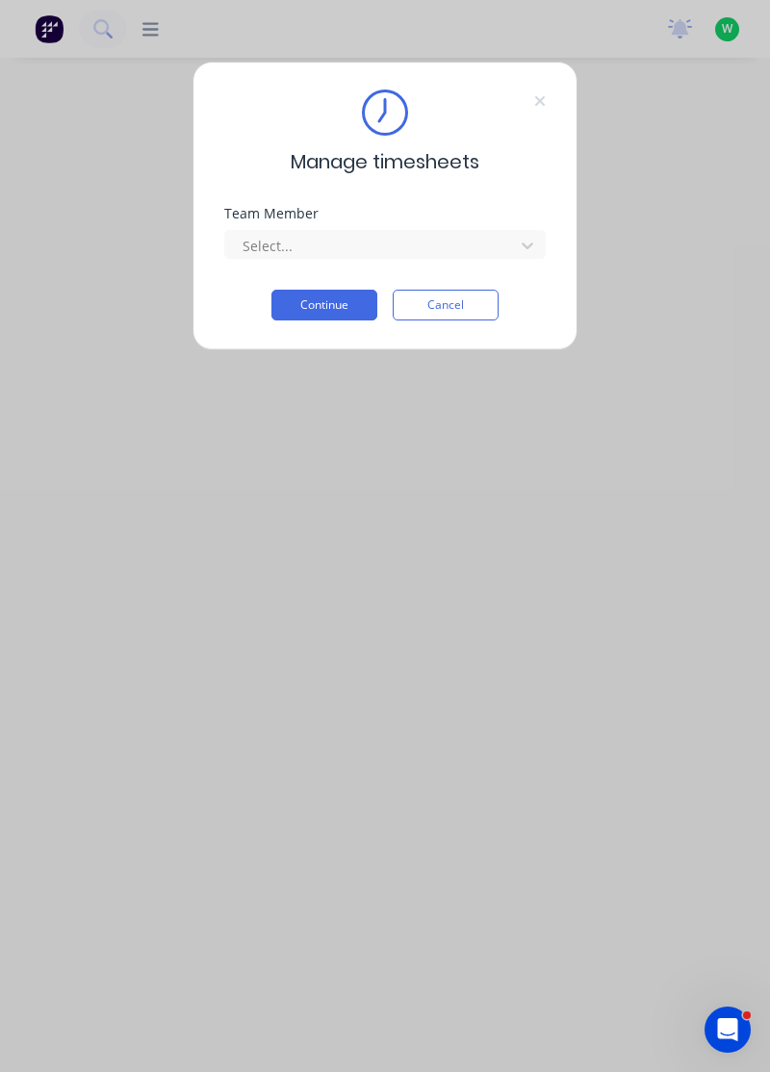
click at [501, 195] on div "Manage timesheets Team Member Select... Continue Cancel" at bounding box center [384, 206] width 385 height 289
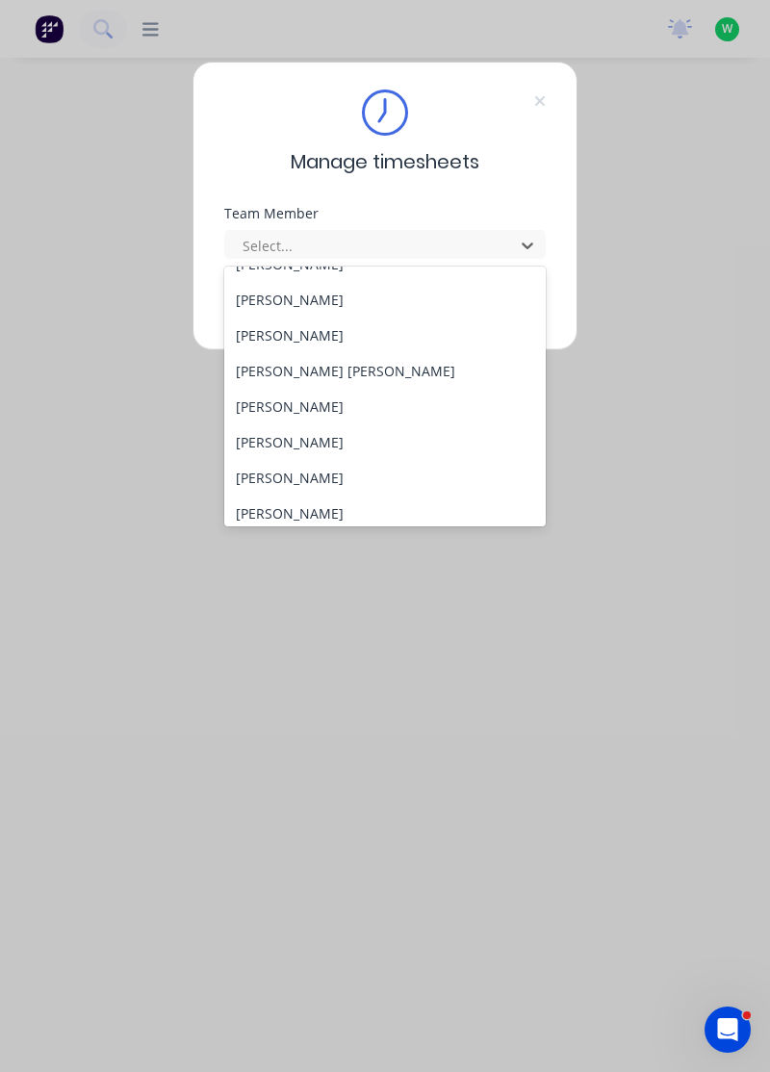
scroll to position [204, 0]
click at [281, 410] on div "[PERSON_NAME]" at bounding box center [385, 405] width 322 height 36
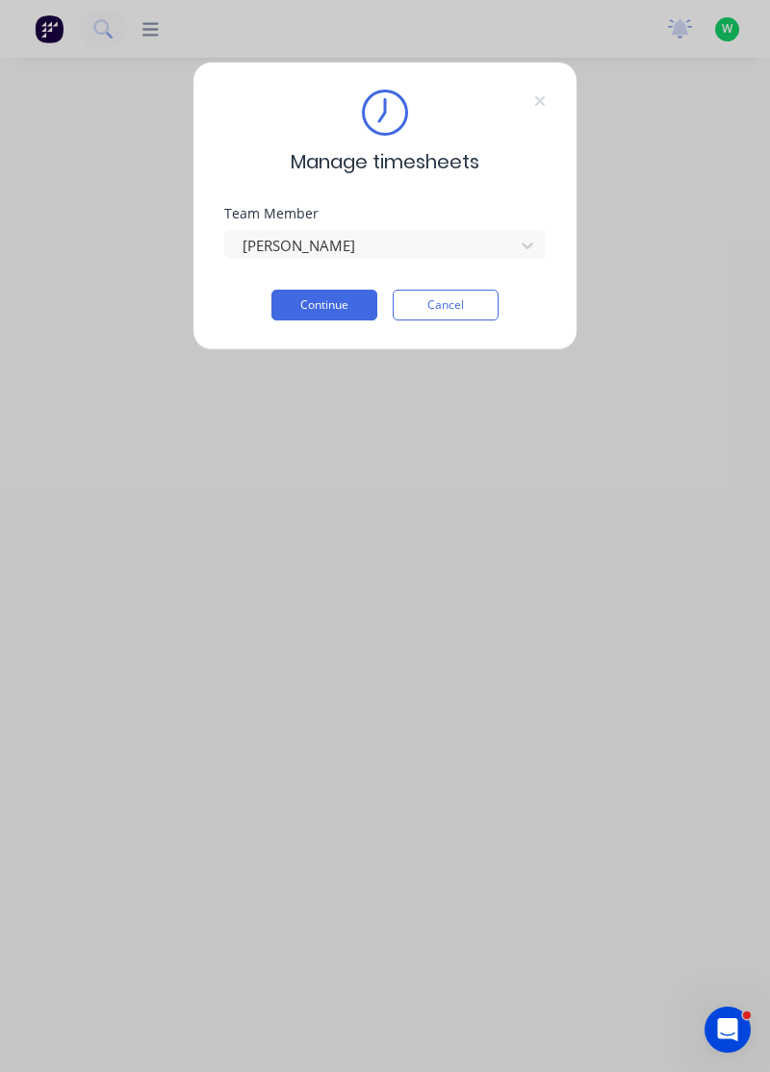
click at [346, 275] on div "Team Member Craig Trebel" at bounding box center [384, 248] width 321 height 83
click at [341, 297] on button "Continue" at bounding box center [324, 305] width 106 height 31
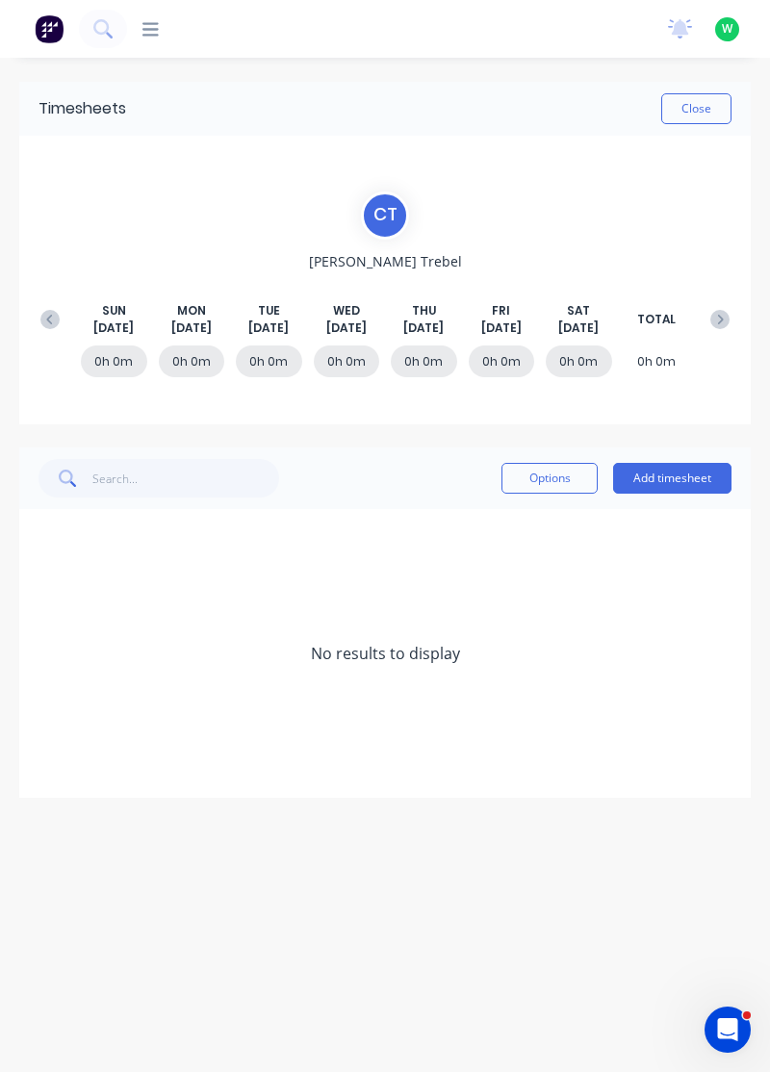
click at [32, 325] on div "SUN Aug 10th MON Aug 11th TUE Aug 12th WED Aug 13th THU Aug 14th FRI Aug 15th S…" at bounding box center [385, 319] width 708 height 35
click at [54, 321] on icon at bounding box center [49, 319] width 19 height 19
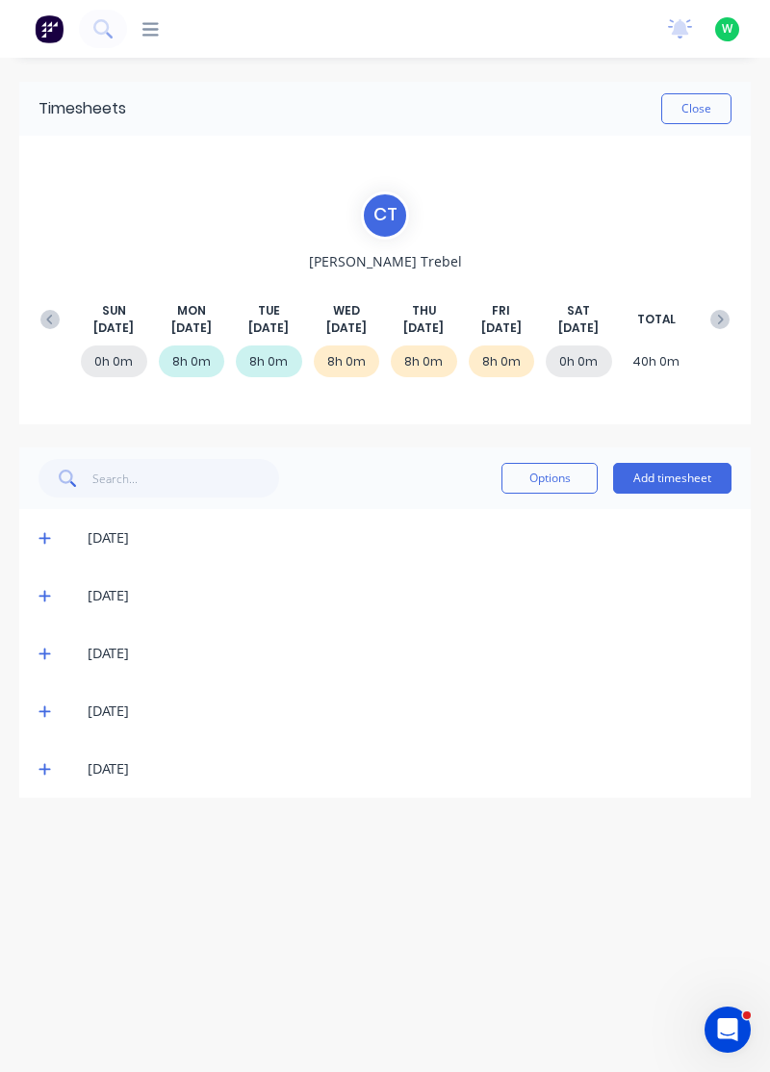
click at [42, 766] on icon at bounding box center [44, 768] width 13 height 13
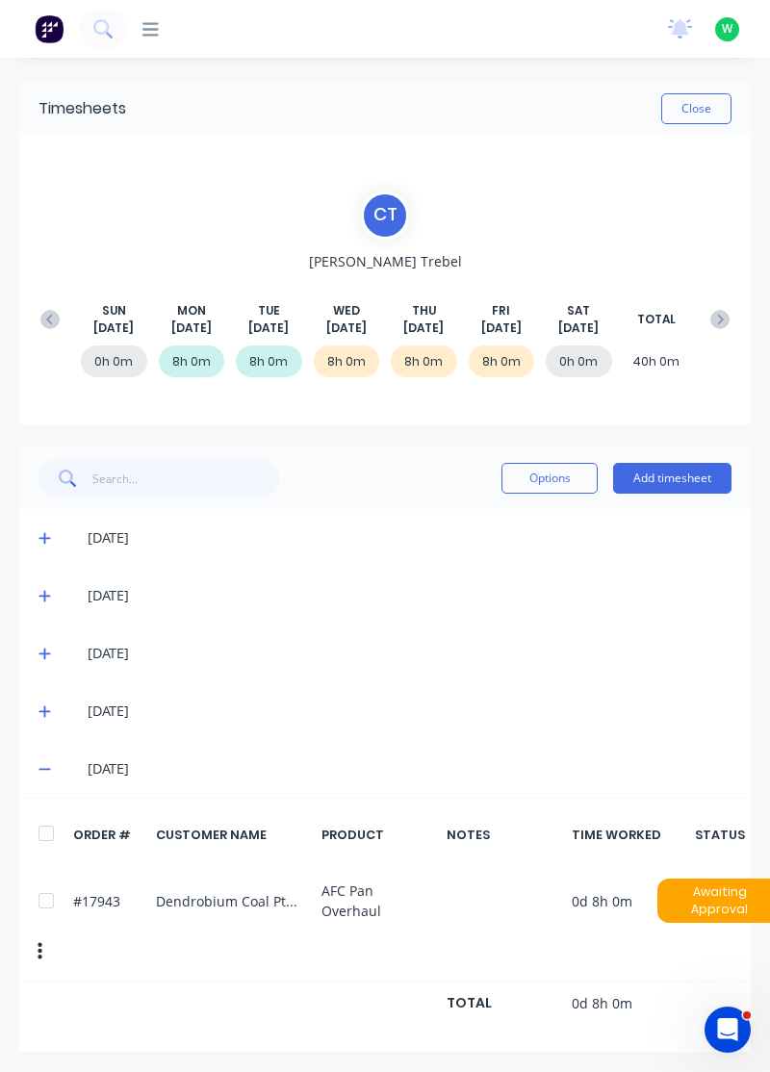
click at [44, 711] on icon at bounding box center [44, 712] width 12 height 12
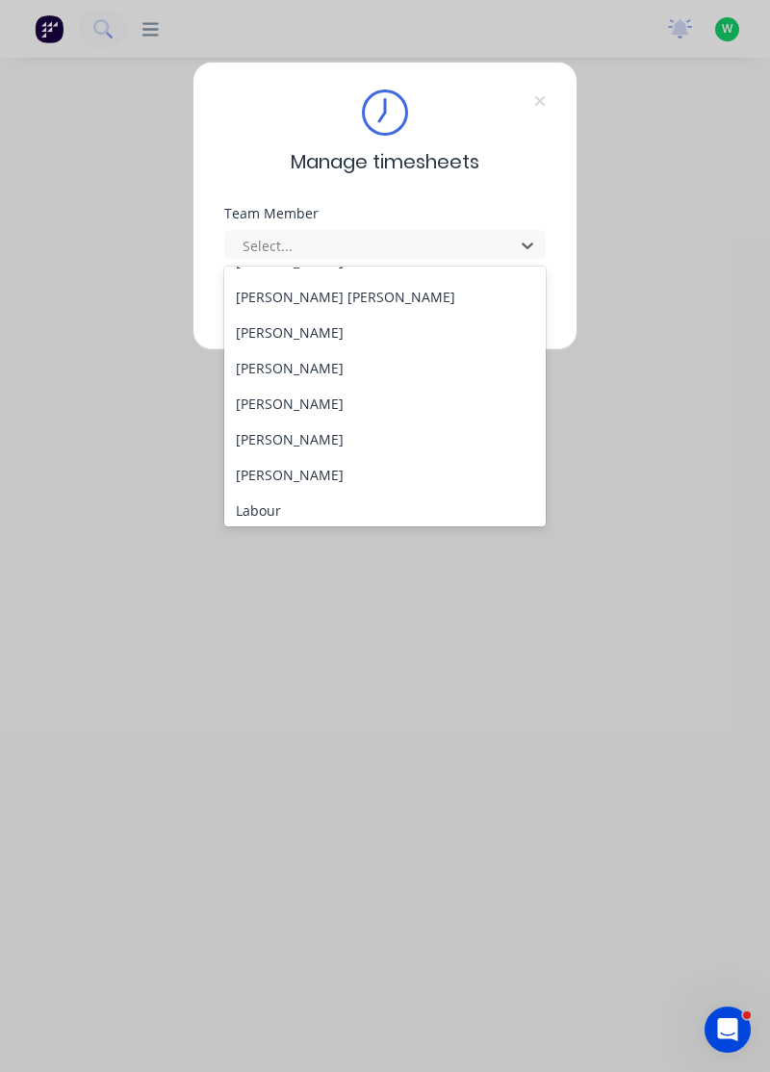
scroll to position [278, 0]
click at [325, 363] on div "[PERSON_NAME]" at bounding box center [385, 366] width 322 height 36
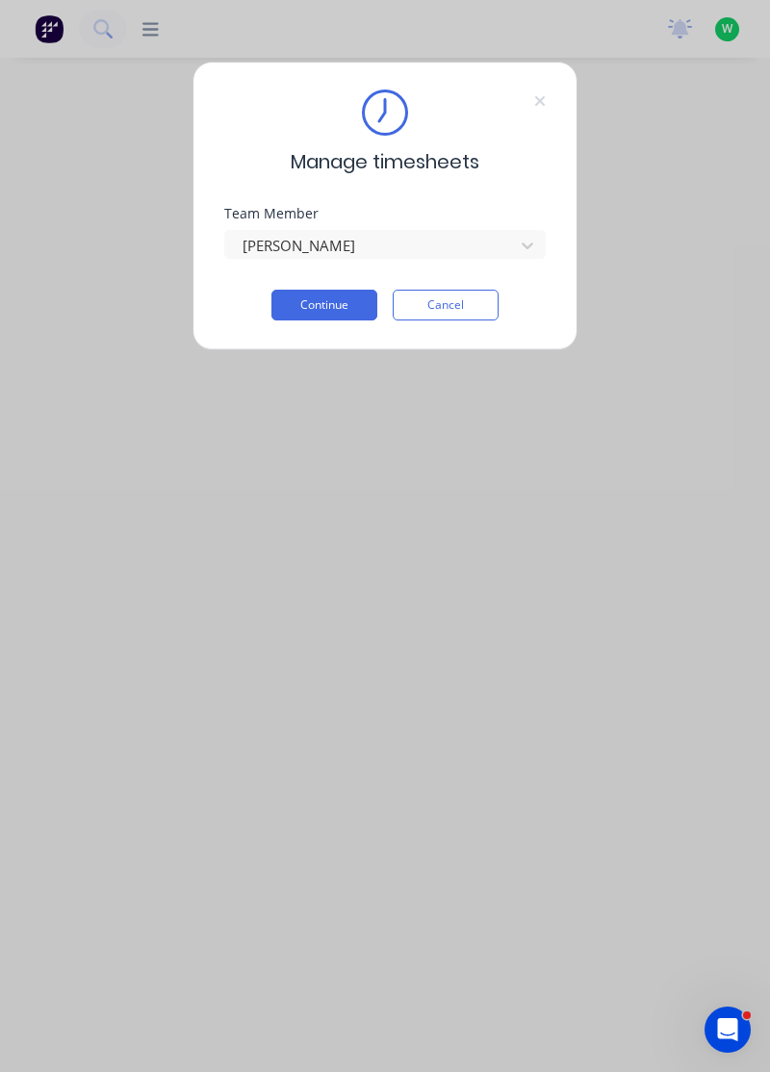
click at [358, 299] on button "Continue" at bounding box center [324, 305] width 106 height 31
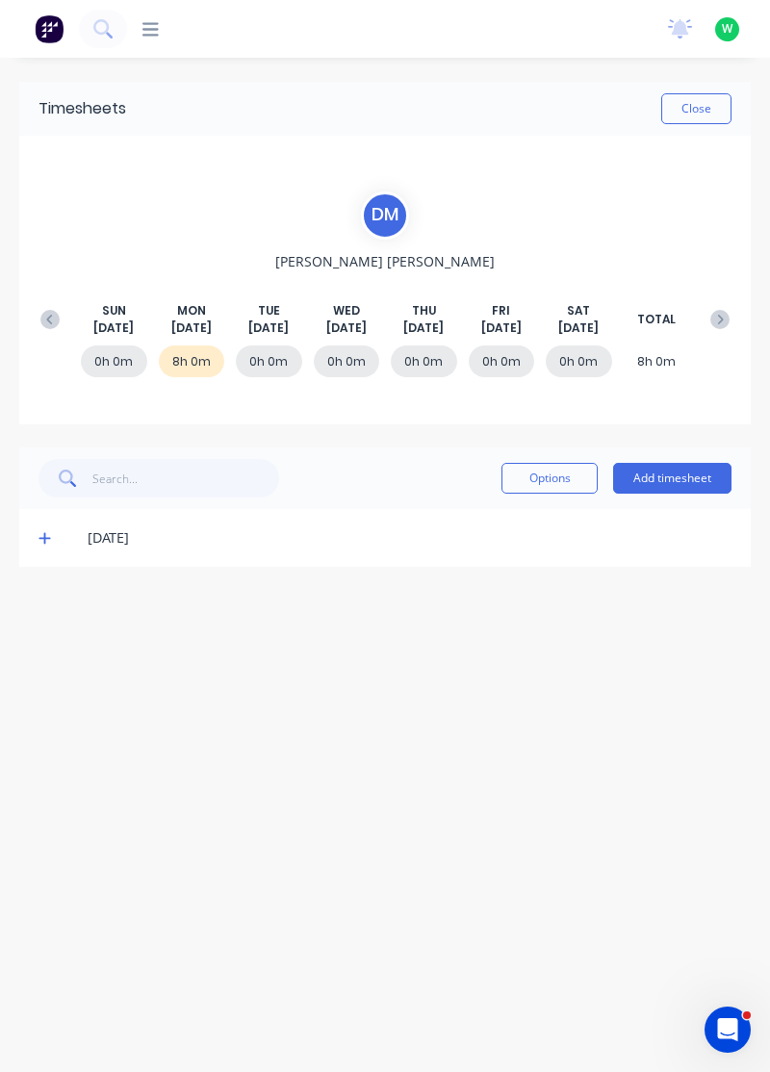
click at [40, 532] on icon at bounding box center [44, 537] width 13 height 13
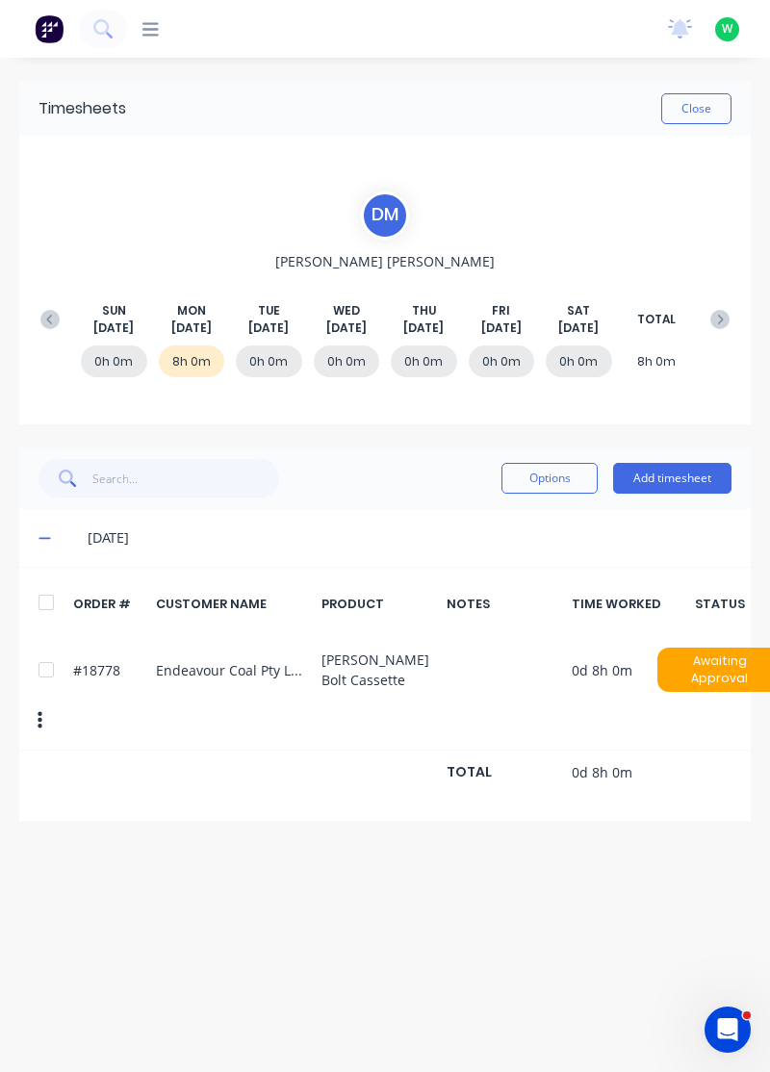
click at [48, 322] on icon at bounding box center [49, 319] width 19 height 19
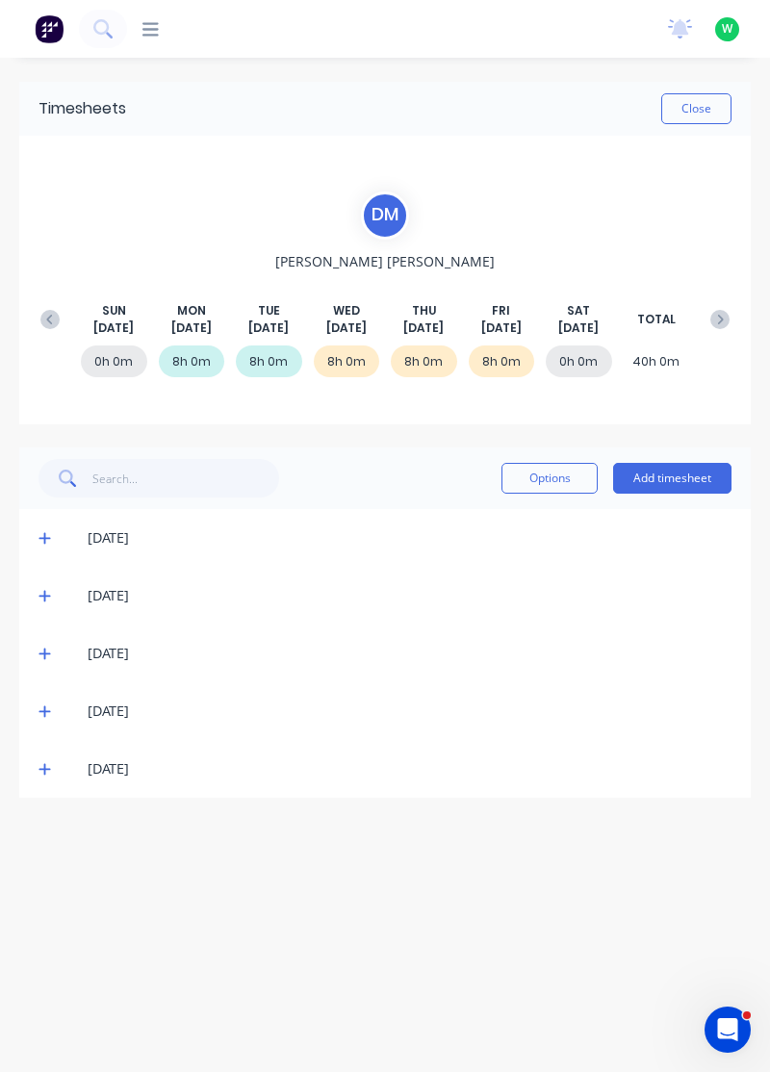
click at [23, 781] on div "[DATE]" at bounding box center [384, 769] width 731 height 58
click at [48, 777] on span at bounding box center [47, 768] width 18 height 19
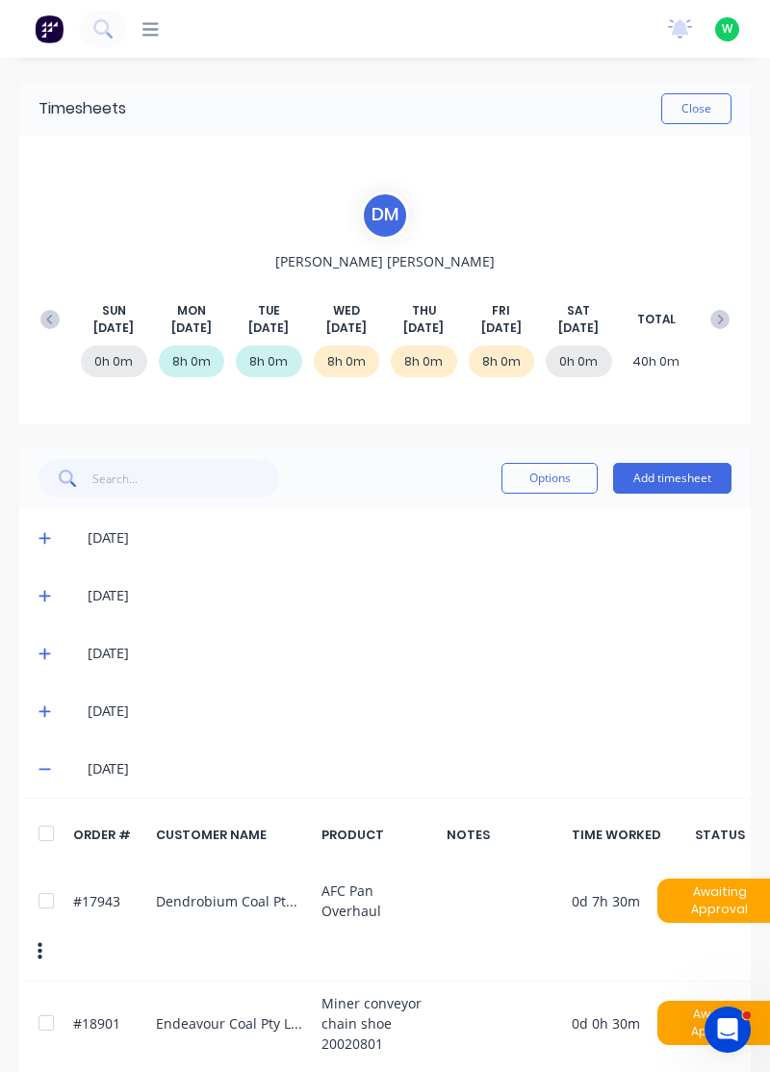
scroll to position [21, 0]
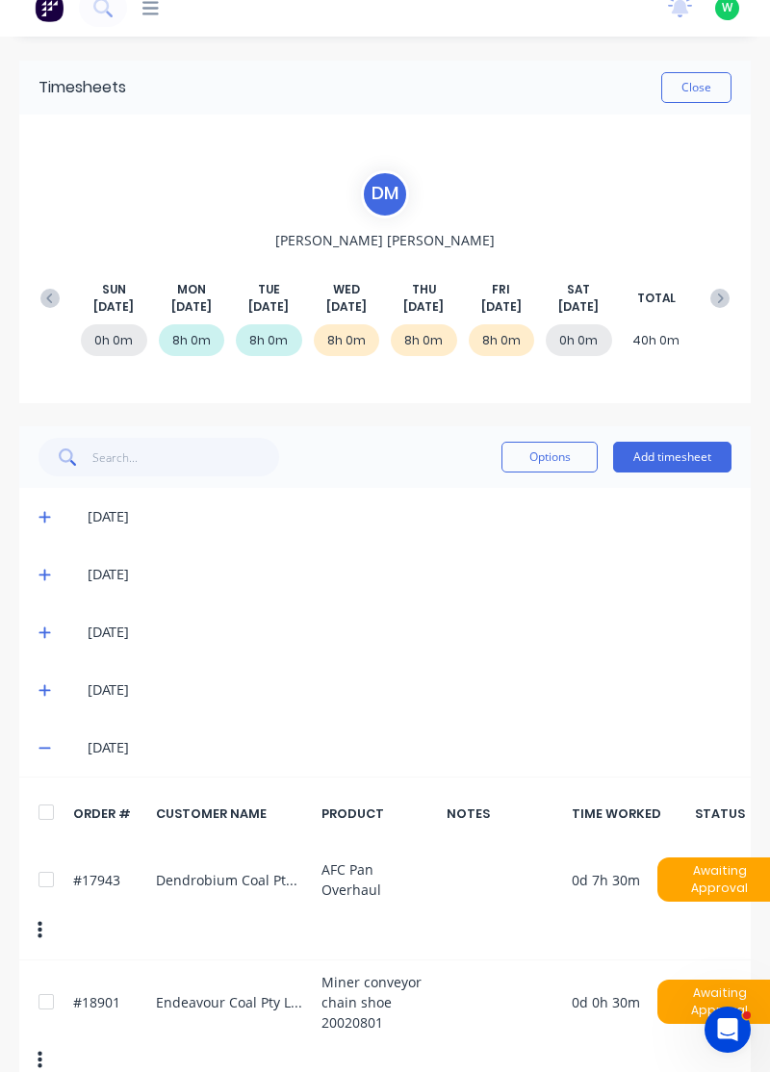
click at [727, 289] on icon at bounding box center [719, 298] width 19 height 19
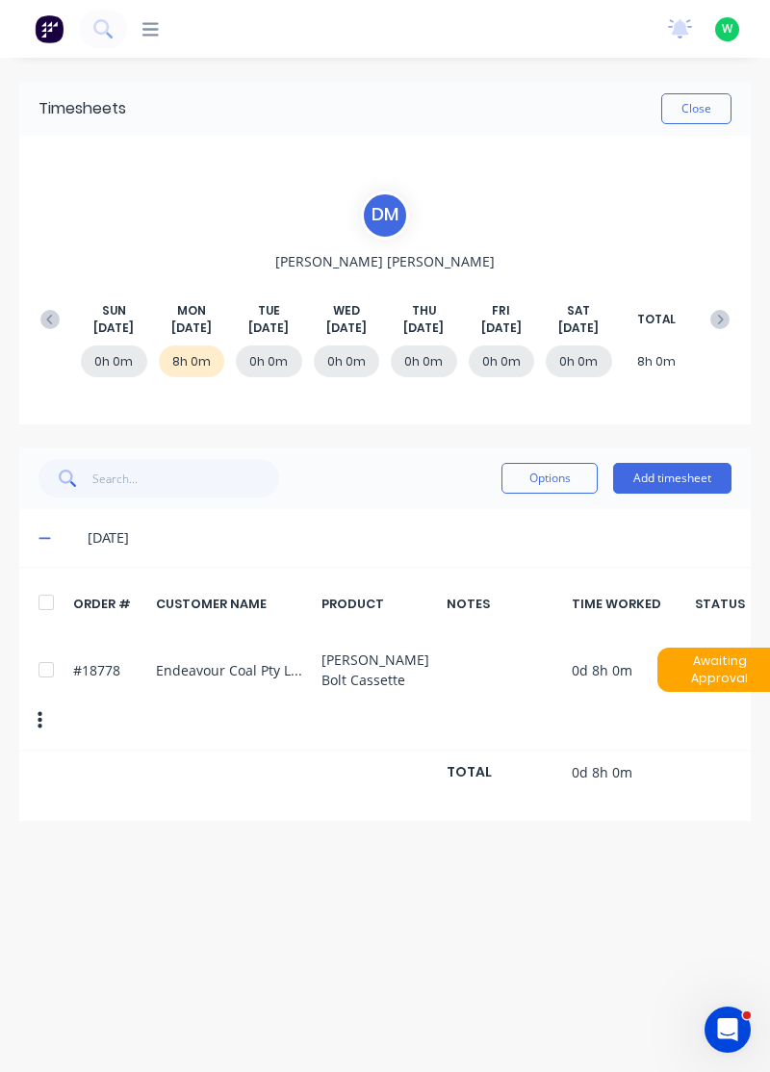
scroll to position [0, 0]
click at [35, 671] on div at bounding box center [46, 669] width 38 height 38
click at [555, 476] on button "Options" at bounding box center [549, 478] width 96 height 31
click at [452, 531] on div "Delete" at bounding box center [506, 528] width 148 height 28
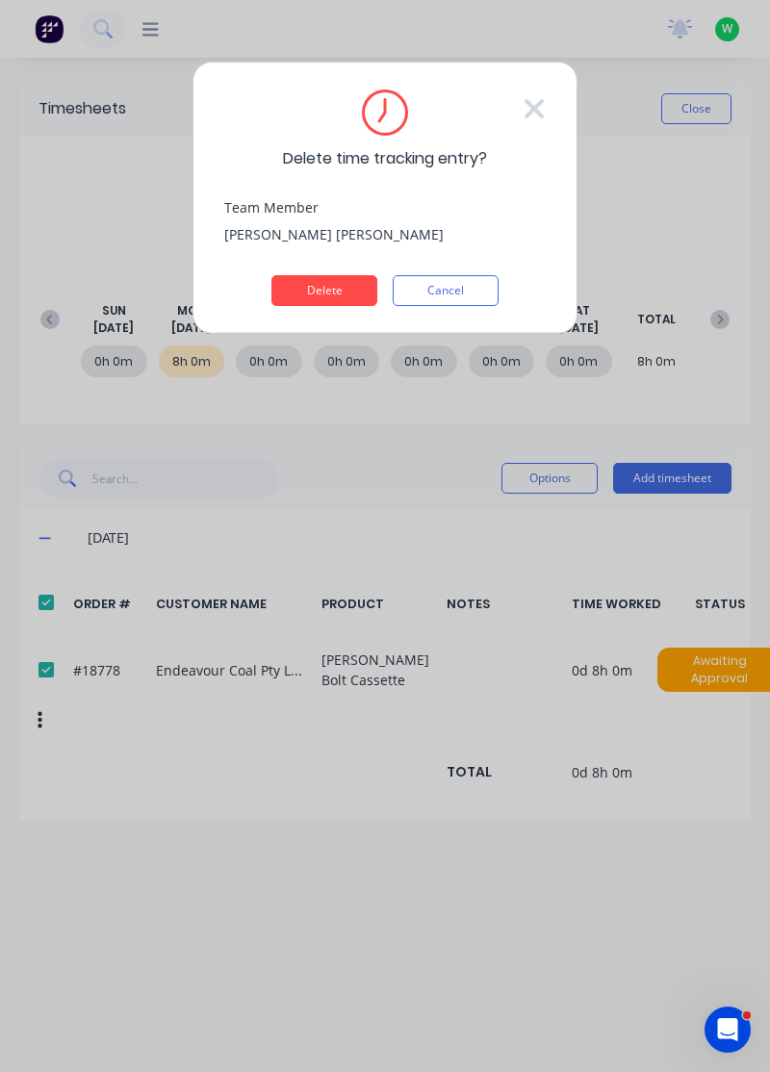
click at [355, 290] on button "Delete" at bounding box center [324, 290] width 106 height 31
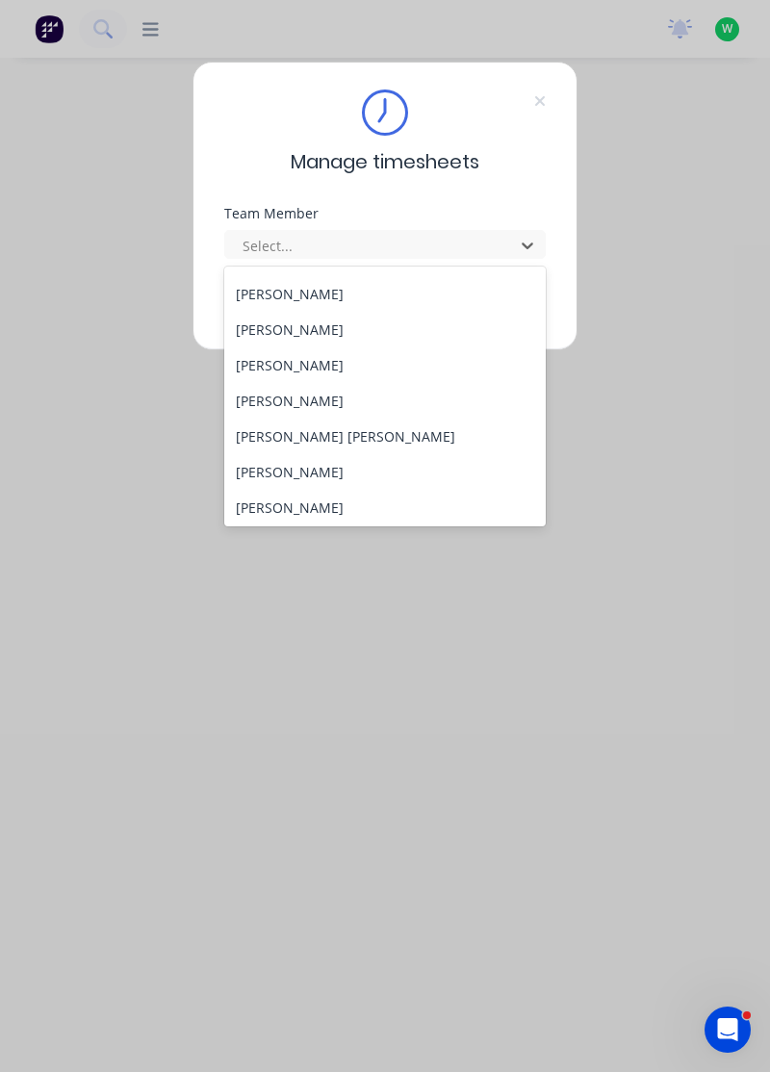
scroll to position [139, 0]
click at [241, 400] on div "[PERSON_NAME]" at bounding box center [385, 399] width 322 height 36
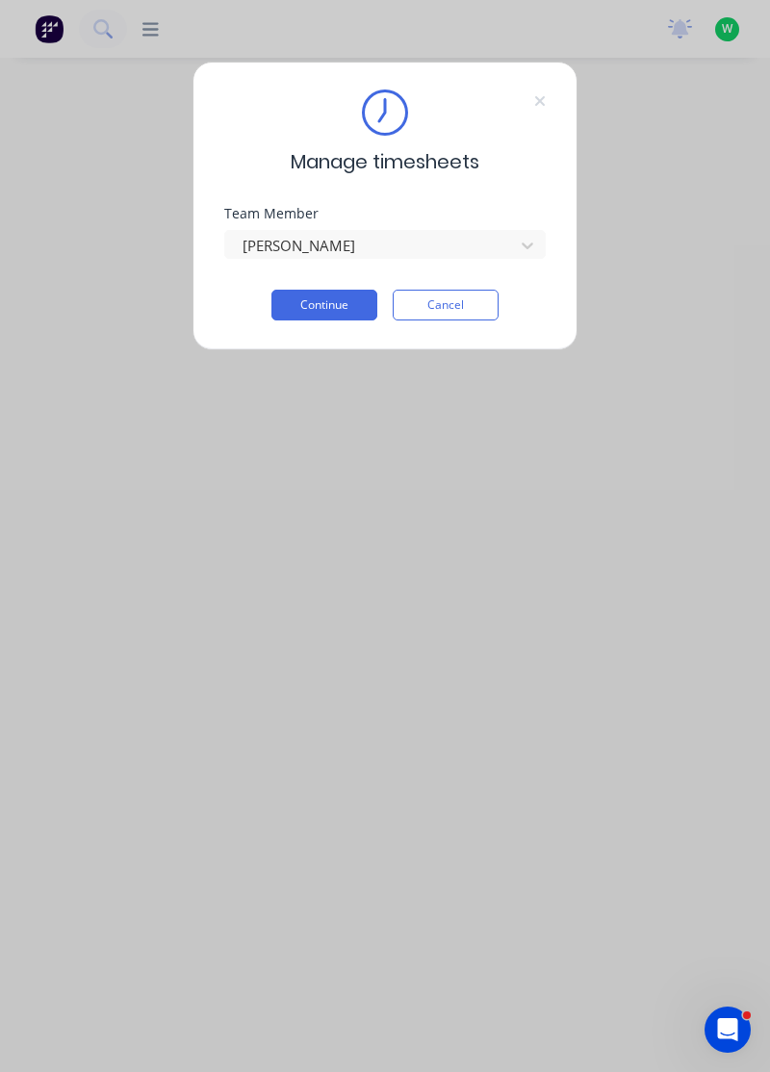
click at [285, 314] on button "Continue" at bounding box center [324, 305] width 106 height 31
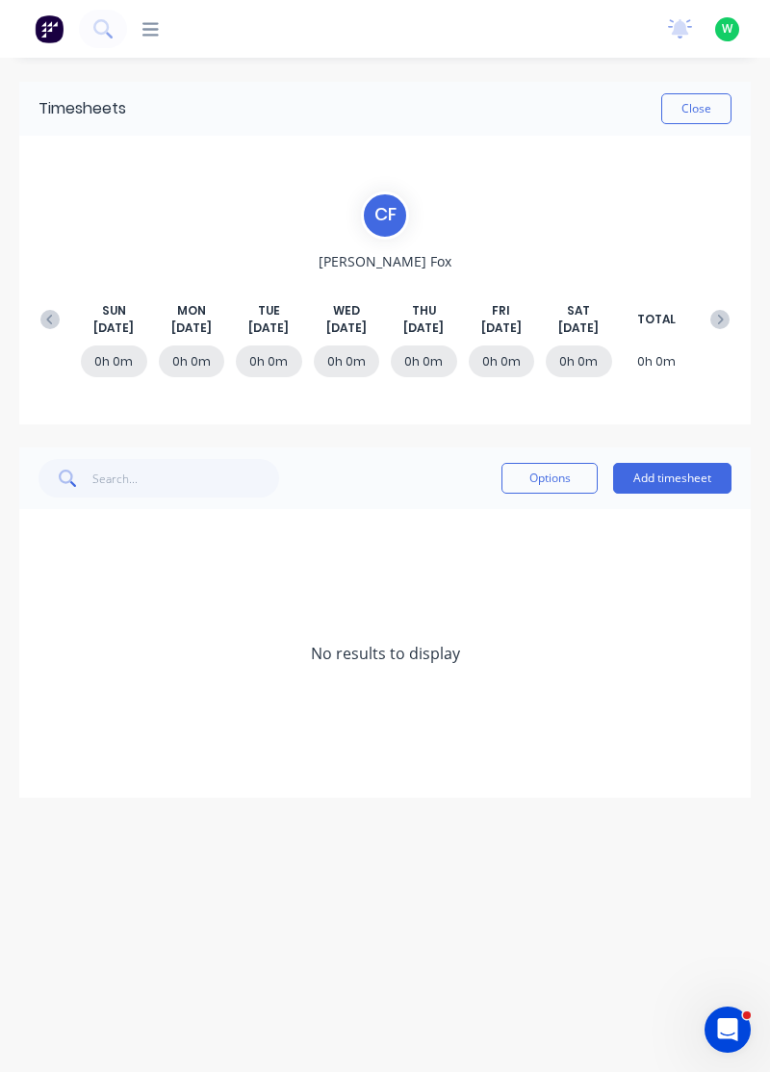
click at [45, 316] on icon at bounding box center [49, 319] width 19 height 19
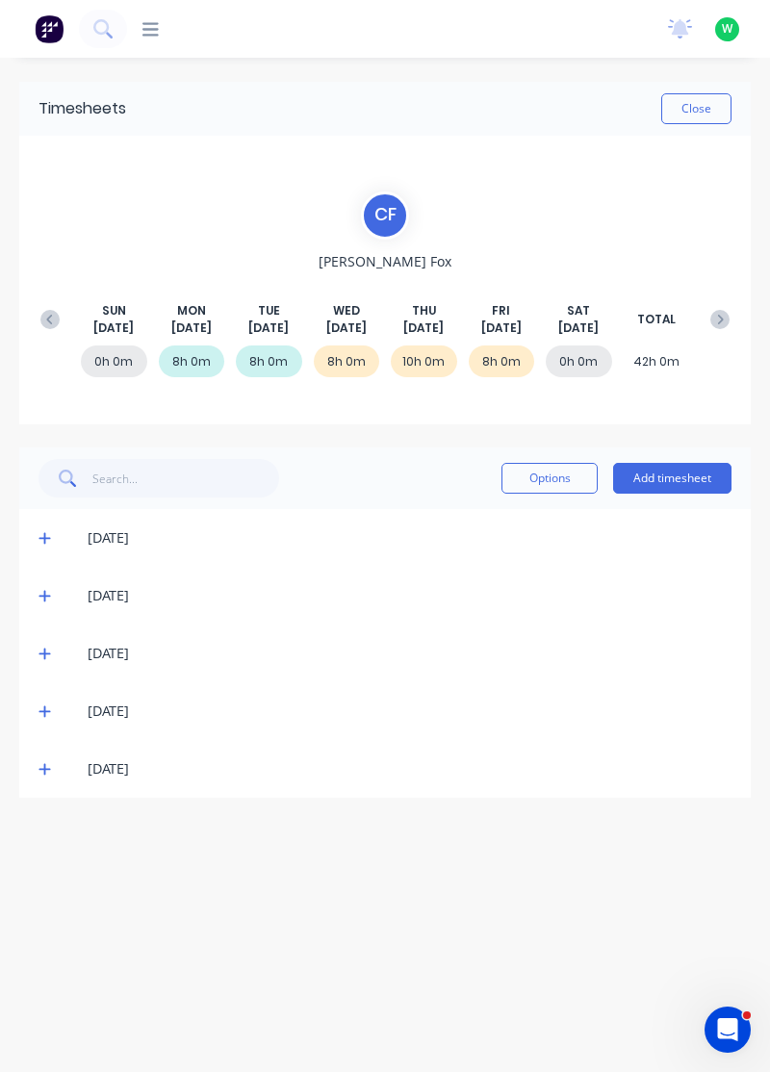
click at [42, 768] on icon at bounding box center [44, 768] width 13 height 13
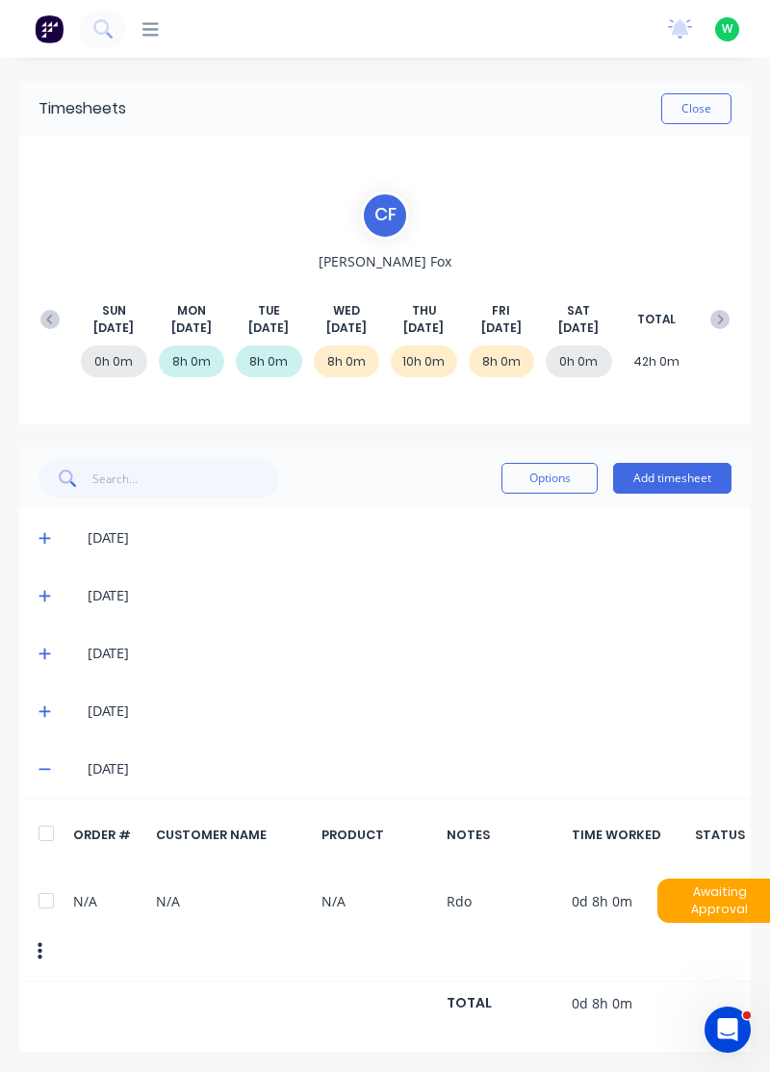
click at [44, 769] on icon at bounding box center [44, 770] width 12 height 2
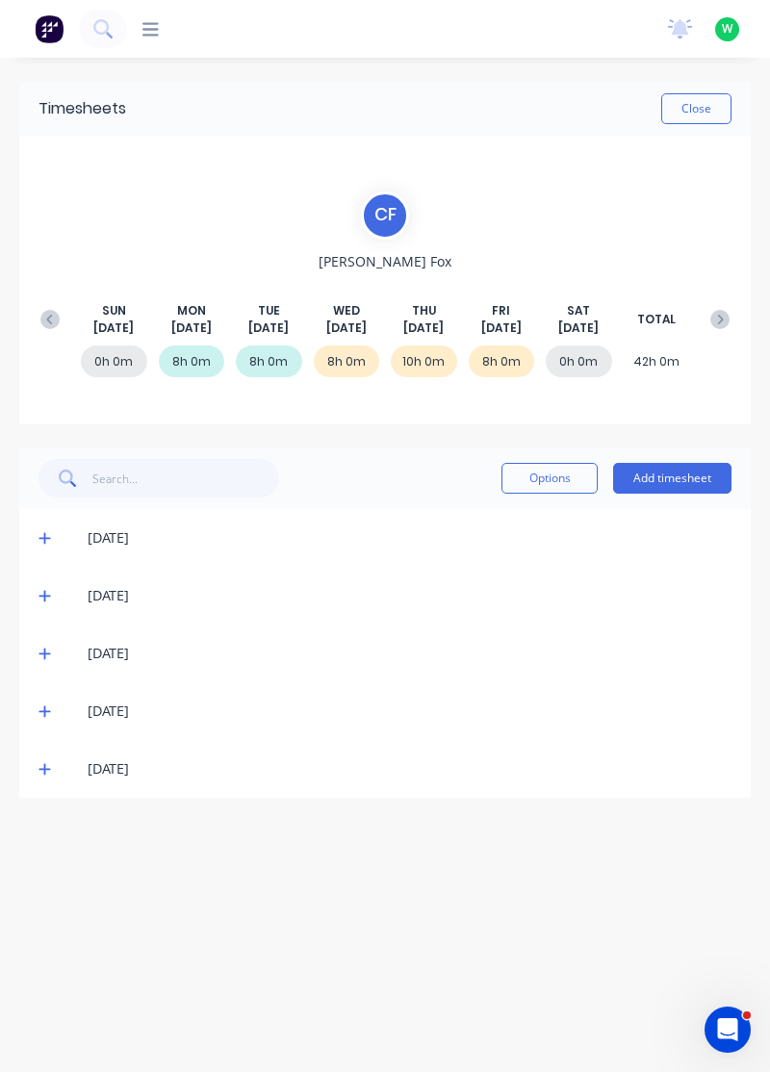
click at [44, 707] on icon at bounding box center [44, 712] width 12 height 12
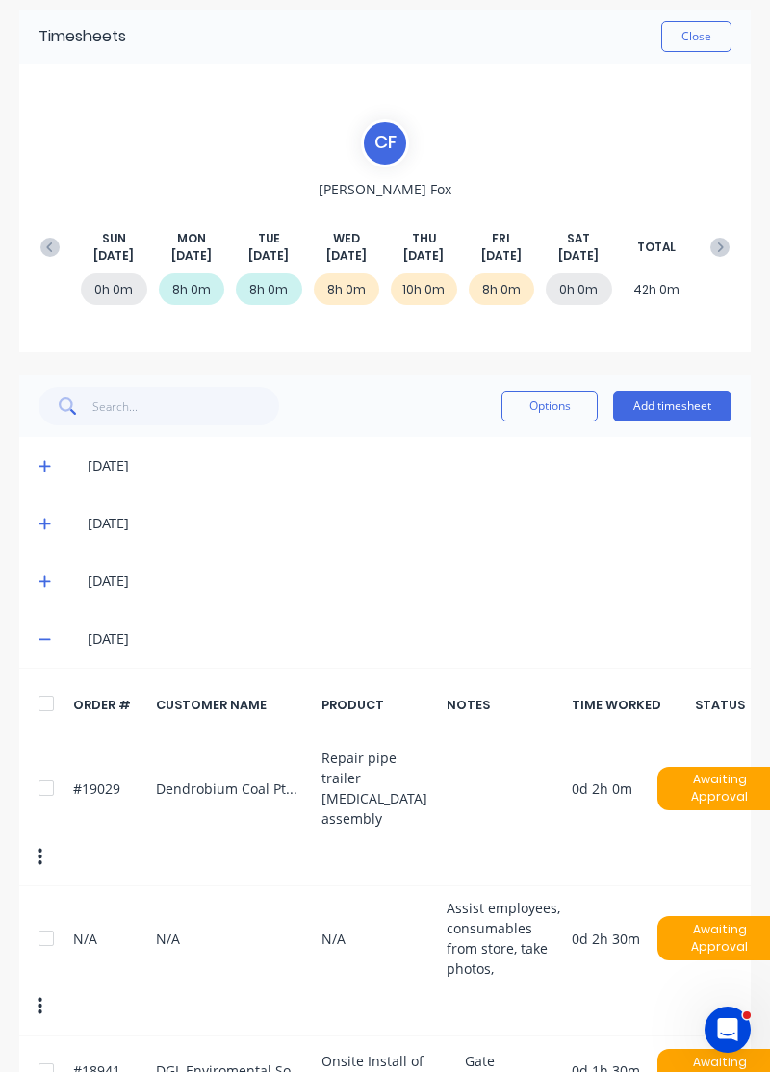
scroll to position [70, 0]
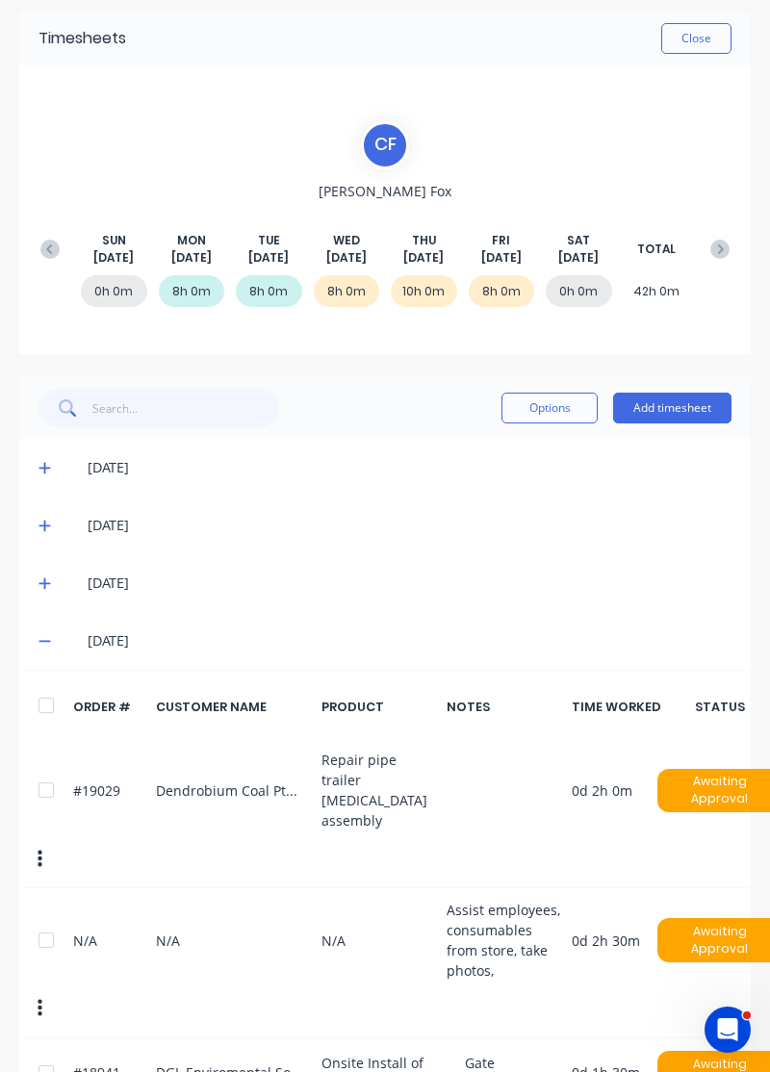
click at [39, 641] on icon at bounding box center [44, 642] width 12 height 2
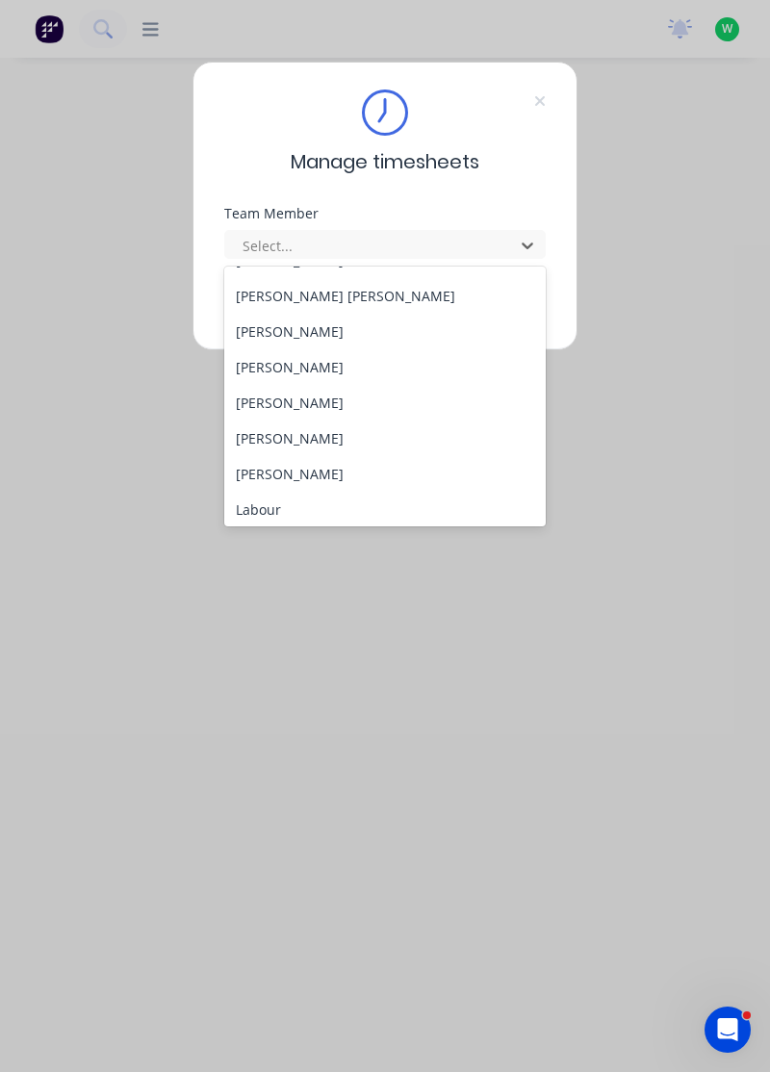
scroll to position [277, 0]
click at [326, 367] on div "[PERSON_NAME]" at bounding box center [385, 367] width 322 height 36
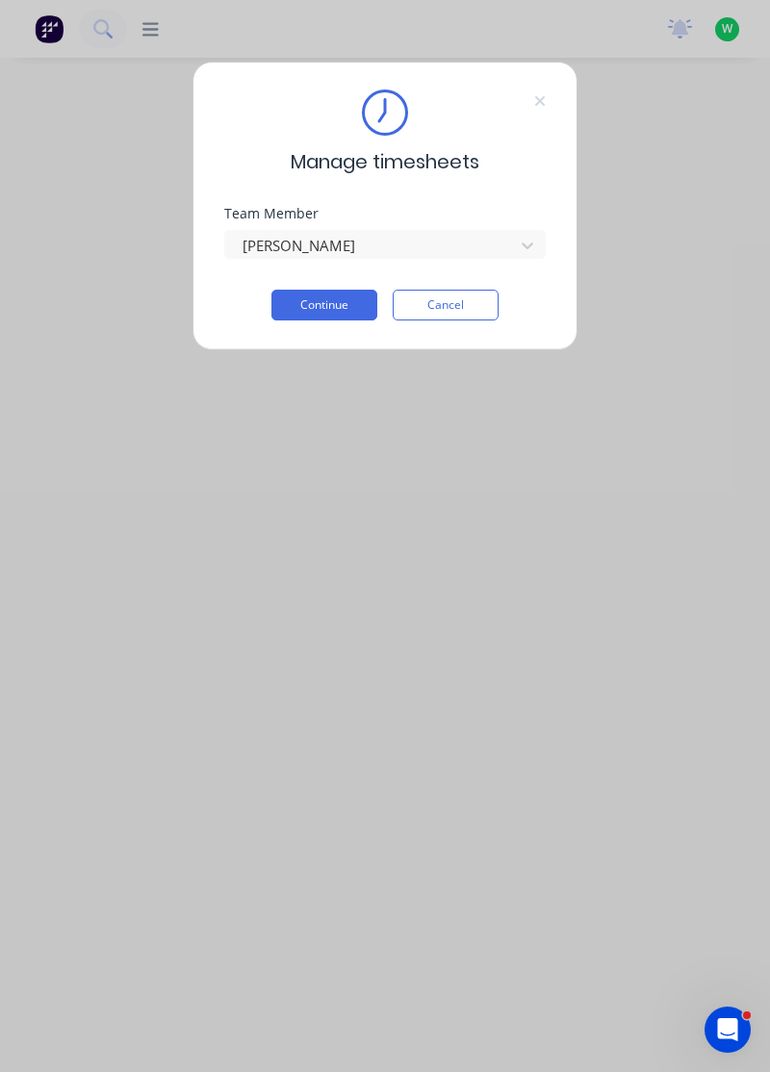
click at [347, 297] on button "Continue" at bounding box center [324, 305] width 106 height 31
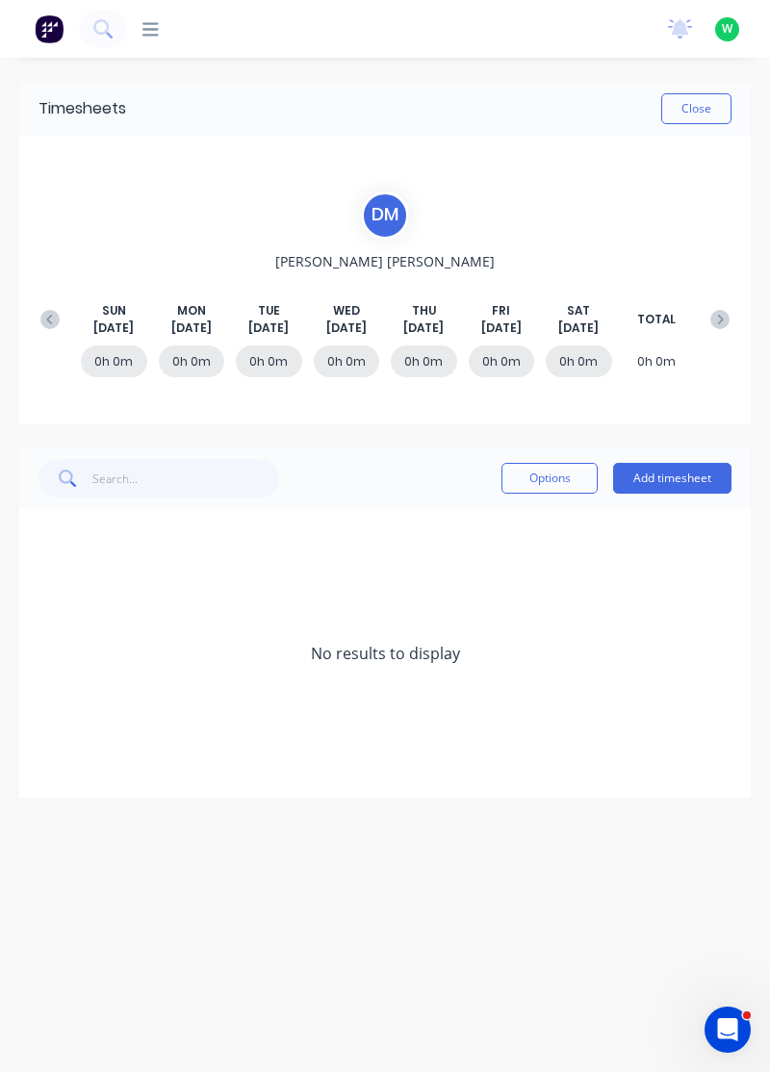
click at [56, 318] on icon at bounding box center [49, 319] width 19 height 19
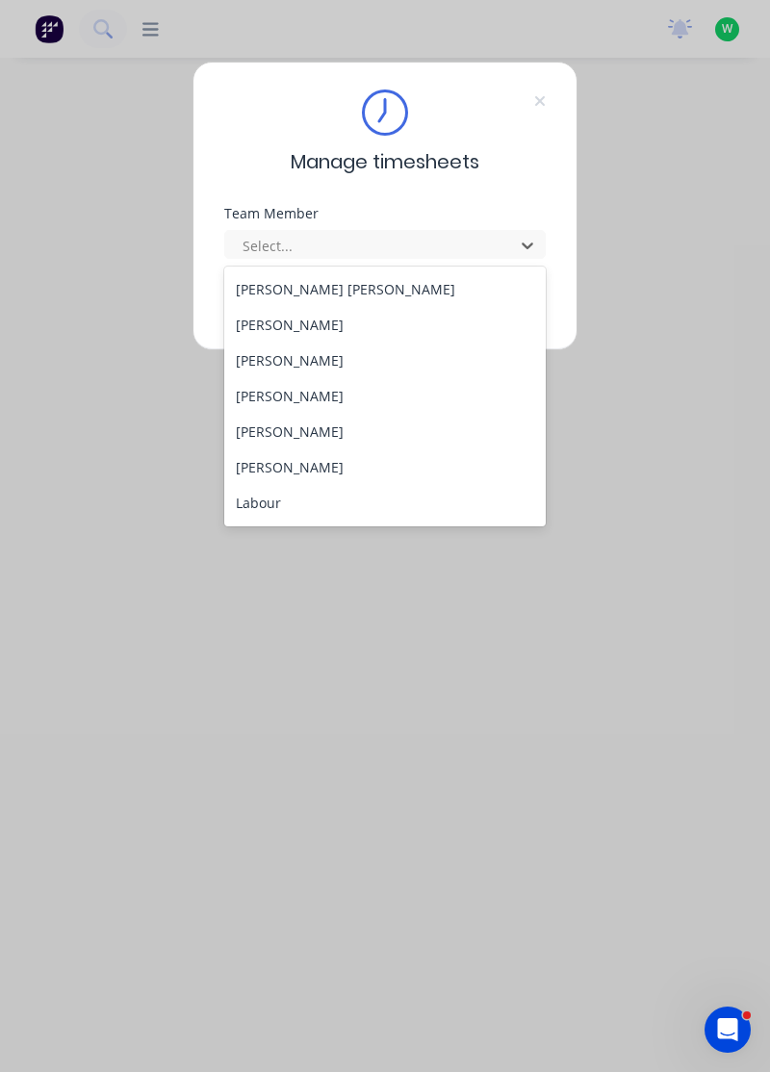
scroll to position [285, 0]
click at [286, 430] on div "[PERSON_NAME]" at bounding box center [385, 431] width 322 height 36
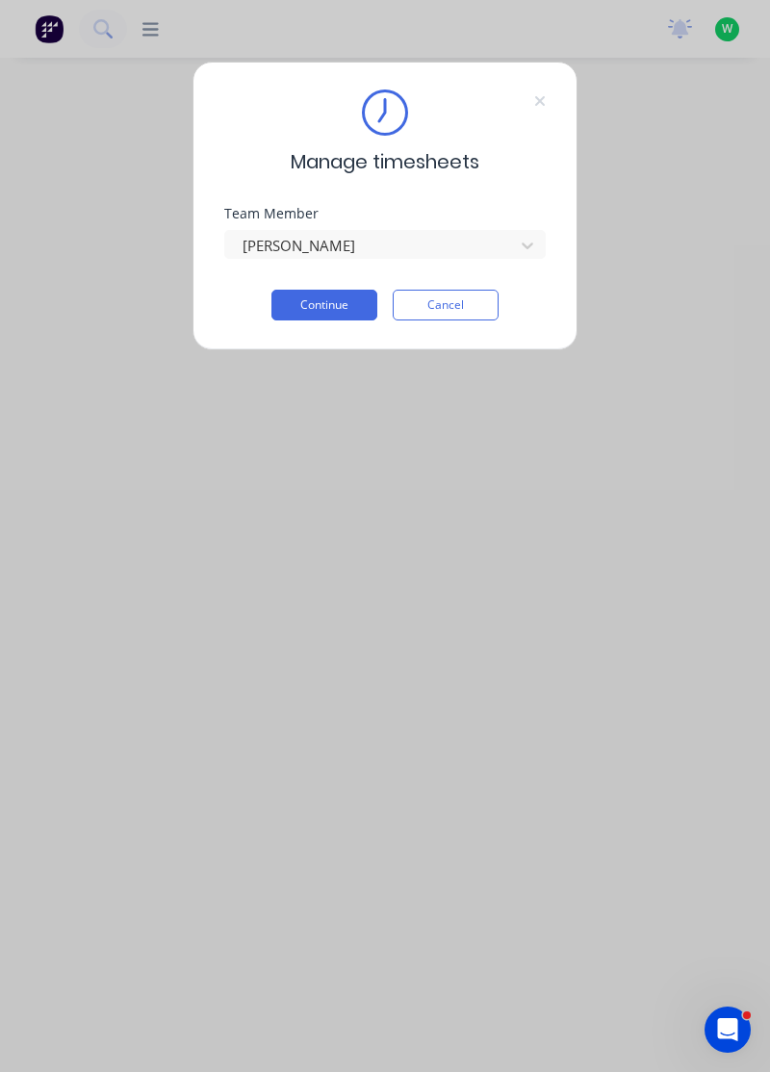
click at [335, 305] on button "Continue" at bounding box center [324, 305] width 106 height 31
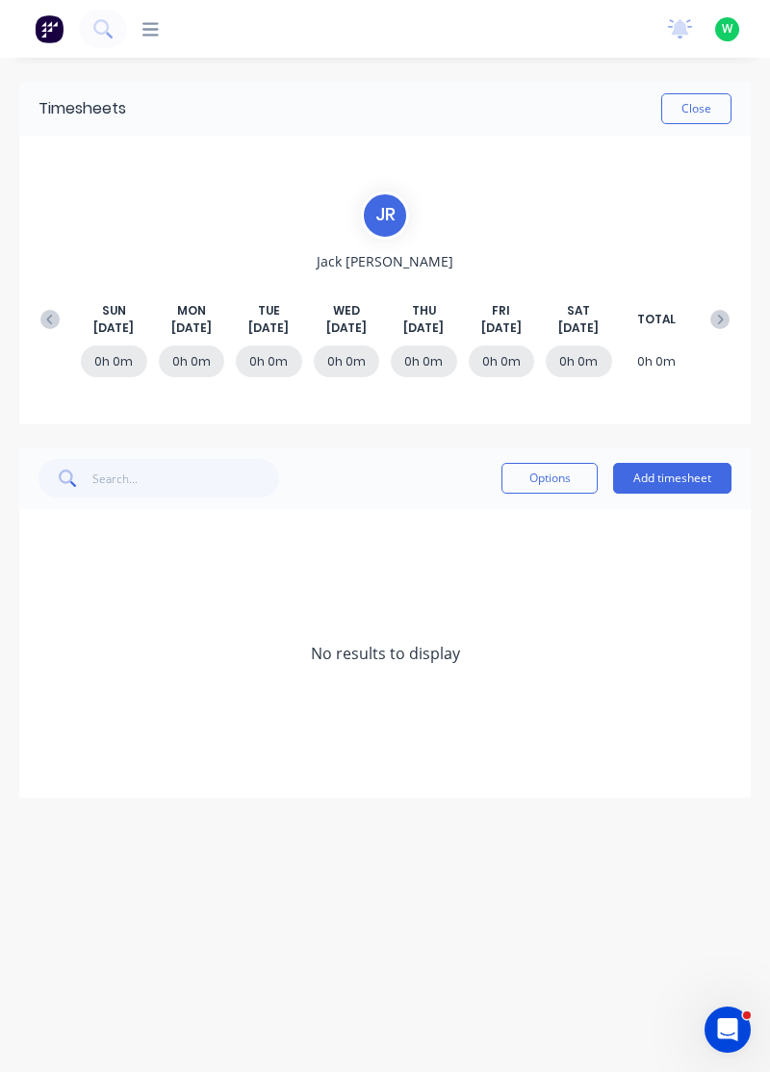
click at [42, 307] on button at bounding box center [50, 319] width 38 height 35
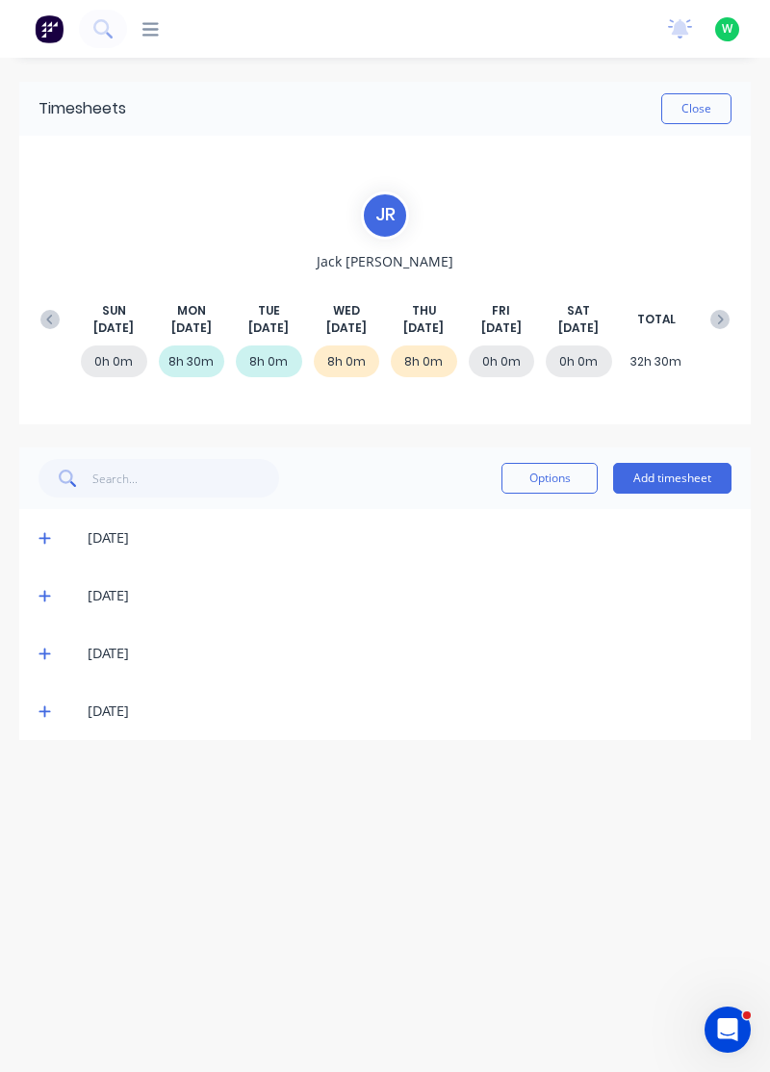
click at [709, 483] on button "Add timesheet" at bounding box center [672, 478] width 118 height 31
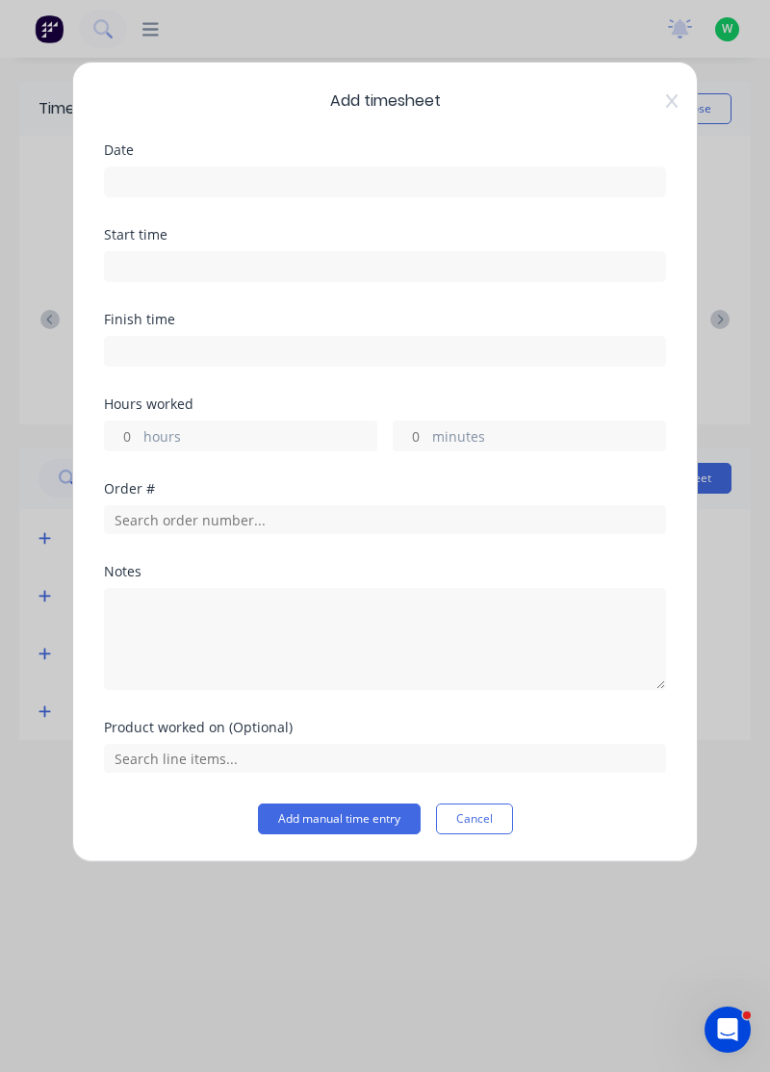
click at [508, 181] on input at bounding box center [385, 181] width 560 height 29
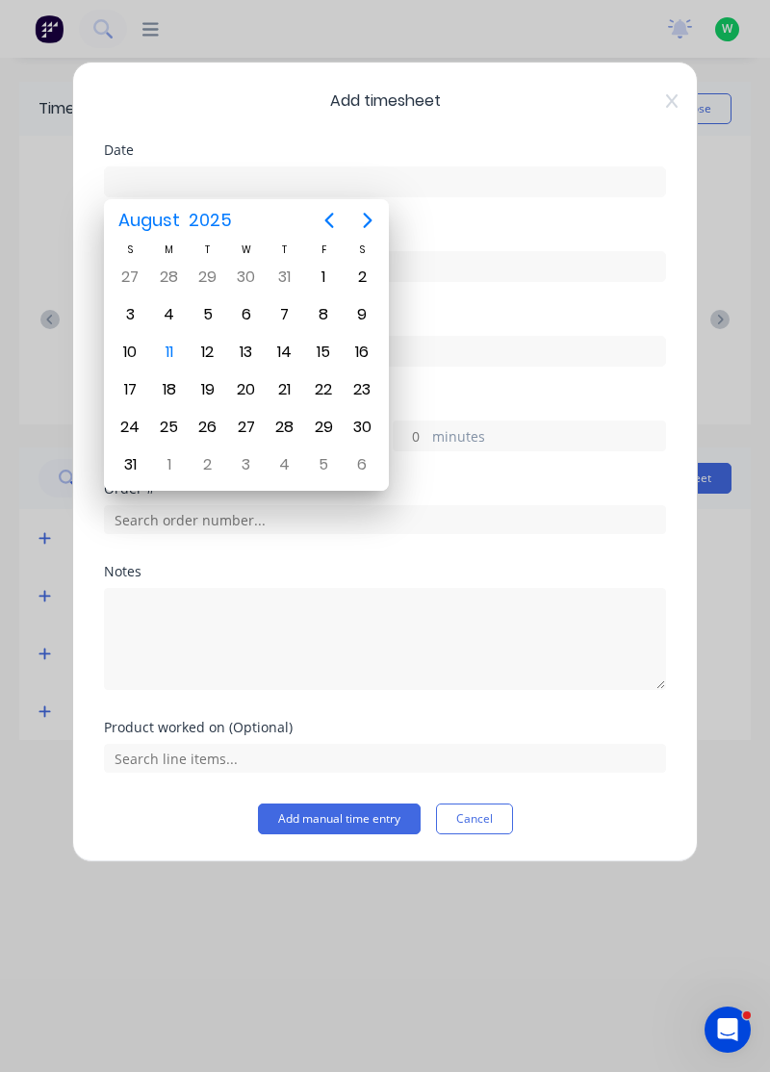
click at [324, 311] on div "8" at bounding box center [323, 314] width 29 height 29
type input "08/08/2025"
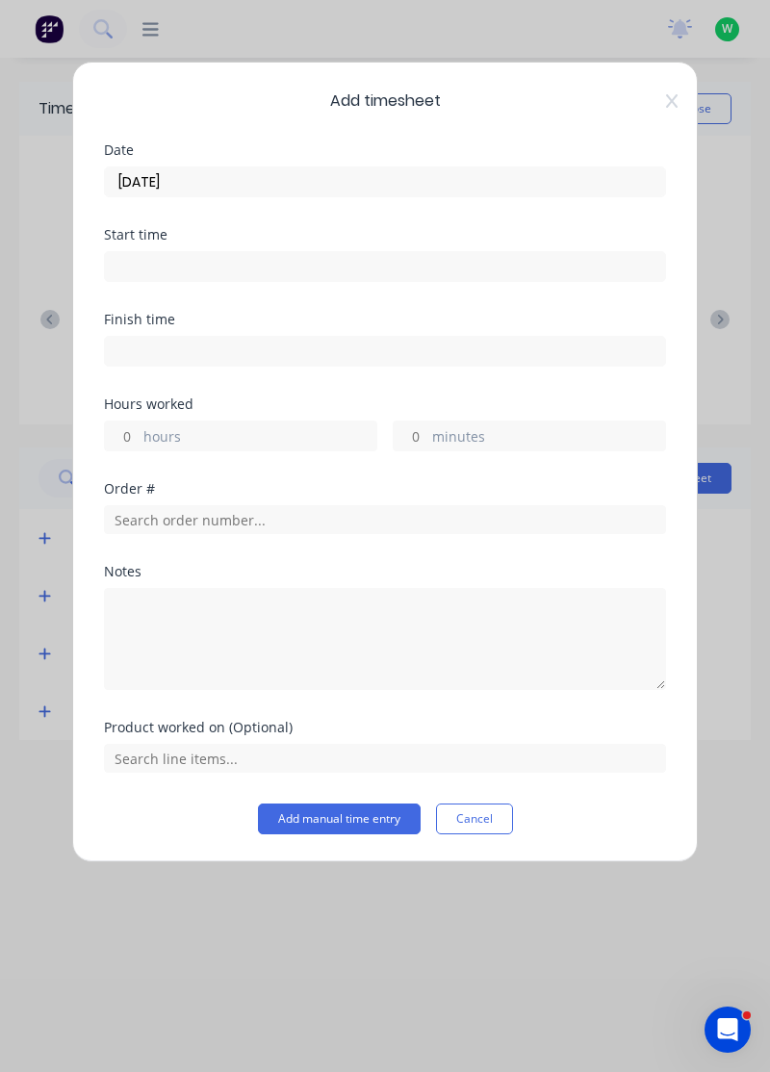
click at [305, 426] on label "hours" at bounding box center [259, 438] width 233 height 24
click at [139, 423] on input "hours" at bounding box center [122, 435] width 34 height 29
click at [269, 432] on label "hours" at bounding box center [259, 438] width 233 height 24
click at [139, 432] on input "hours" at bounding box center [122, 435] width 34 height 29
type input "8"
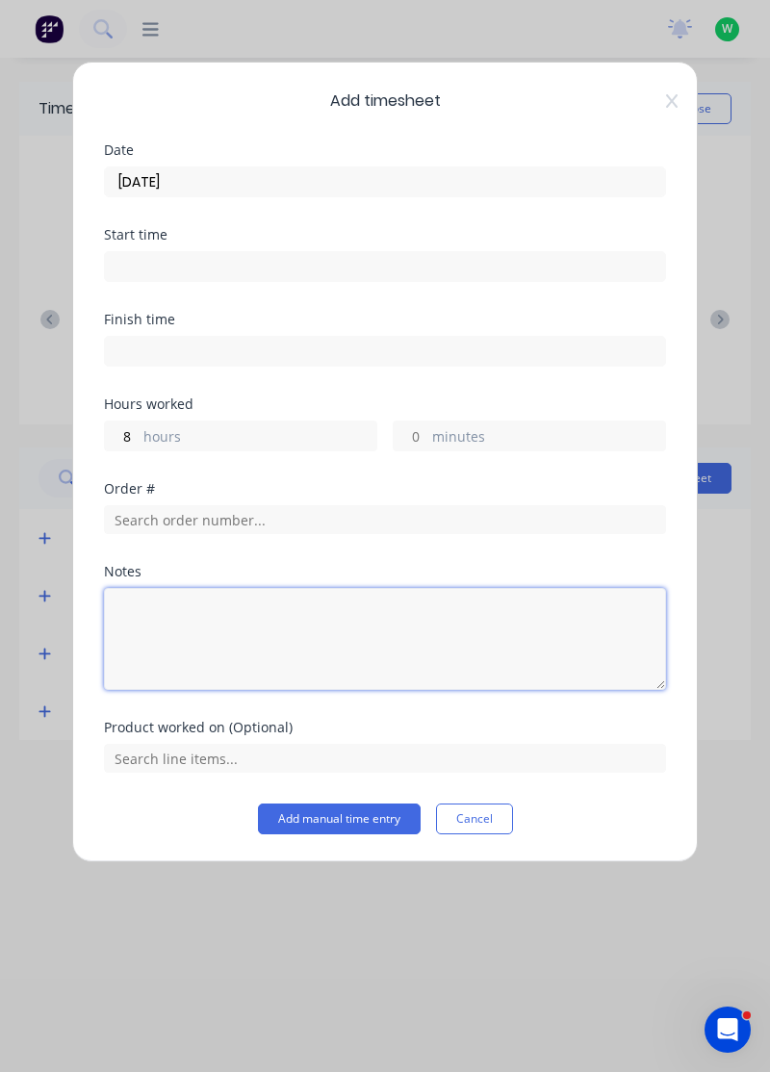
click at [227, 621] on textarea at bounding box center [385, 639] width 562 height 102
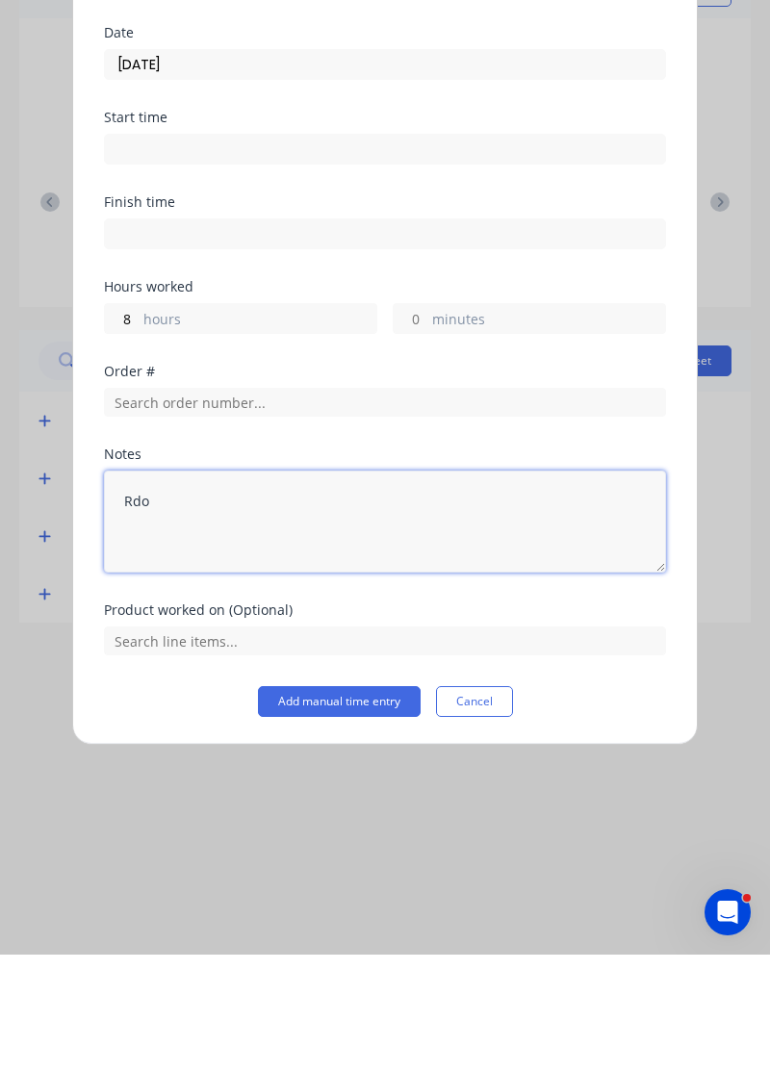
type textarea "Rdo"
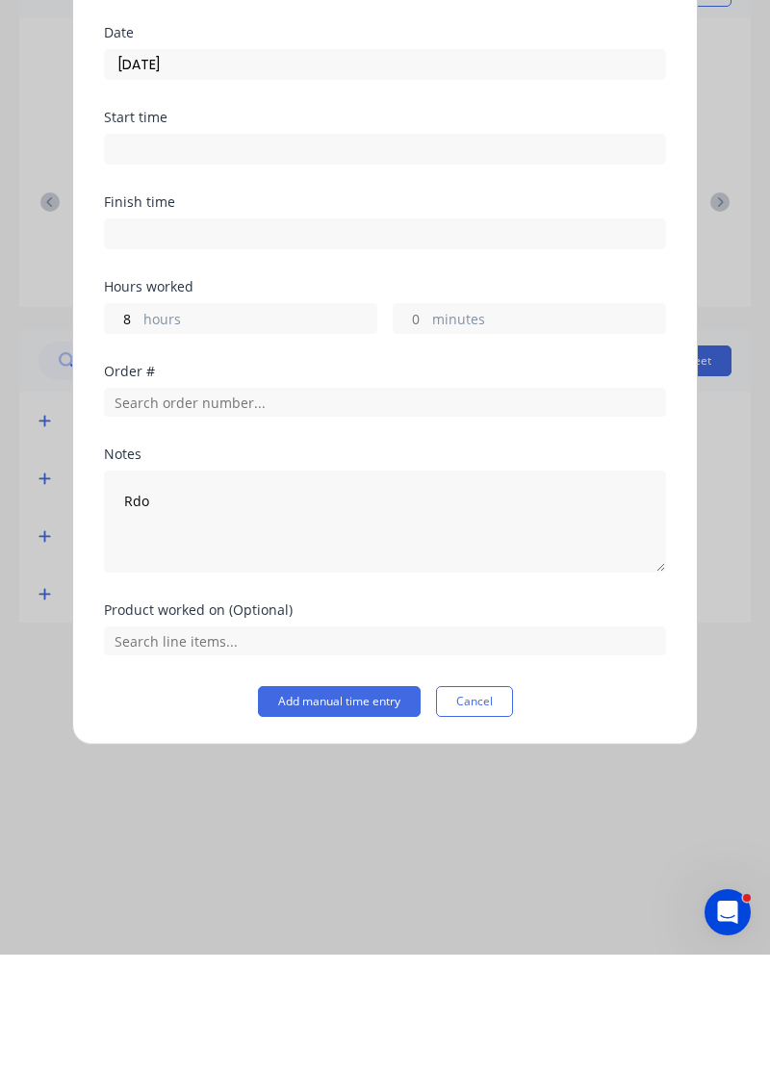
click at [336, 812] on button "Add manual time entry" at bounding box center [339, 818] width 163 height 31
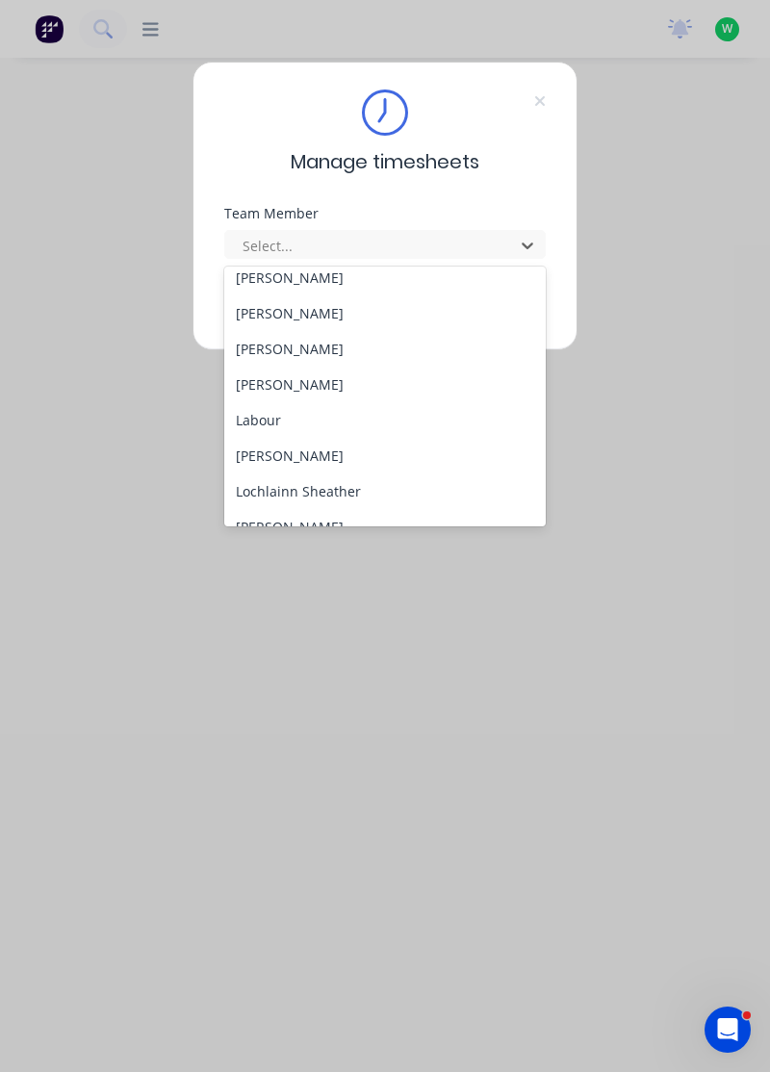
scroll to position [367, 0]
click at [271, 375] on div "[PERSON_NAME]" at bounding box center [385, 384] width 322 height 36
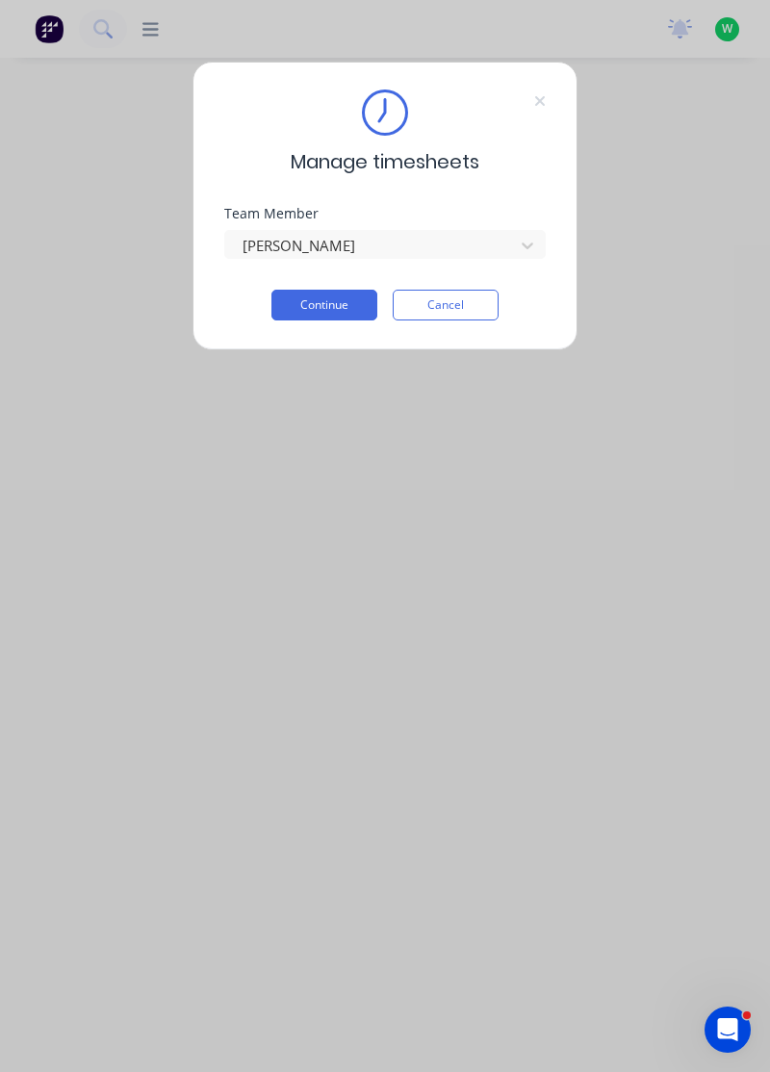
click at [316, 304] on button "Continue" at bounding box center [324, 305] width 106 height 31
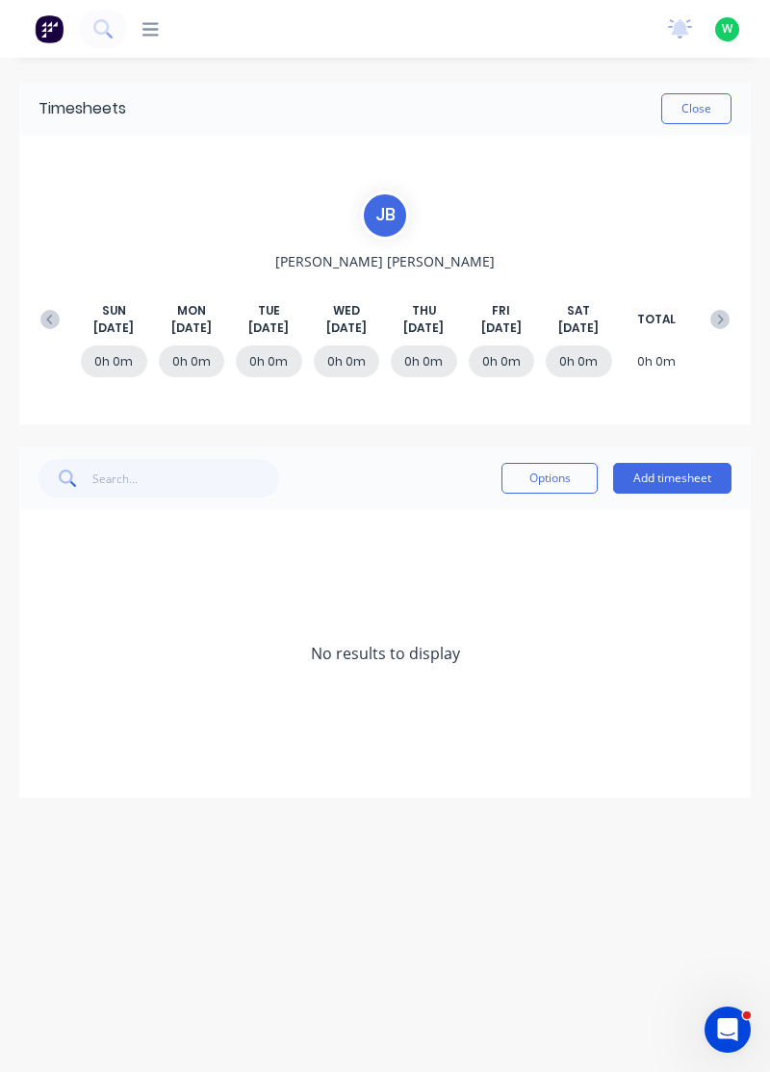
click at [37, 314] on button at bounding box center [50, 319] width 38 height 35
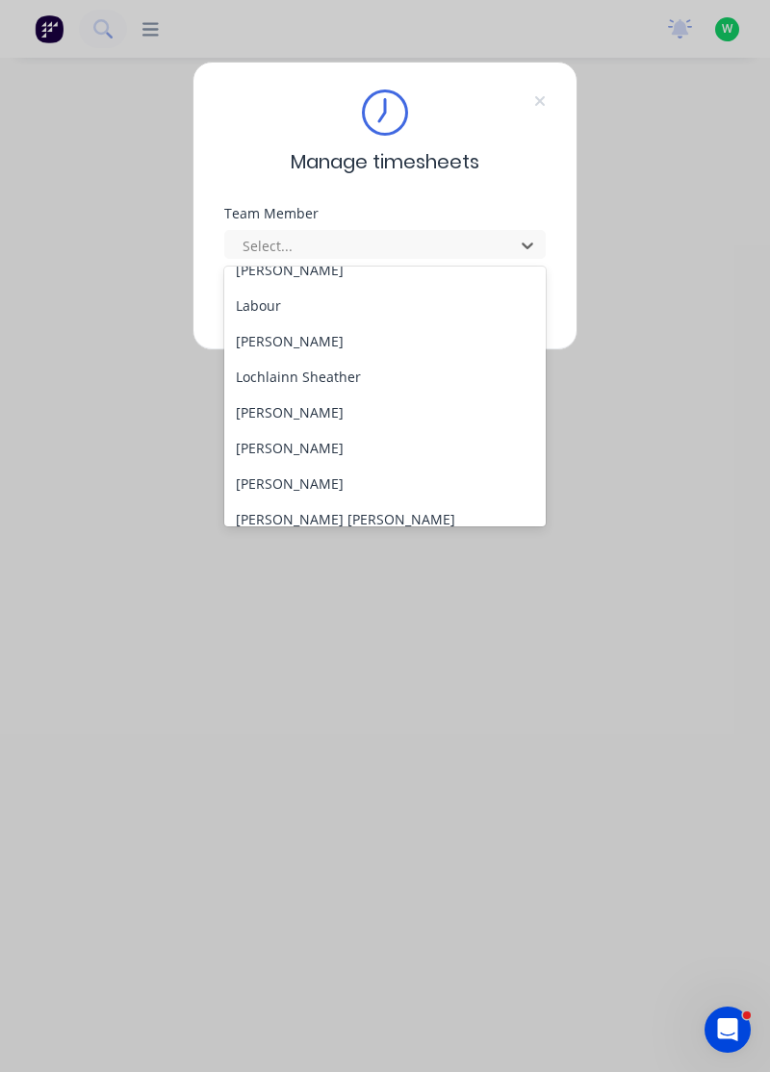
scroll to position [484, 0]
click at [308, 342] on div "[PERSON_NAME]" at bounding box center [385, 338] width 322 height 36
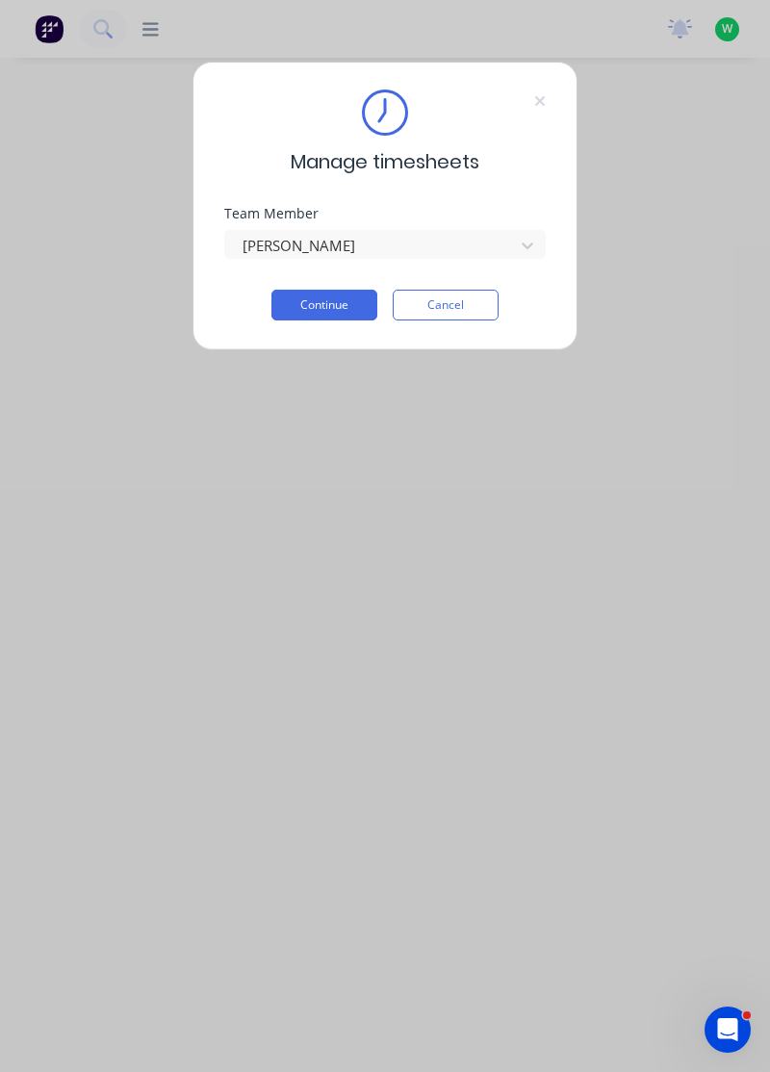
click at [344, 297] on button "Continue" at bounding box center [324, 305] width 106 height 31
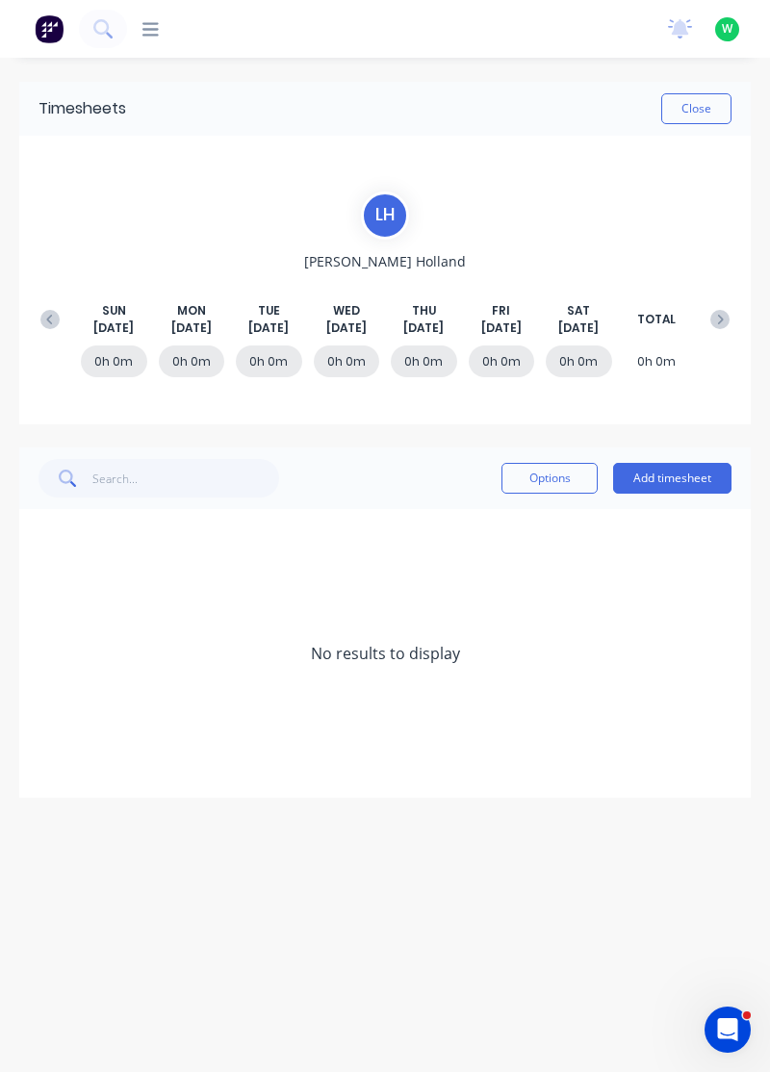
click at [51, 324] on icon at bounding box center [49, 319] width 19 height 19
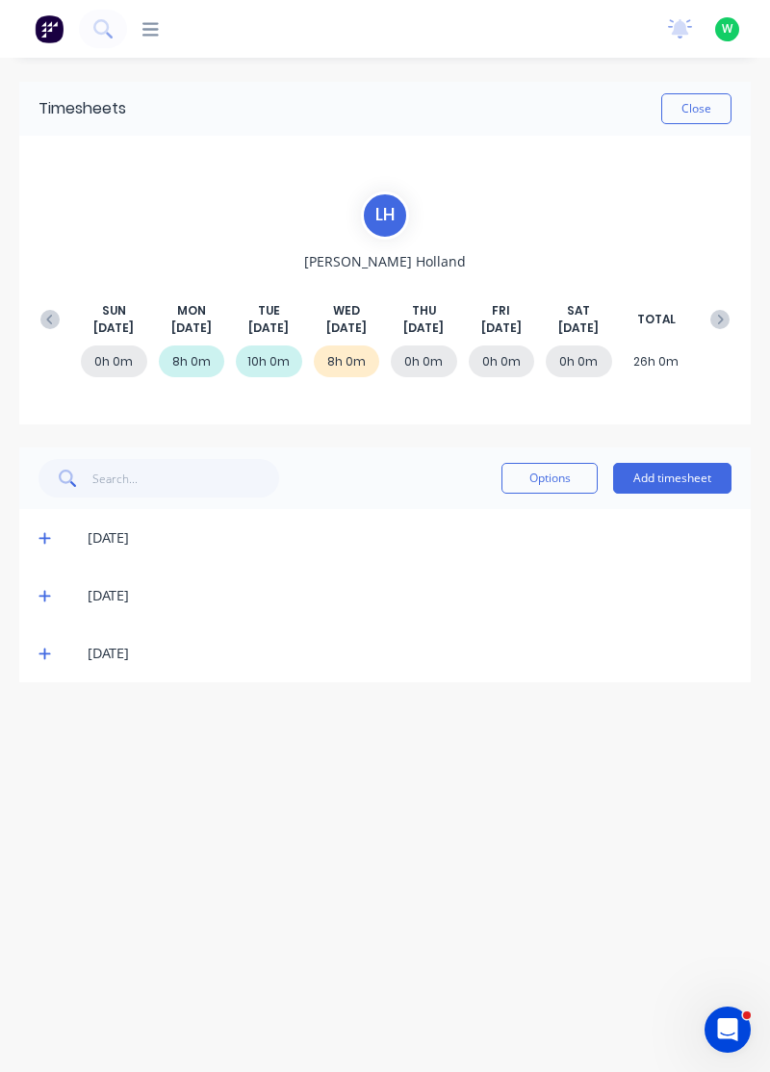
click at [647, 477] on button "Add timesheet" at bounding box center [672, 478] width 118 height 31
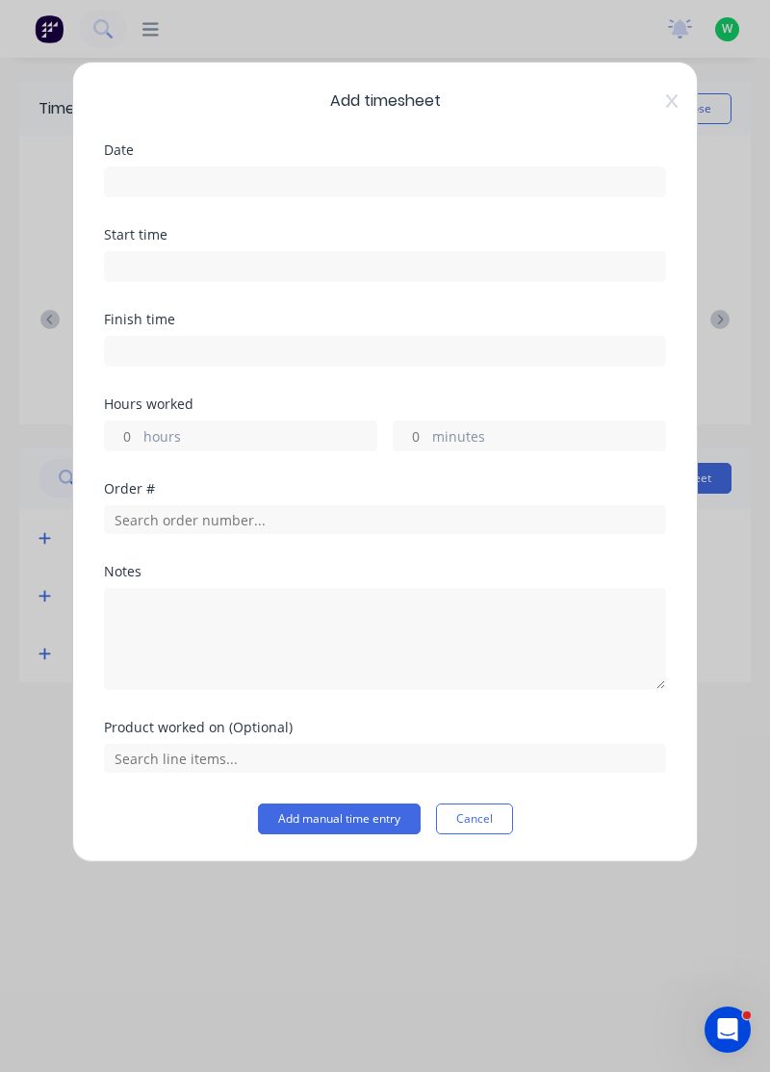
click at [508, 185] on input at bounding box center [385, 181] width 560 height 29
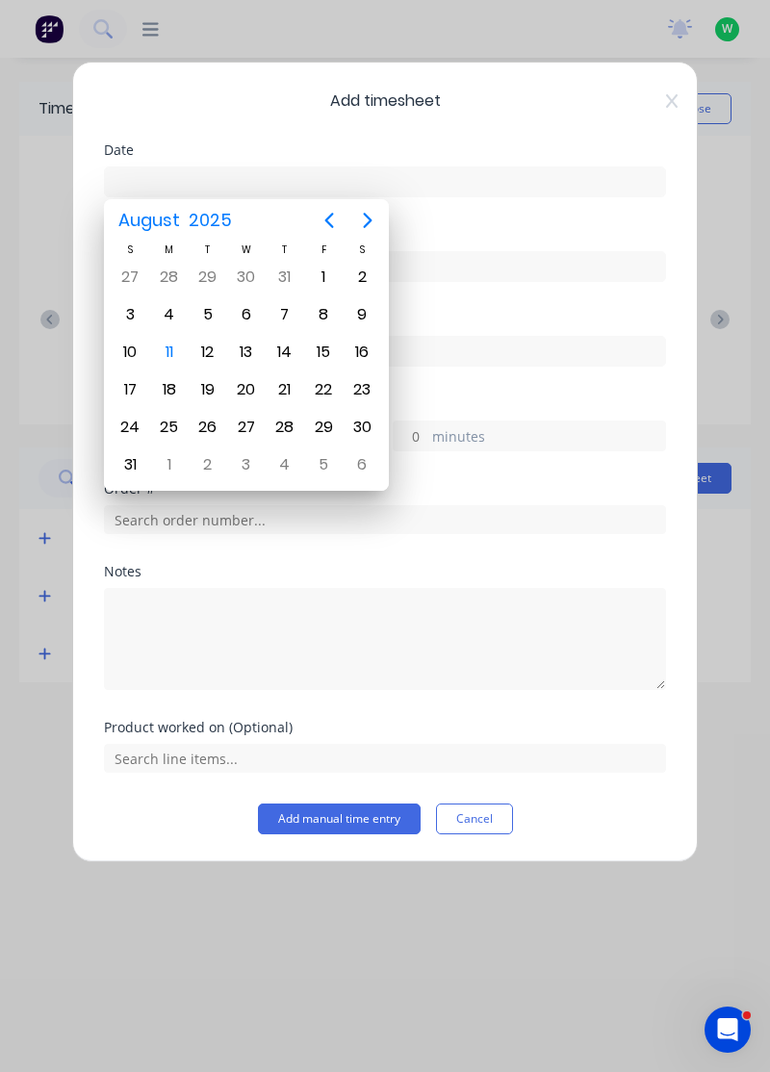
click at [285, 314] on div "7" at bounding box center [284, 314] width 29 height 29
type input "07/08/2025"
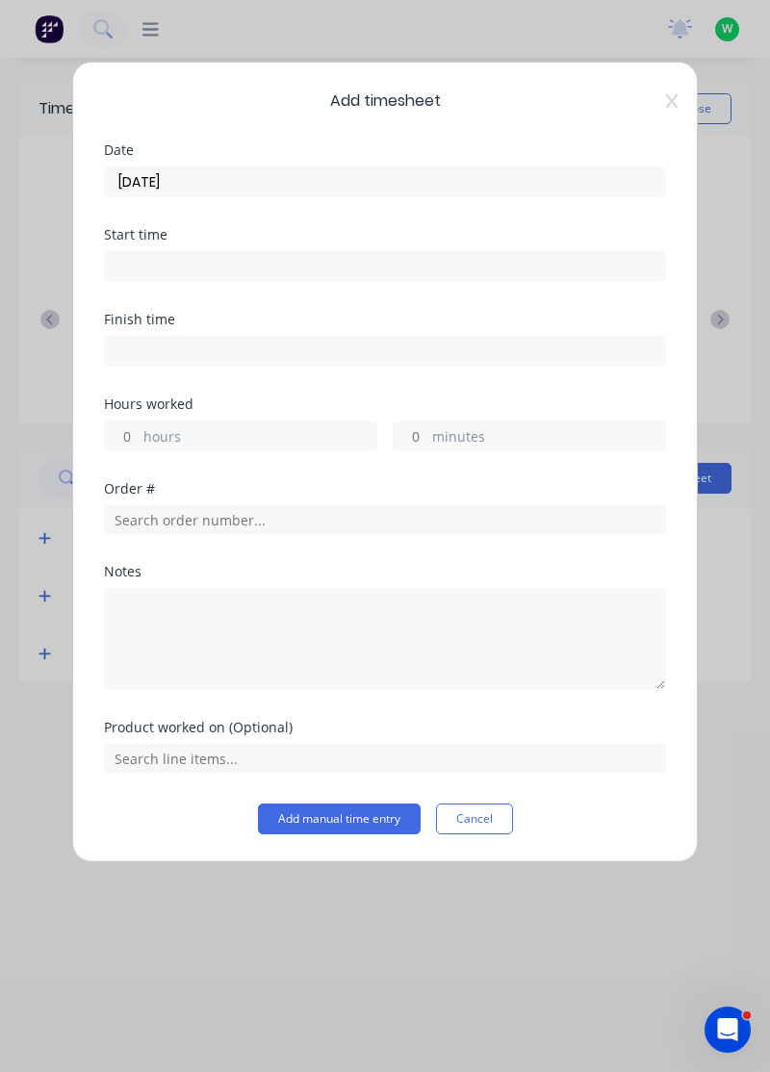
click at [275, 435] on label "hours" at bounding box center [259, 438] width 233 height 24
click at [139, 435] on input "hours" at bounding box center [122, 435] width 34 height 29
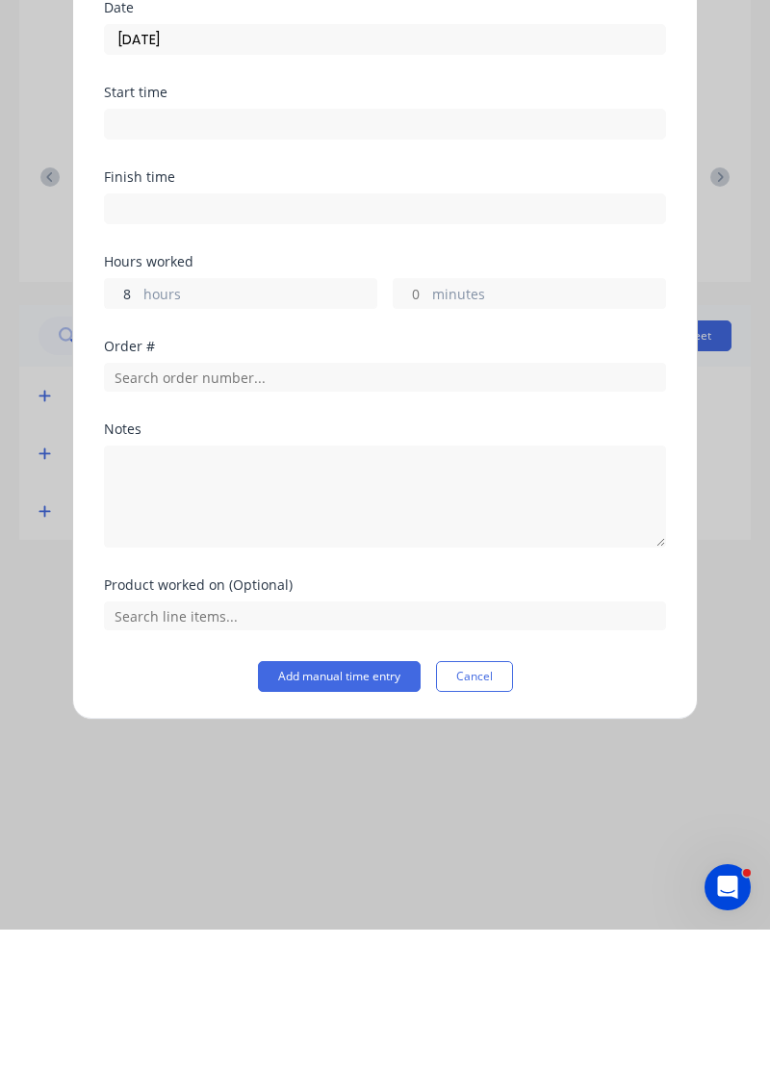
type input "8"
click at [389, 816] on button "Add manual time entry" at bounding box center [339, 818] width 163 height 31
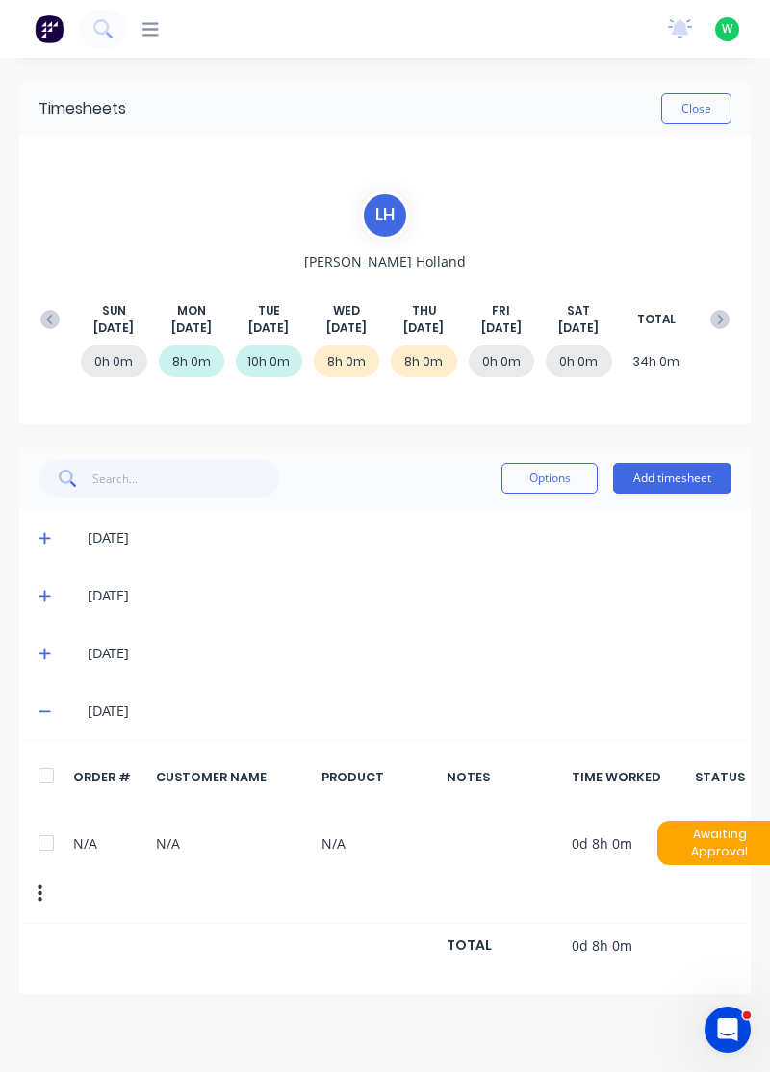
click at [675, 478] on button "Add timesheet" at bounding box center [672, 478] width 118 height 31
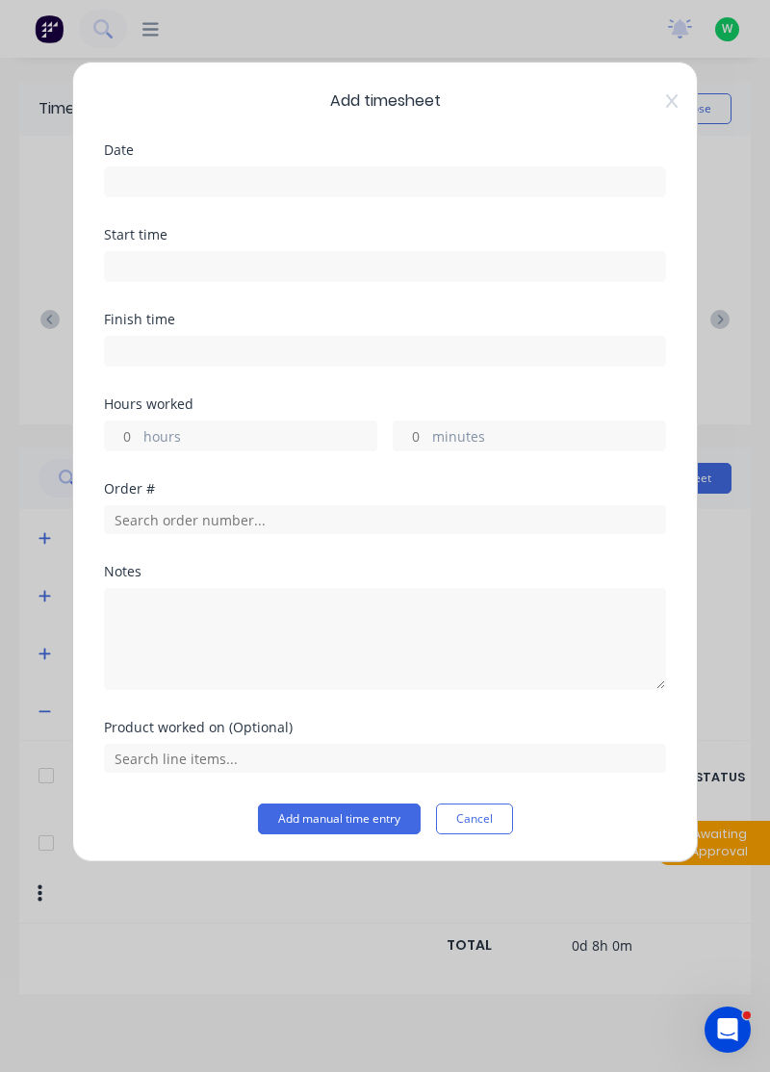
click at [514, 174] on input at bounding box center [385, 181] width 560 height 29
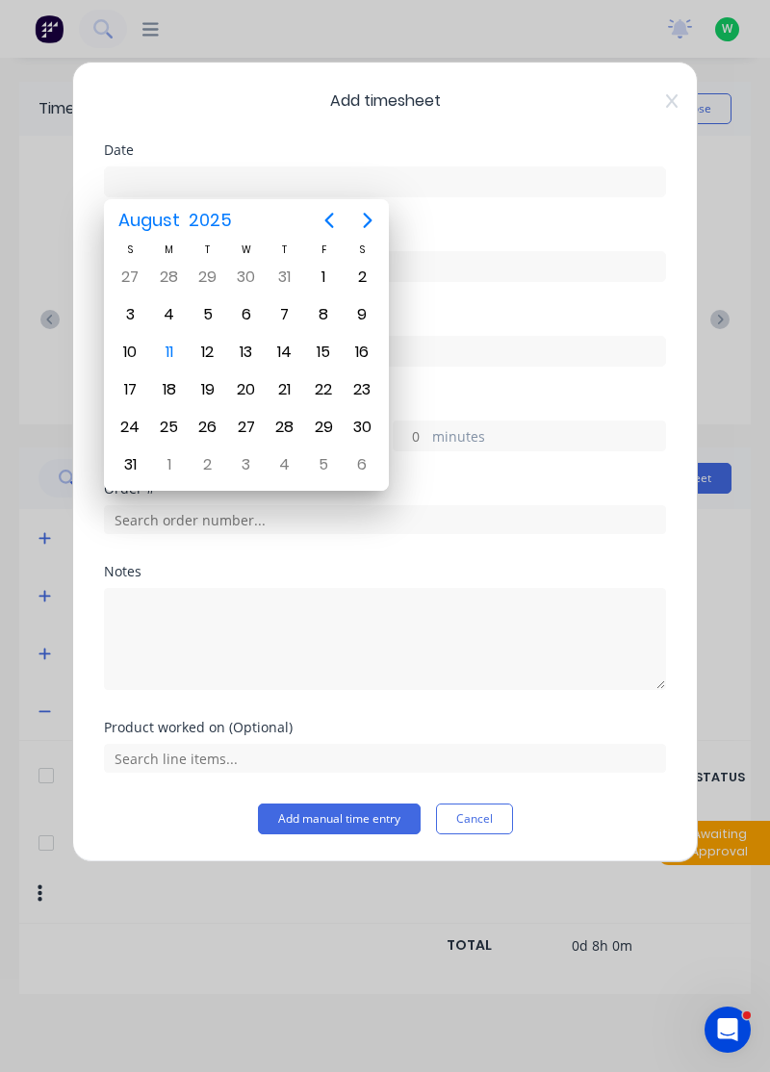
click at [672, 94] on icon at bounding box center [672, 100] width 12 height 15
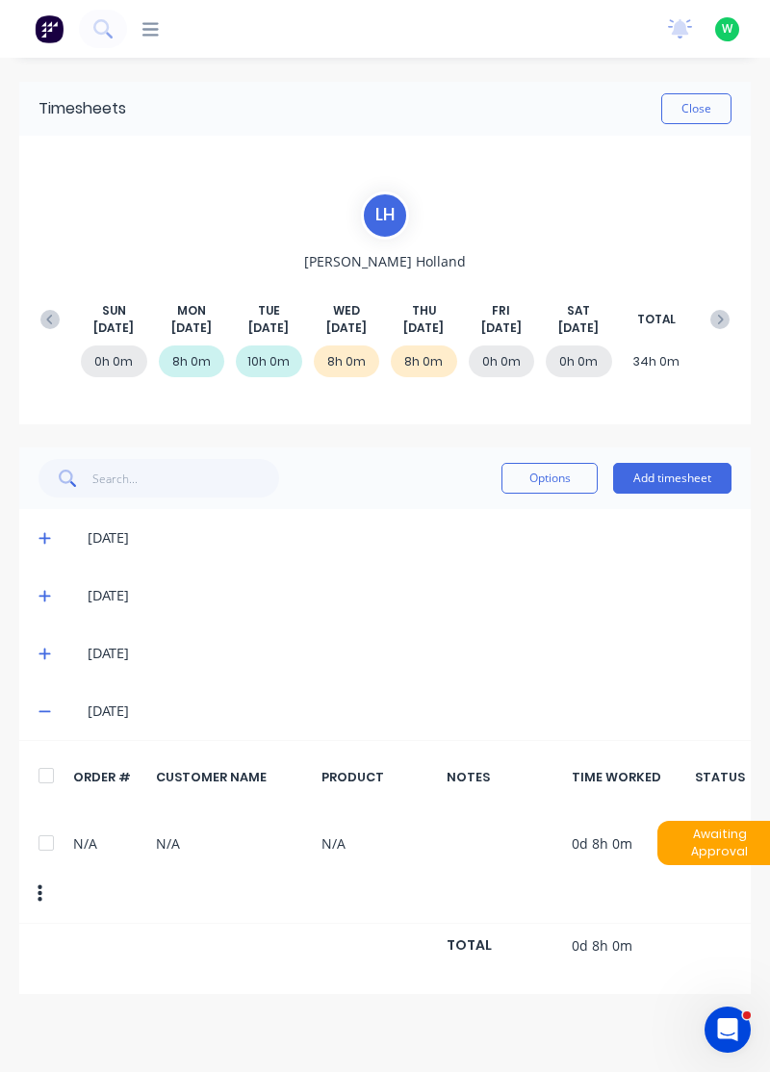
click at [672, 471] on button "Add timesheet" at bounding box center [672, 478] width 118 height 31
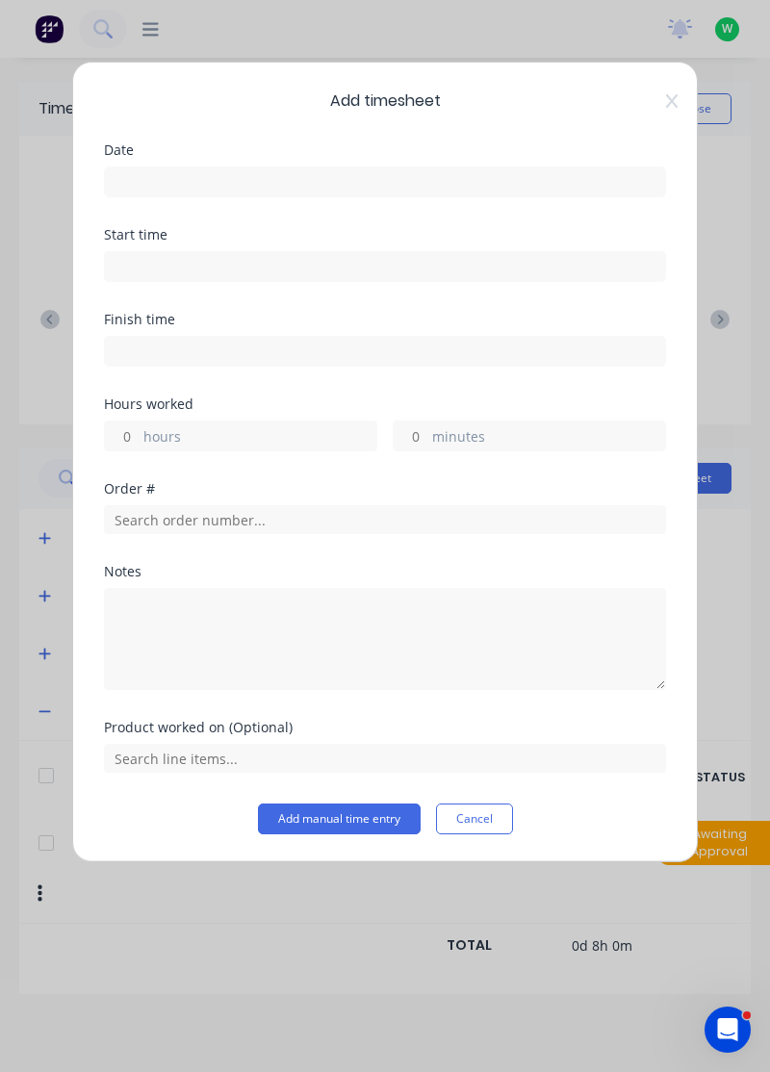
click at [488, 185] on input at bounding box center [385, 181] width 560 height 29
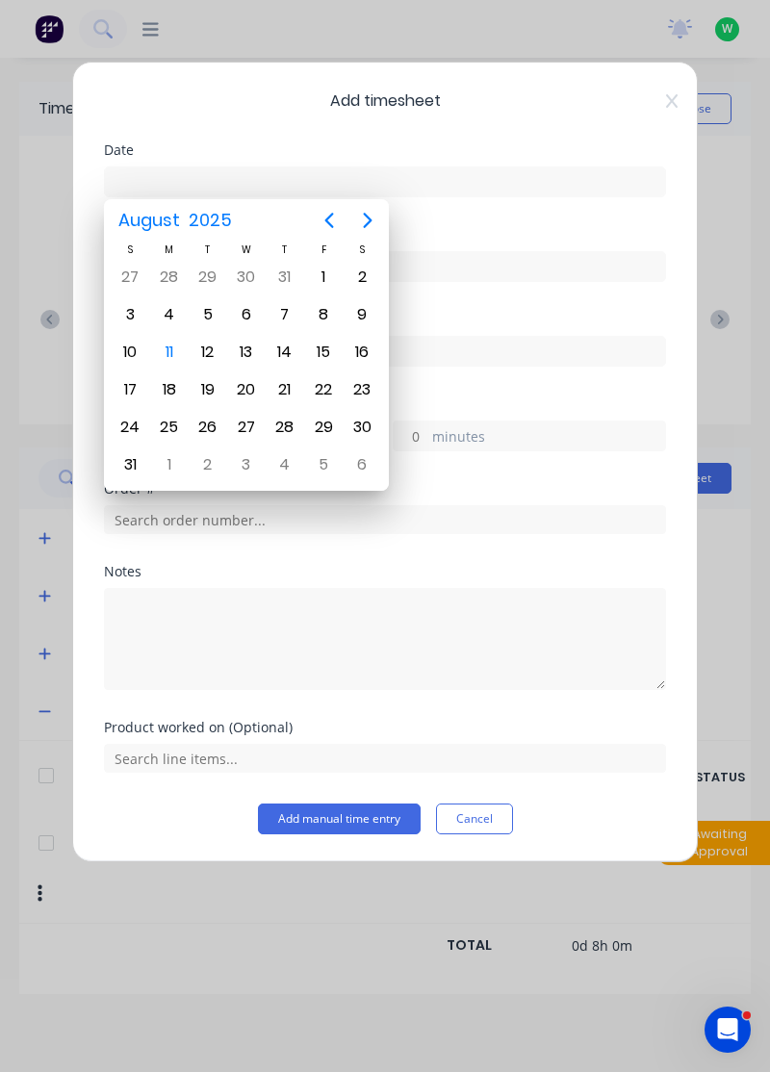
click at [321, 317] on div "8" at bounding box center [323, 314] width 29 height 29
type input "08/08/2025"
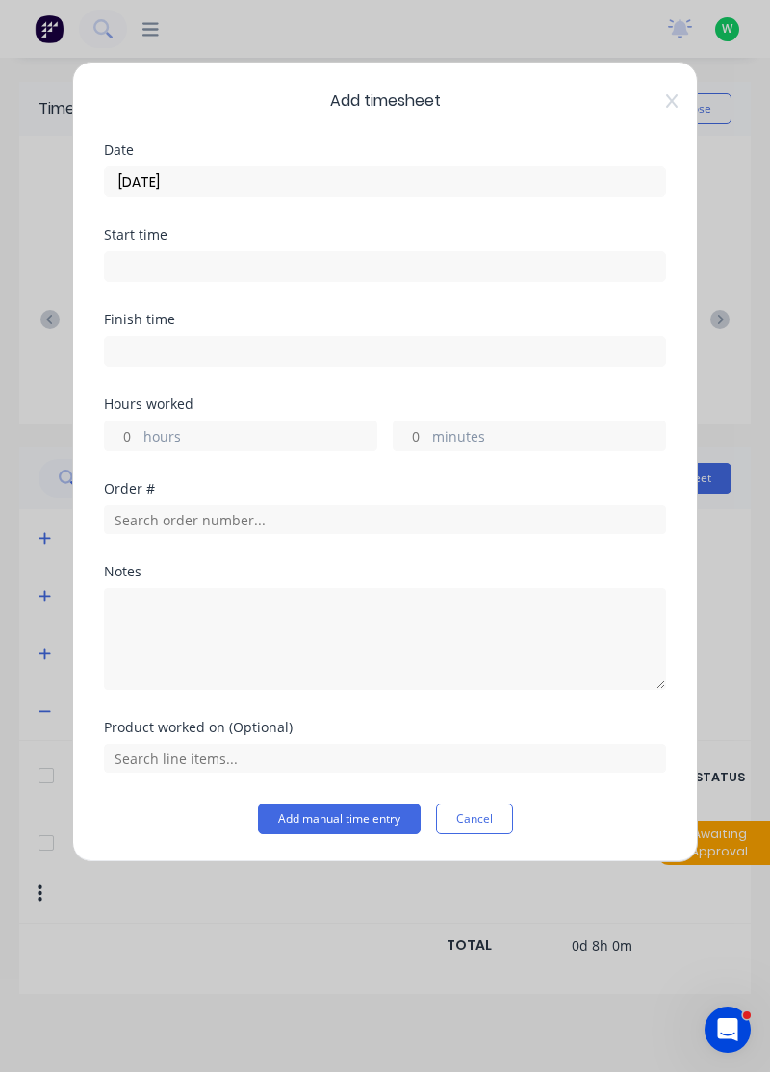
click at [321, 428] on label "hours" at bounding box center [259, 438] width 233 height 24
click at [139, 428] on input "hours" at bounding box center [122, 435] width 34 height 29
type input "8"
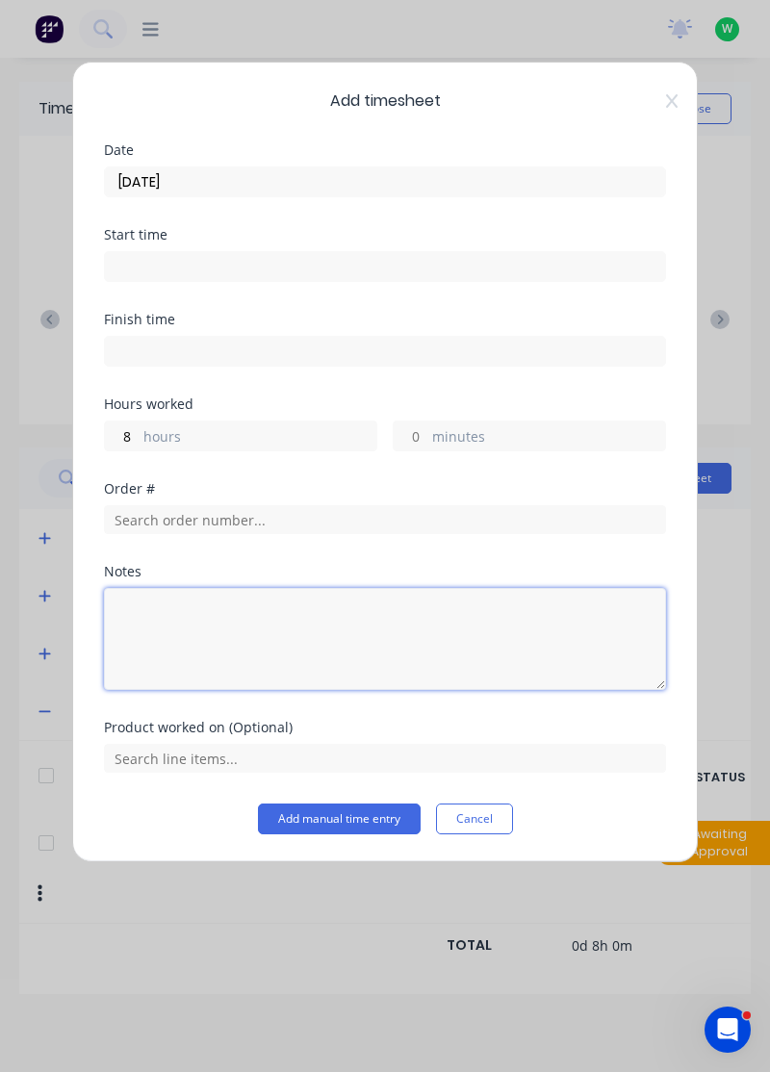
click at [281, 641] on textarea at bounding box center [385, 639] width 562 height 102
type textarea "Sick"
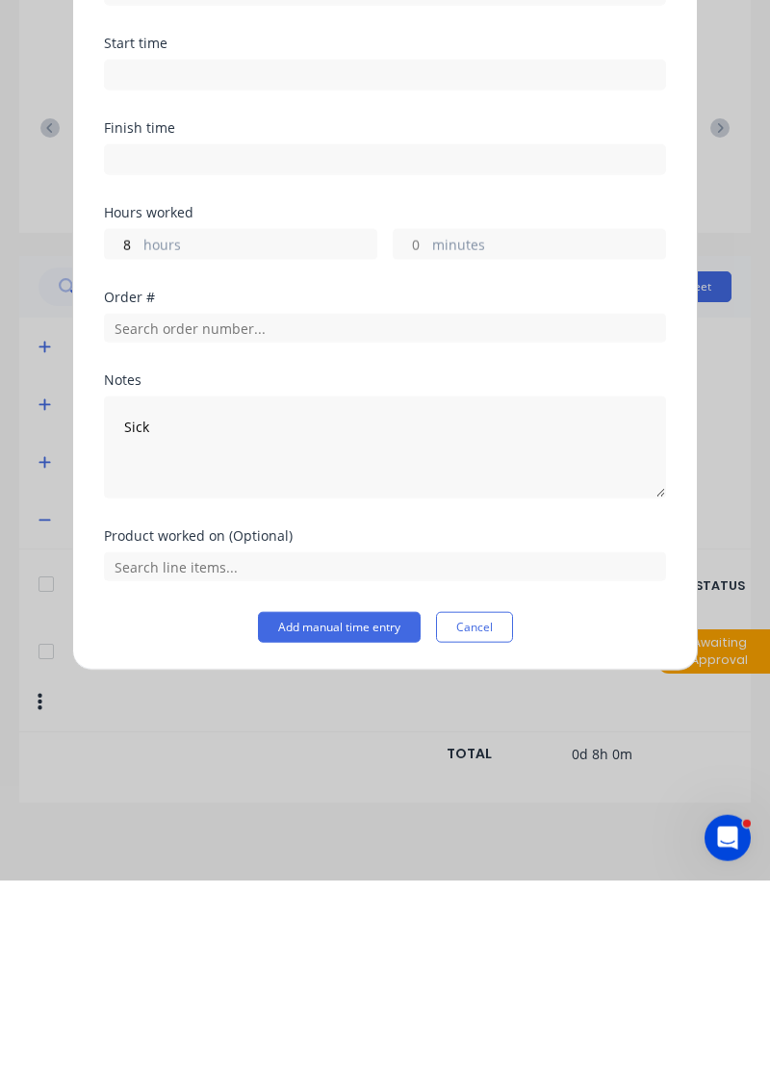
click at [370, 818] on button "Add manual time entry" at bounding box center [339, 818] width 163 height 31
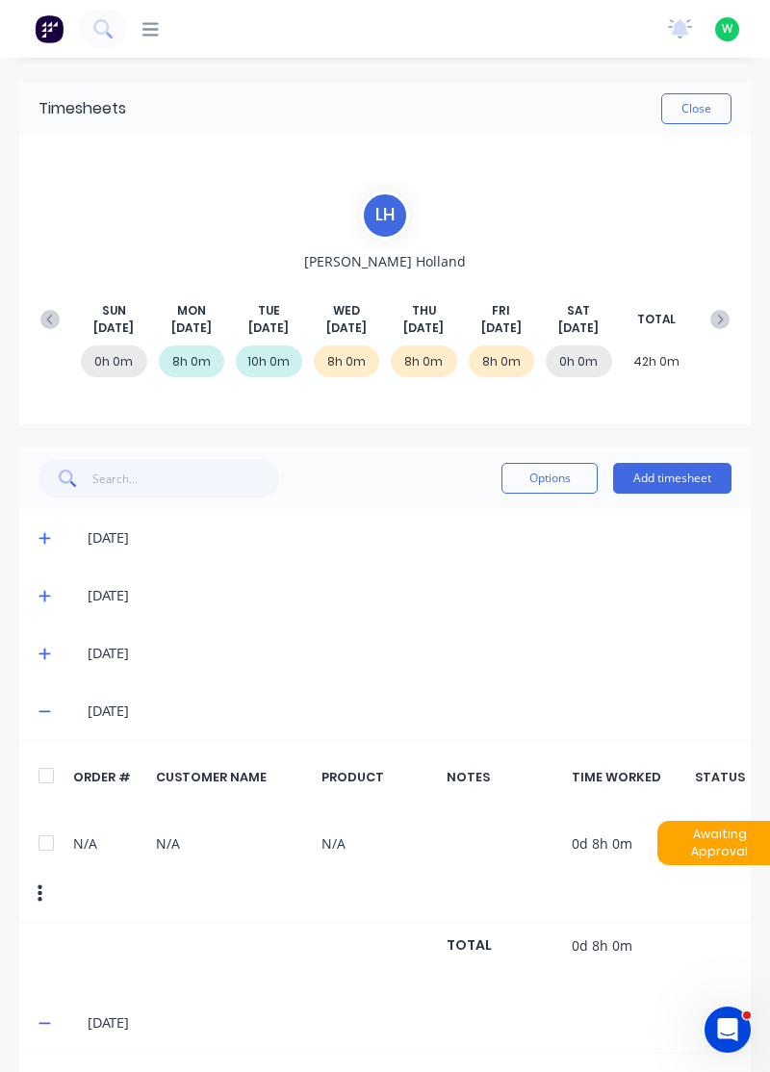
scroll to position [0, 13]
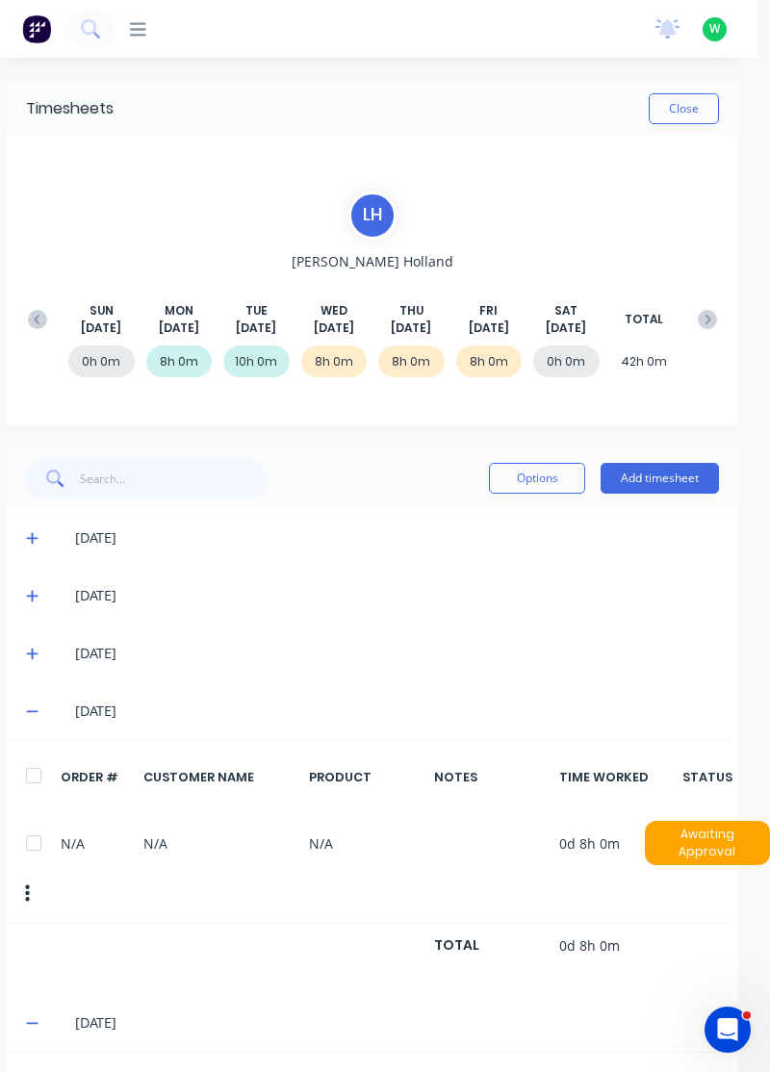
click at [718, 305] on button at bounding box center [707, 319] width 38 height 35
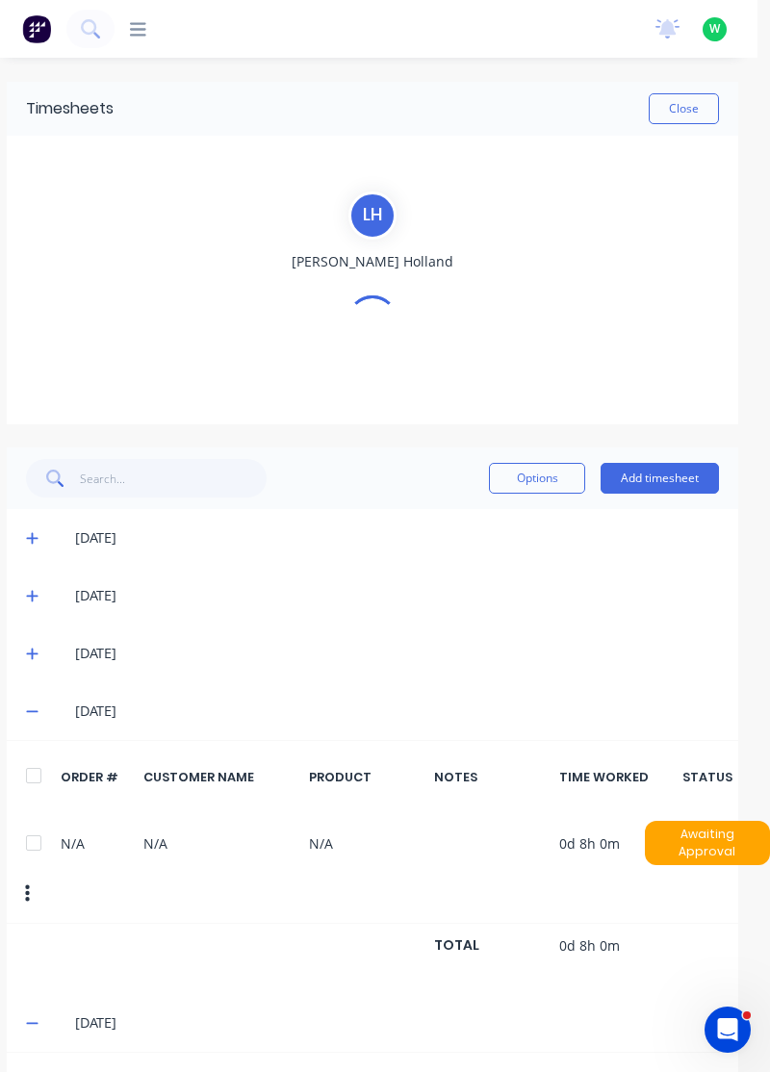
scroll to position [0, 0]
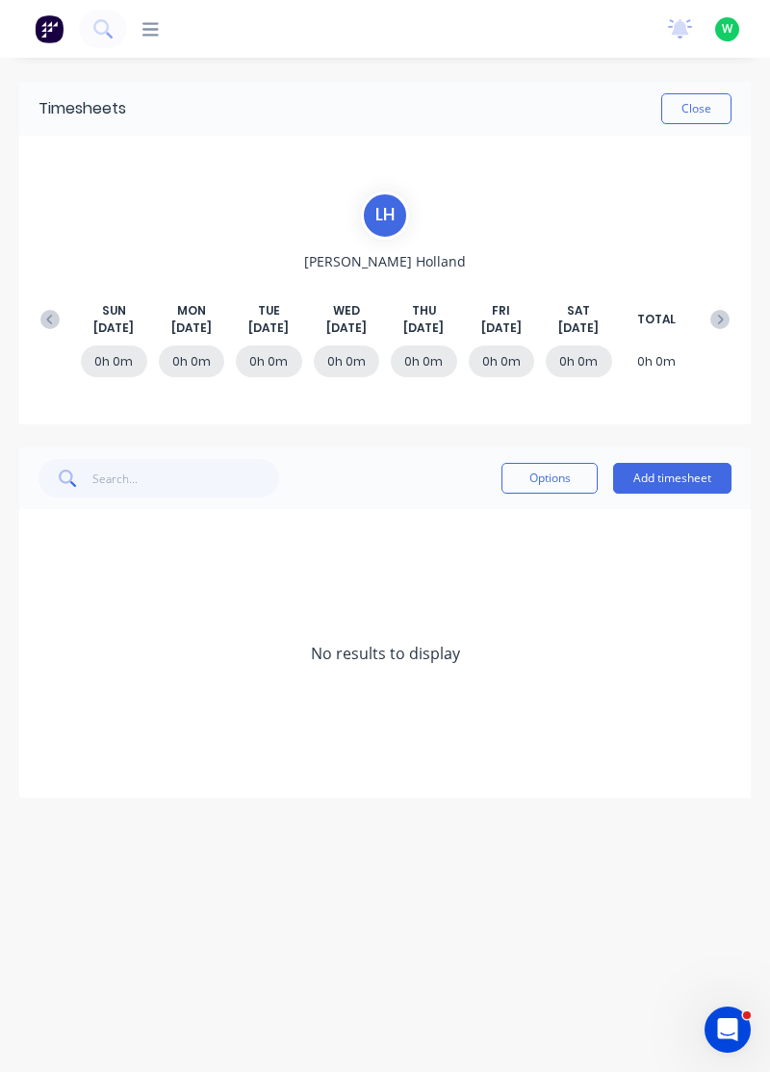
click at [645, 470] on button "Add timesheet" at bounding box center [672, 478] width 118 height 31
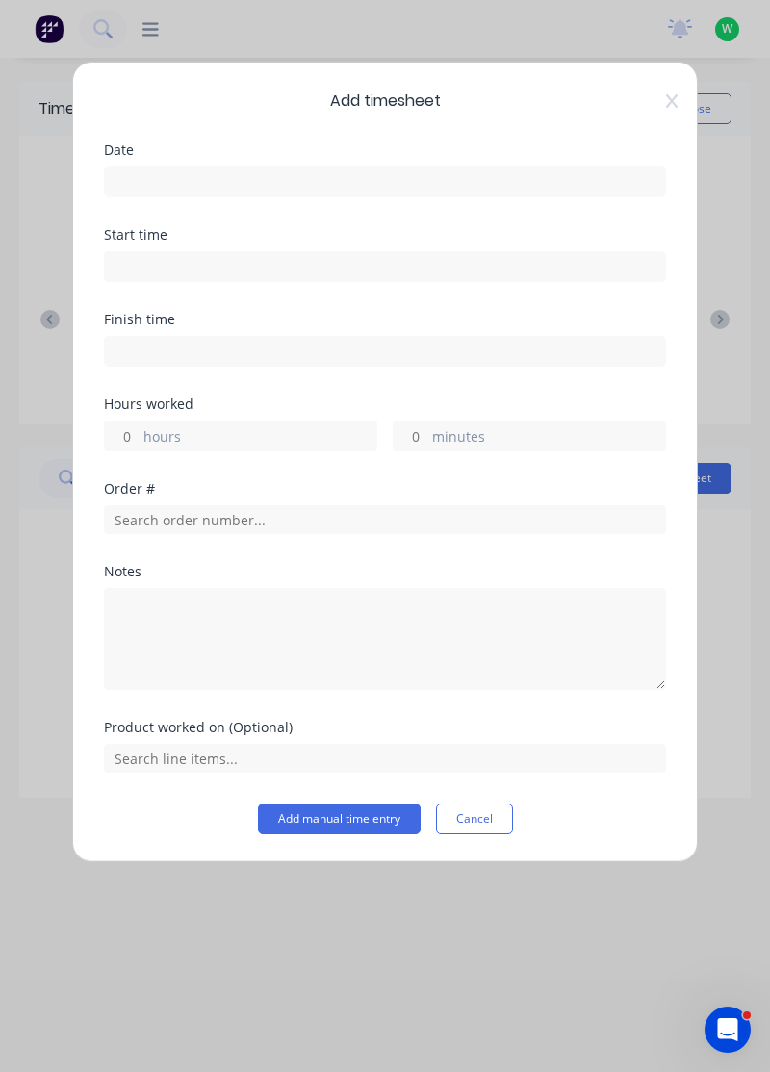
click at [464, 185] on input at bounding box center [385, 181] width 560 height 29
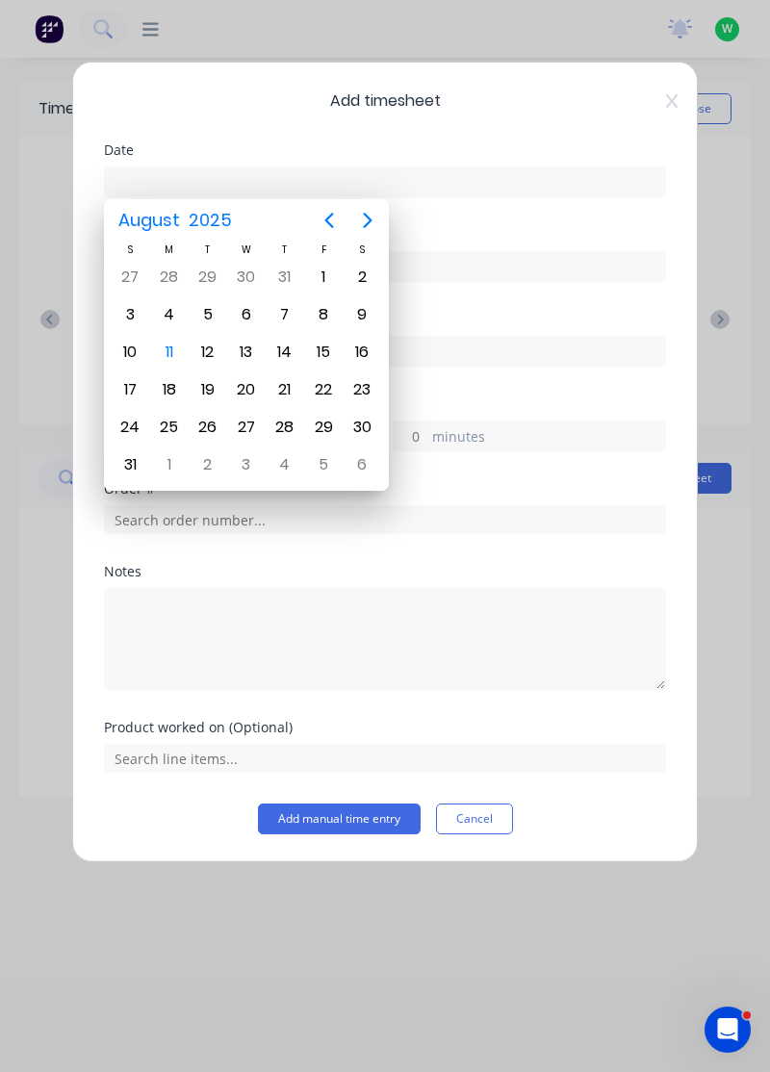
click at [162, 340] on div "11" at bounding box center [169, 352] width 29 height 29
type input "11/08/2025"
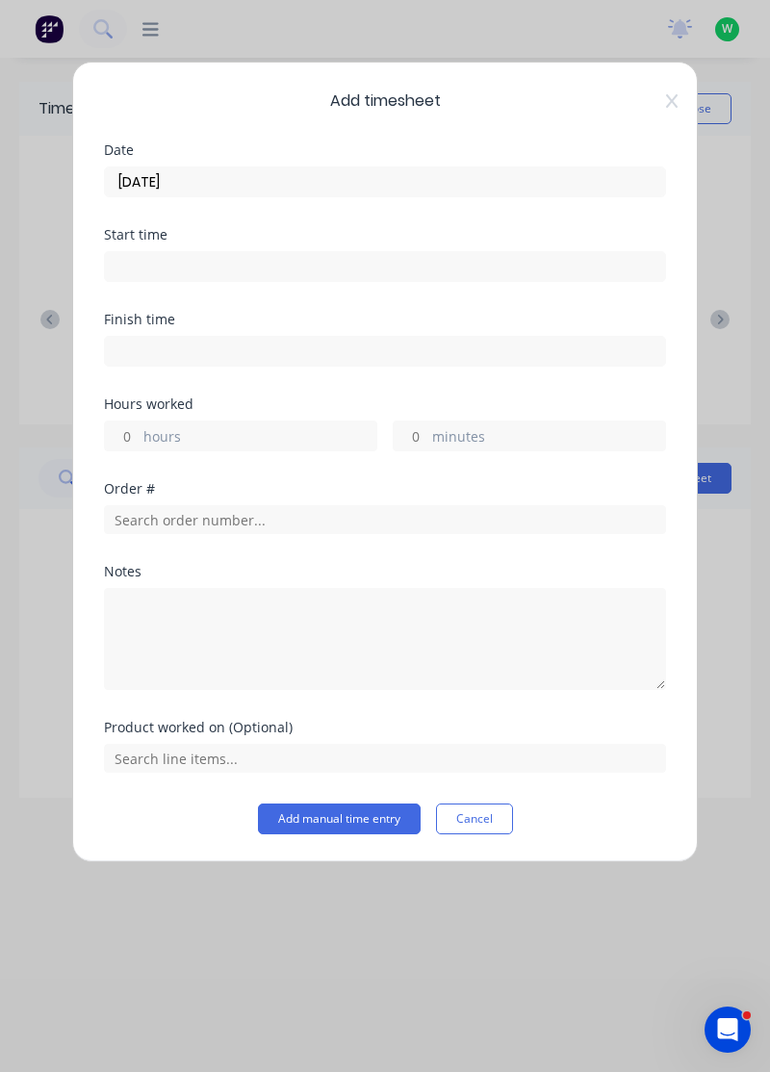
click at [266, 427] on label "hours" at bounding box center [259, 438] width 233 height 24
click at [139, 427] on input "hours" at bounding box center [122, 435] width 34 height 29
type input "8"
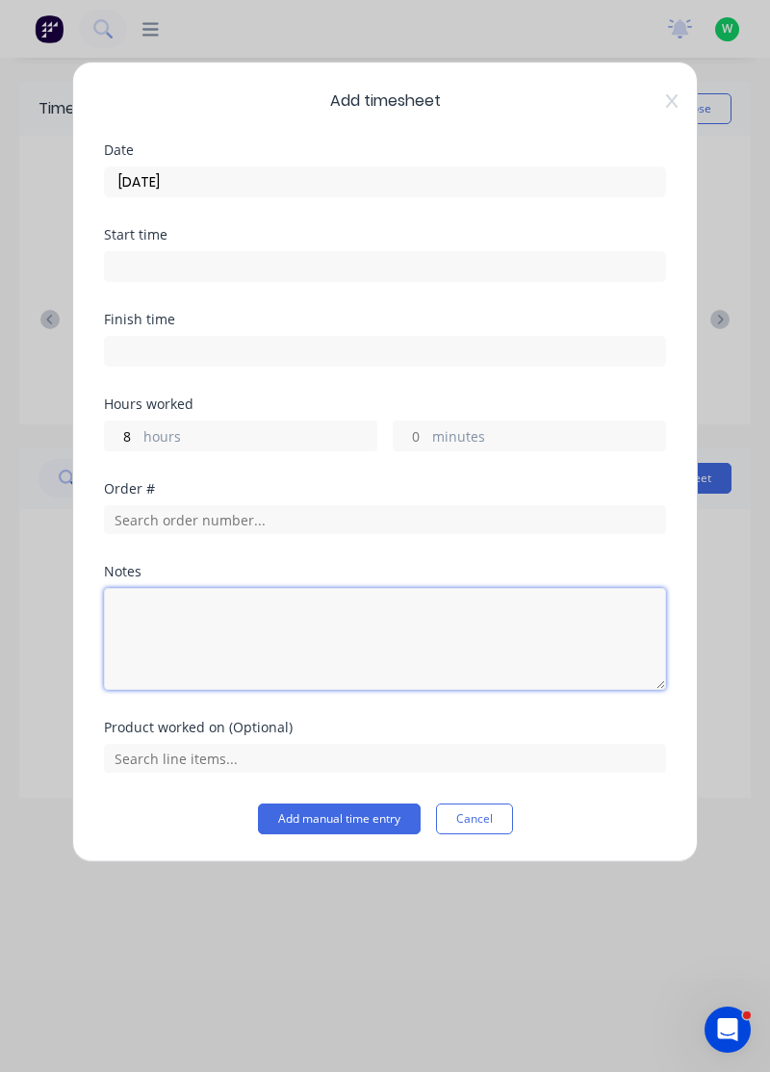
click at [391, 621] on textarea at bounding box center [385, 639] width 562 height 102
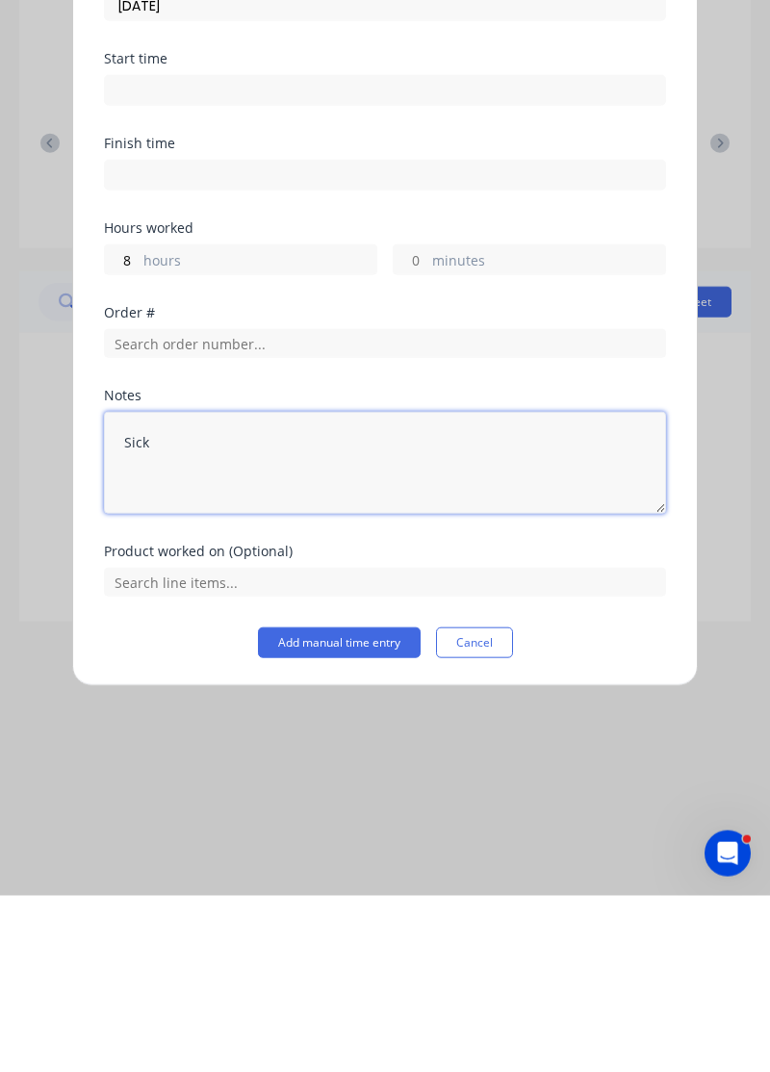
type textarea "Sick"
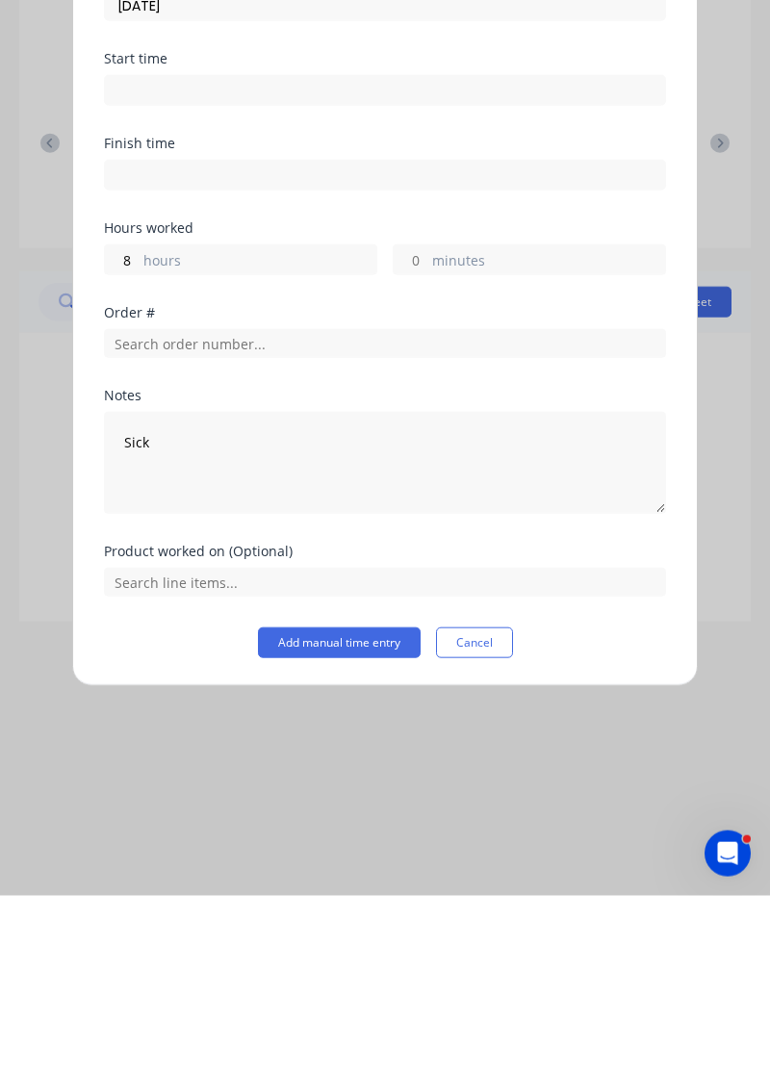
click at [393, 809] on button "Add manual time entry" at bounding box center [339, 818] width 163 height 31
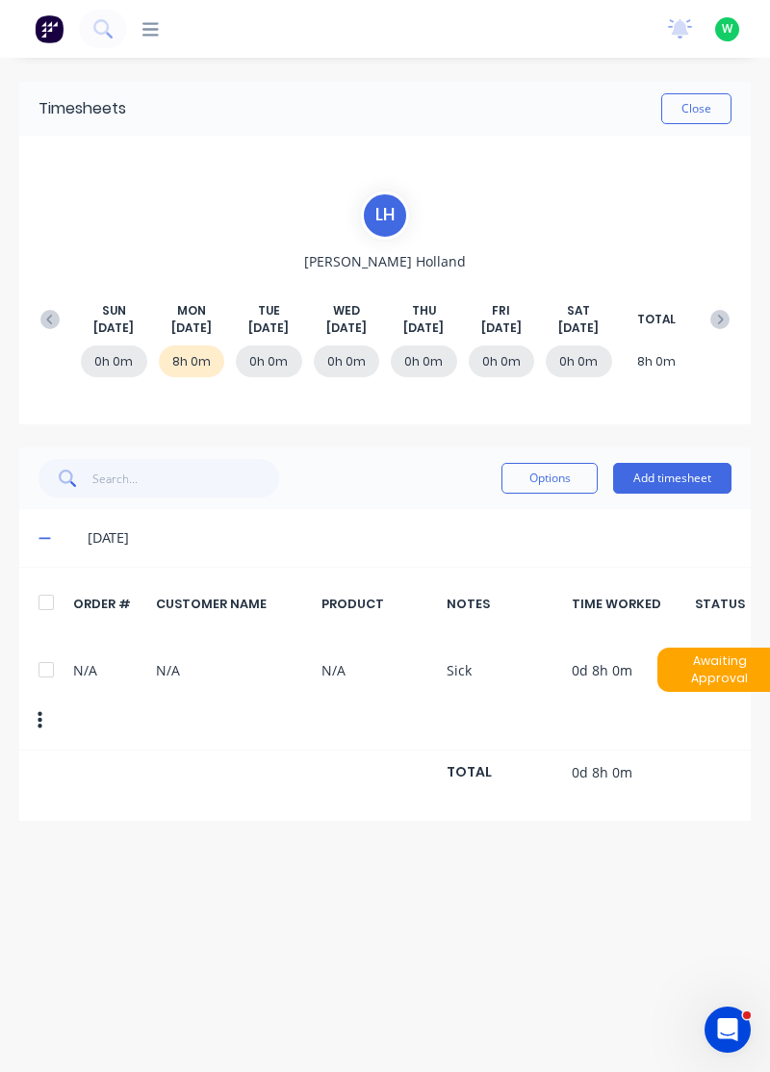
click at [52, 314] on icon at bounding box center [49, 319] width 19 height 19
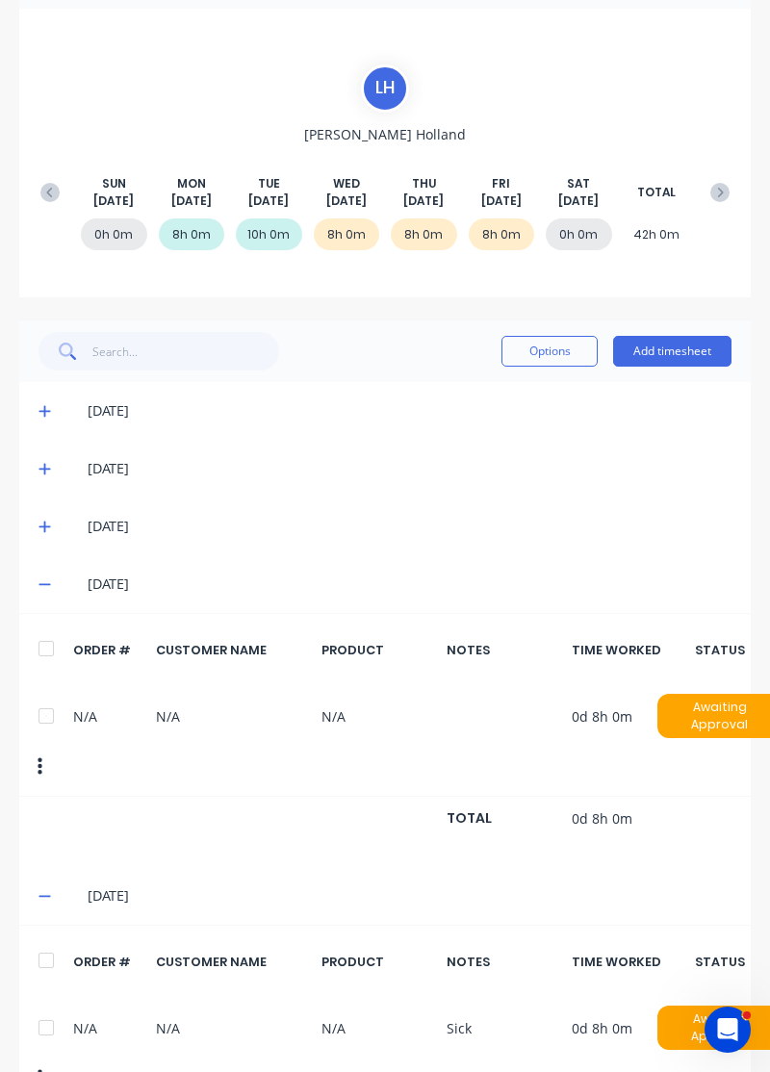
scroll to position [127, 0]
click at [52, 710] on div at bounding box center [46, 716] width 38 height 38
click at [569, 342] on button "Options" at bounding box center [549, 351] width 96 height 31
click at [491, 393] on div "Delete" at bounding box center [506, 401] width 148 height 28
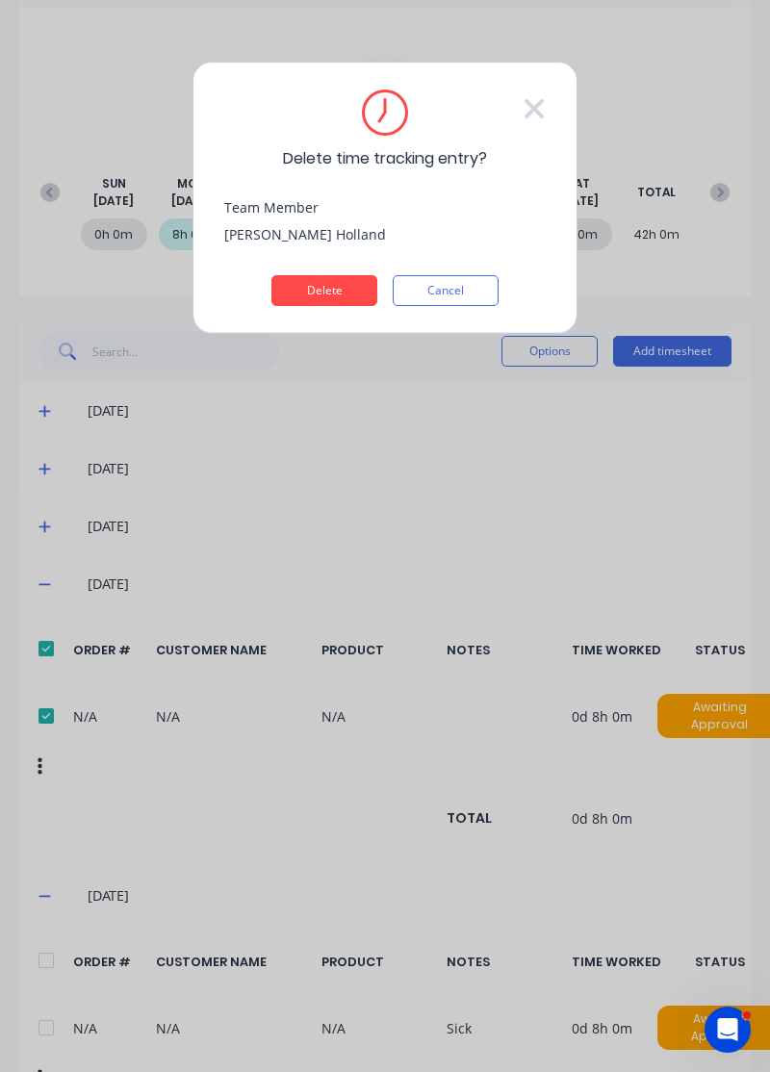
click at [341, 287] on button "Delete" at bounding box center [324, 290] width 106 height 31
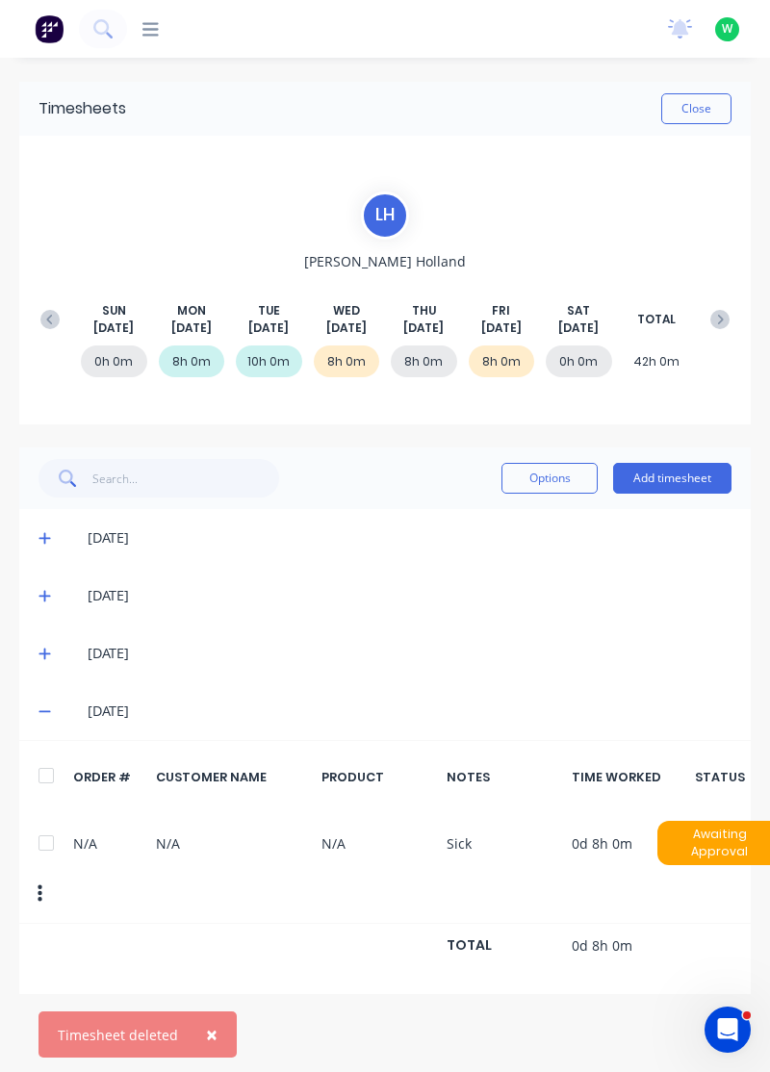
click at [664, 477] on button "Add timesheet" at bounding box center [672, 478] width 118 height 31
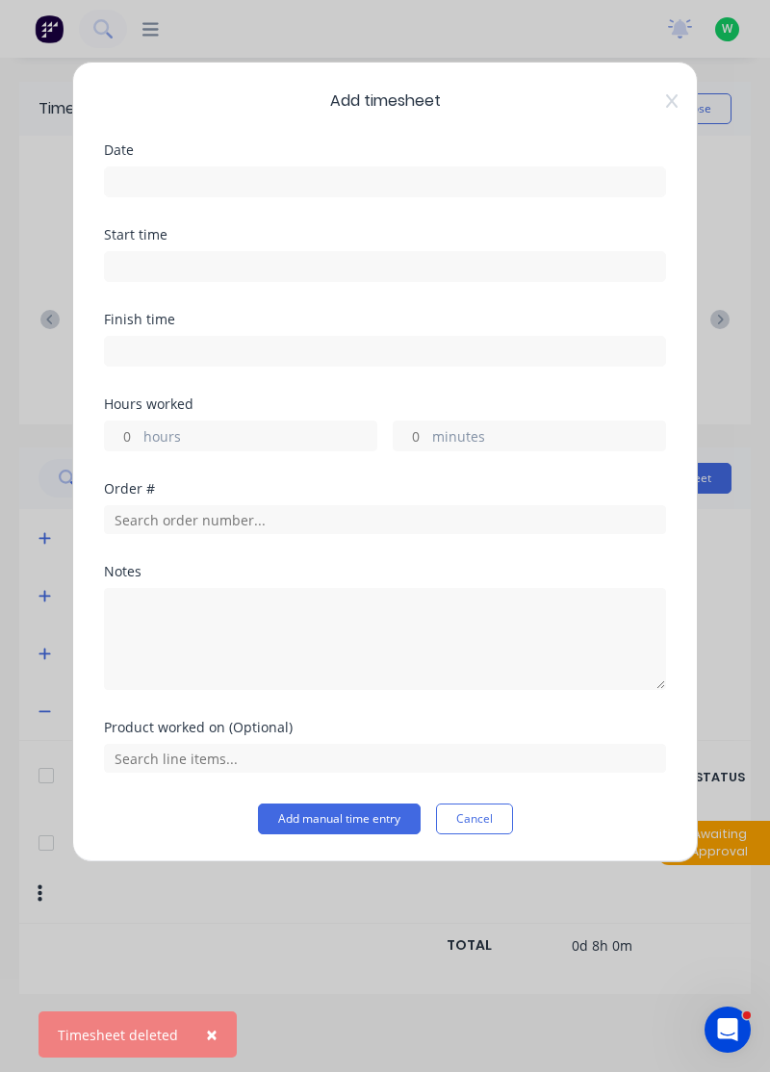
click at [504, 178] on input at bounding box center [385, 181] width 560 height 29
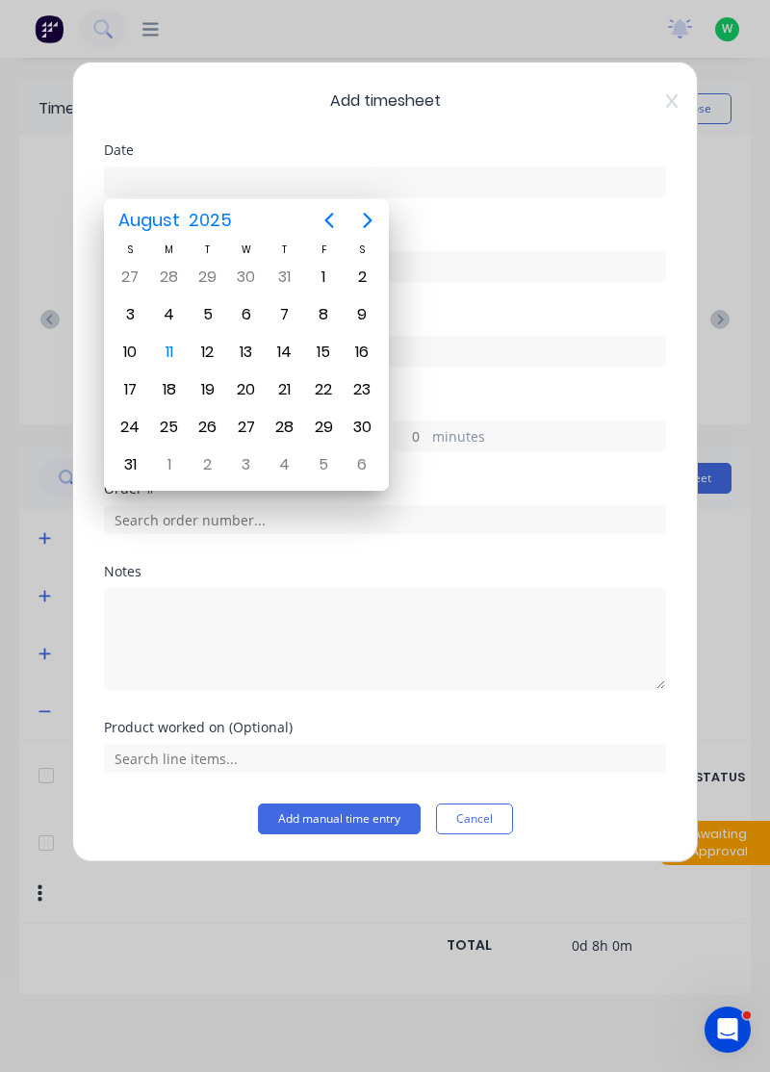
click at [286, 300] on div "7" at bounding box center [284, 314] width 29 height 29
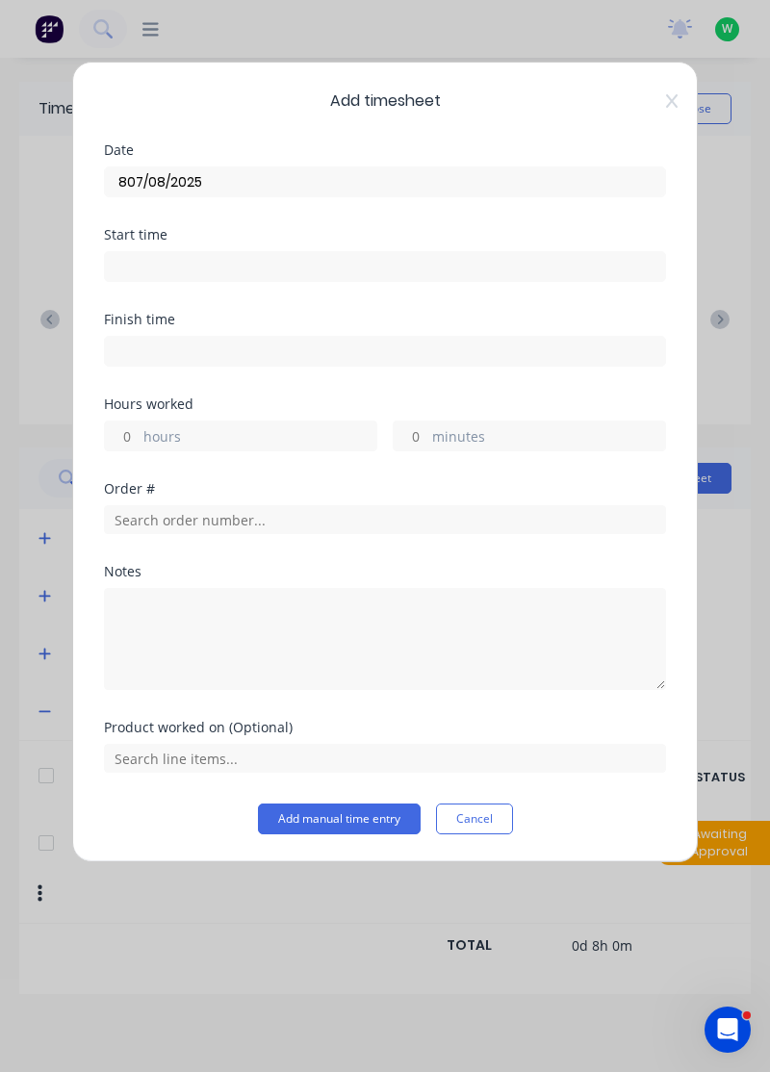
type input "07/08/2025"
click at [280, 426] on label "hours" at bounding box center [259, 438] width 233 height 24
click at [139, 425] on input "hours" at bounding box center [122, 435] width 34 height 29
type input "8"
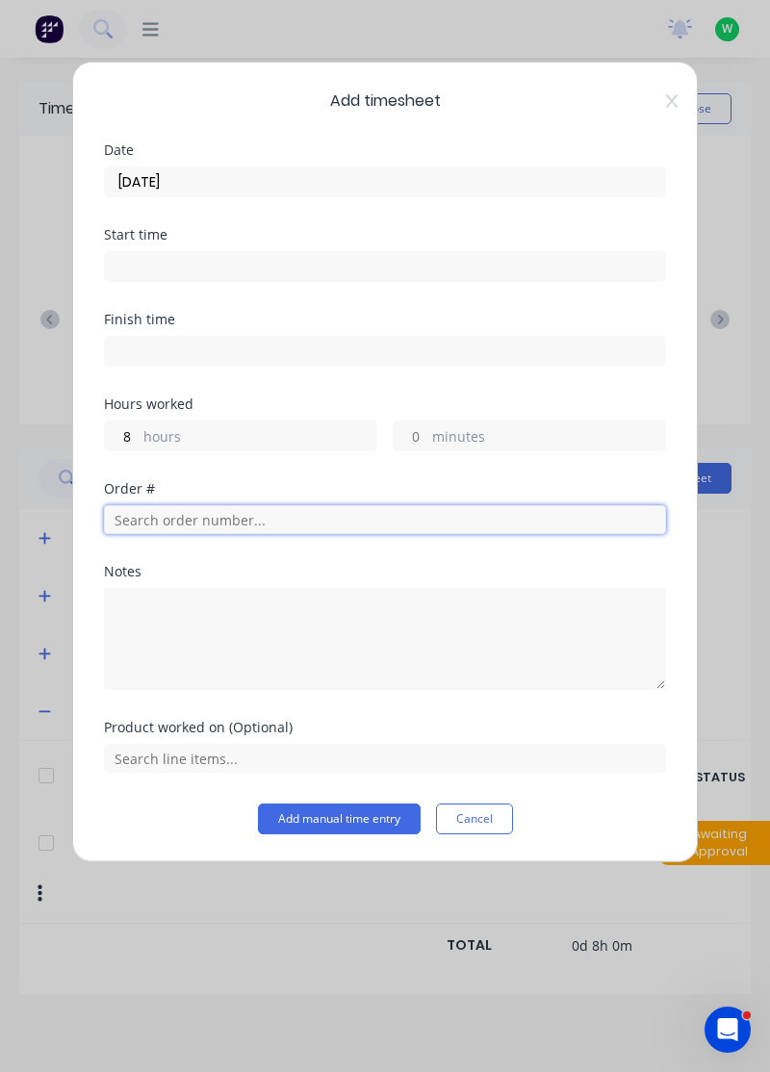
click at [305, 514] on input "text" at bounding box center [385, 519] width 562 height 29
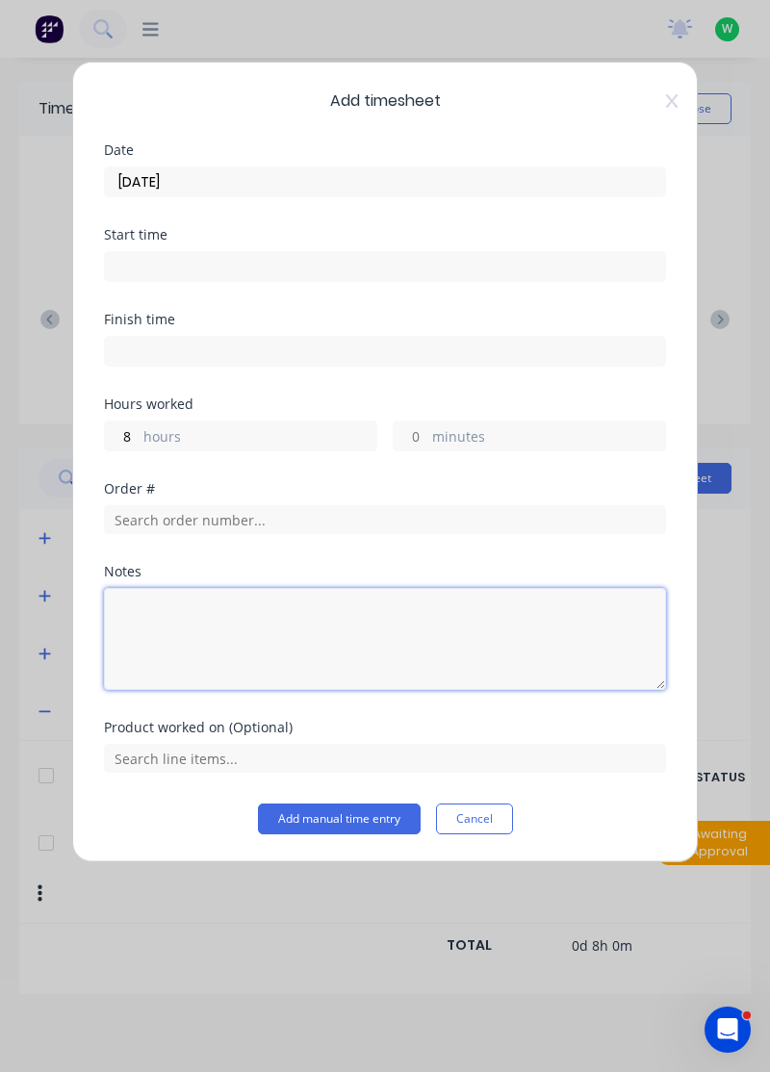
click at [290, 621] on textarea at bounding box center [385, 639] width 562 height 102
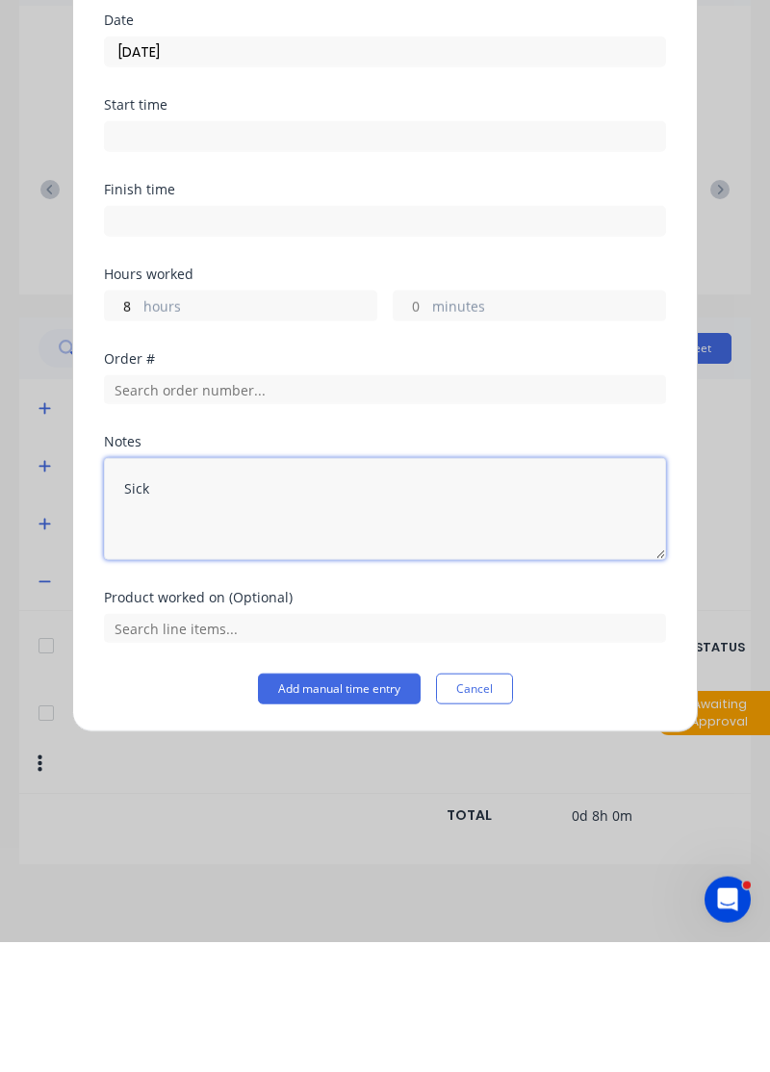
type textarea "Sick"
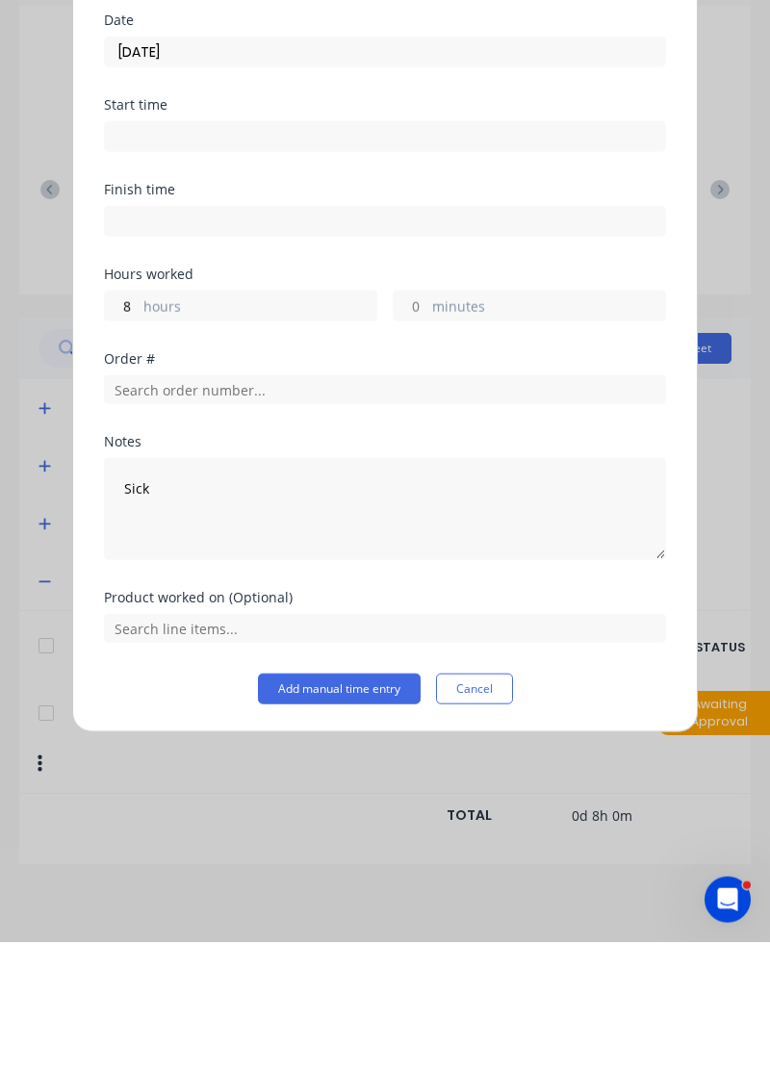
click at [354, 820] on button "Add manual time entry" at bounding box center [339, 818] width 163 height 31
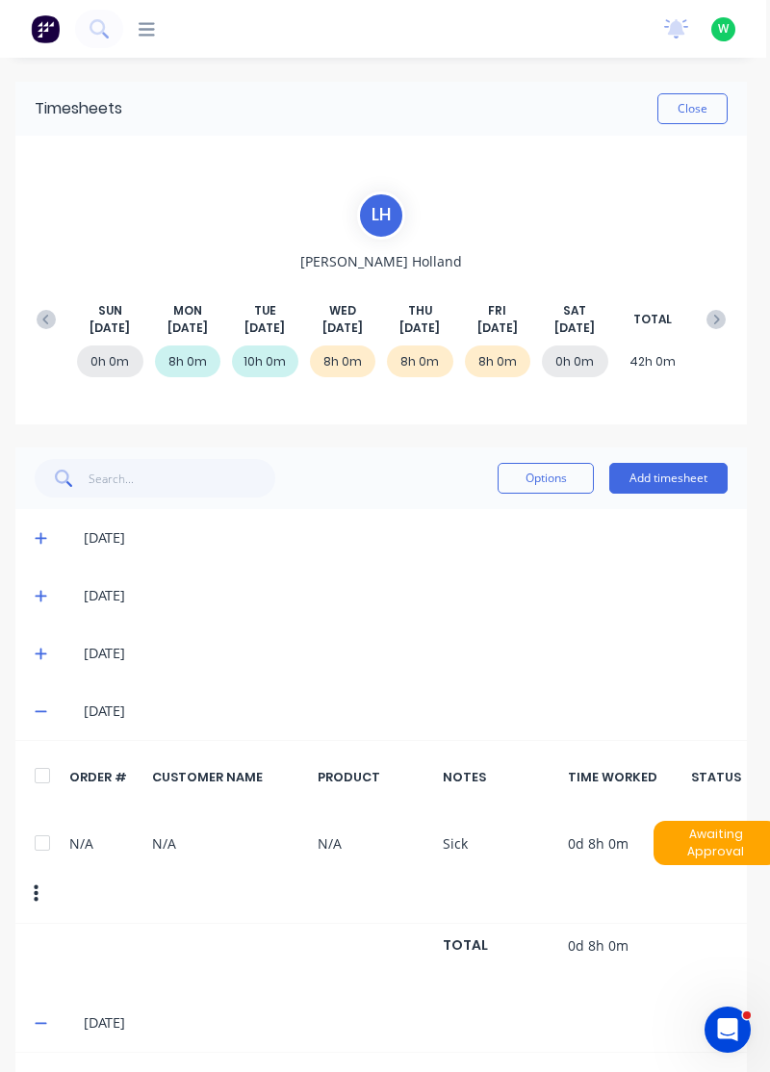
scroll to position [0, 13]
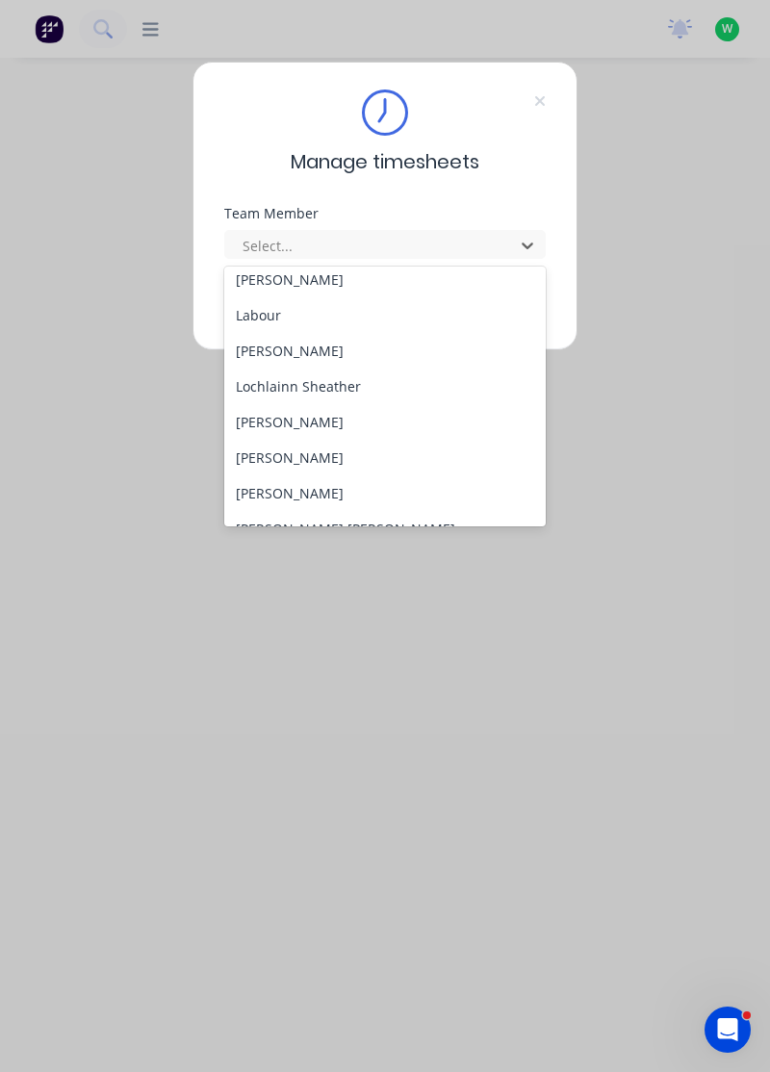
scroll to position [483, 0]
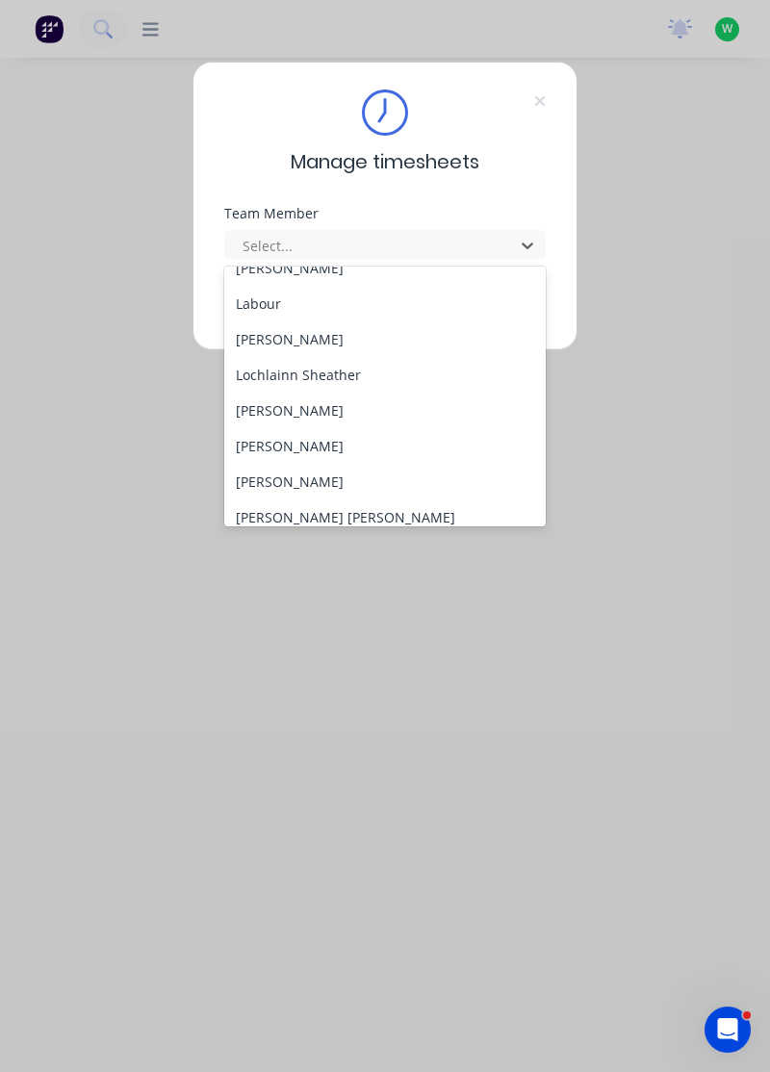
click at [353, 375] on div "Lochlainn Sheather" at bounding box center [385, 375] width 322 height 36
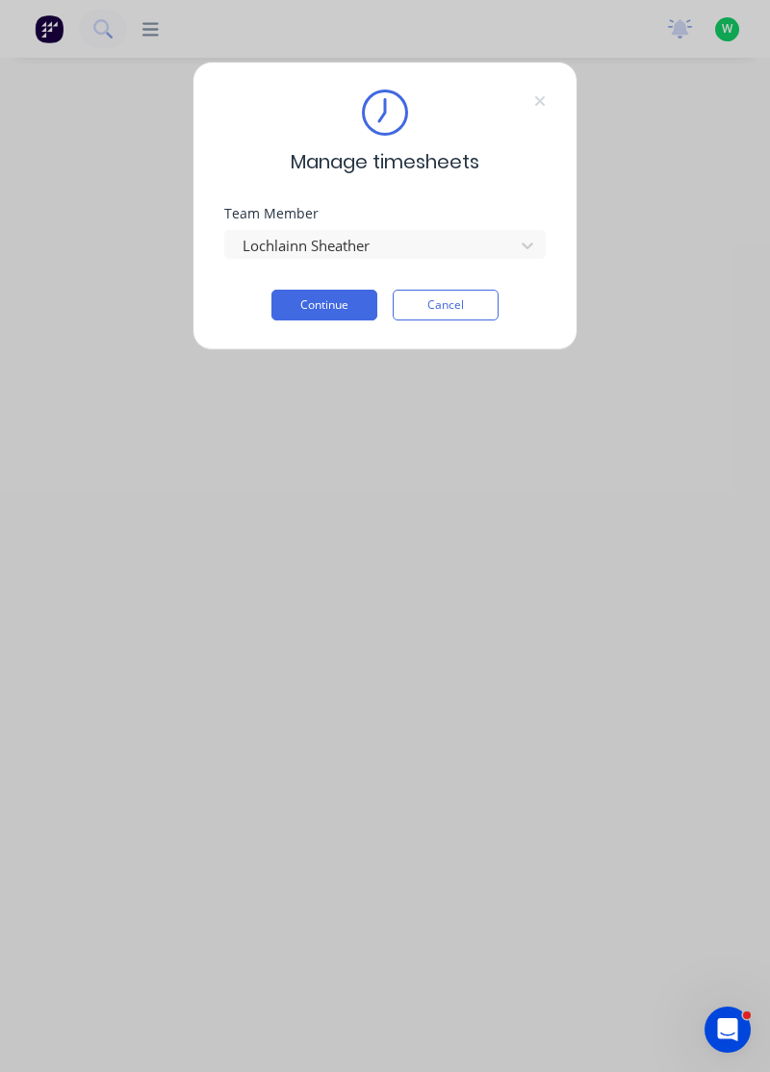
click at [360, 316] on button "Continue" at bounding box center [324, 305] width 106 height 31
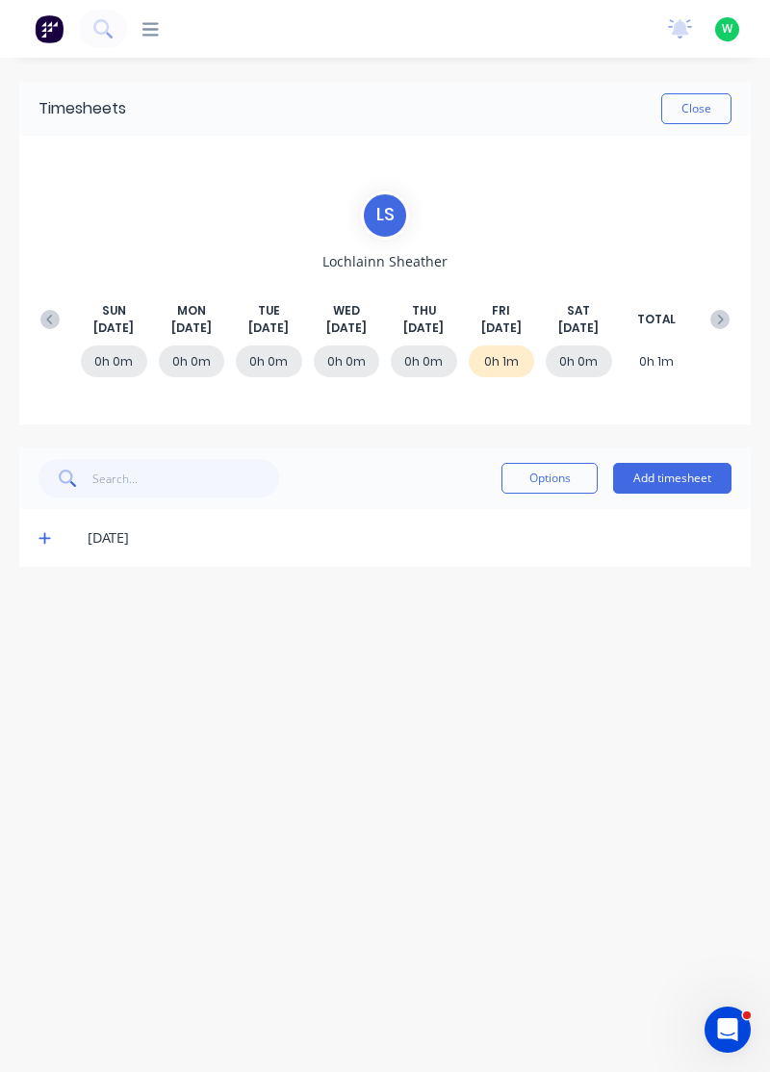
click at [41, 539] on icon at bounding box center [44, 537] width 13 height 13
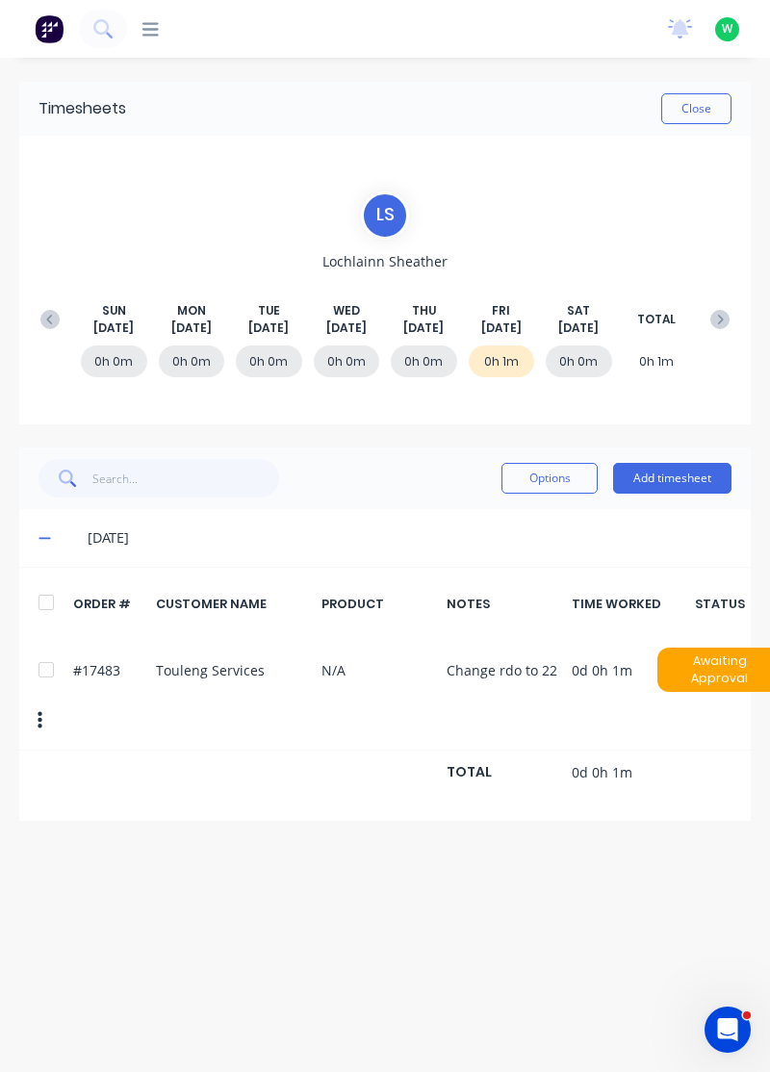
click at [641, 481] on button "Add timesheet" at bounding box center [672, 478] width 118 height 31
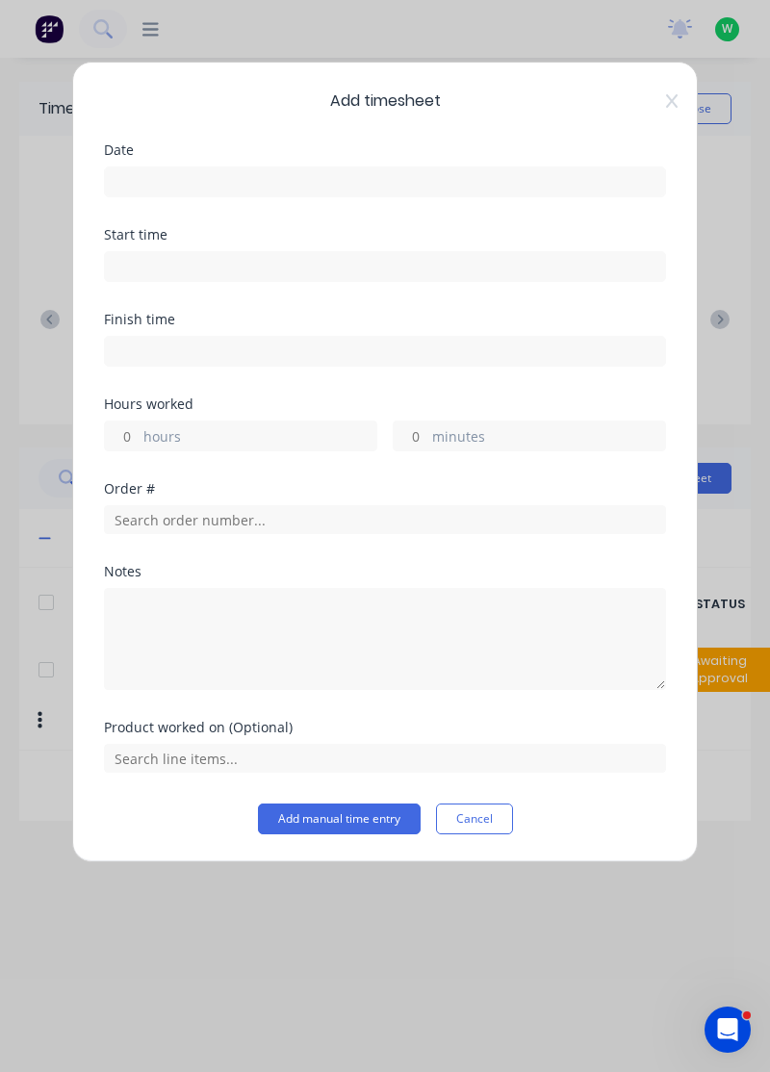
click at [501, 182] on input at bounding box center [385, 181] width 560 height 29
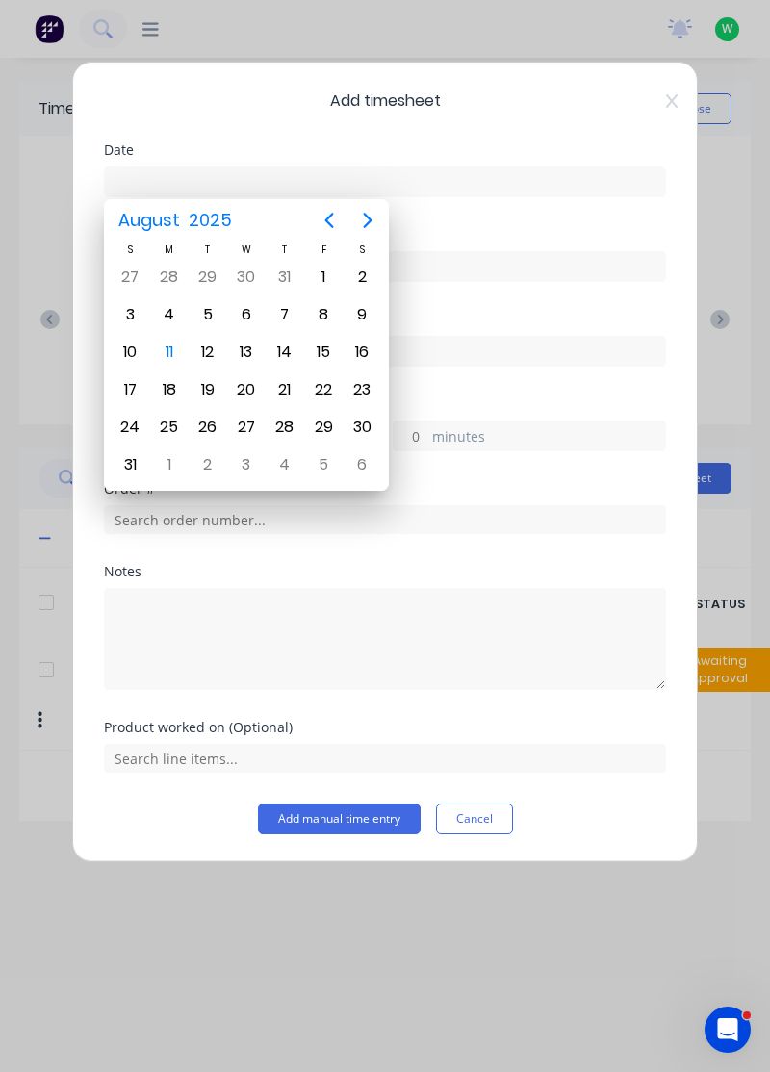
click at [318, 354] on div "15" at bounding box center [323, 352] width 29 height 29
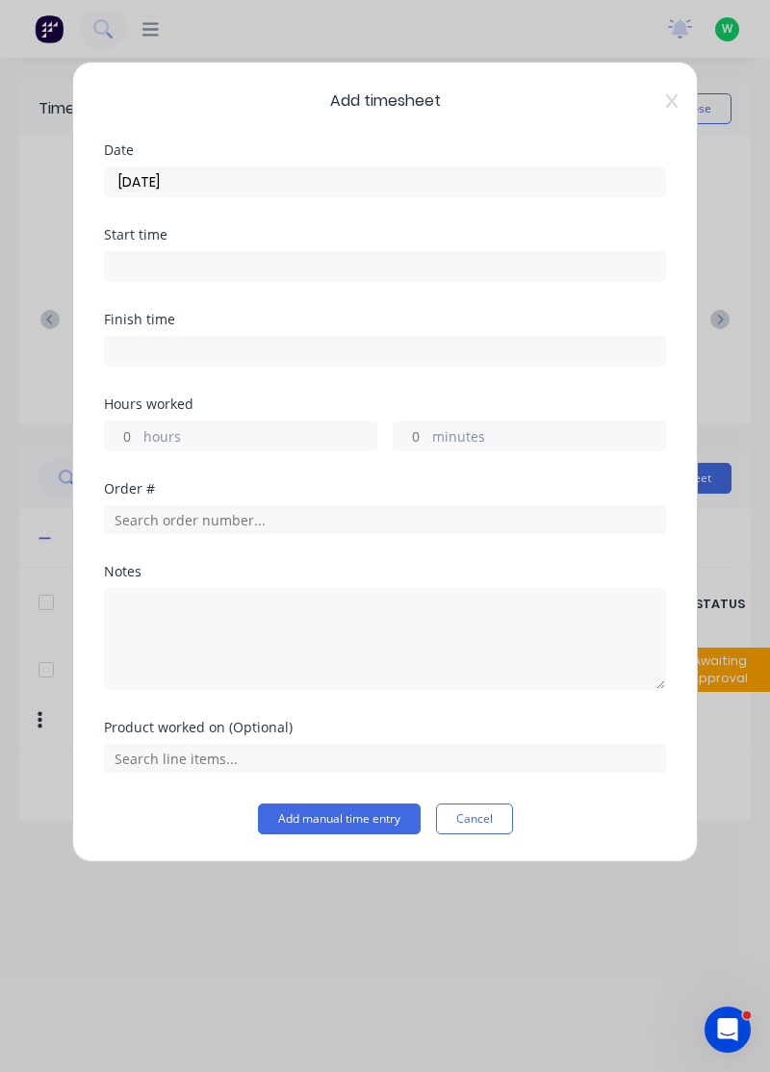
click at [441, 173] on input "[DATE]" at bounding box center [385, 181] width 560 height 29
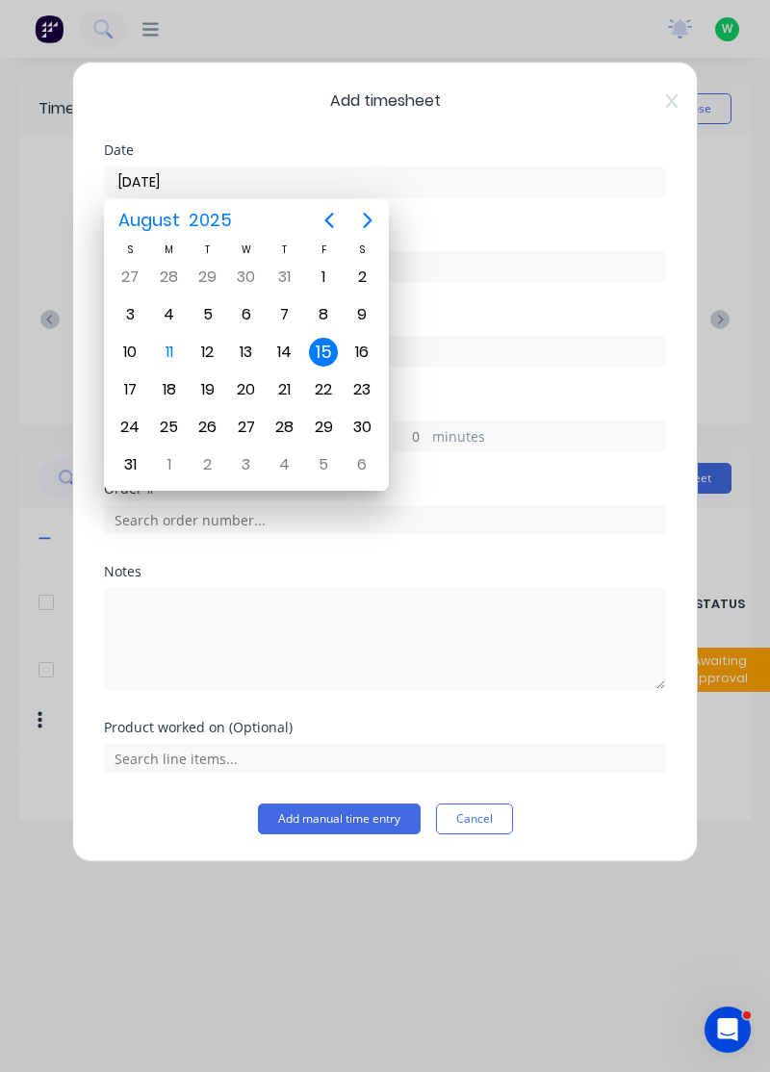
click at [329, 377] on div "22" at bounding box center [323, 389] width 29 height 29
type input "[DATE]"
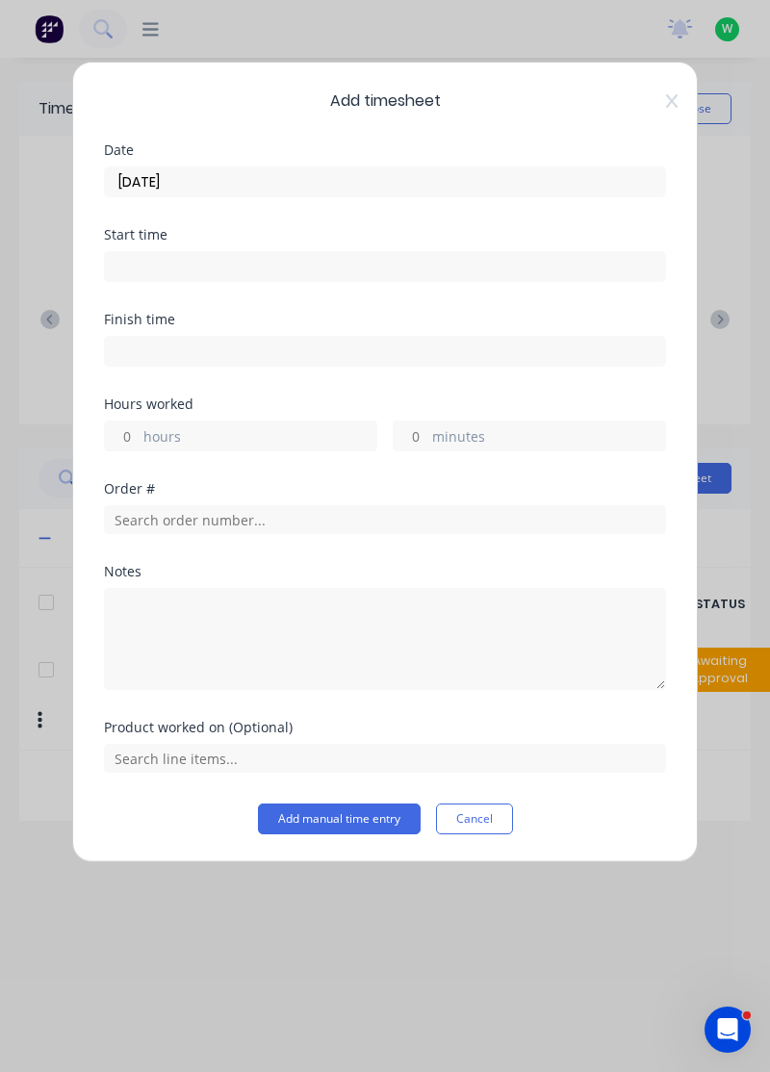
click at [294, 427] on label "hours" at bounding box center [259, 438] width 233 height 24
click at [139, 427] on input "hours" at bounding box center [122, 435] width 34 height 29
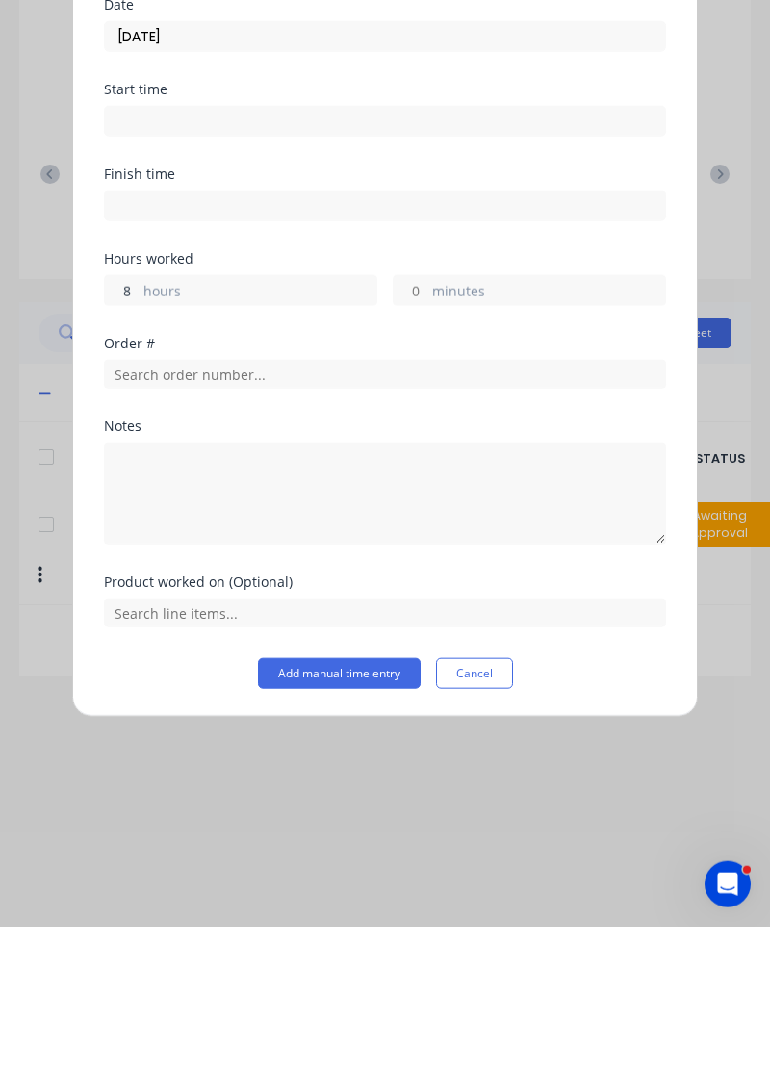
type input "8"
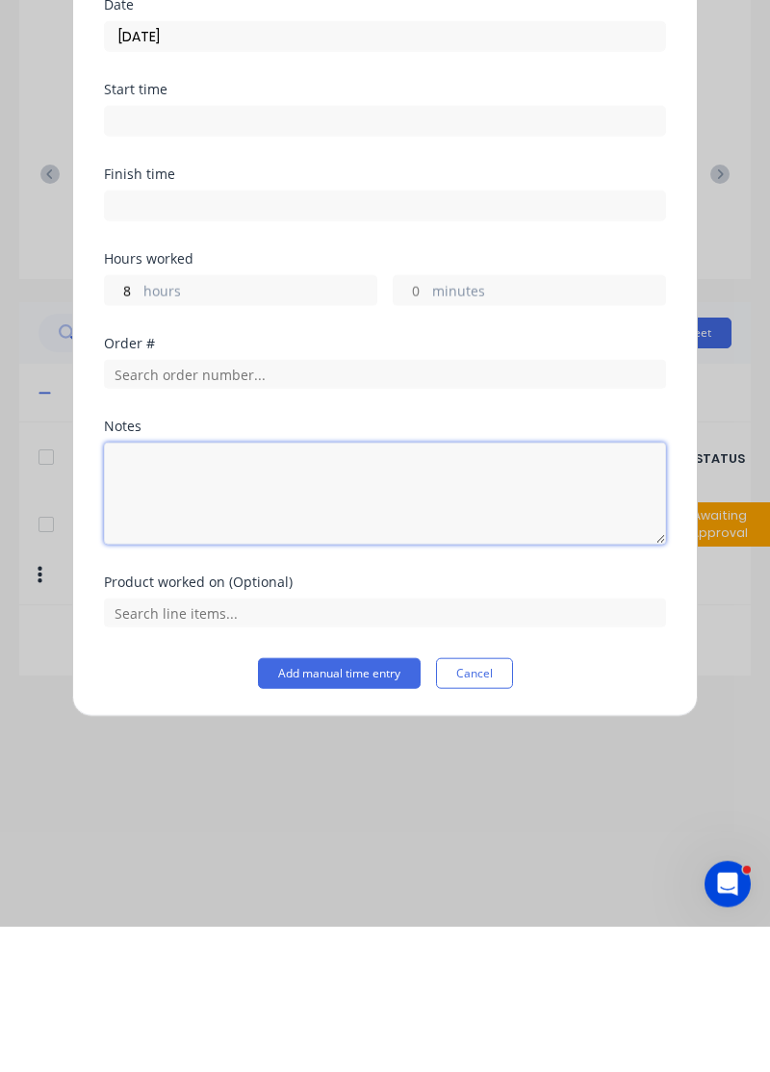
click at [369, 608] on textarea at bounding box center [385, 639] width 562 height 102
type textarea "Rdo change"
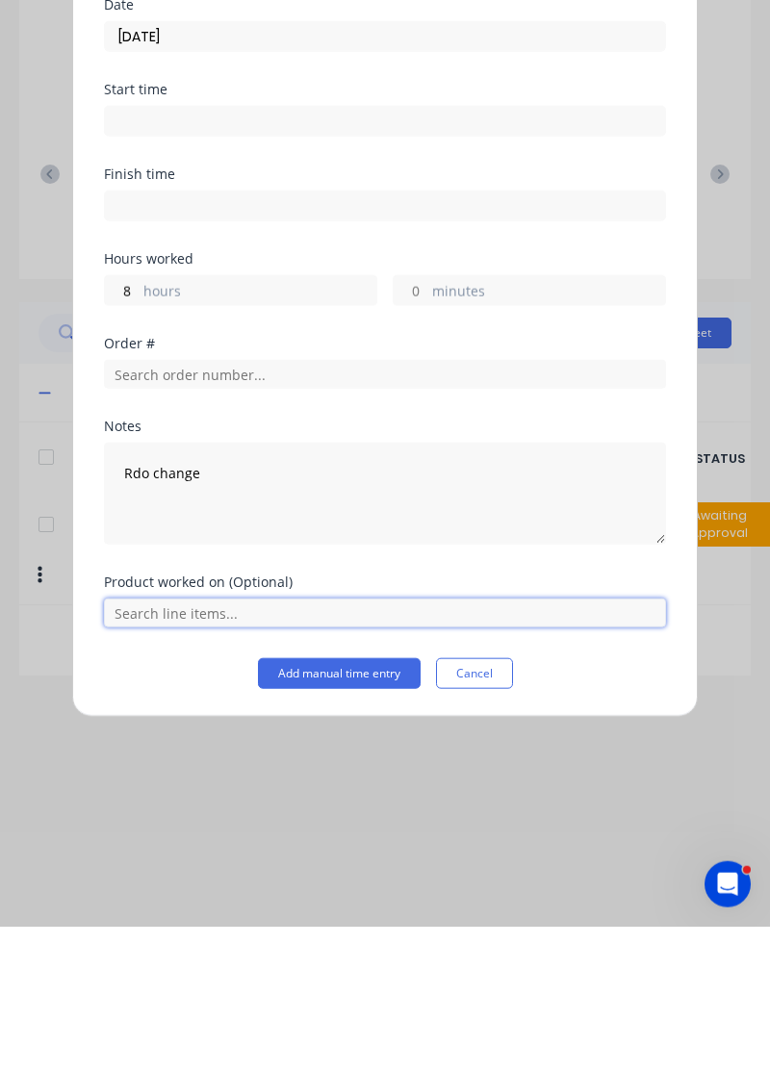
click at [359, 769] on input "text" at bounding box center [385, 758] width 562 height 29
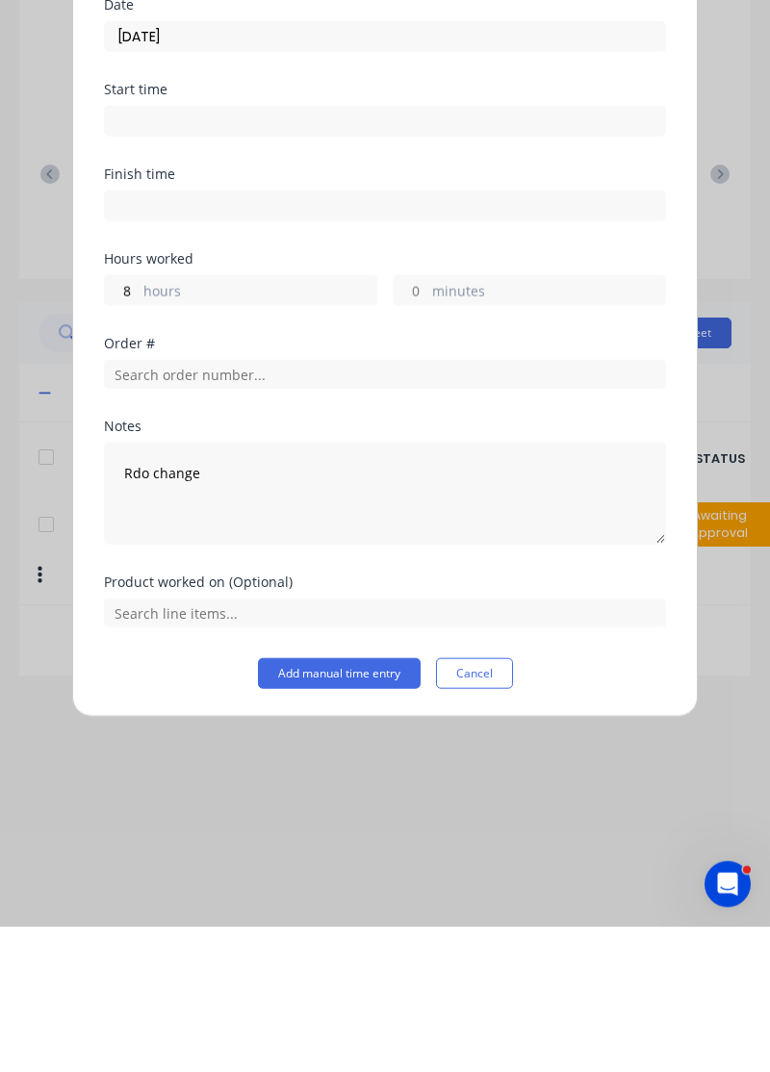
click at [348, 809] on button "Add manual time entry" at bounding box center [339, 818] width 163 height 31
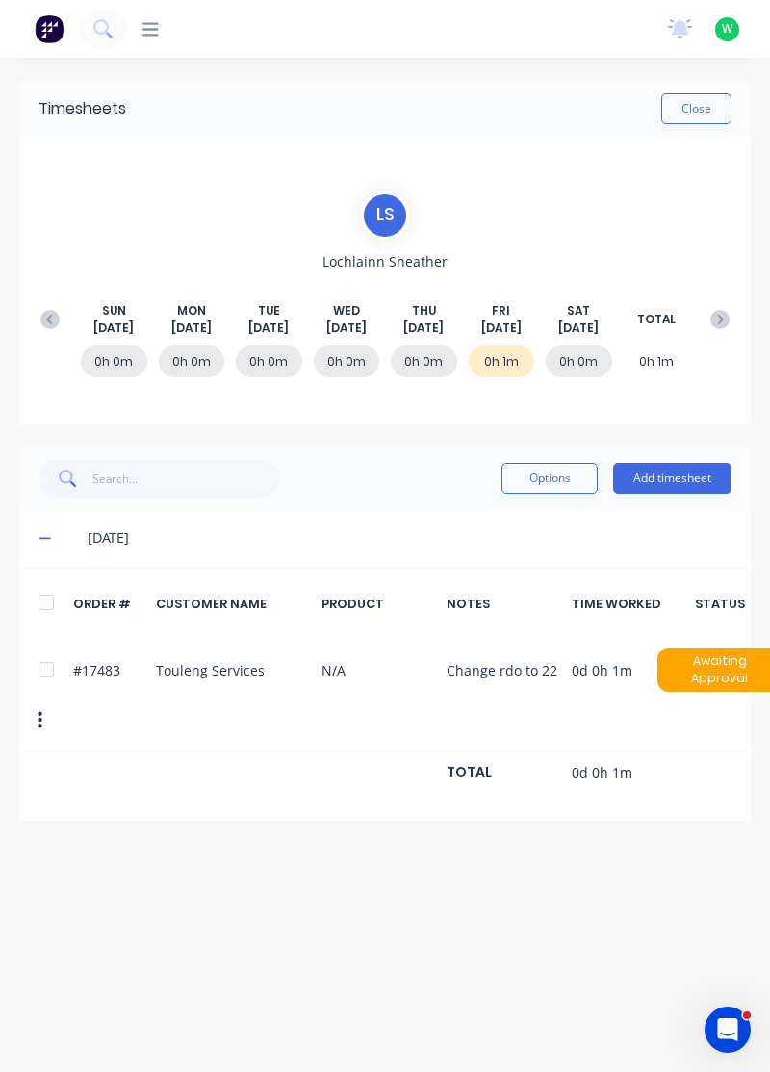
click at [720, 317] on icon at bounding box center [721, 320] width 6 height 10
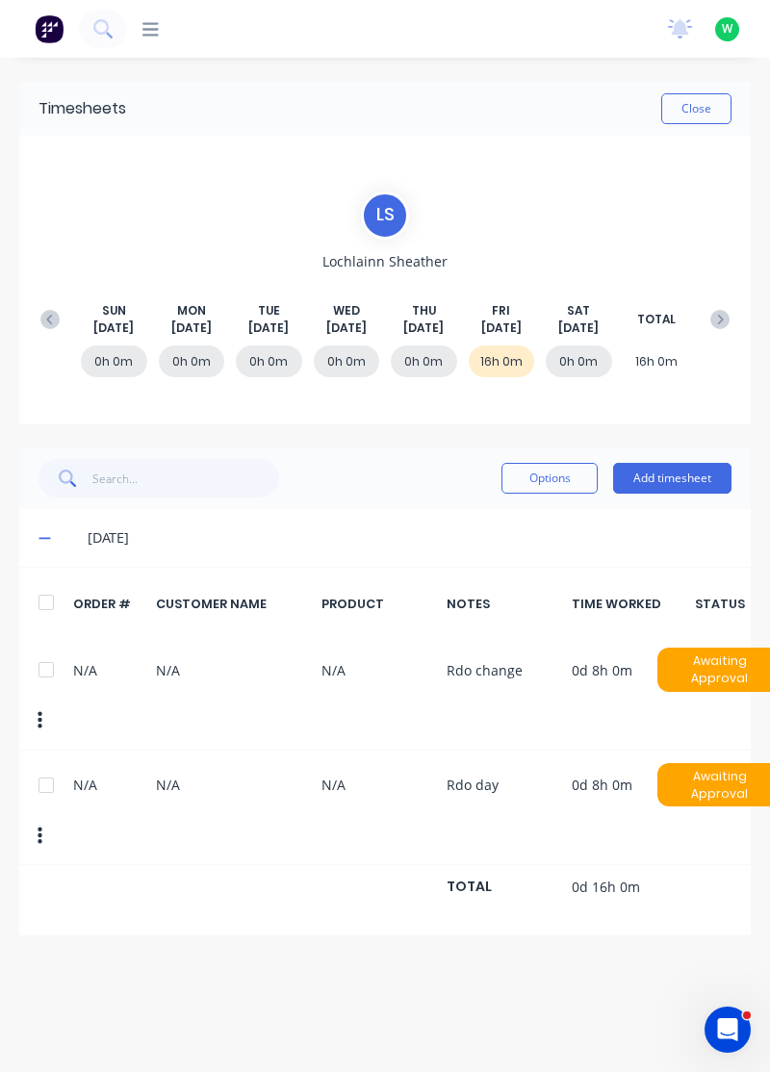
click at [64, 314] on button at bounding box center [50, 319] width 38 height 35
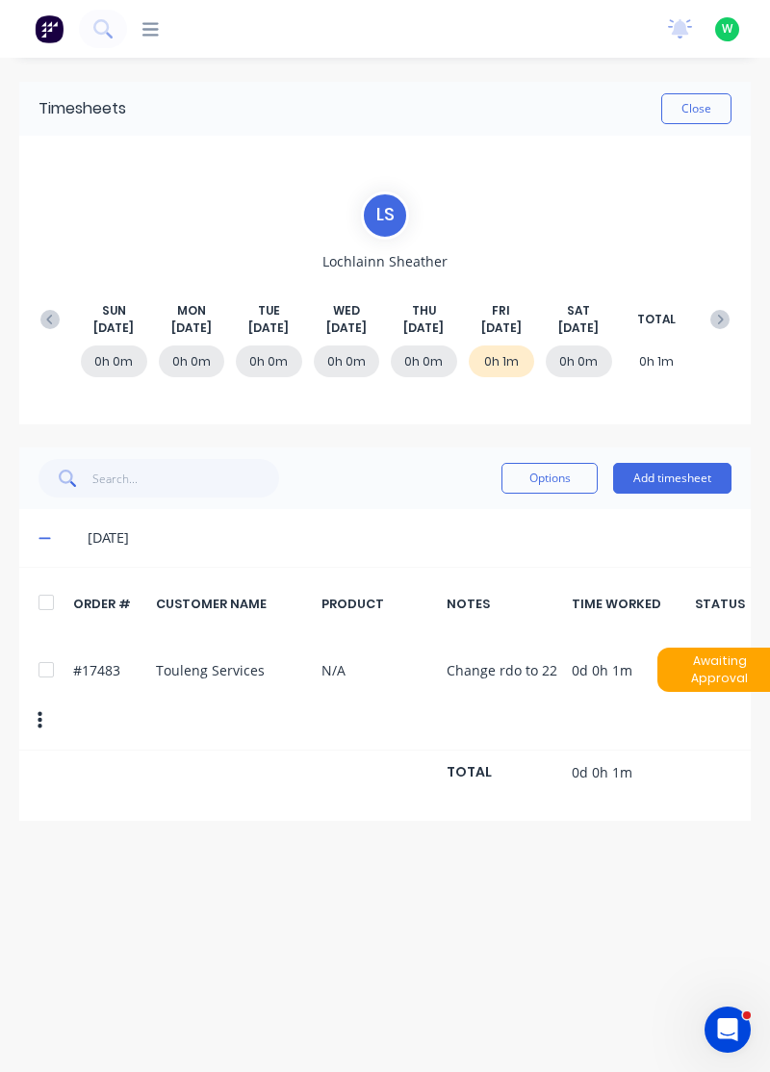
click at [46, 657] on div at bounding box center [46, 669] width 38 height 38
click at [560, 472] on button "Options" at bounding box center [549, 478] width 96 height 31
click at [488, 525] on div "Delete" at bounding box center [506, 528] width 148 height 28
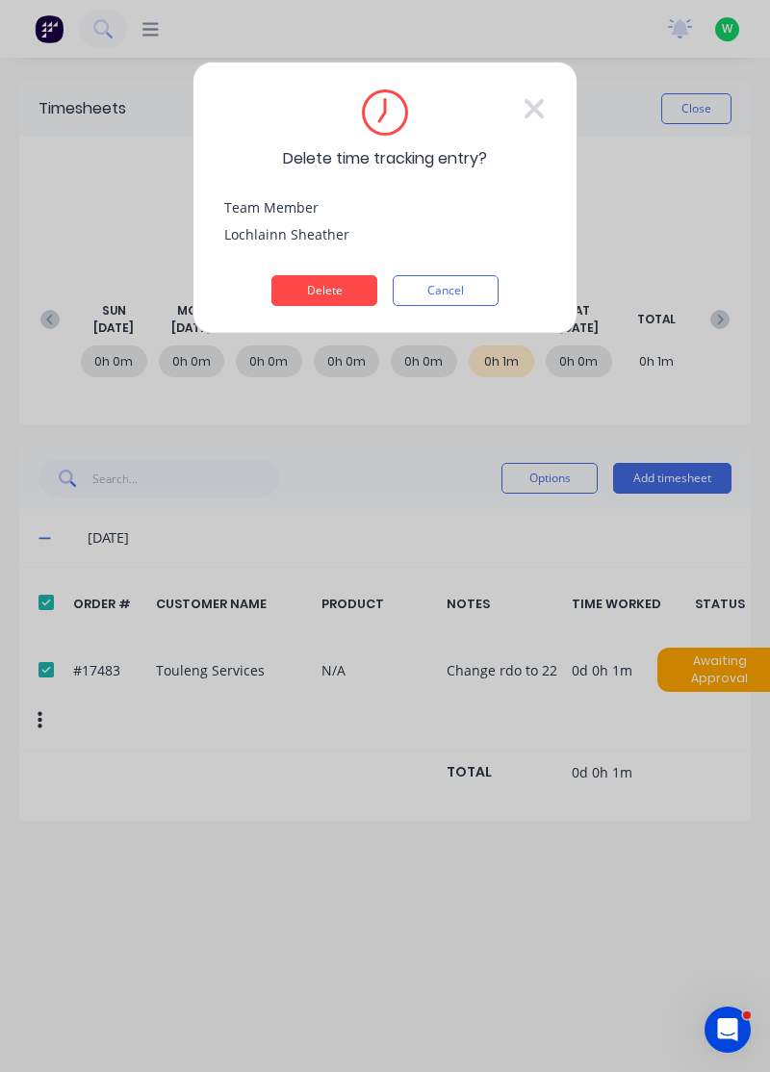
click at [354, 294] on button "Delete" at bounding box center [324, 290] width 106 height 31
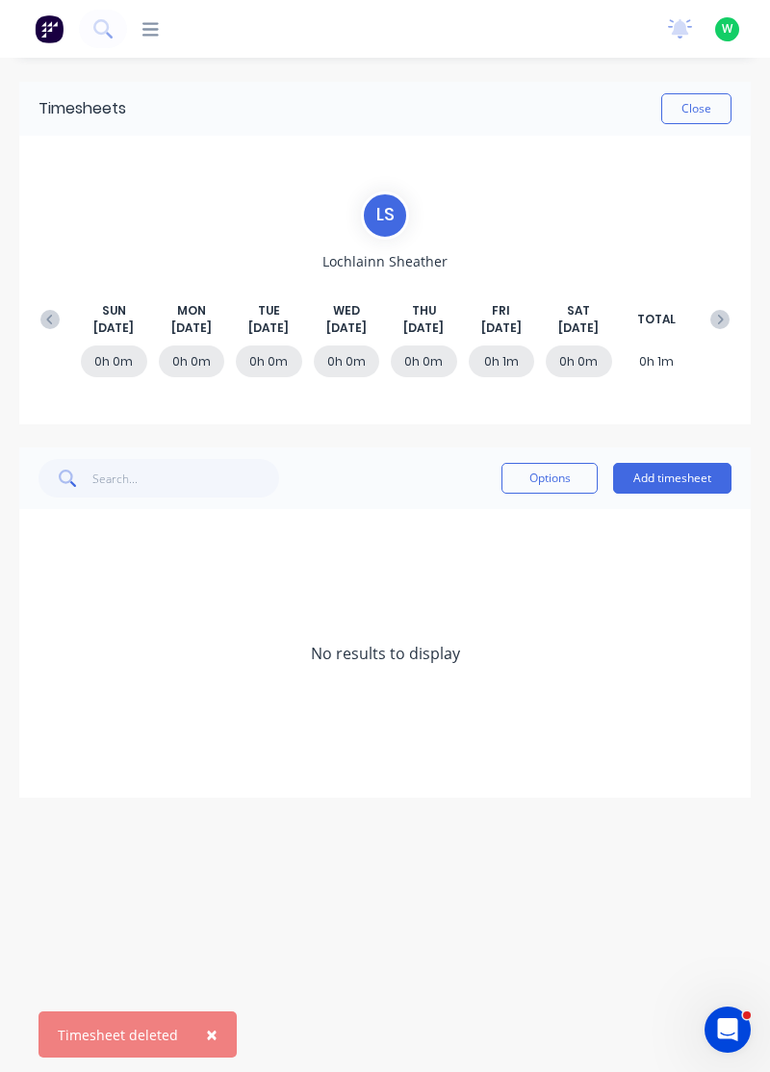
click at [720, 317] on icon at bounding box center [719, 319] width 19 height 19
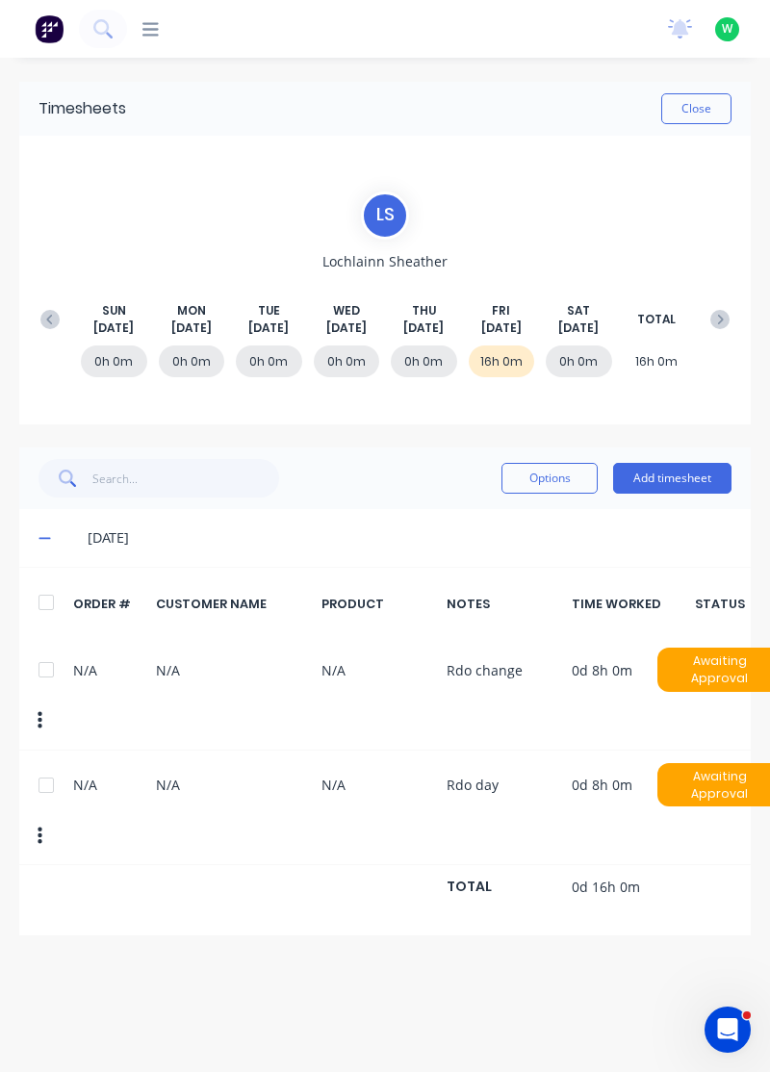
click at [49, 766] on div at bounding box center [46, 785] width 38 height 38
click at [540, 472] on button "Options" at bounding box center [549, 478] width 96 height 31
click at [473, 537] on div "Delete" at bounding box center [506, 528] width 148 height 28
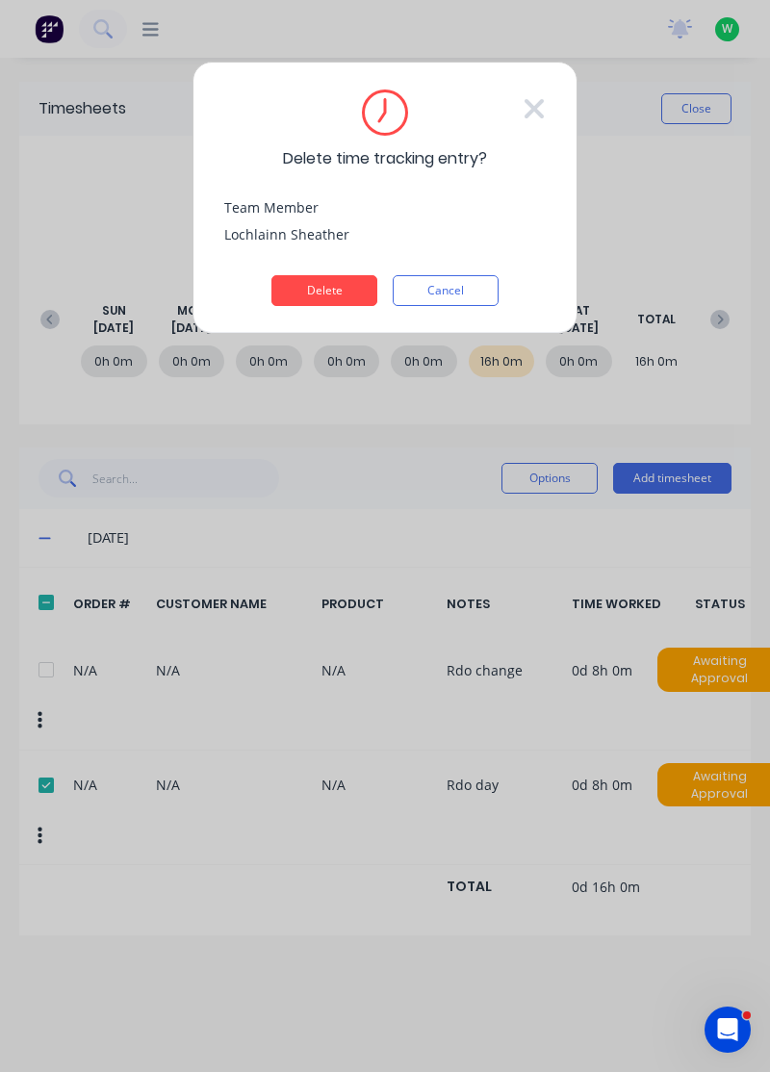
click at [336, 294] on button "Delete" at bounding box center [324, 290] width 106 height 31
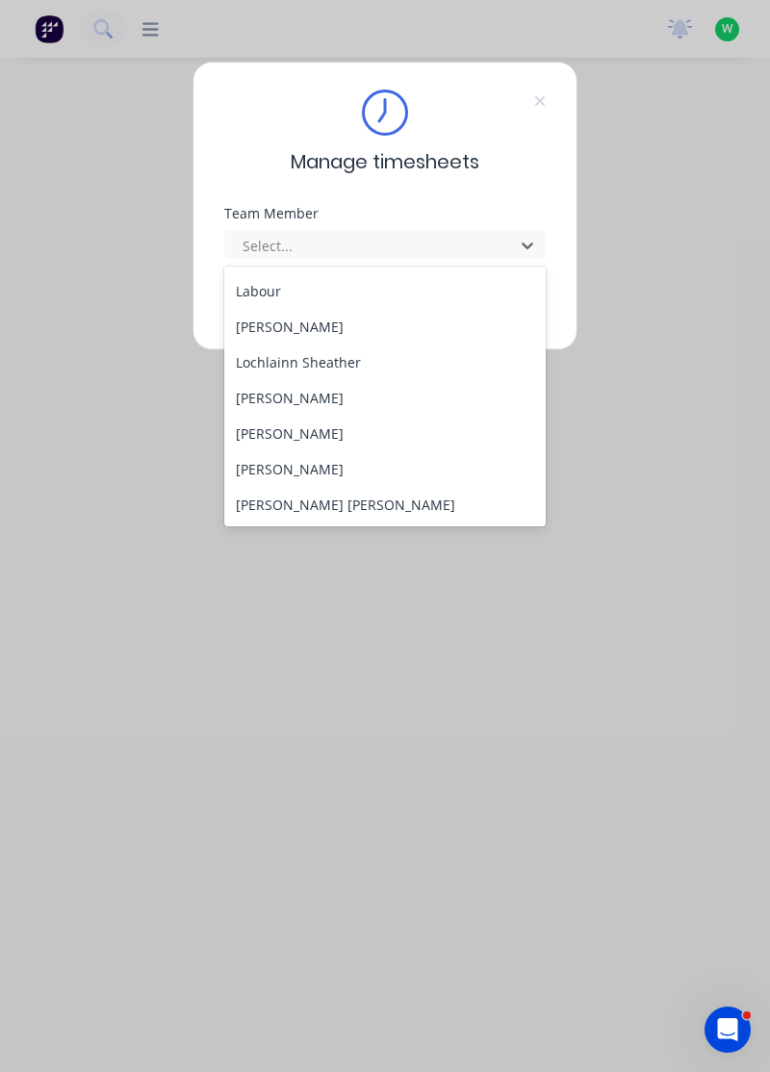
scroll to position [502, 0]
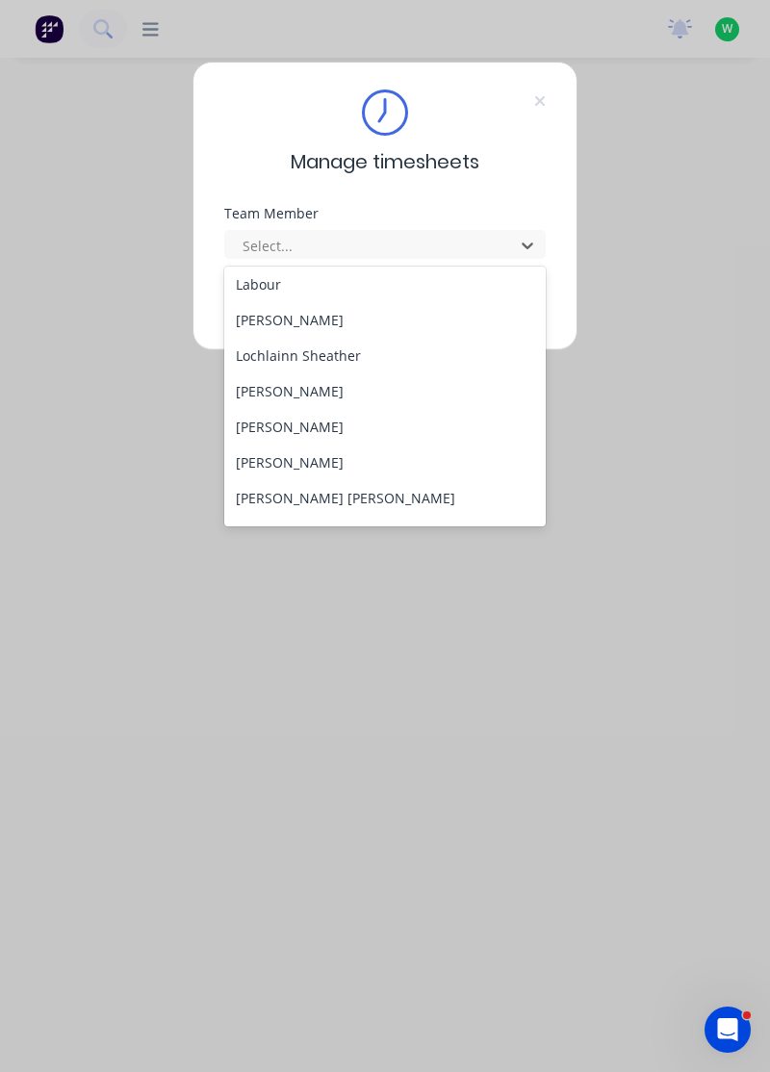
click at [335, 393] on div "[PERSON_NAME]" at bounding box center [385, 391] width 322 height 36
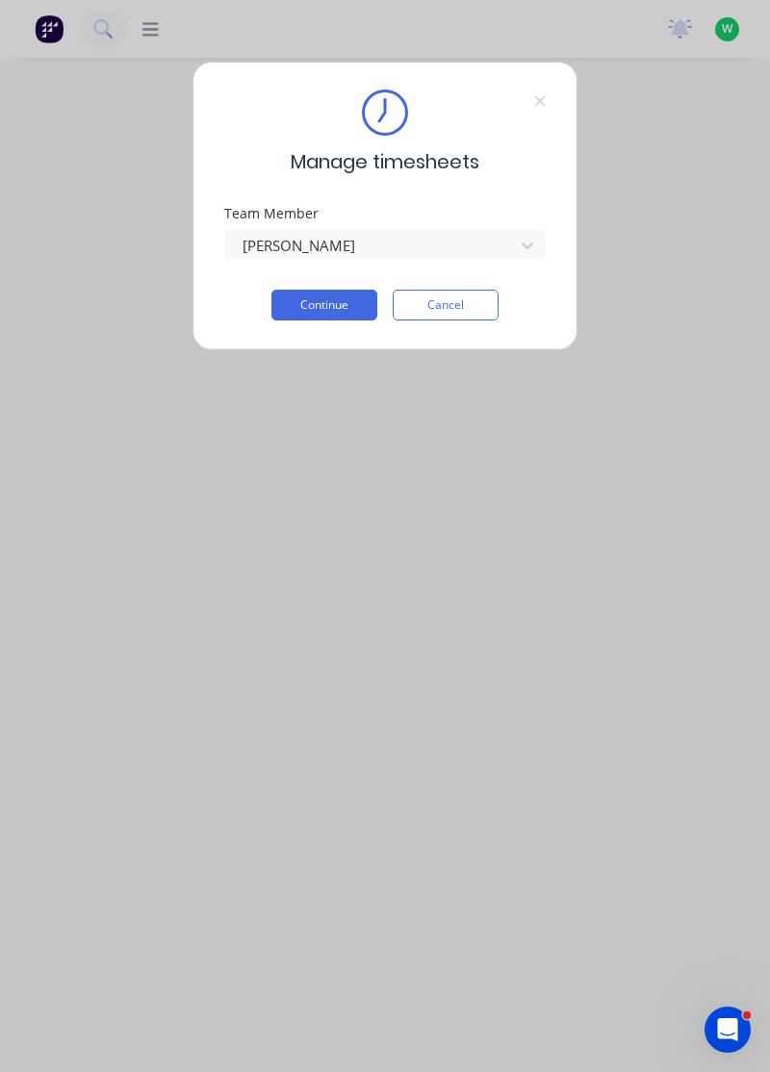
click at [344, 309] on button "Continue" at bounding box center [324, 305] width 106 height 31
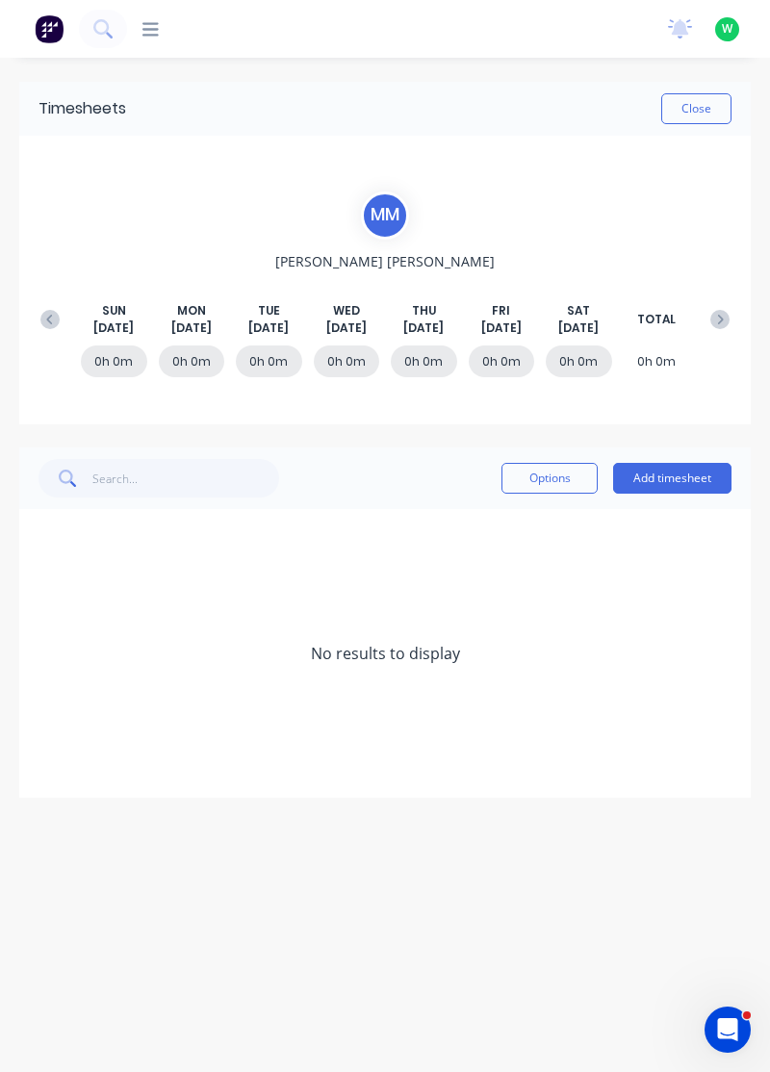
click at [56, 316] on icon at bounding box center [49, 319] width 19 height 19
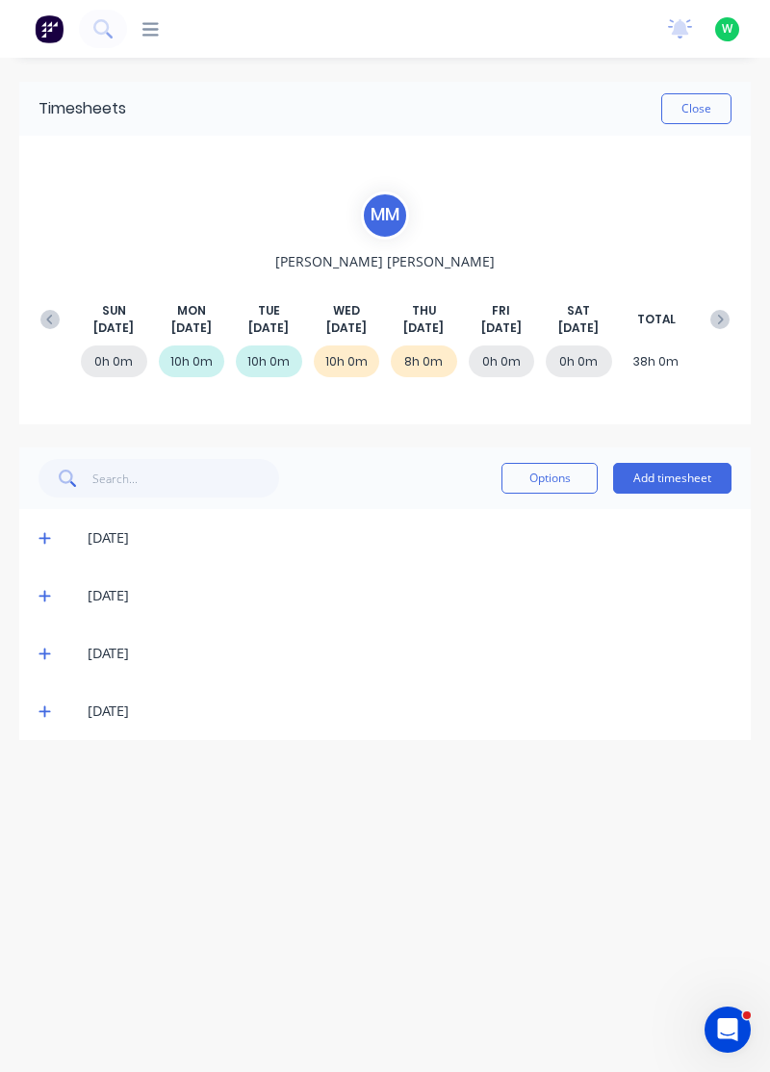
click at [675, 482] on button "Add timesheet" at bounding box center [672, 478] width 118 height 31
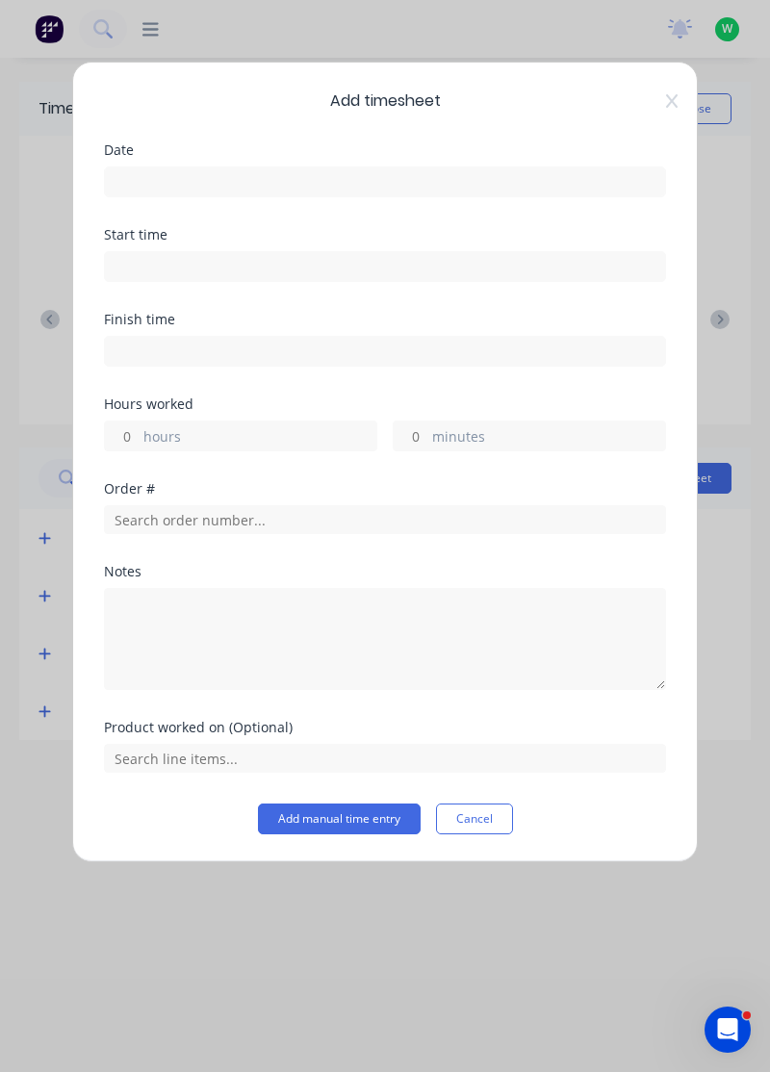
click at [568, 177] on input at bounding box center [385, 181] width 560 height 29
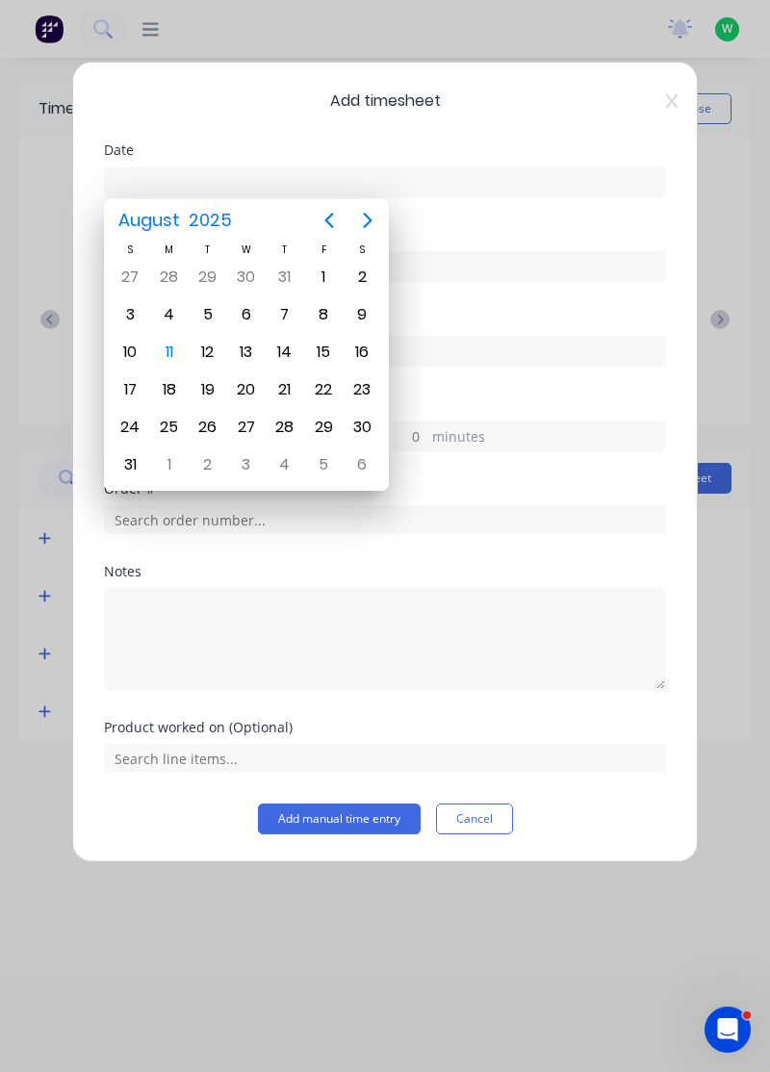
click at [325, 308] on div "8" at bounding box center [323, 314] width 29 height 29
type input "08/08/2025"
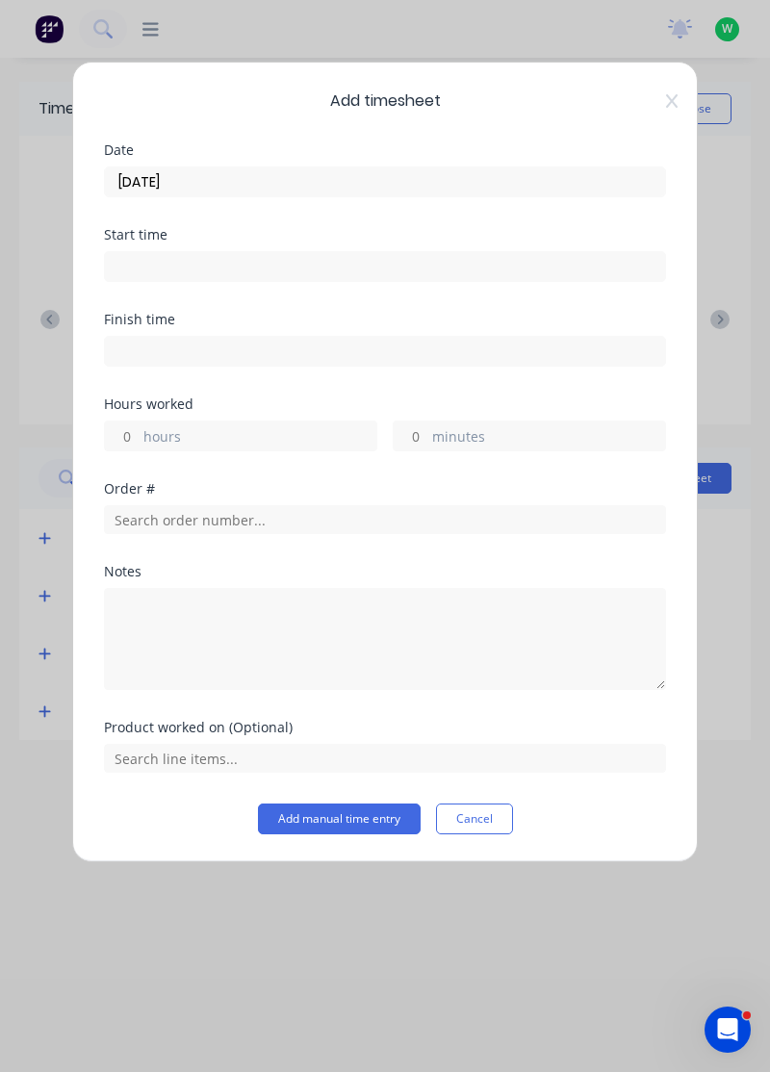
click at [291, 426] on label "hours" at bounding box center [259, 438] width 233 height 24
click at [139, 423] on input "hours" at bounding box center [122, 435] width 34 height 29
type input "8"
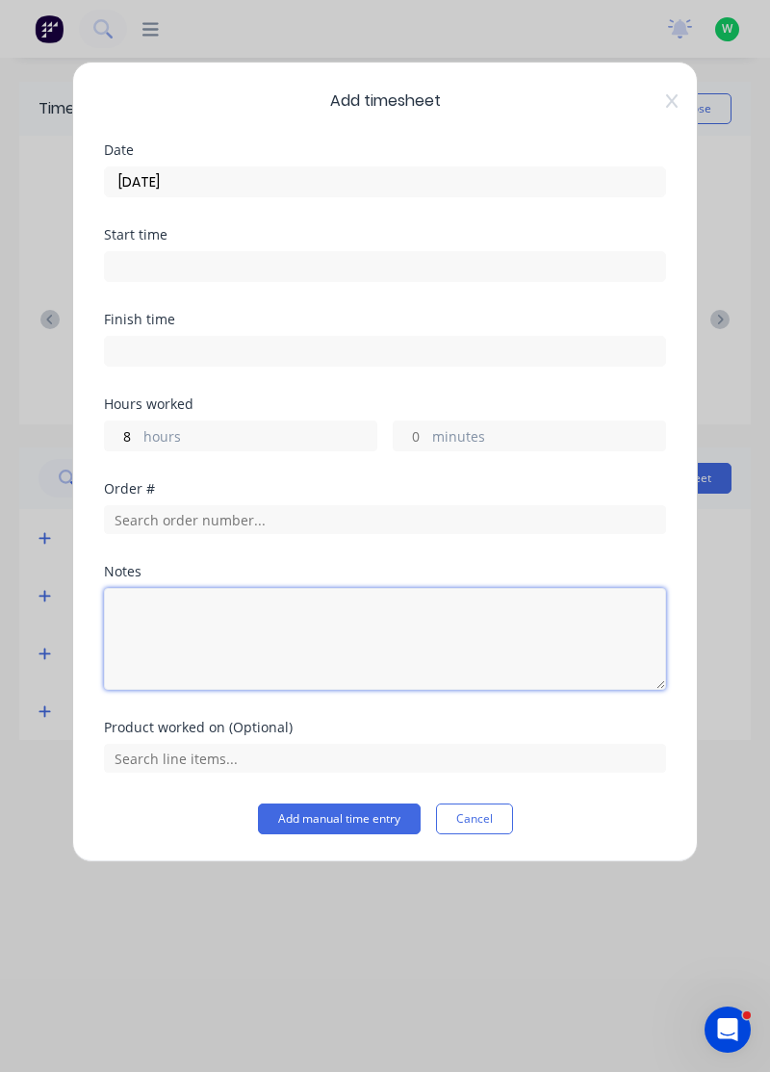
click at [350, 615] on textarea at bounding box center [385, 639] width 562 height 102
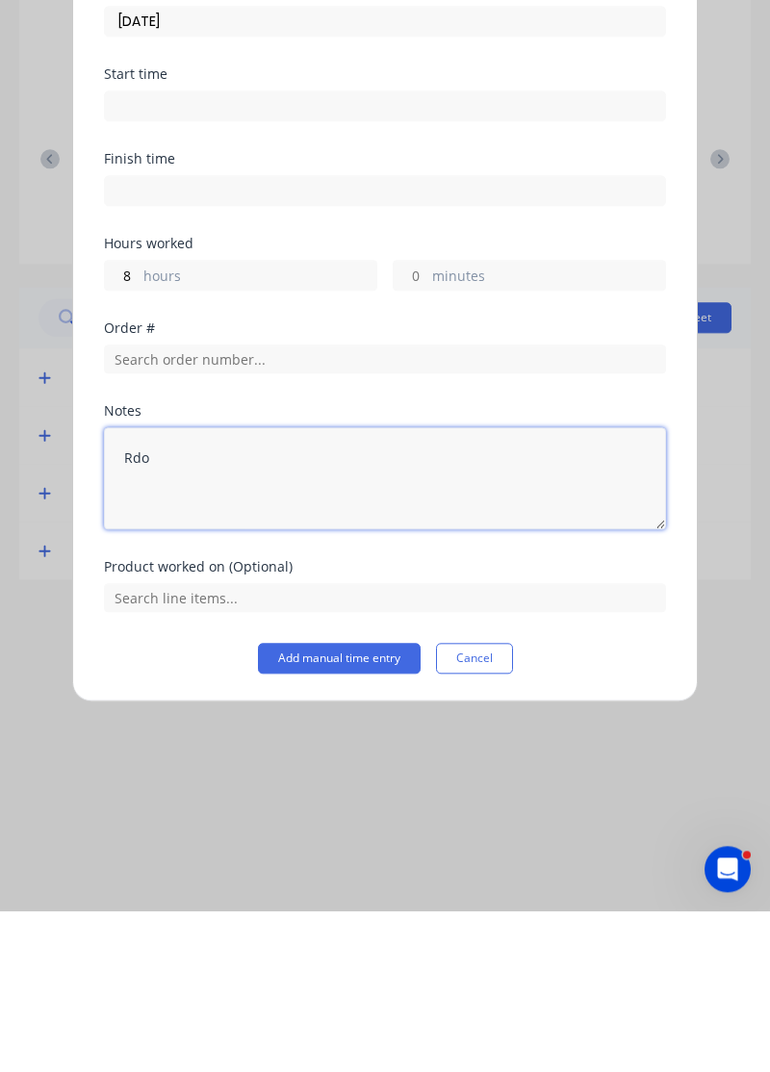
type textarea "Rdo"
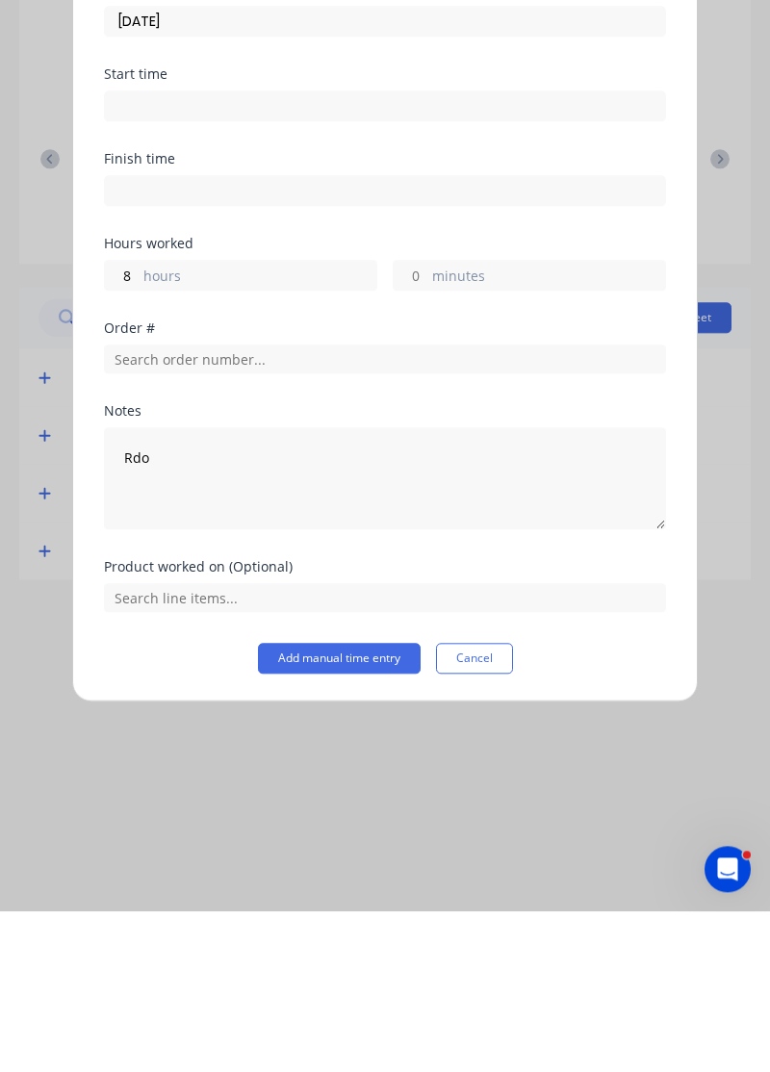
click at [361, 818] on button "Add manual time entry" at bounding box center [339, 818] width 163 height 31
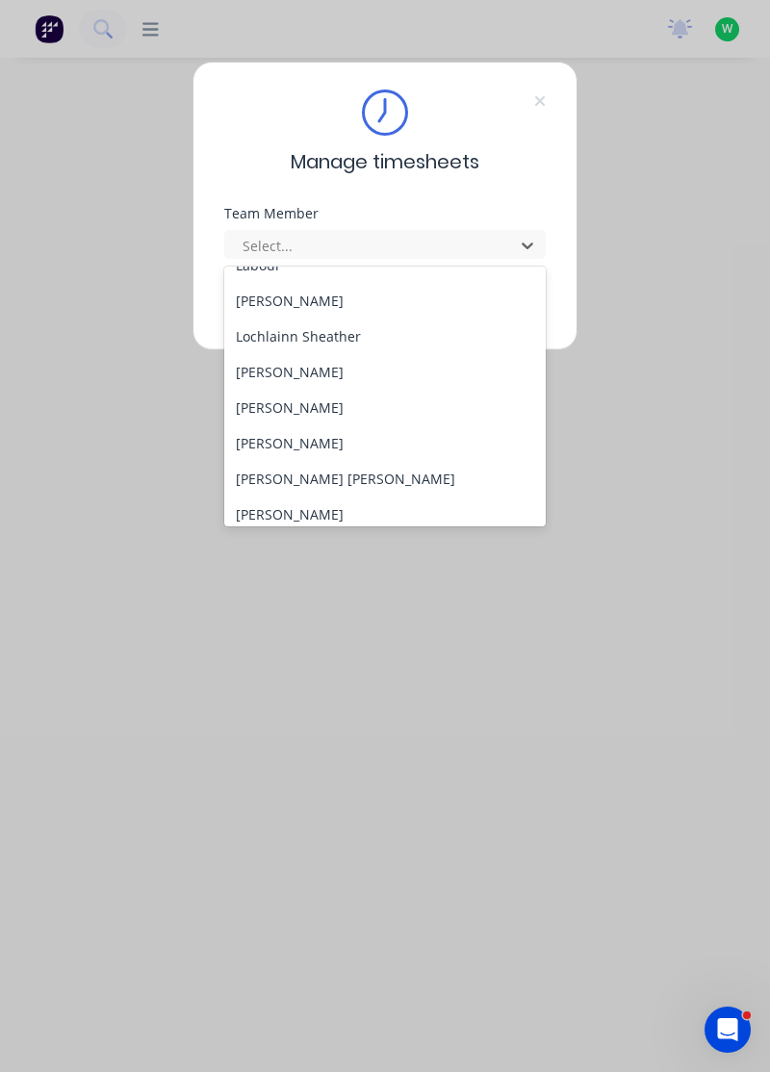
scroll to position [521, 0]
click at [302, 402] on div "[PERSON_NAME]" at bounding box center [385, 408] width 322 height 36
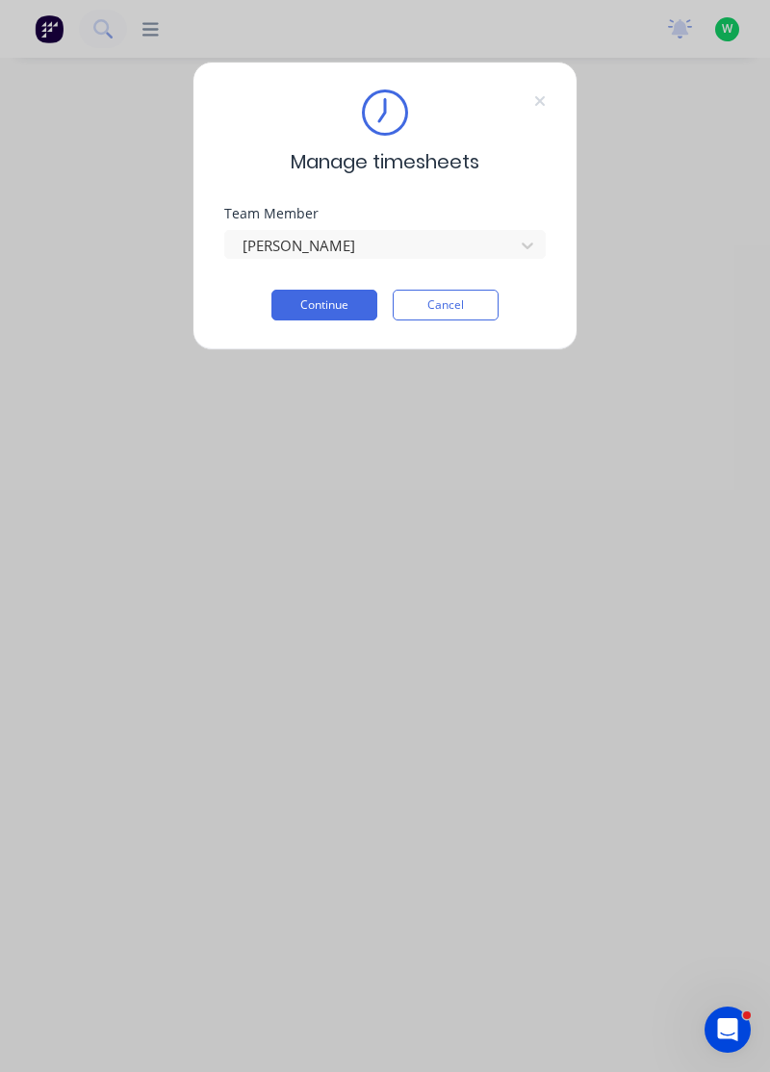
click at [346, 304] on button "Continue" at bounding box center [324, 305] width 106 height 31
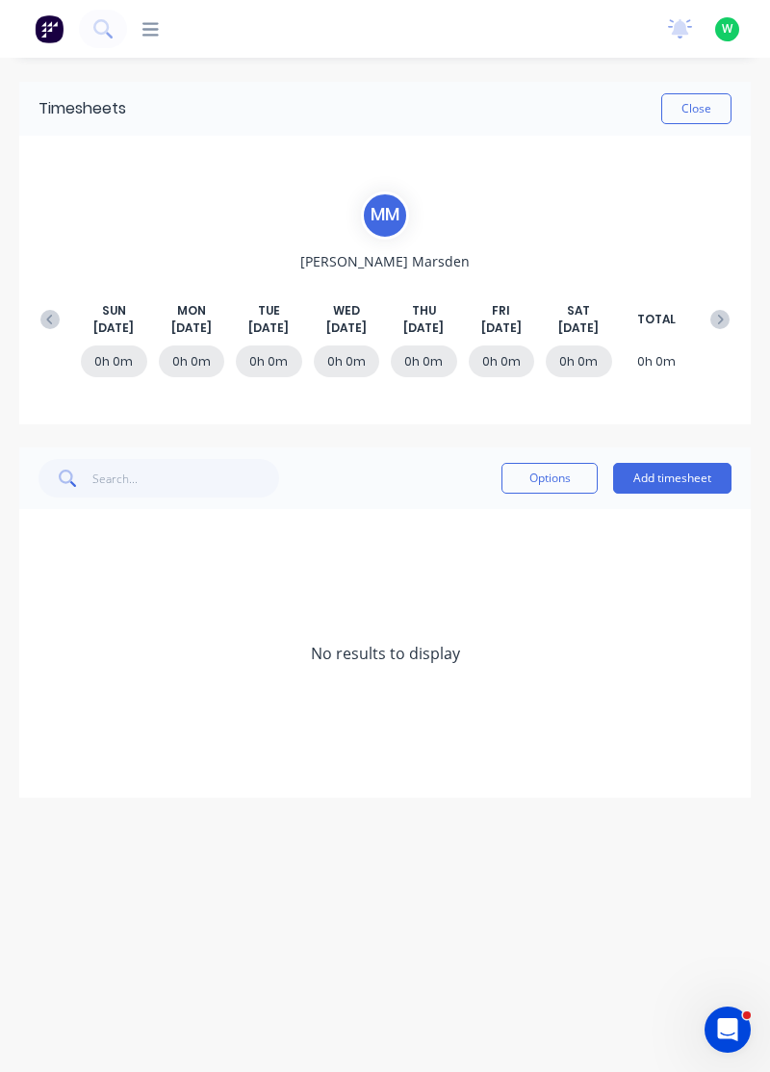
click at [56, 314] on icon at bounding box center [49, 319] width 19 height 19
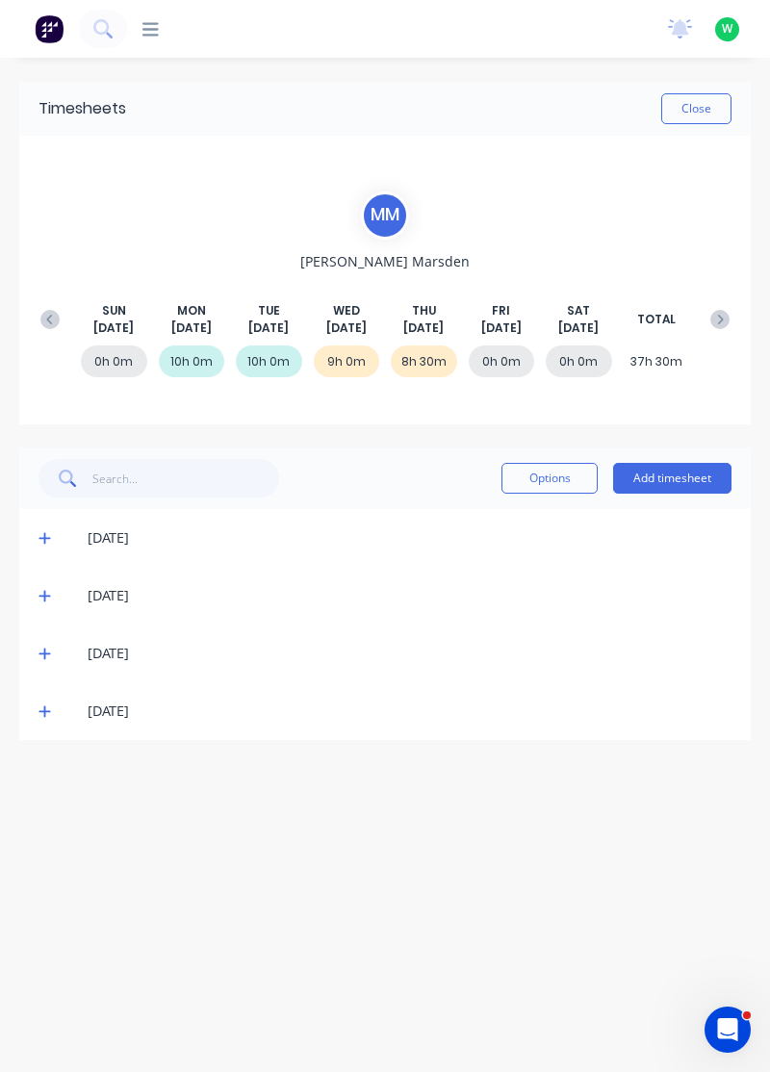
click at [673, 489] on button "Add timesheet" at bounding box center [672, 478] width 118 height 31
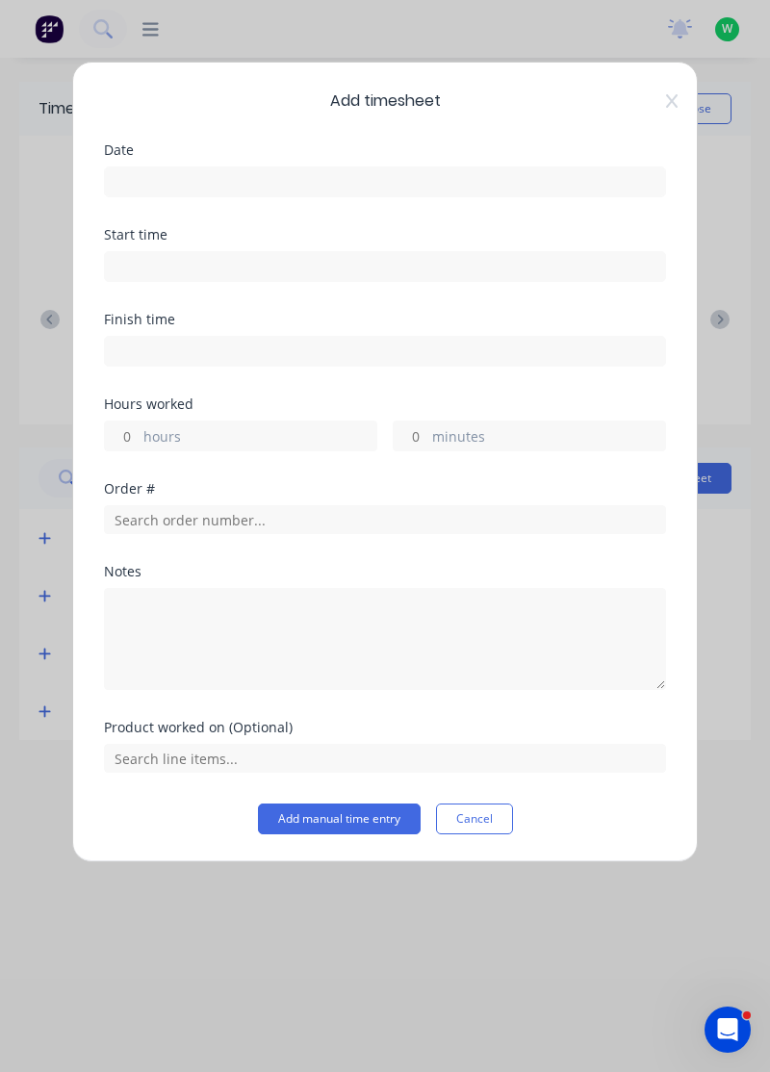
click at [490, 186] on input at bounding box center [385, 181] width 560 height 29
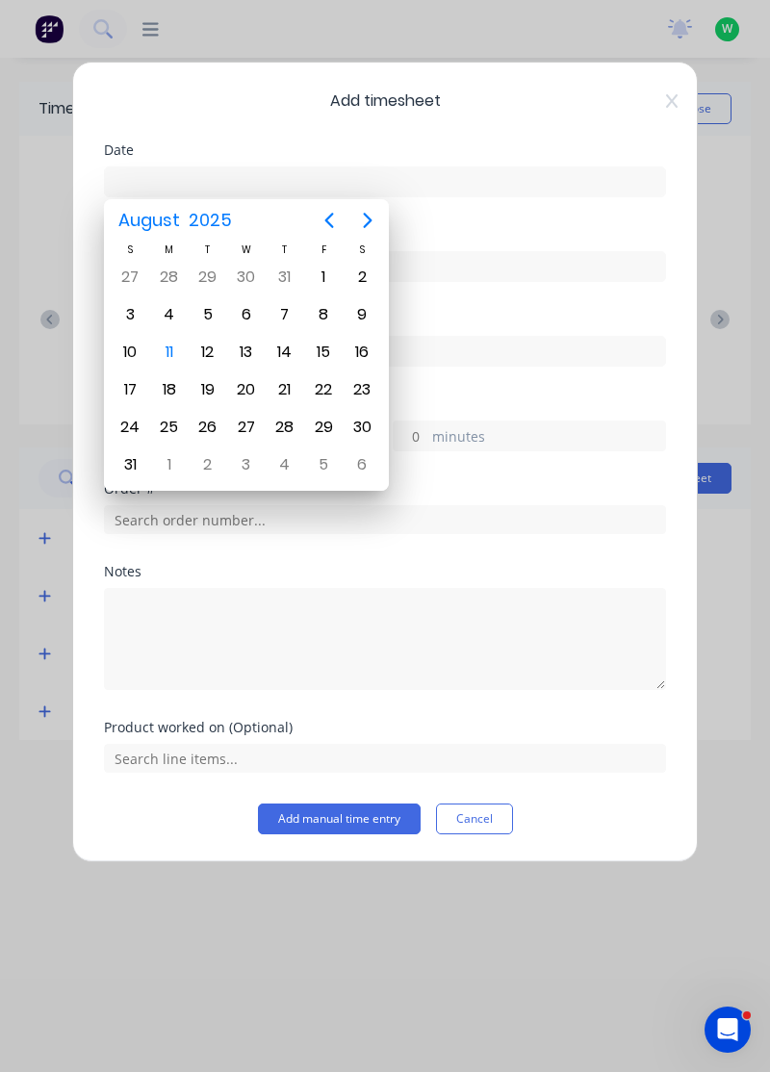
click at [322, 319] on div "8" at bounding box center [323, 314] width 29 height 29
type input "08/08/2025"
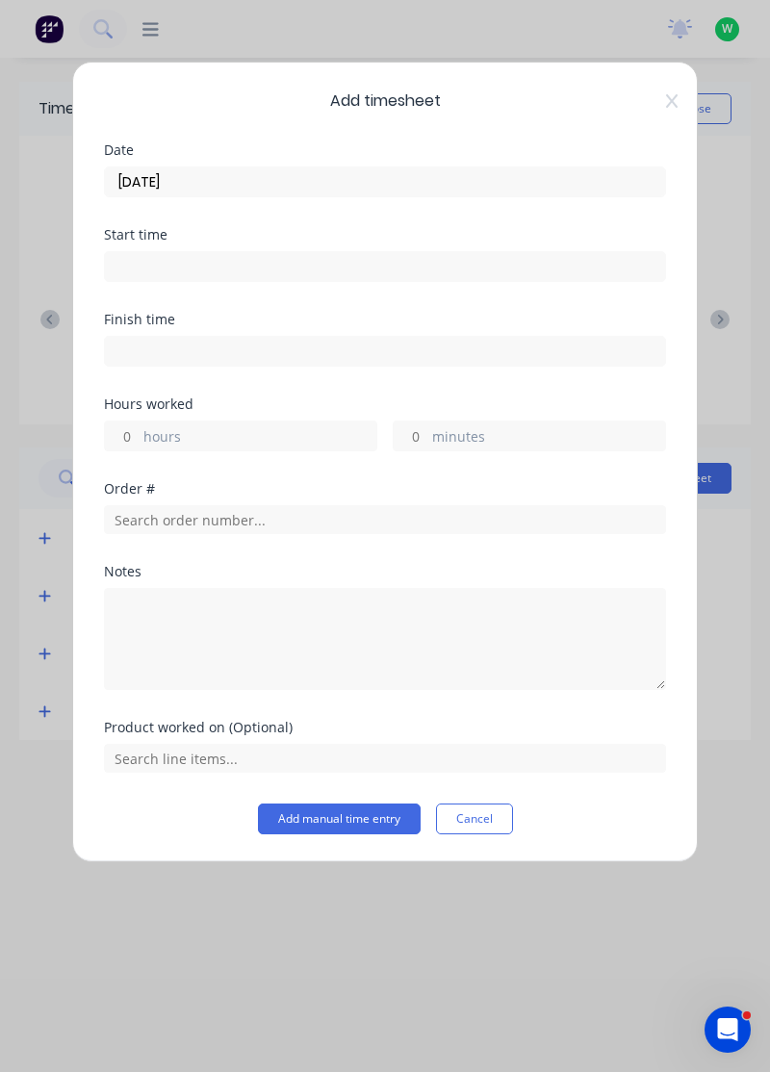
click at [295, 428] on label "hours" at bounding box center [259, 438] width 233 height 24
click at [139, 428] on input "hours" at bounding box center [122, 435] width 34 height 29
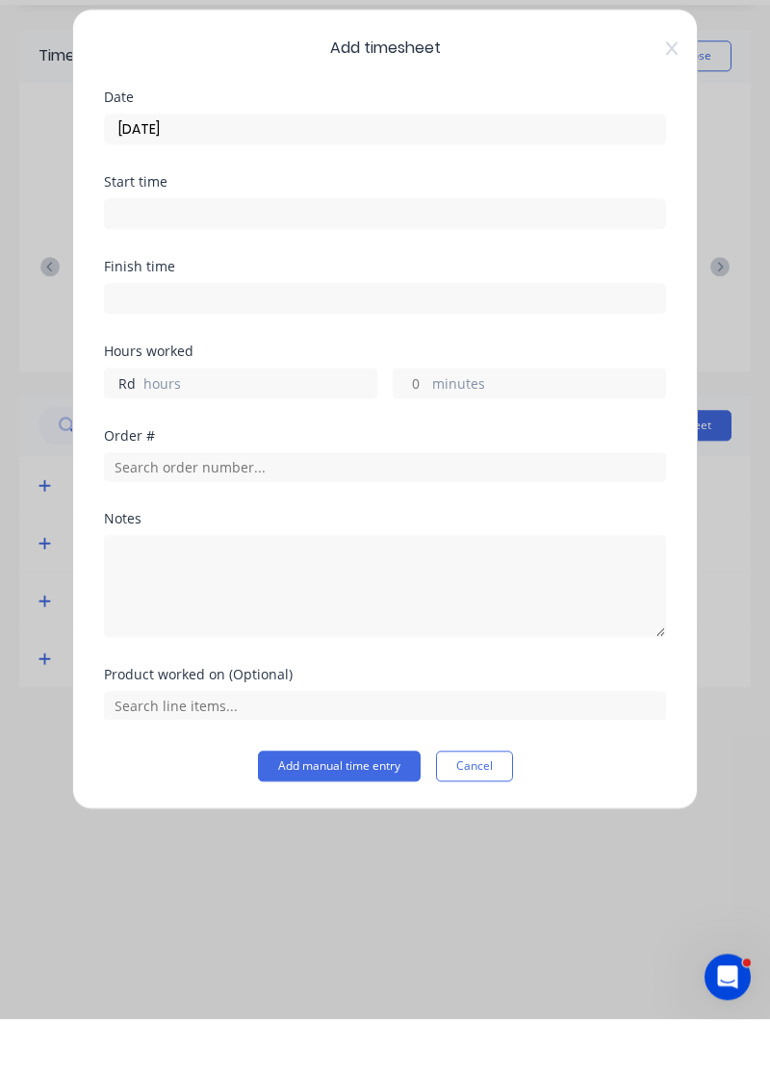
type input "R"
type input "8"
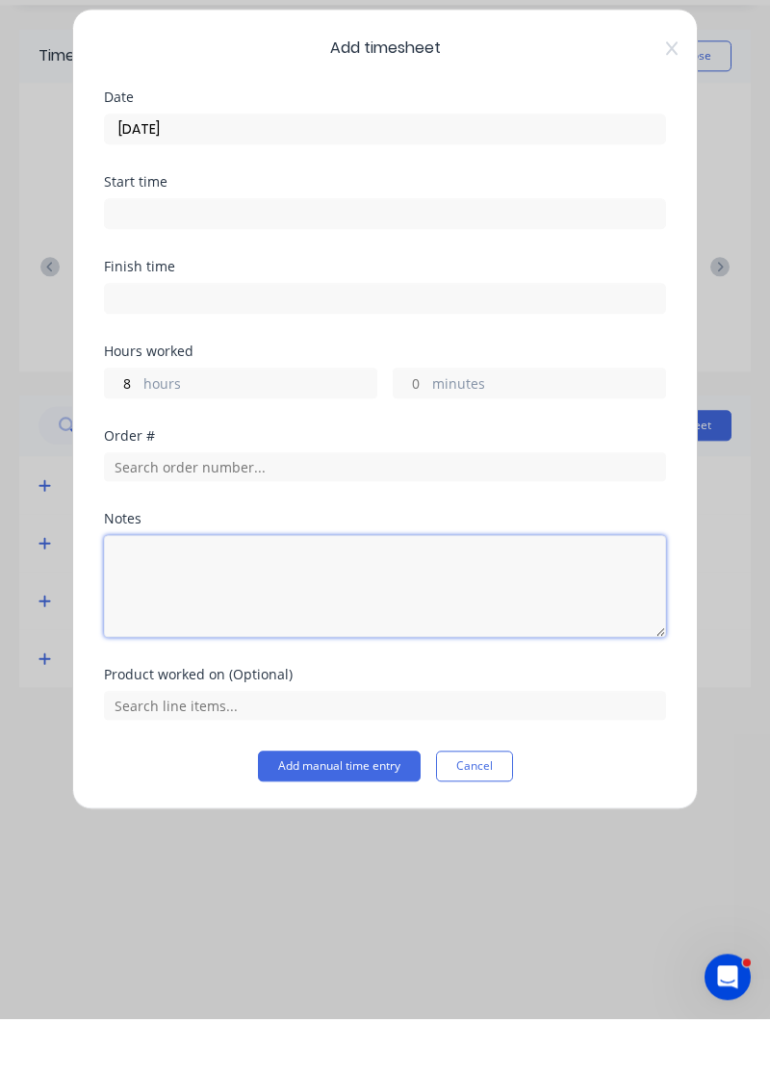
click at [382, 623] on textarea at bounding box center [385, 639] width 562 height 102
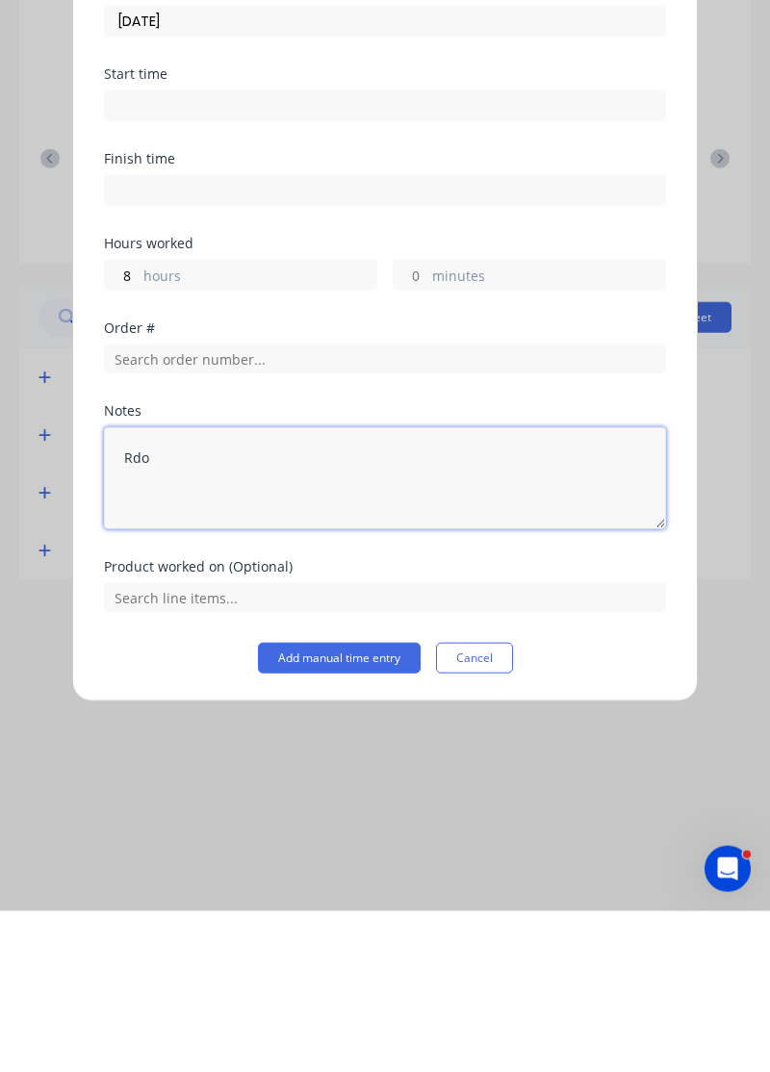
type textarea "Rdo"
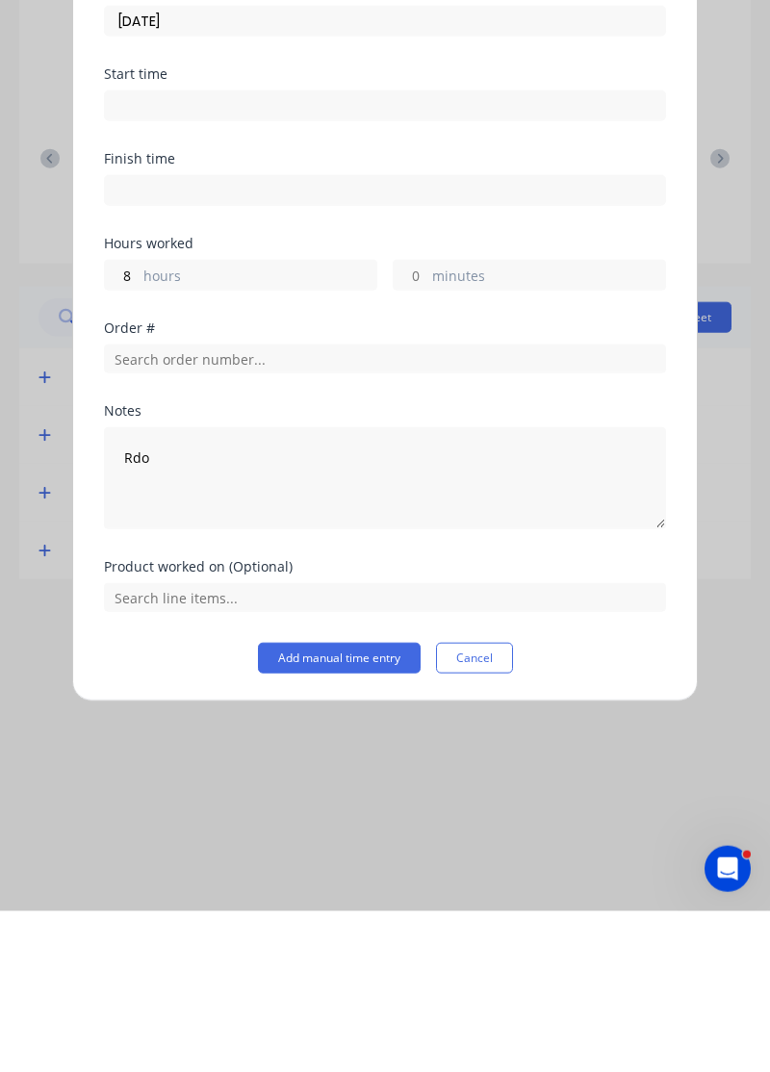
click at [366, 818] on button "Add manual time entry" at bounding box center [339, 818] width 163 height 31
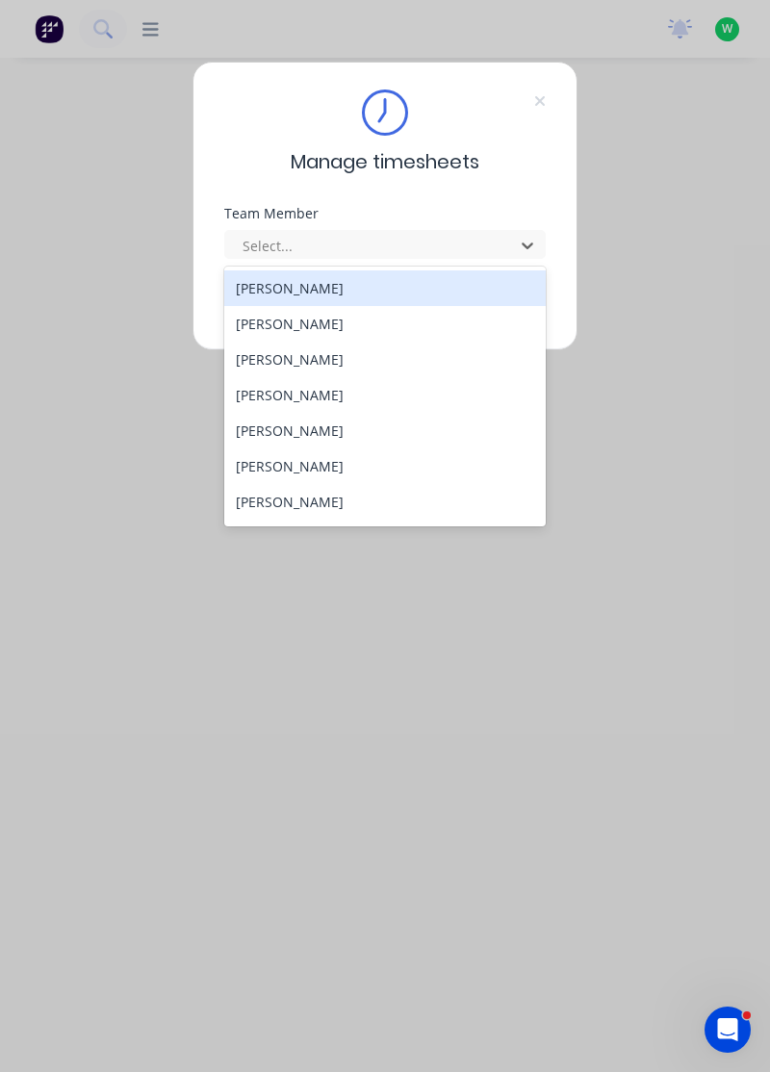
click at [285, 275] on div "[PERSON_NAME]" at bounding box center [385, 288] width 322 height 36
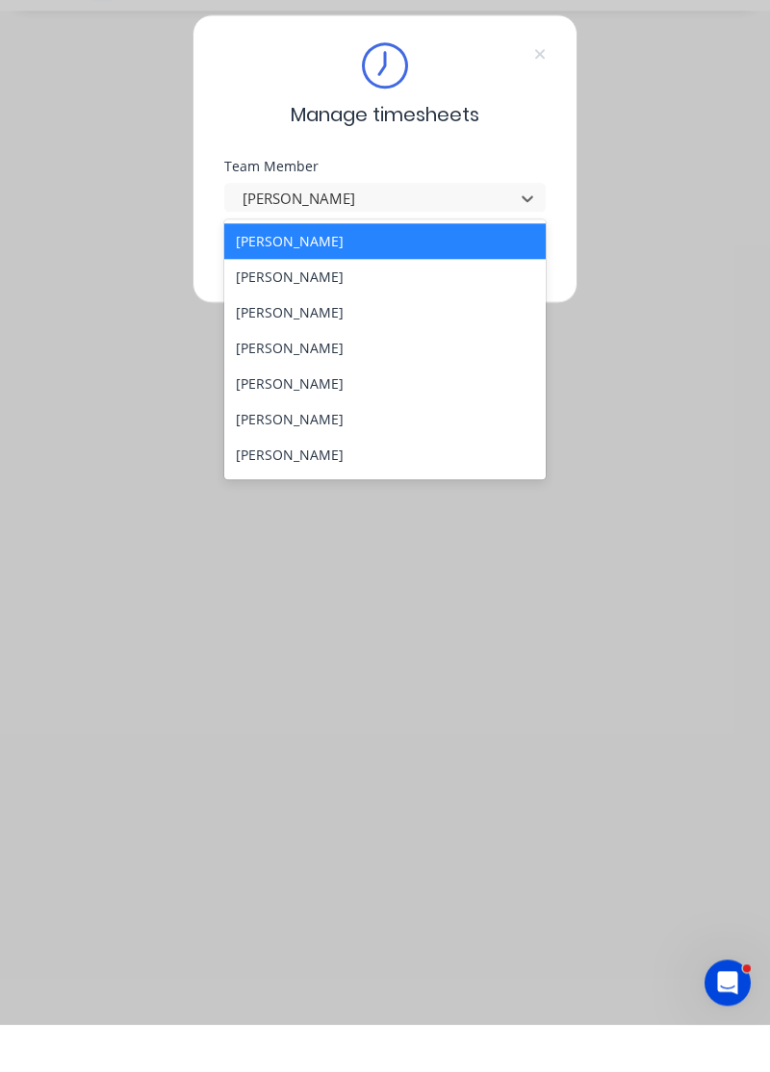
click at [291, 285] on div "[PERSON_NAME]" at bounding box center [385, 288] width 322 height 36
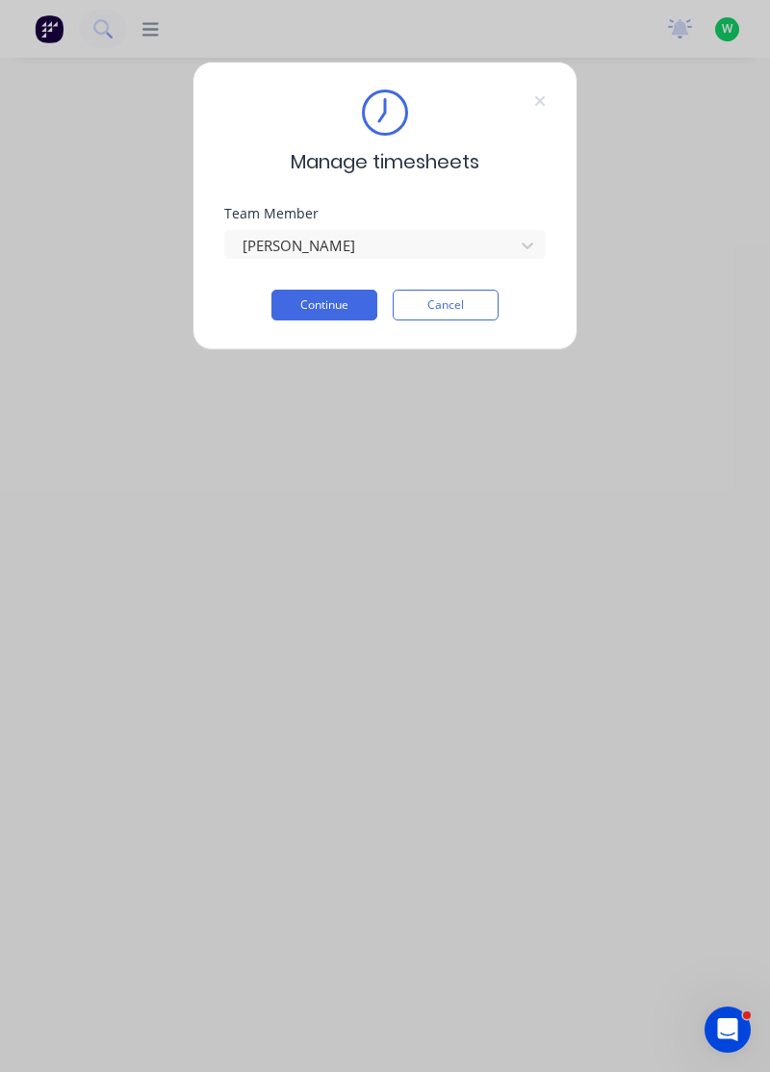
click at [323, 301] on button "Continue" at bounding box center [324, 305] width 106 height 31
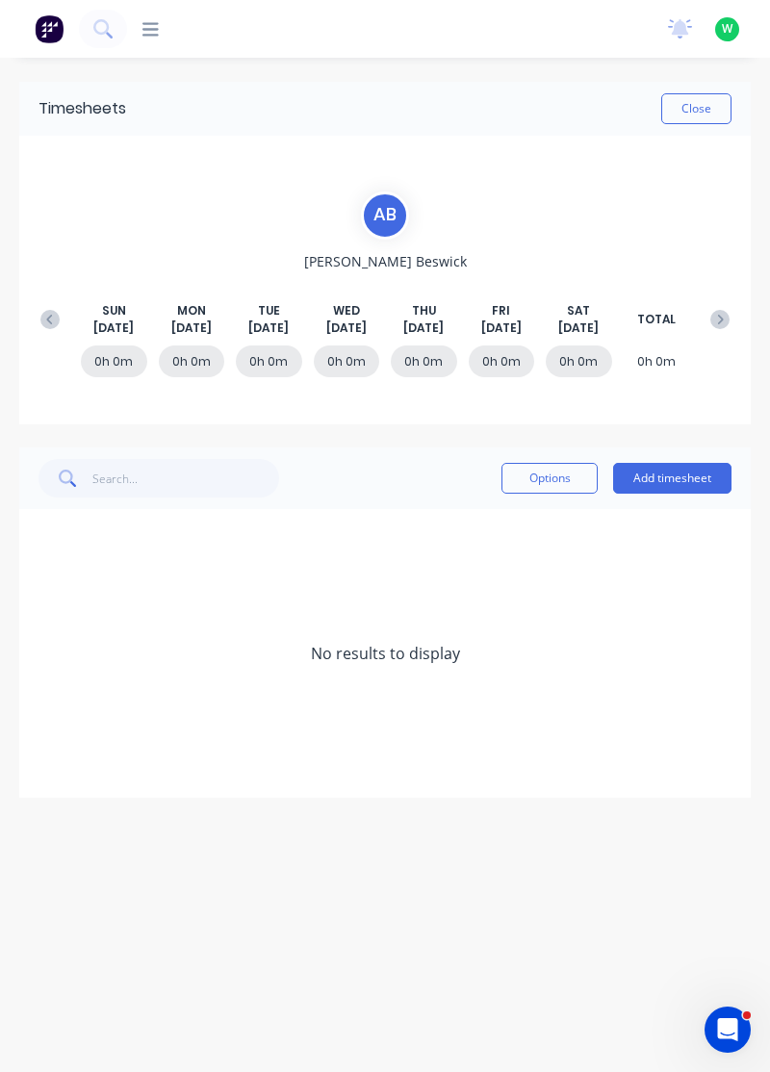
click at [689, 473] on button "Add timesheet" at bounding box center [672, 478] width 118 height 31
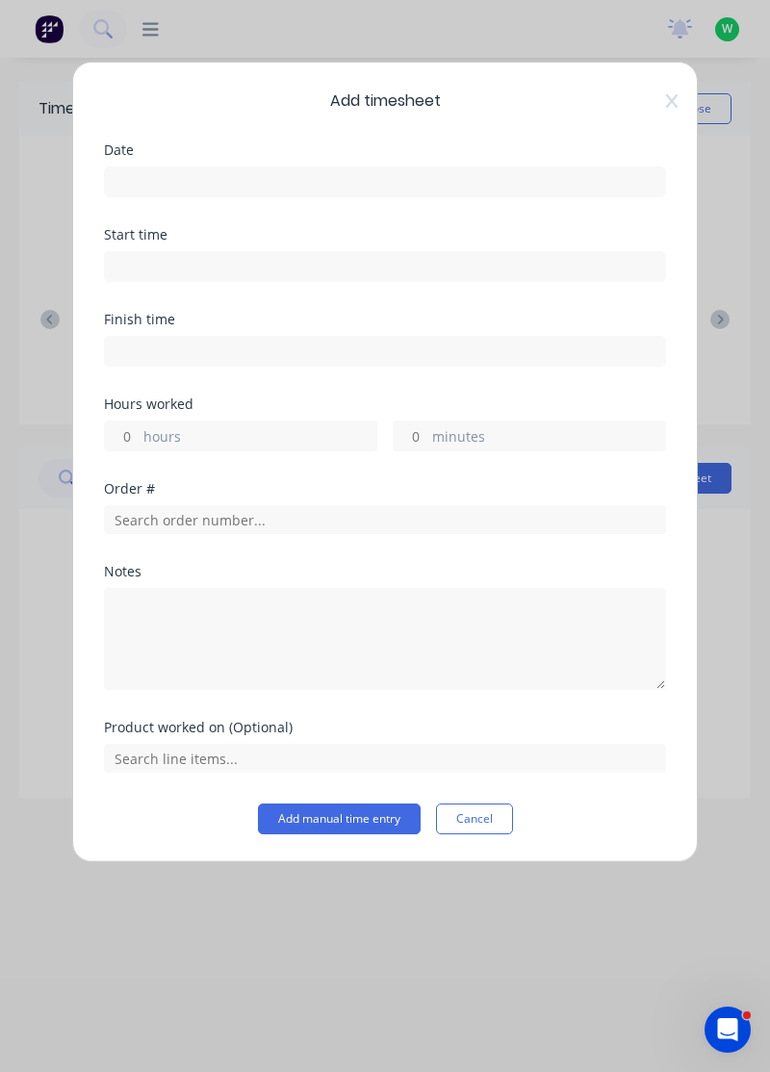
click at [483, 847] on div "Add timesheet Date Start time Finish time Hours worked hours minutes Order # No…" at bounding box center [384, 462] width 625 height 800
click at [456, 790] on div "Product worked on (Optional)" at bounding box center [385, 762] width 562 height 83
click at [504, 824] on button "Cancel" at bounding box center [474, 818] width 77 height 31
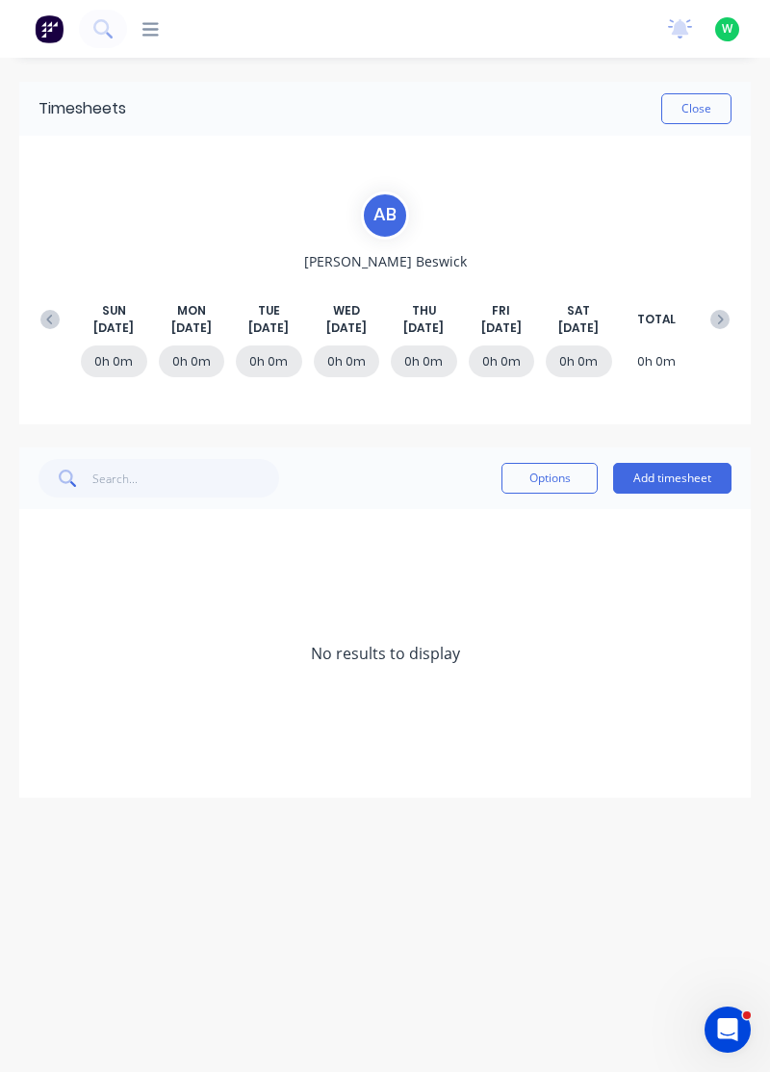
click at [675, 469] on button "Add timesheet" at bounding box center [672, 478] width 118 height 31
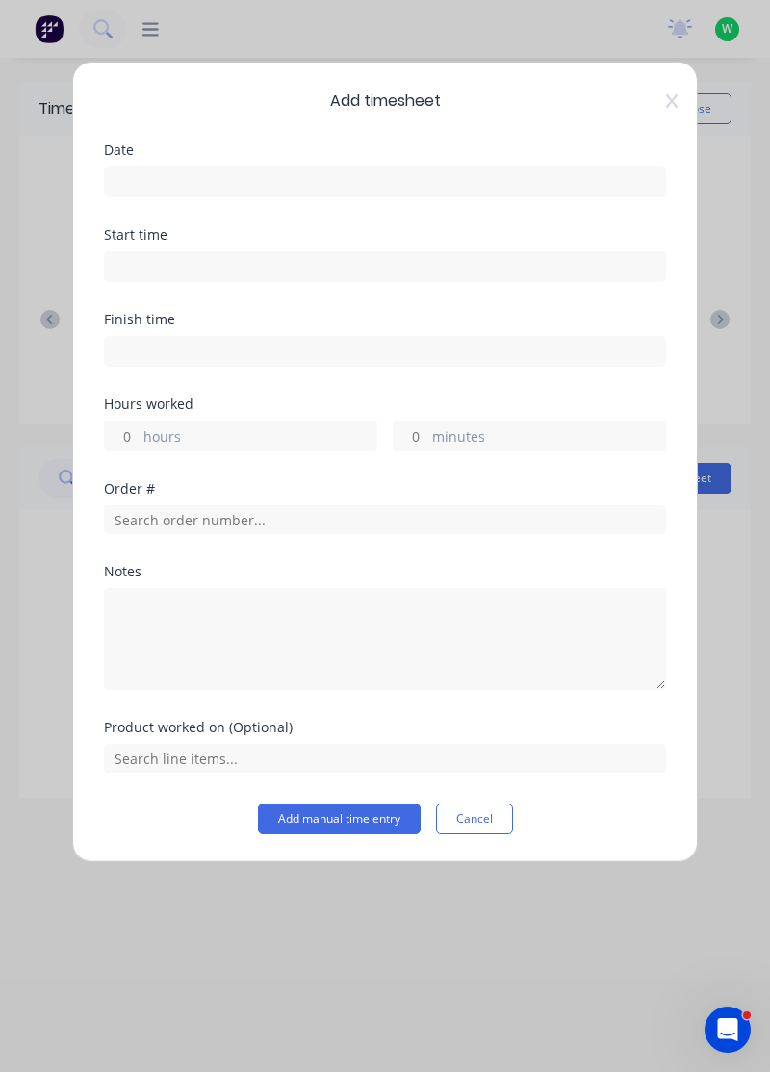
click at [181, 181] on input at bounding box center [385, 181] width 560 height 29
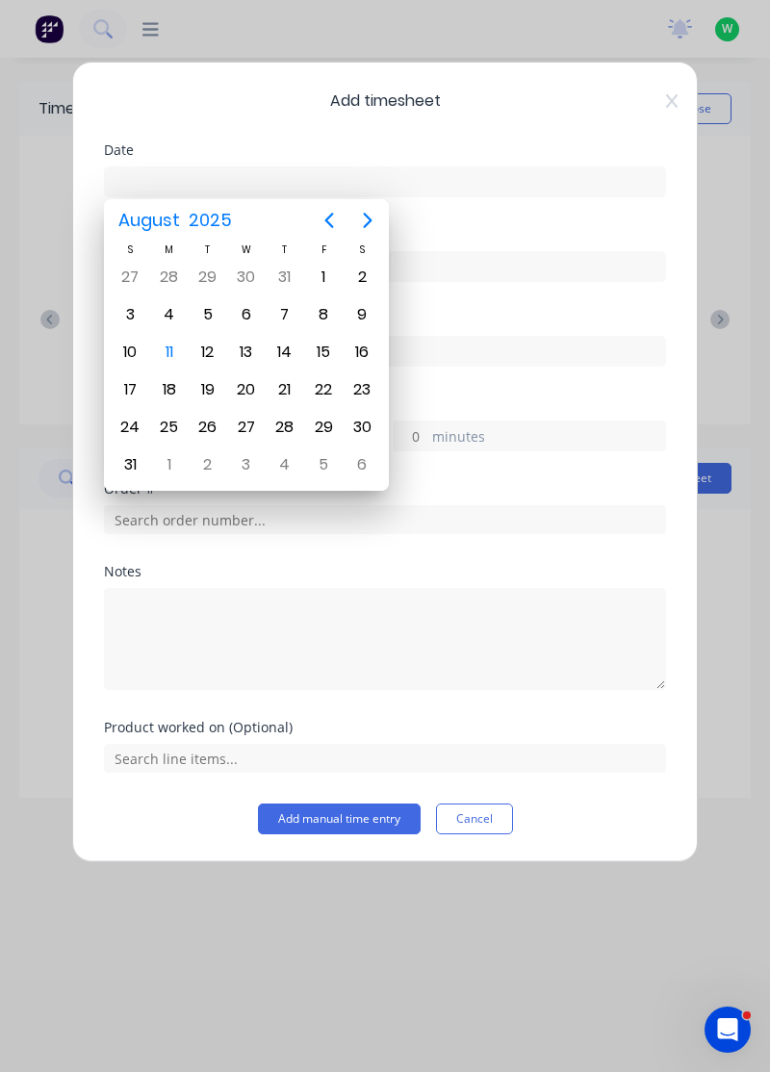
click at [170, 348] on div "11" at bounding box center [169, 352] width 29 height 29
type input "[DATE]"
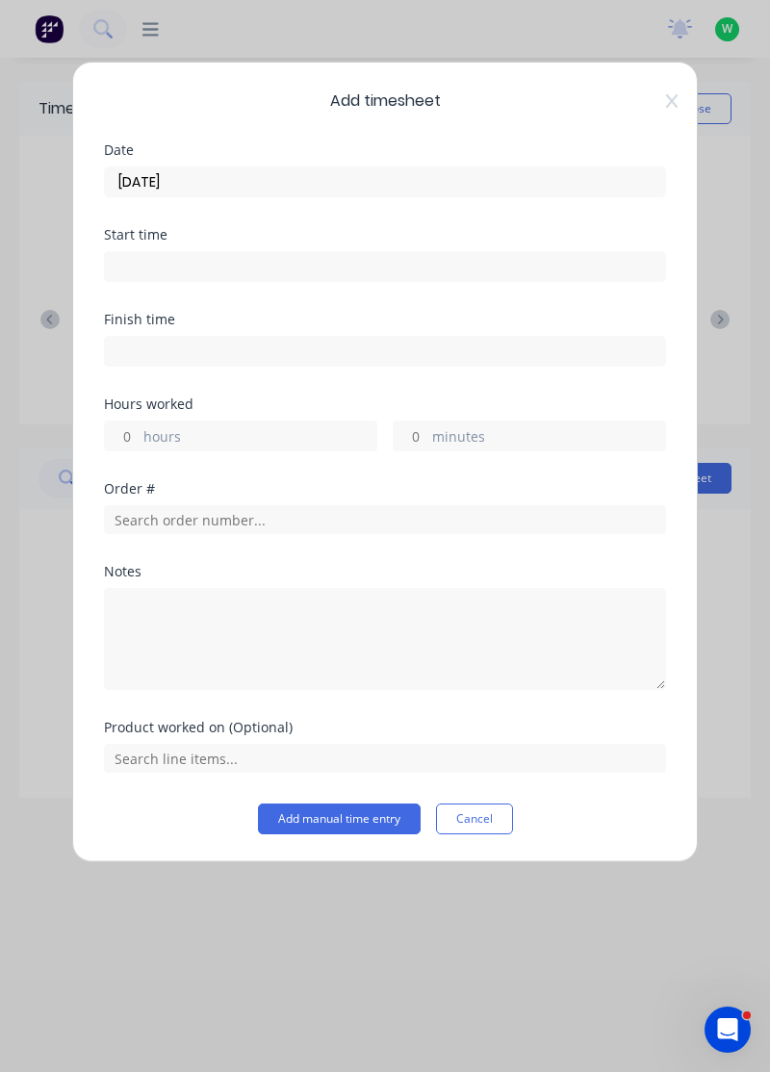
click at [172, 441] on label "hours" at bounding box center [259, 438] width 233 height 24
click at [139, 441] on input "hours" at bounding box center [122, 435] width 34 height 29
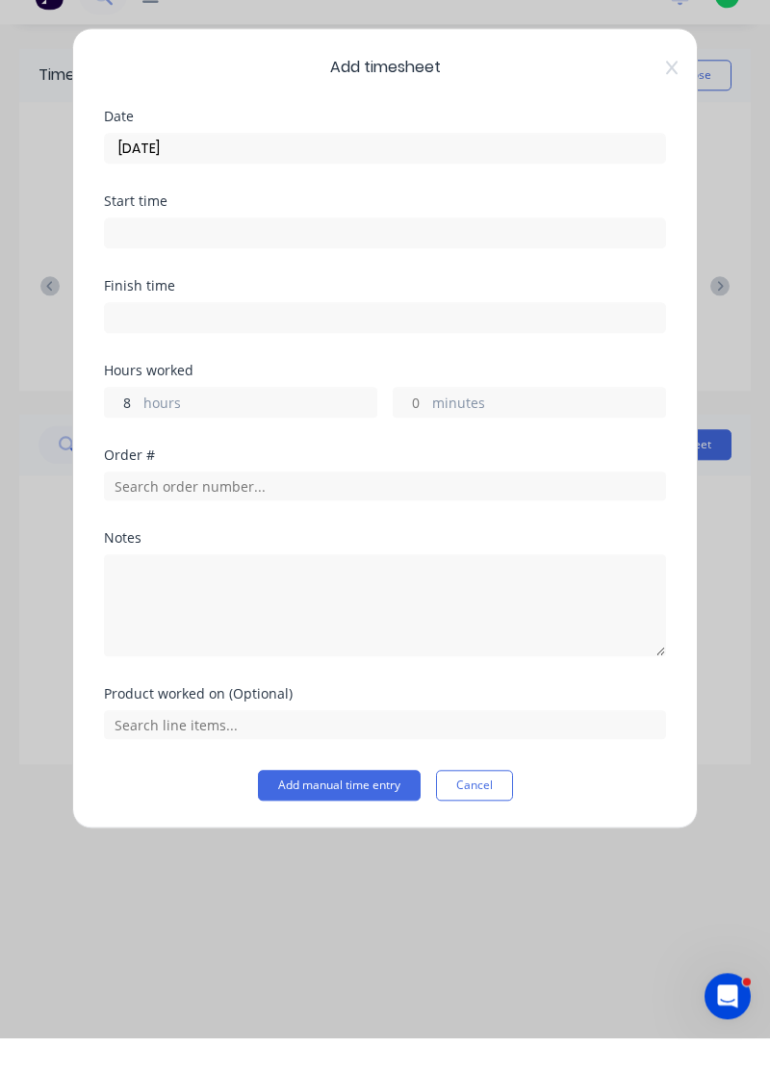
type input "8"
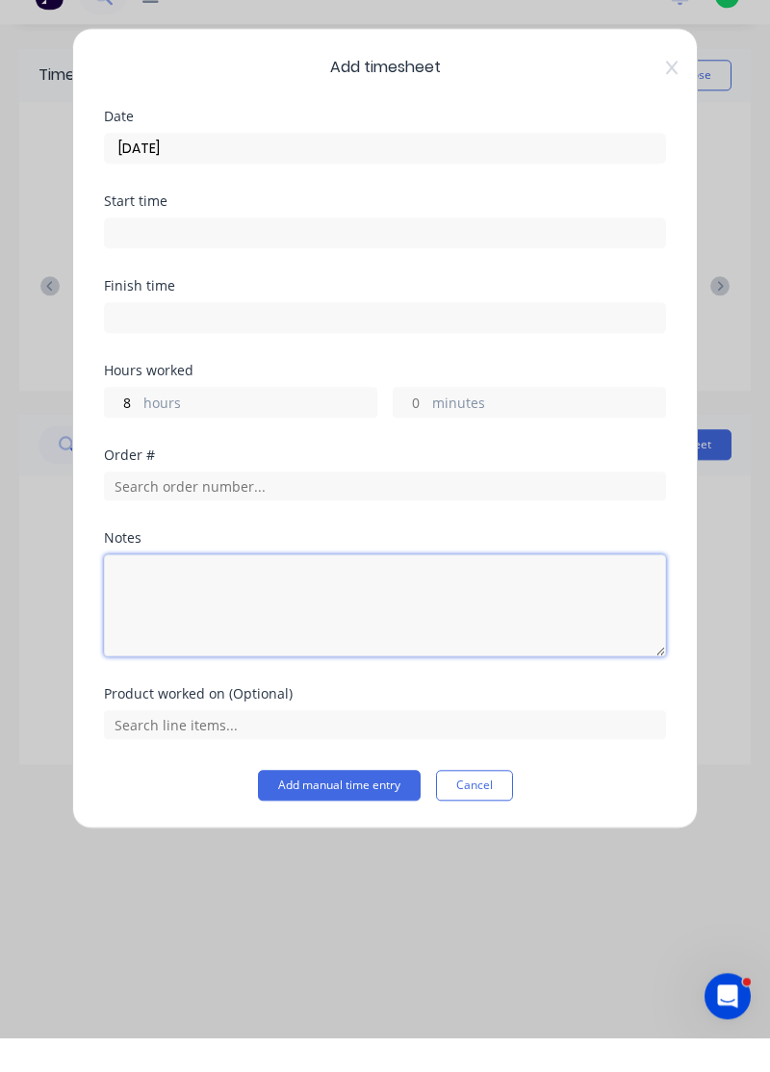
click at [162, 648] on textarea at bounding box center [385, 639] width 562 height 102
click at [310, 611] on textarea "Truck deliverys, pick-ups, spont on delivery" at bounding box center [385, 639] width 562 height 102
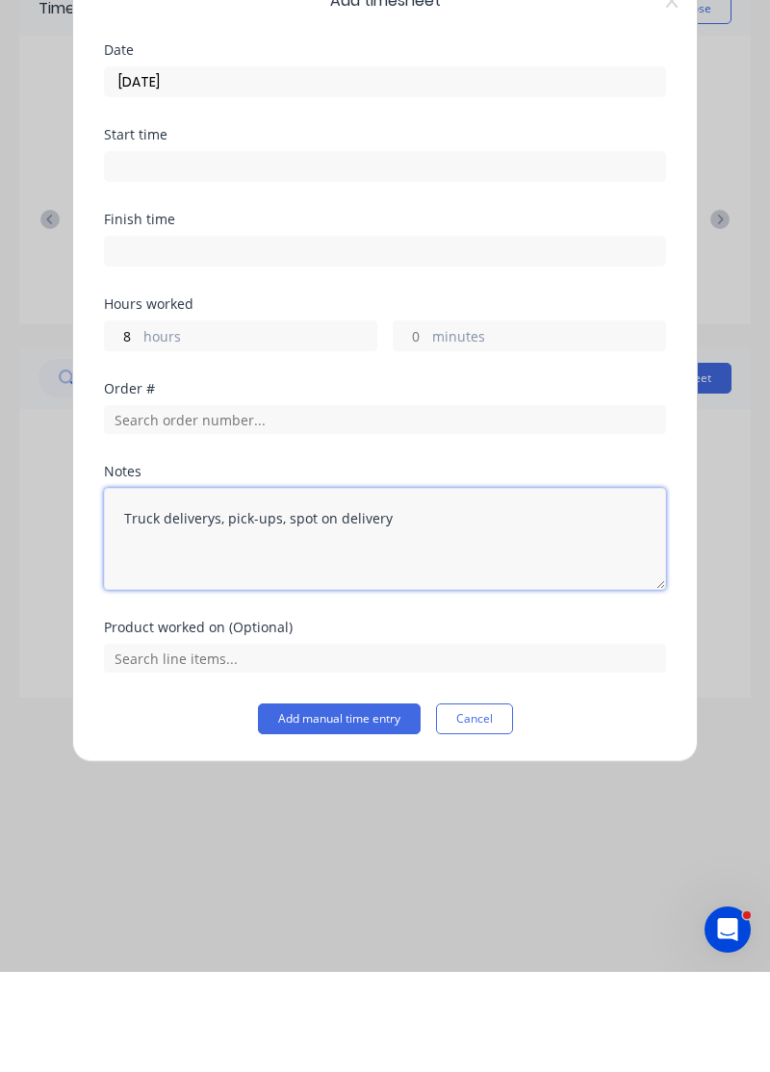
type textarea "Truck deliverys, pick-ups, spot on delivery"
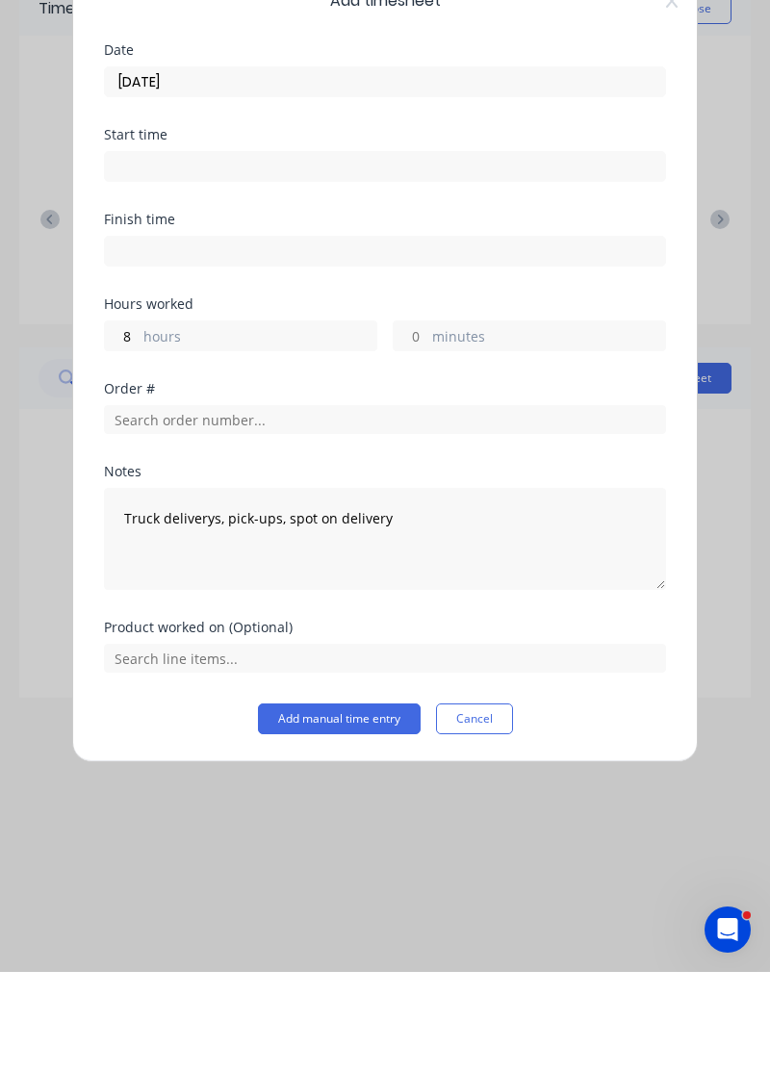
click at [325, 814] on button "Add manual time entry" at bounding box center [339, 818] width 163 height 31
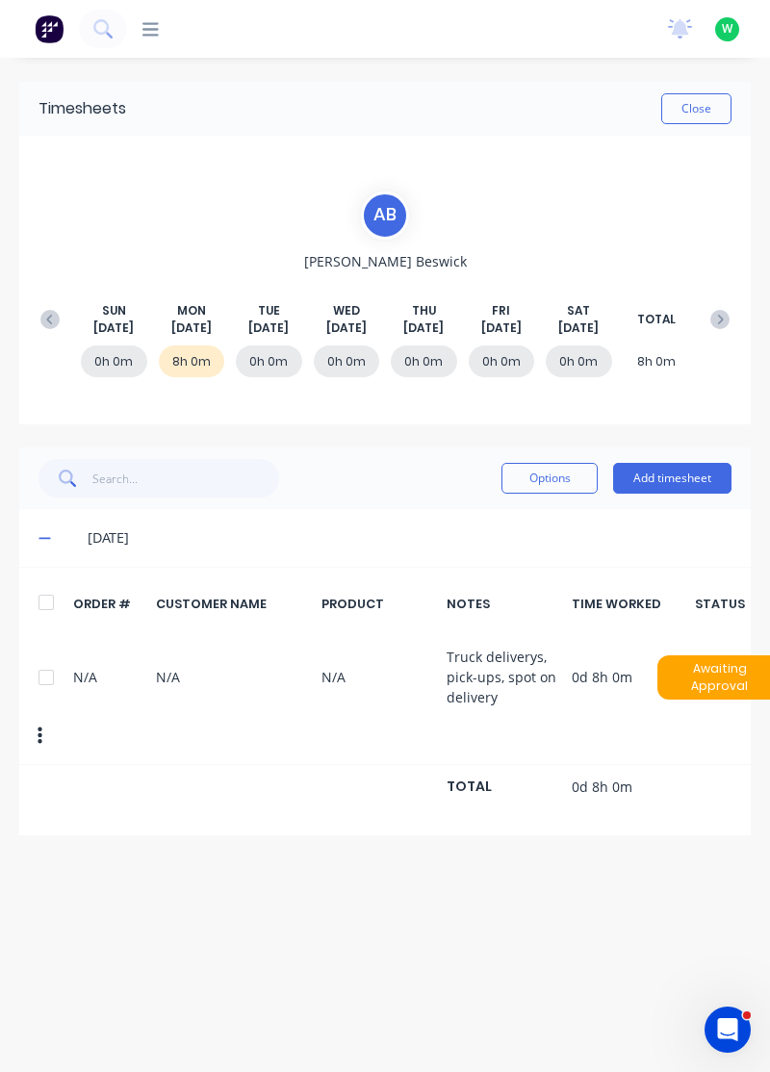
click at [27, 739] on button "button" at bounding box center [39, 736] width 45 height 35
click at [33, 677] on div at bounding box center [46, 677] width 38 height 38
click at [548, 475] on button "Options" at bounding box center [549, 478] width 96 height 31
click at [456, 530] on div "Delete" at bounding box center [506, 528] width 148 height 28
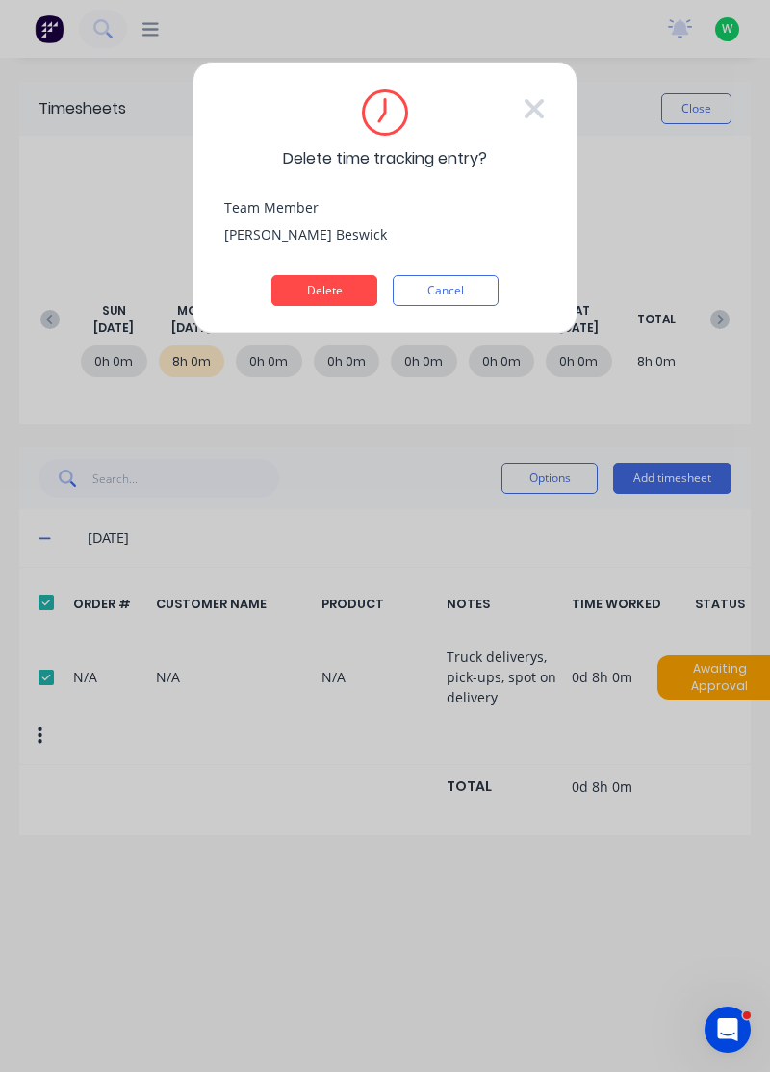
click at [309, 283] on button "Delete" at bounding box center [324, 290] width 106 height 31
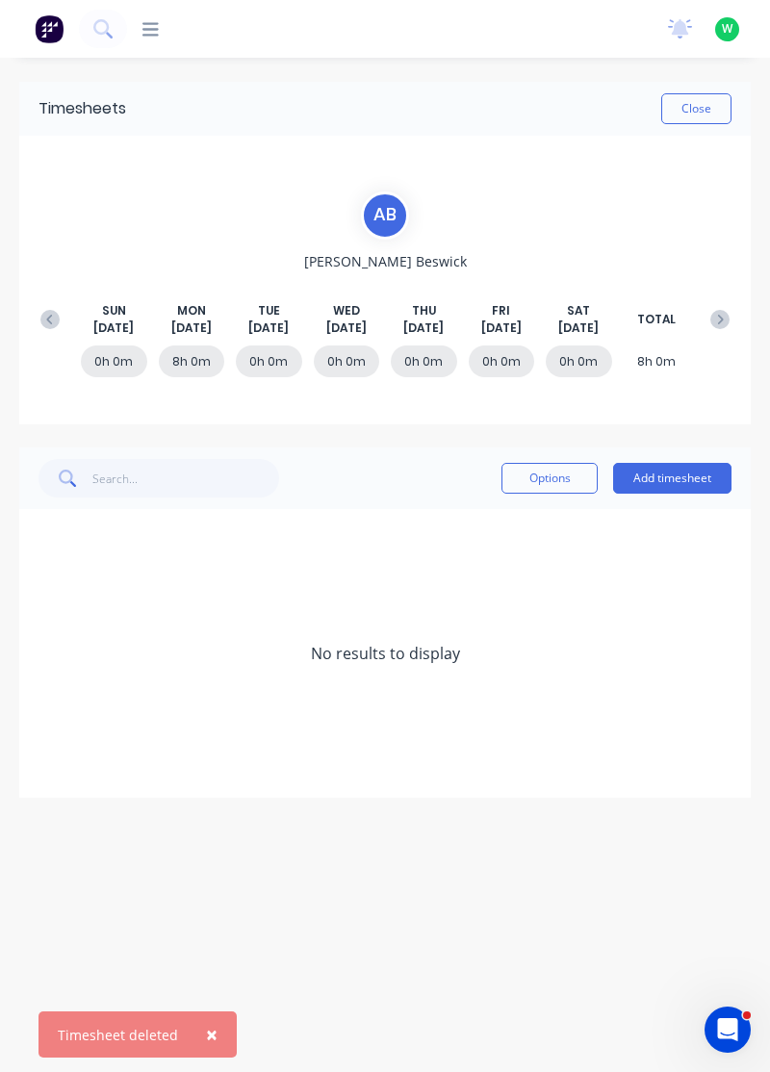
click at [42, 306] on button at bounding box center [50, 319] width 38 height 35
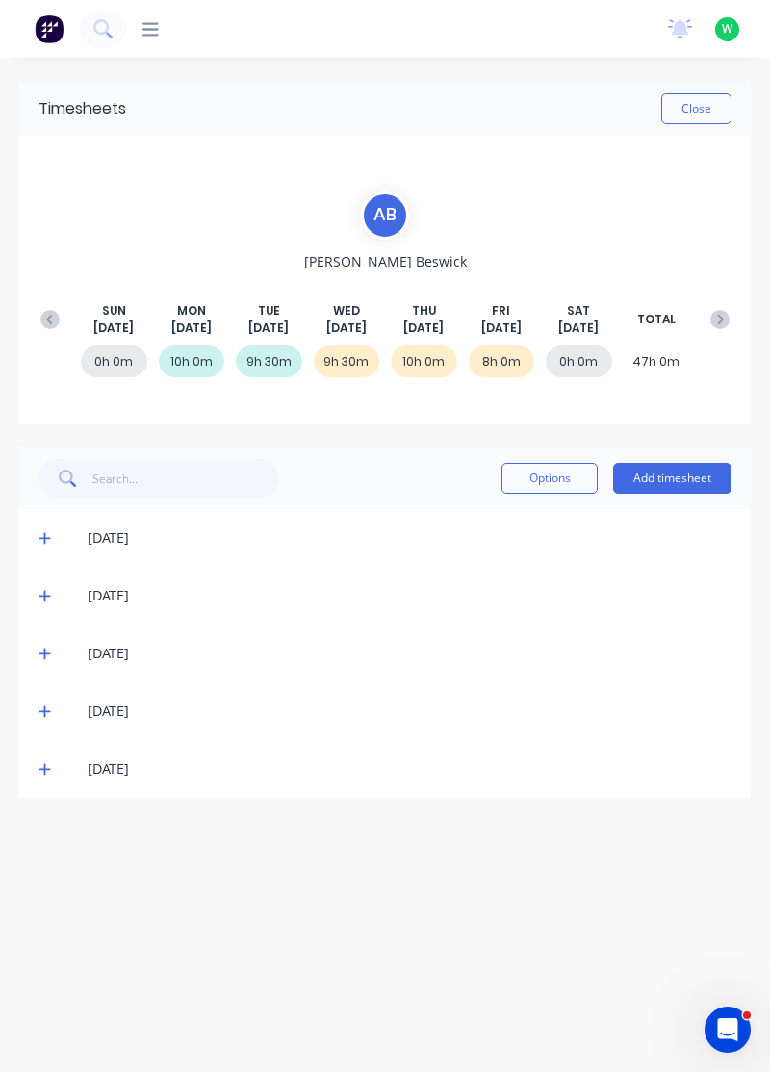
click at [29, 543] on div "[DATE]" at bounding box center [384, 538] width 731 height 58
click at [42, 536] on icon at bounding box center [44, 539] width 12 height 12
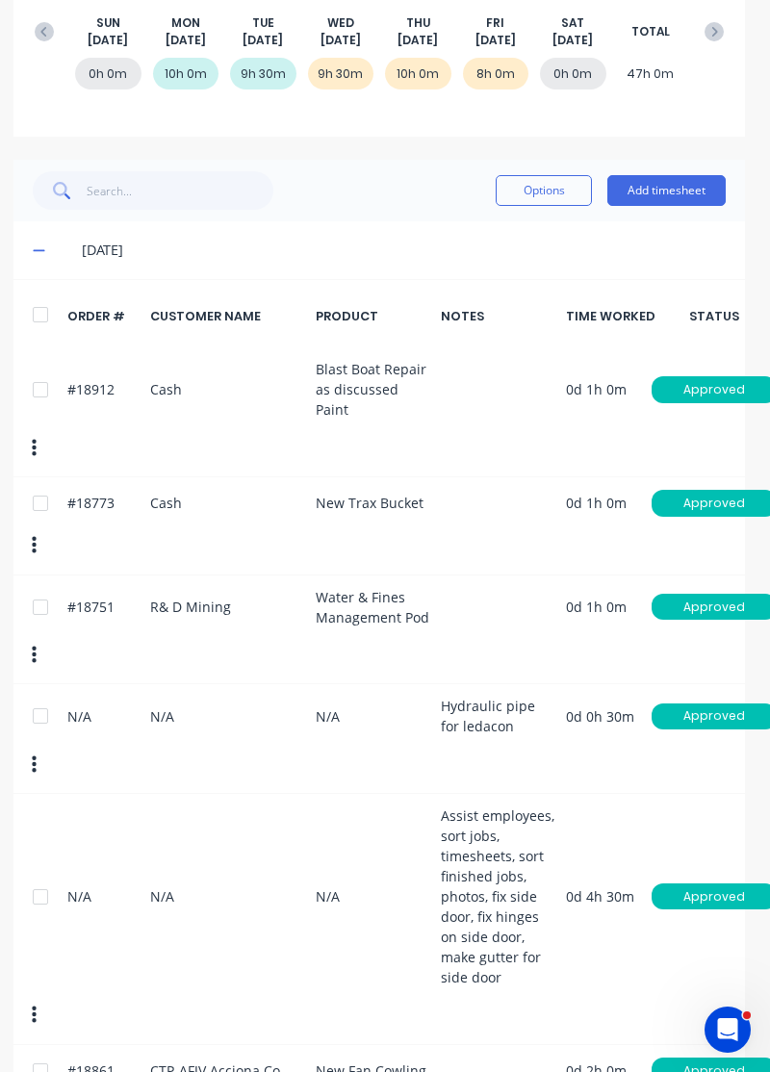
scroll to position [288, 6]
click at [708, 36] on icon at bounding box center [713, 31] width 19 height 19
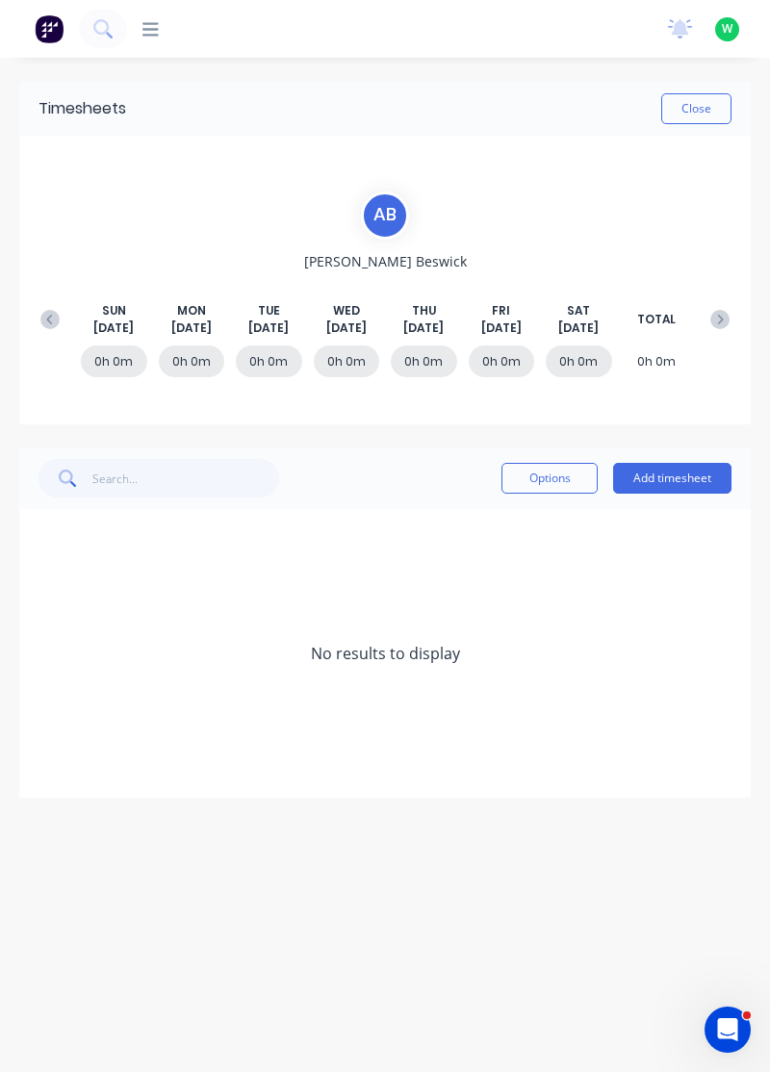
scroll to position [0, 0]
click at [179, 402] on div "A B [PERSON_NAME] [DATE] [DATE] [DATE] [DATE] [DATE] [DATE] [DATE] TOTAL 0h 0m …" at bounding box center [384, 280] width 731 height 289
click at [42, 319] on icon at bounding box center [49, 319] width 19 height 19
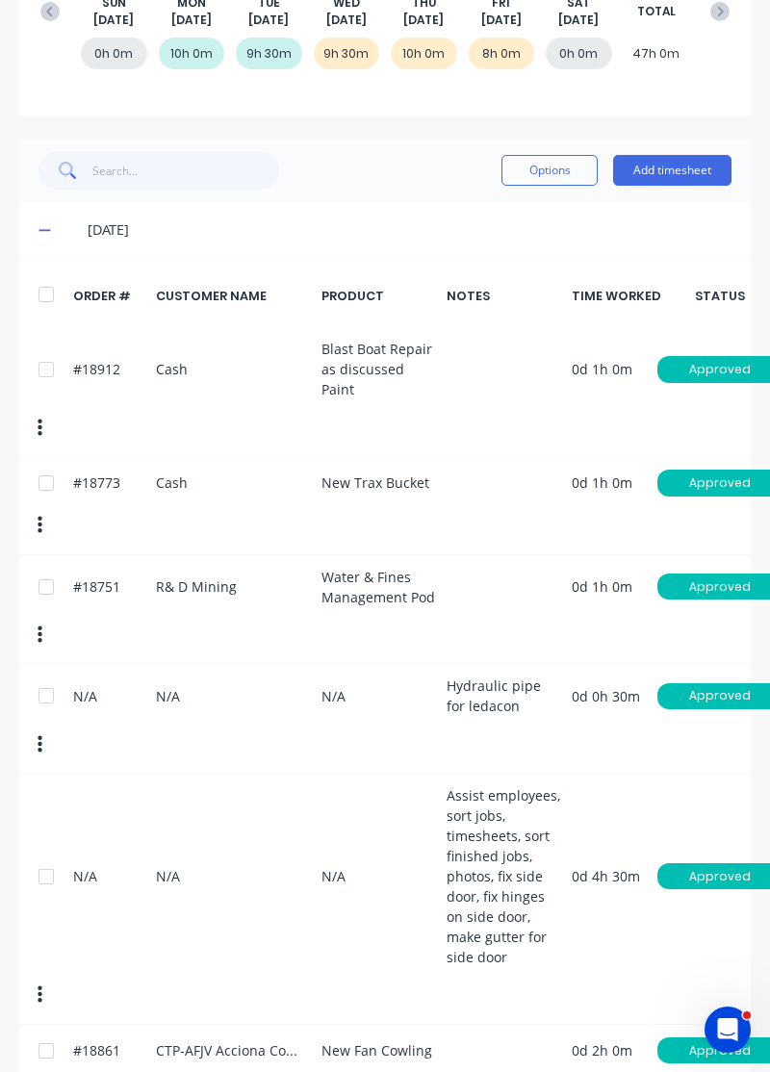
scroll to position [307, 0]
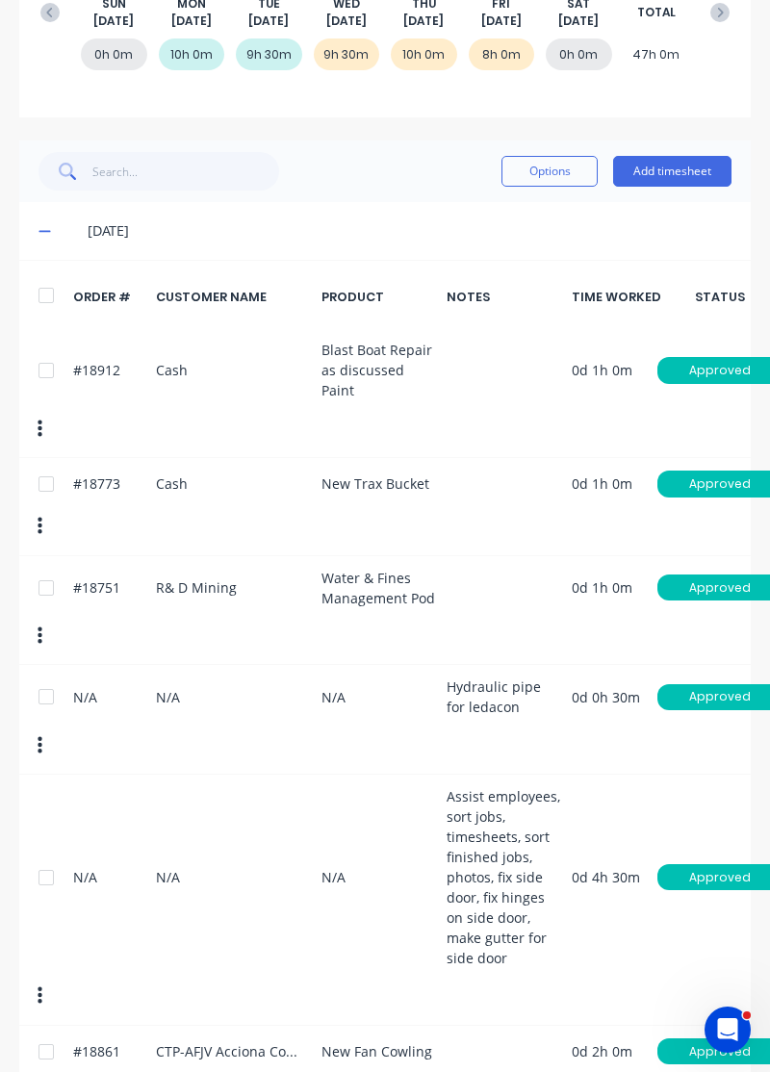
click at [44, 231] on icon at bounding box center [44, 232] width 12 height 2
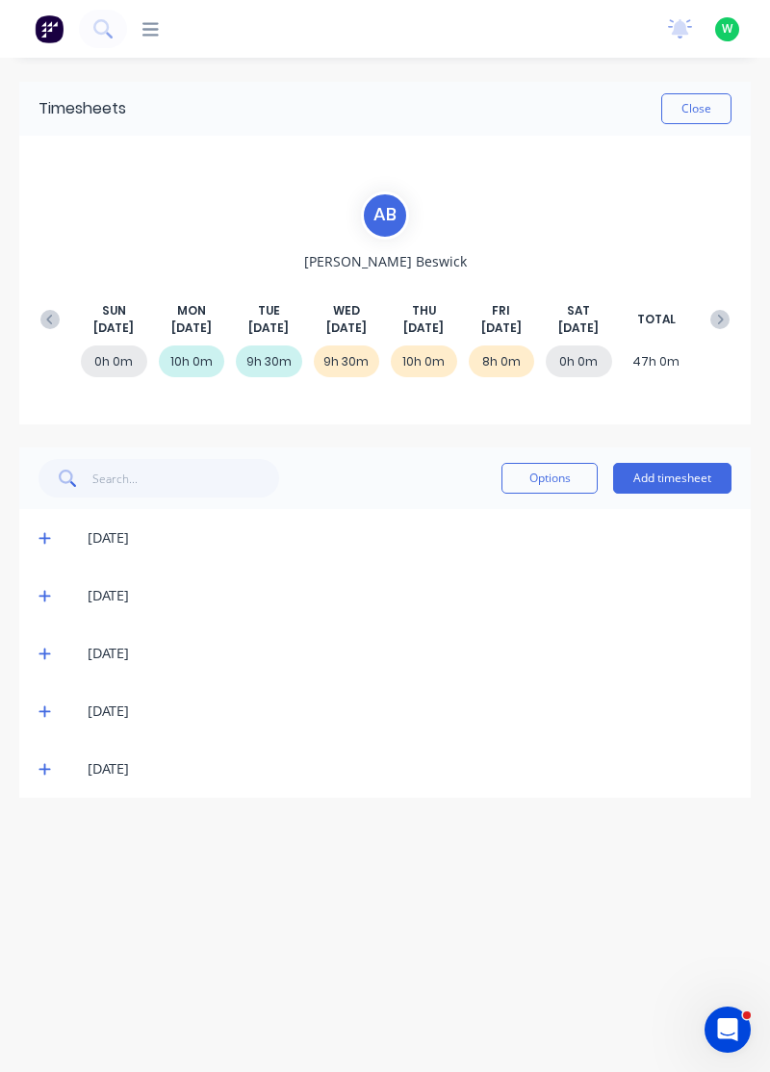
click at [720, 319] on icon at bounding box center [721, 320] width 6 height 10
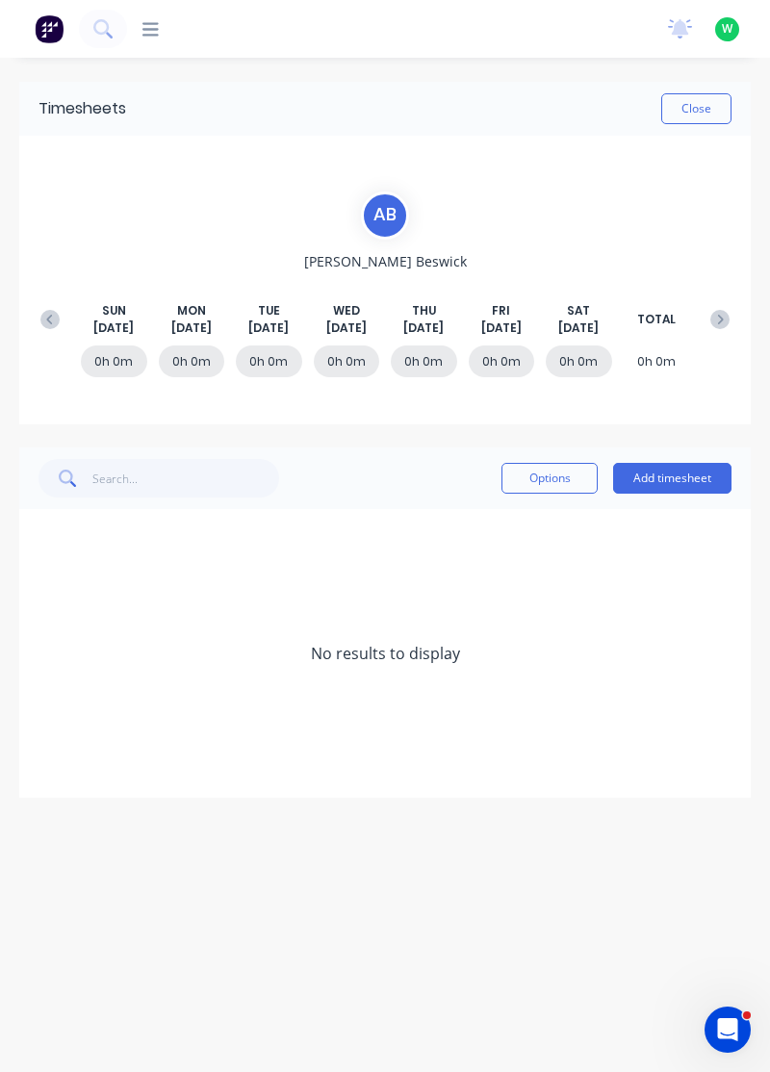
click at [688, 481] on button "Add timesheet" at bounding box center [672, 478] width 118 height 31
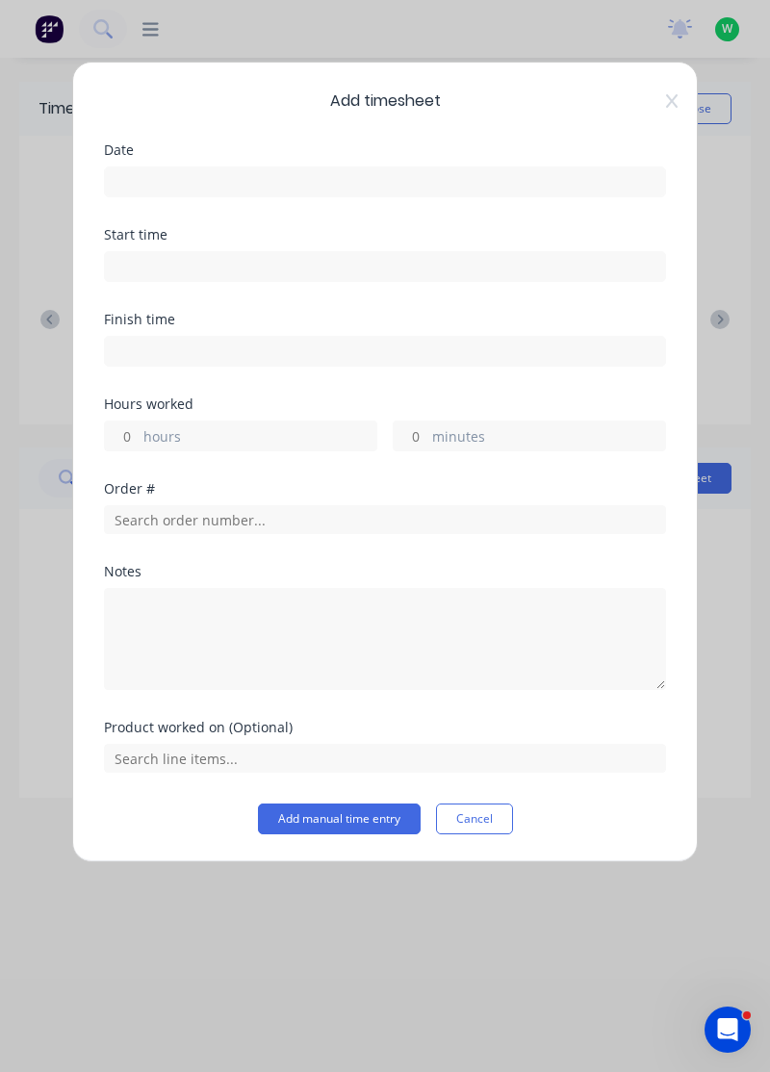
click at [489, 815] on button "Cancel" at bounding box center [474, 818] width 77 height 31
